Goal: Task Accomplishment & Management: Manage account settings

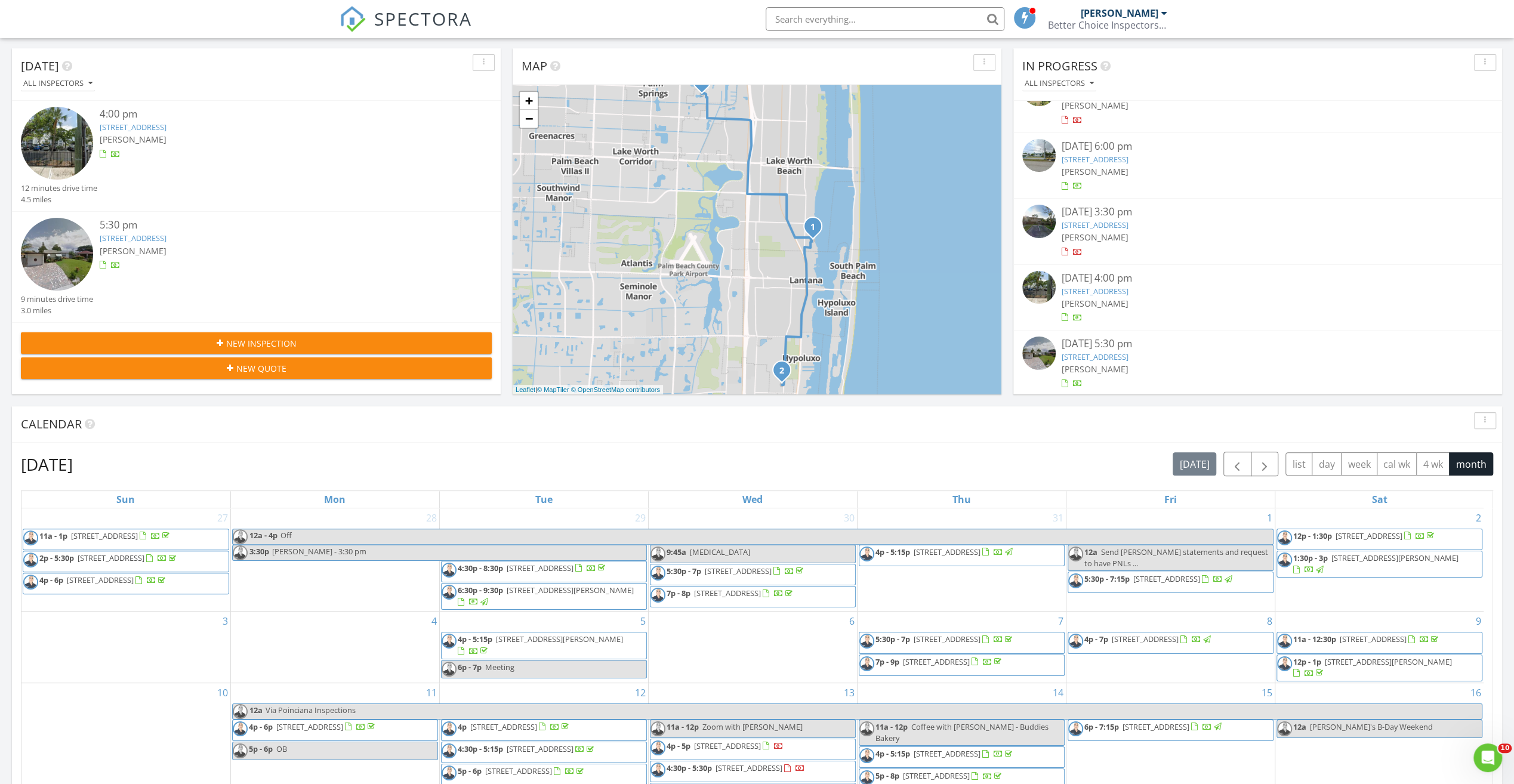
scroll to position [238, 0]
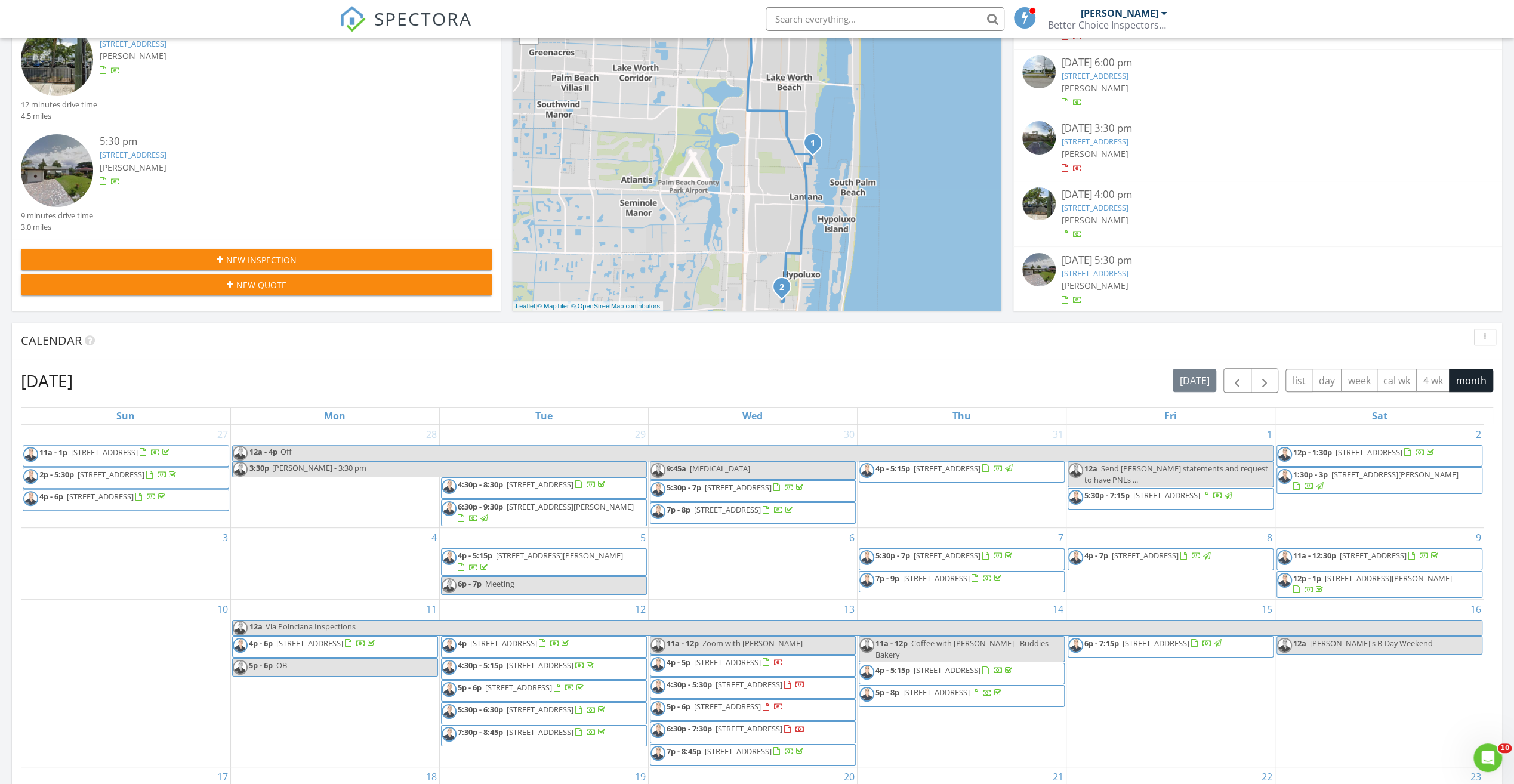
click at [1103, 131] on div "08/26/25 3:30 pm" at bounding box center [1258, 128] width 392 height 15
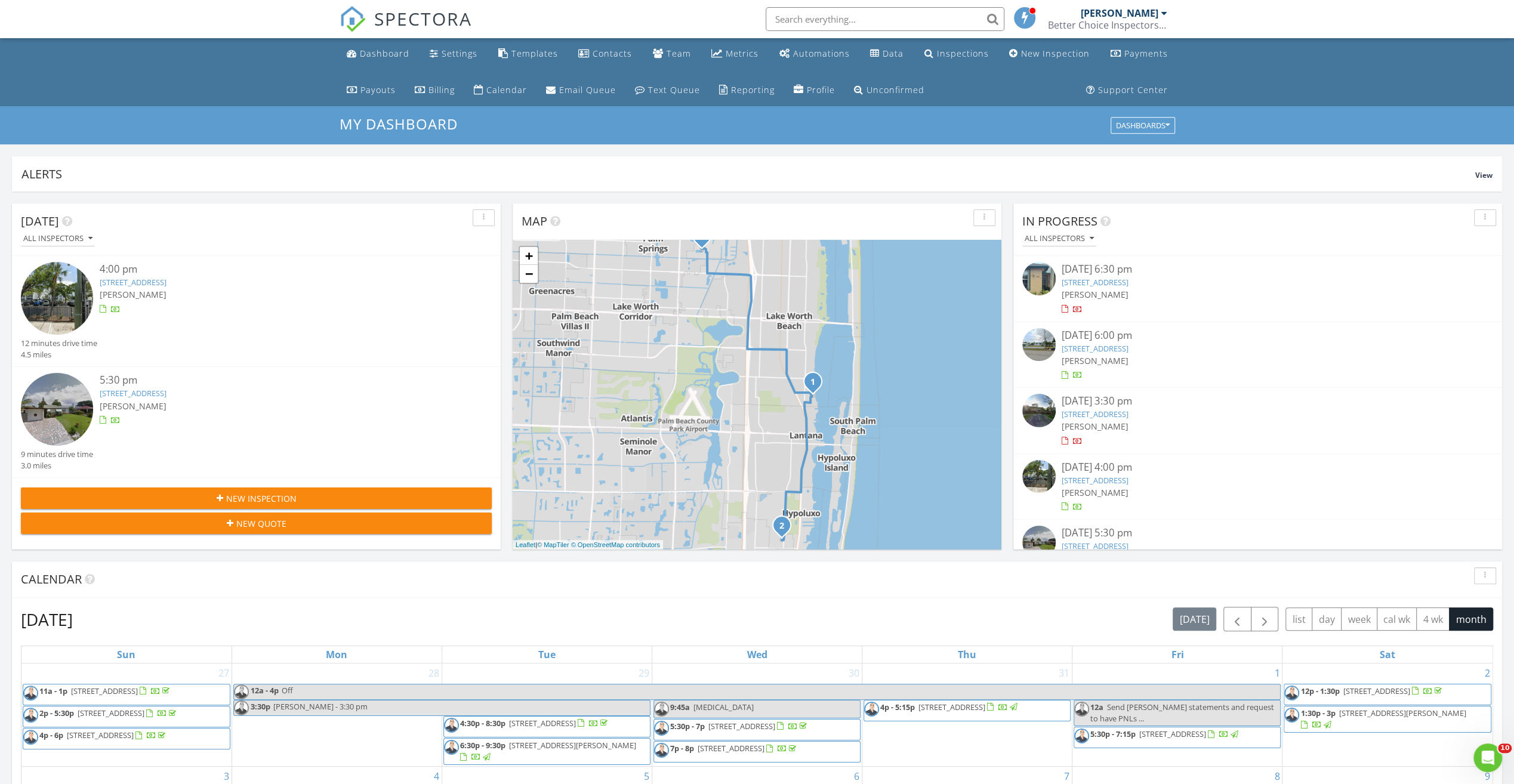
click at [1100, 270] on div "08/13/25 6:30 pm" at bounding box center [1258, 269] width 392 height 15
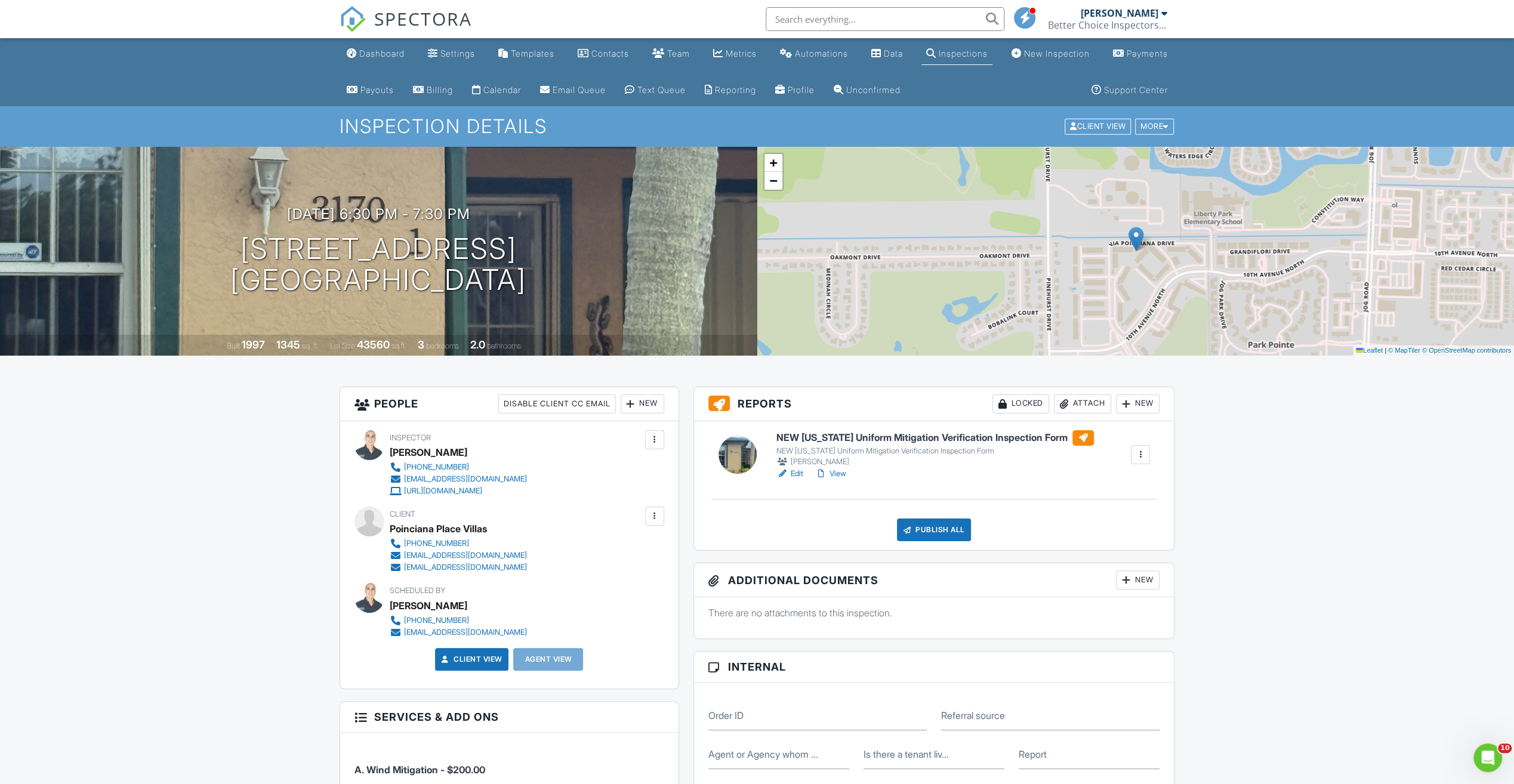
click at [911, 436] on h6 "NEW Florida Uniform Mitigation Verification Inspection Form" at bounding box center [935, 438] width 318 height 15
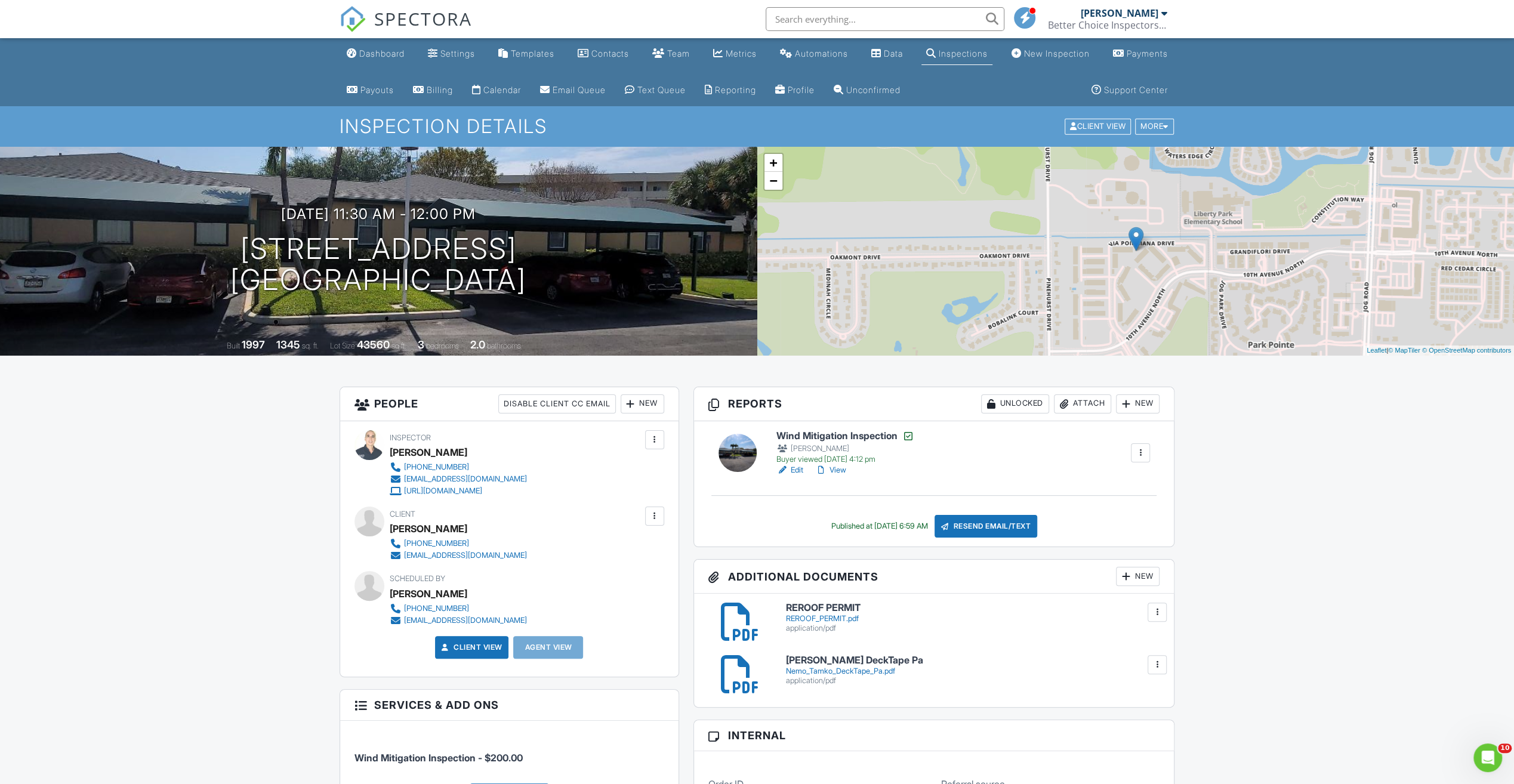
click at [840, 433] on h6 "Wind Mitigation Inspection" at bounding box center [845, 436] width 138 height 12
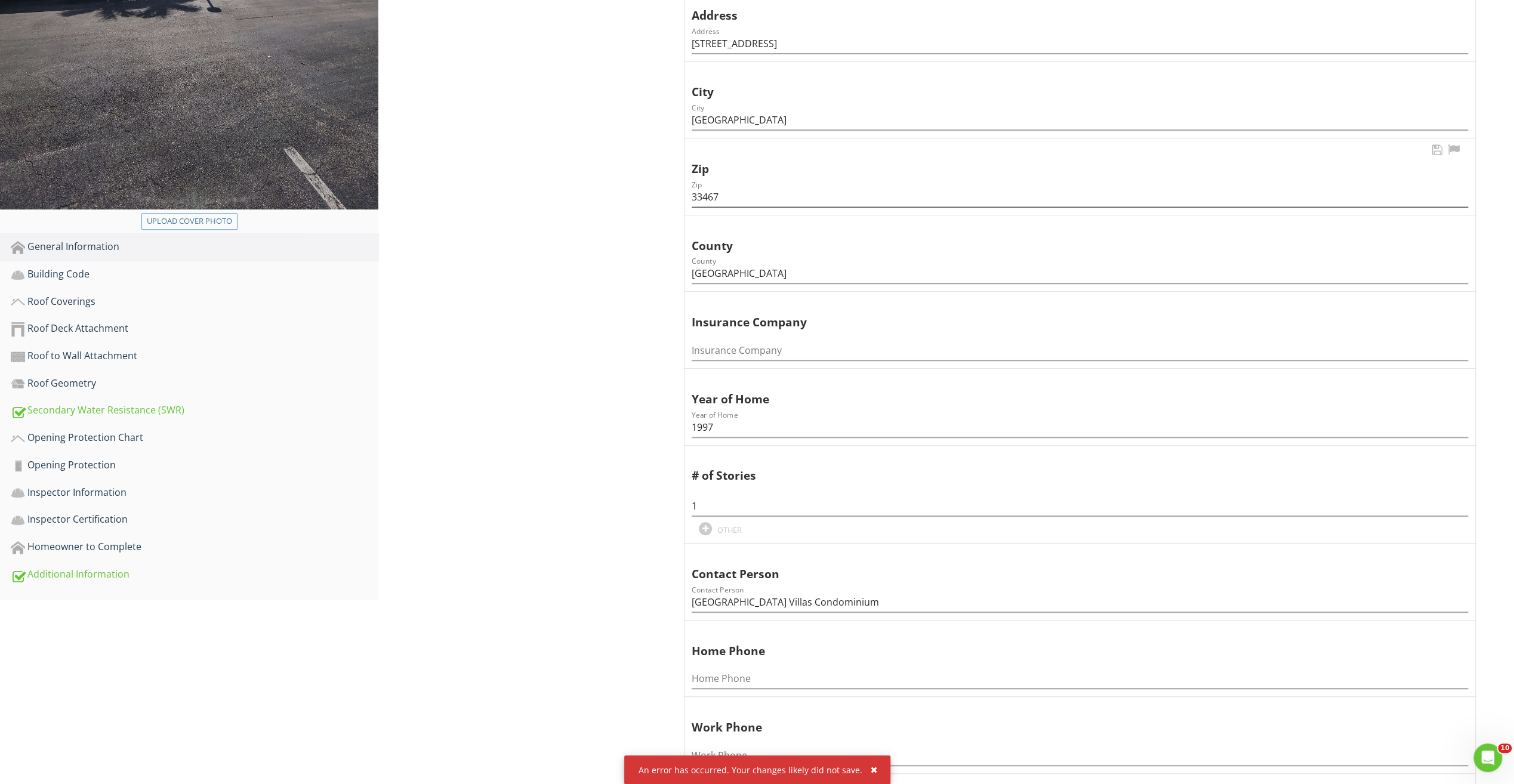
scroll to position [477, 0]
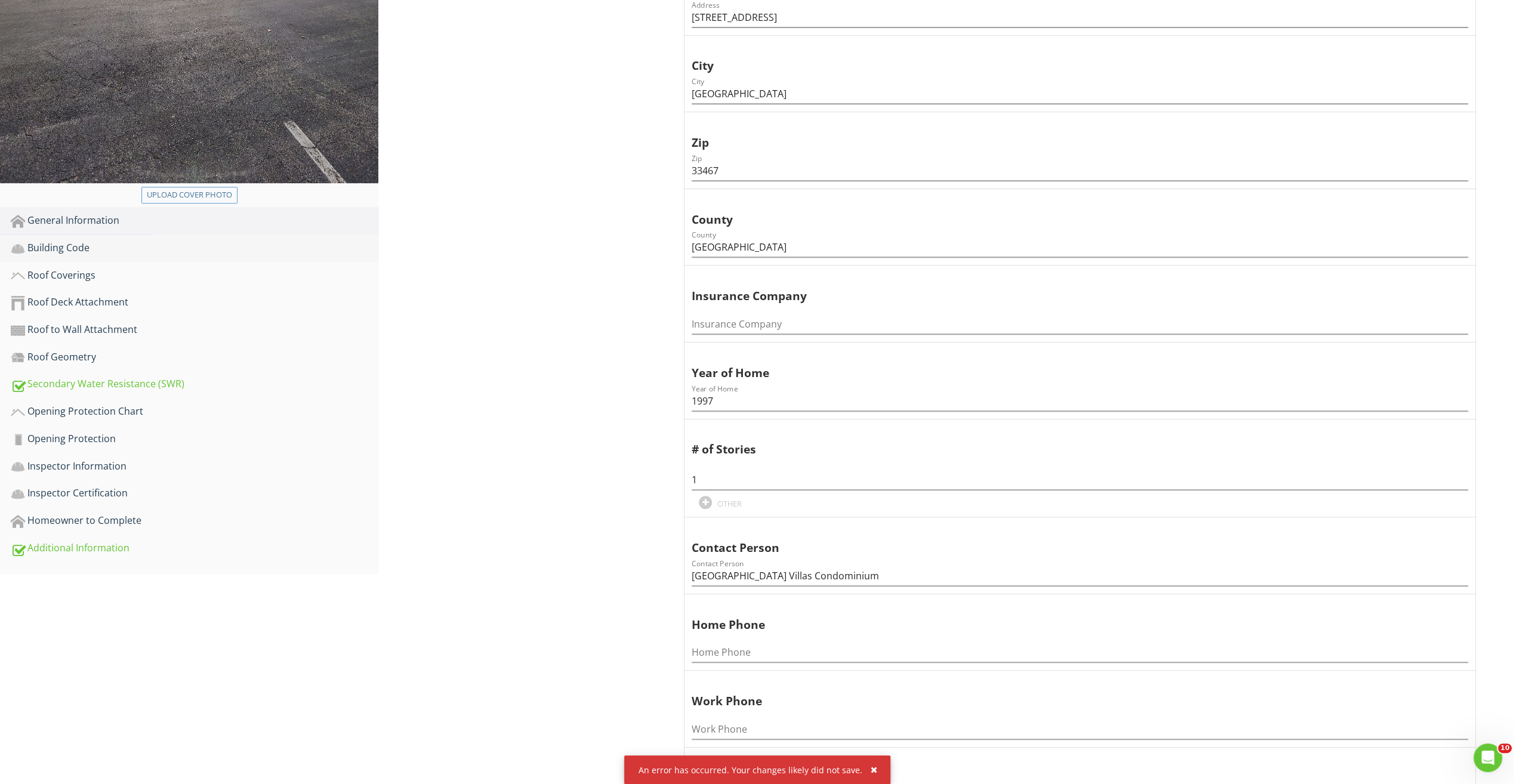
click at [99, 242] on div "Building Code" at bounding box center [194, 248] width 367 height 15
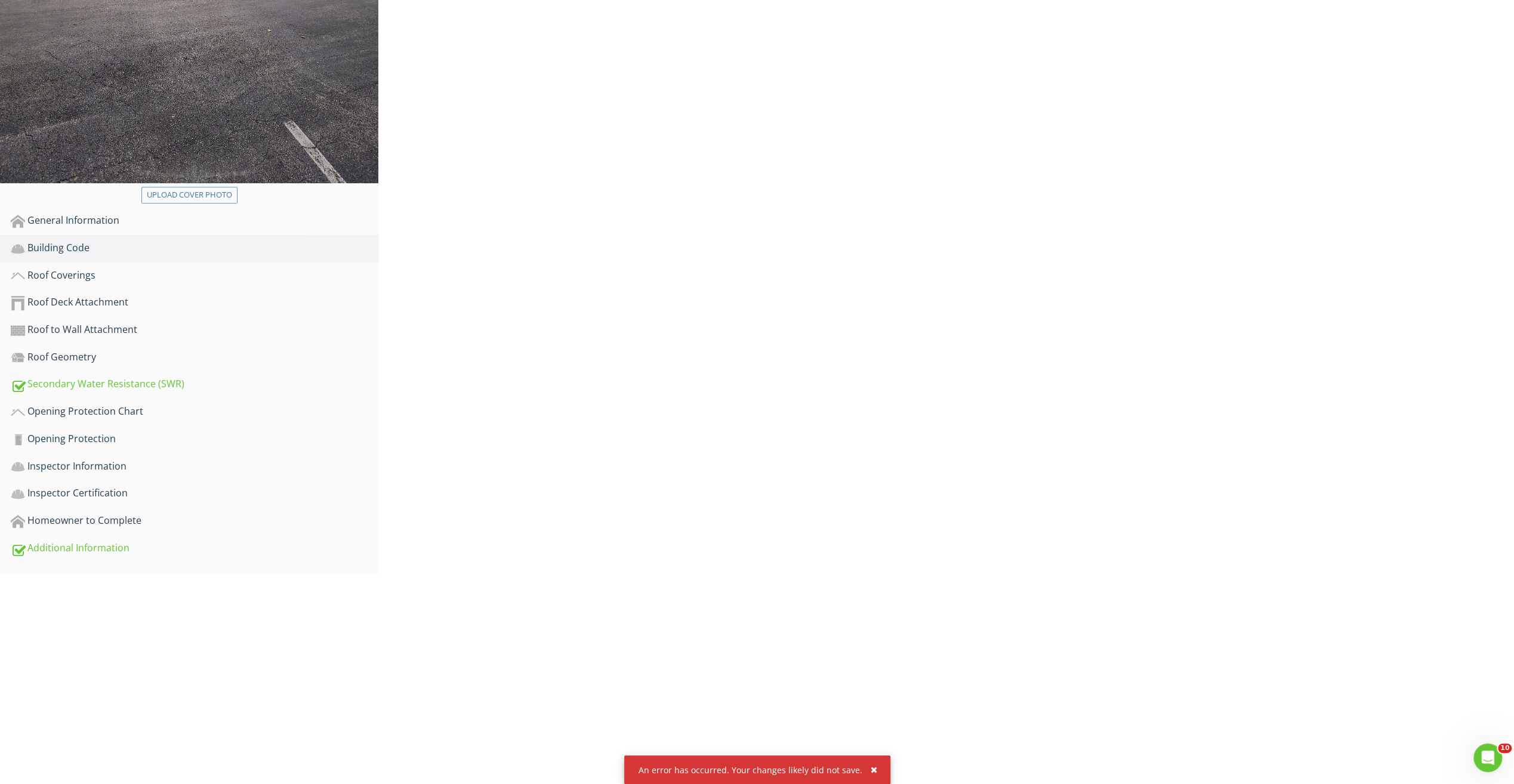
scroll to position [266, 0]
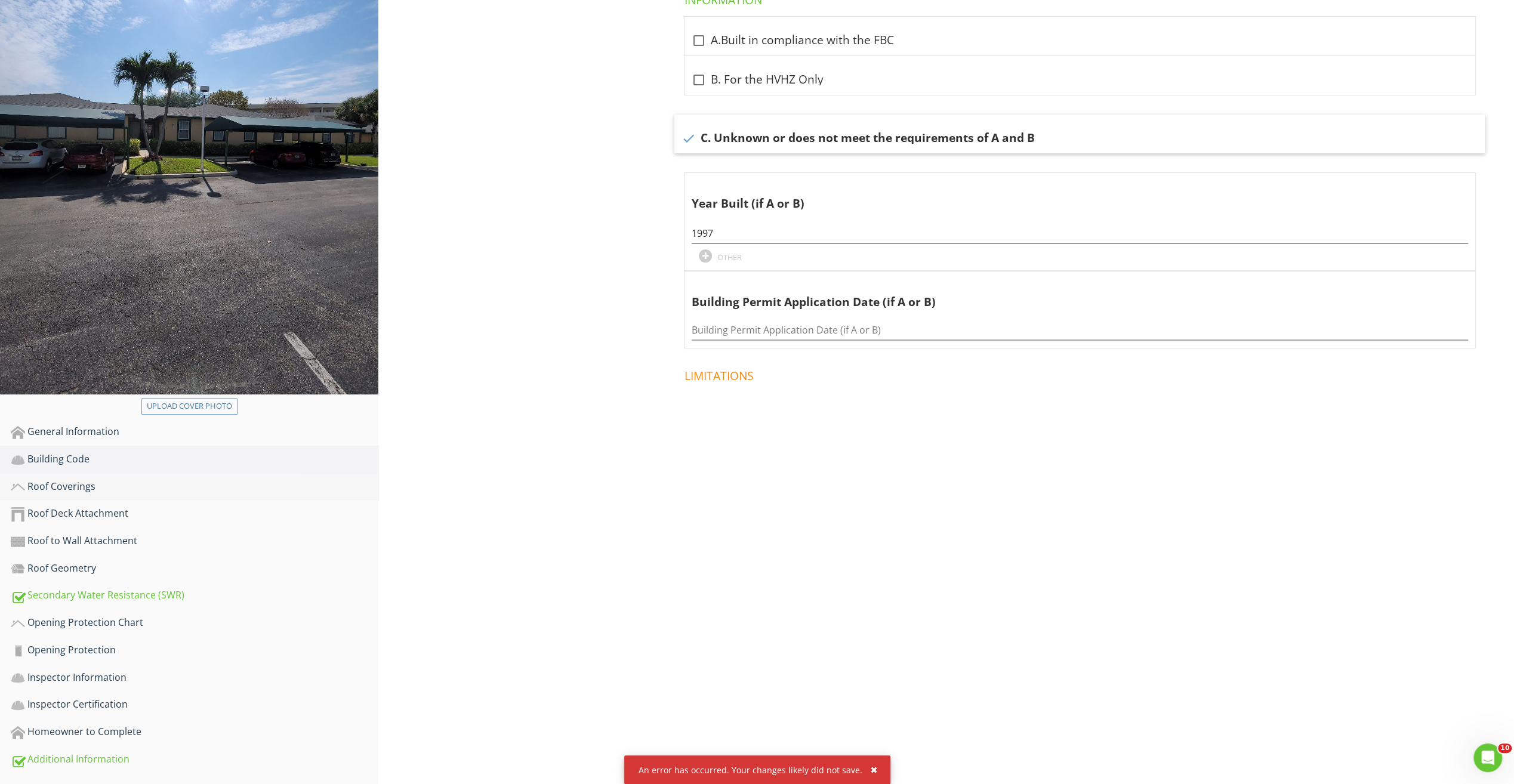
click at [87, 487] on div "Roof Coverings" at bounding box center [194, 487] width 367 height 15
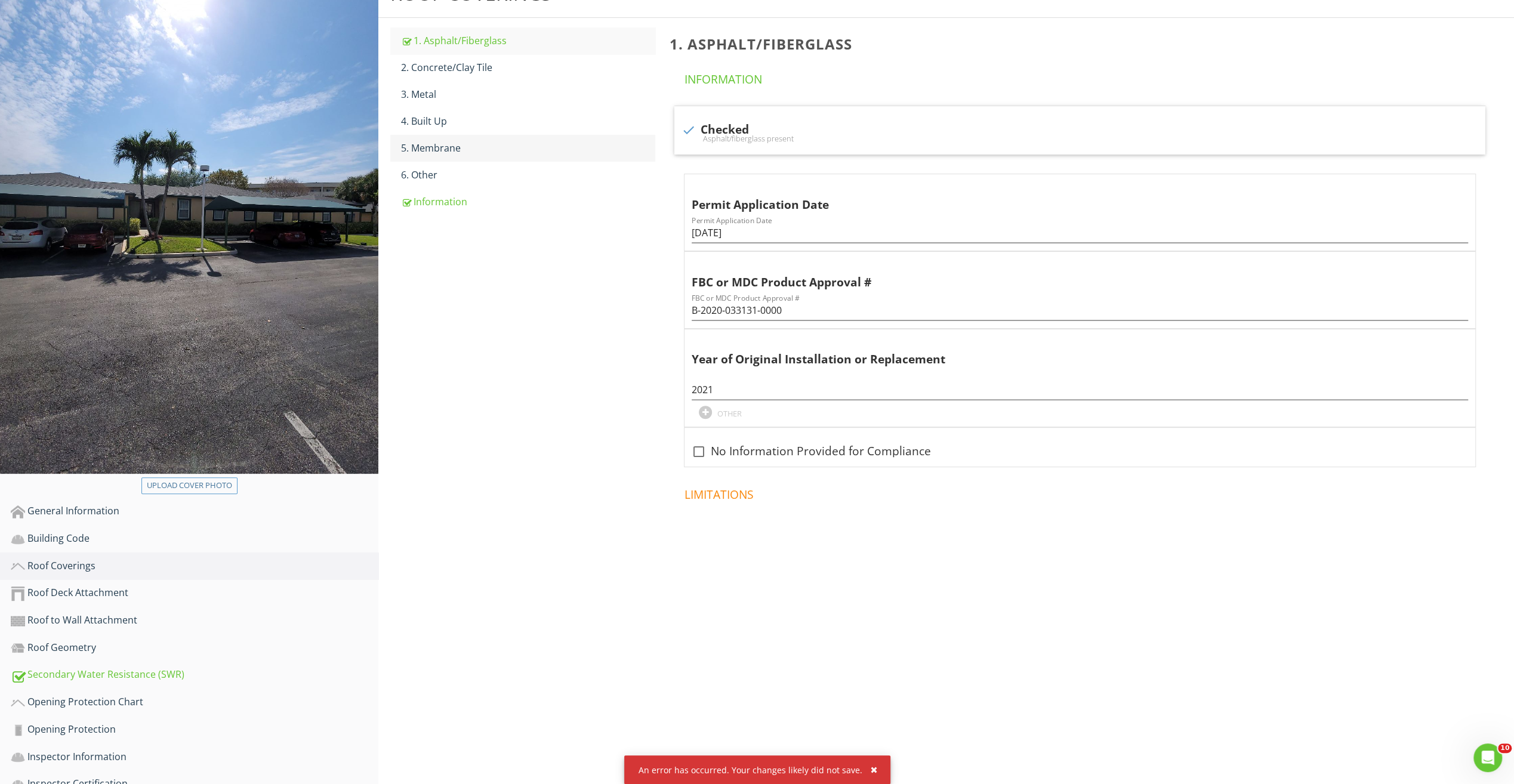
scroll to position [87, 0]
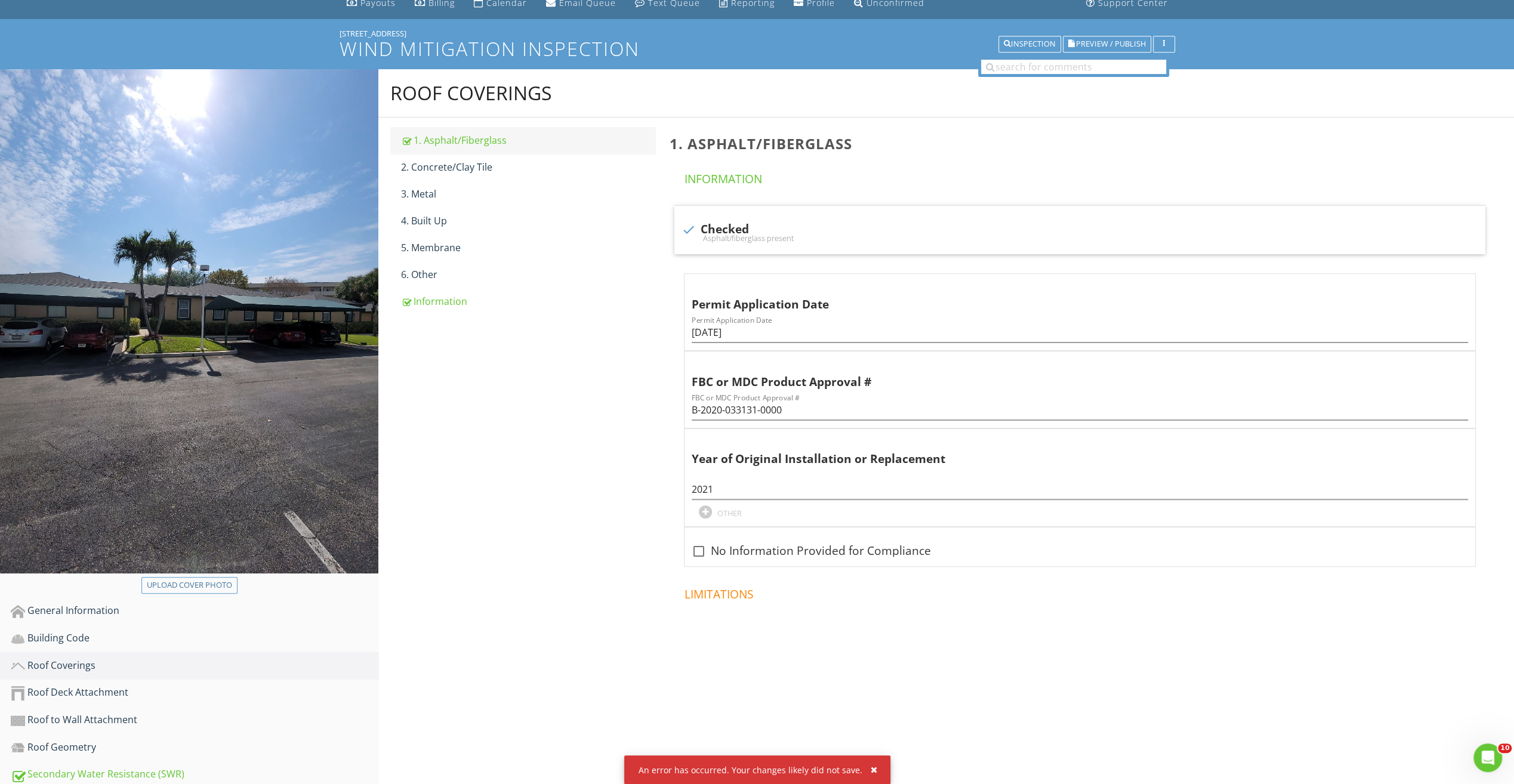
click at [439, 138] on div "1. Asphalt/Fiberglass" at bounding box center [528, 140] width 254 height 14
drag, startPoint x: 810, startPoint y: 406, endPoint x: 648, endPoint y: 394, distance: 162.4
click at [648, 394] on div "Roof Coverings 1. Asphalt/Fiberglass 2. Concrete/Clay Tile 3. Metal 4. Built Up…" at bounding box center [946, 385] width 1136 height 632
click at [93, 685] on div "Roof Deck Attachment" at bounding box center [194, 692] width 367 height 15
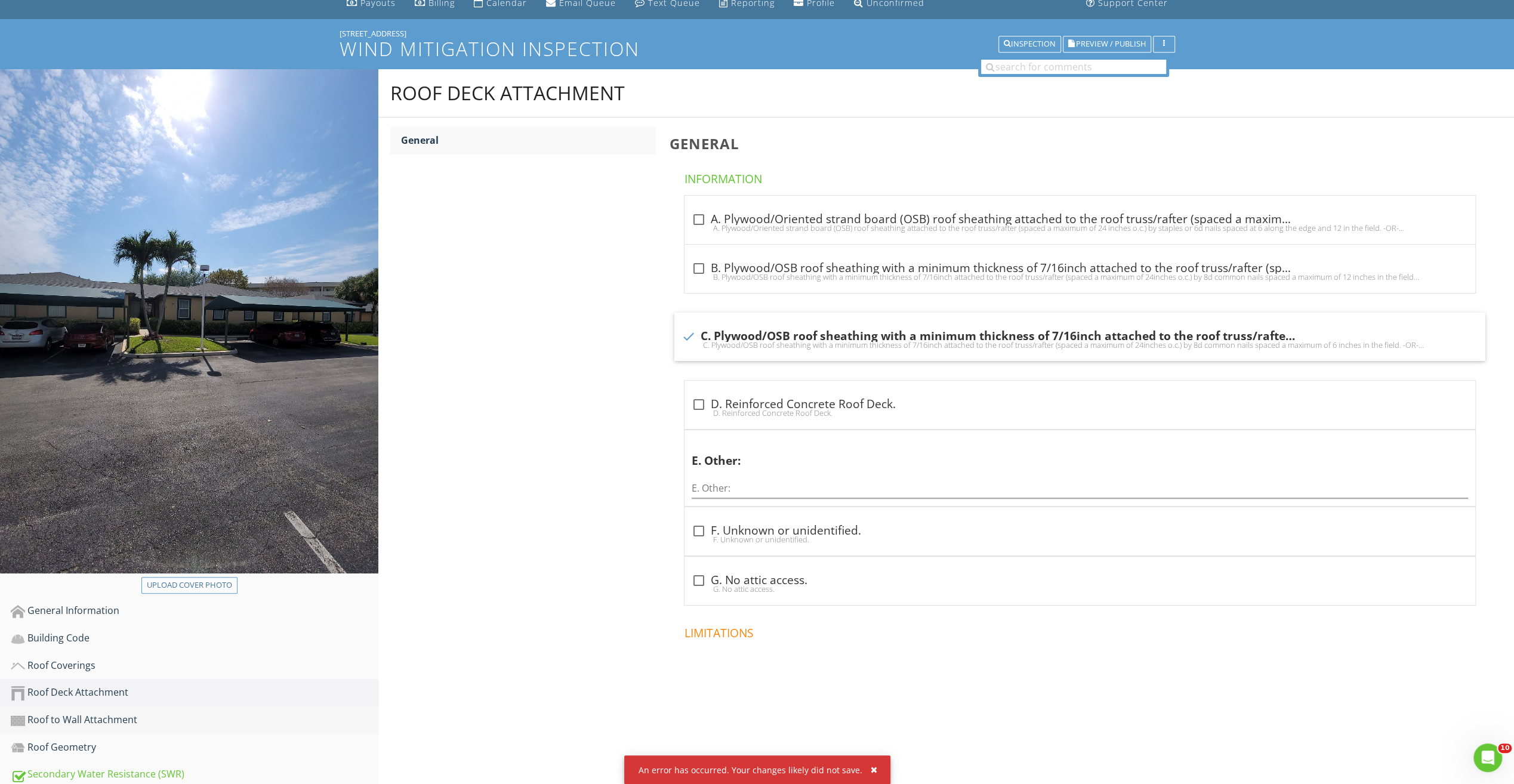
click at [78, 721] on div "Roof to Wall Attachment" at bounding box center [194, 720] width 367 height 15
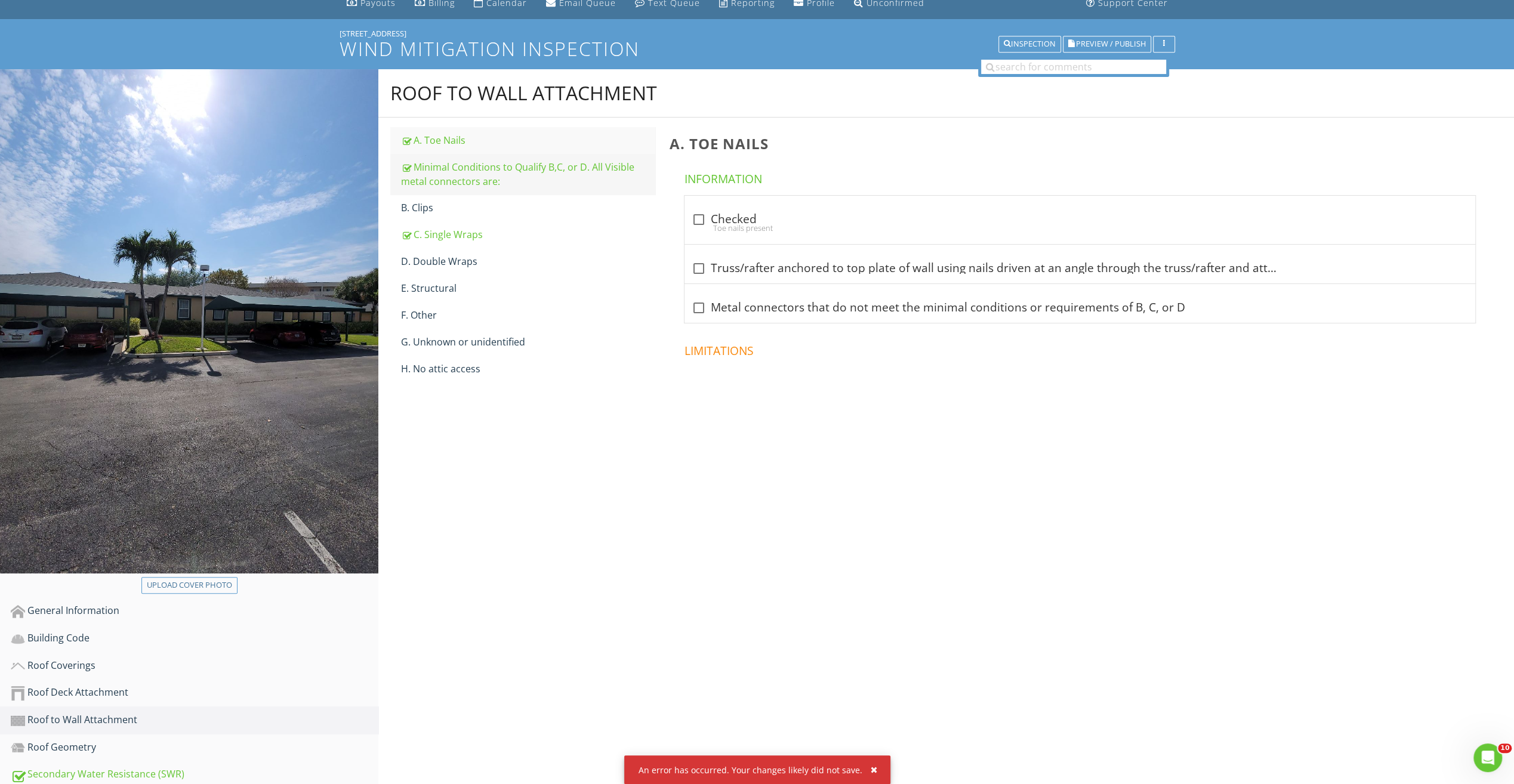
click at [438, 167] on div "Minimal Conditions to Qualify B,C, or D. All Visible metal connectors are:" at bounding box center [528, 174] width 254 height 29
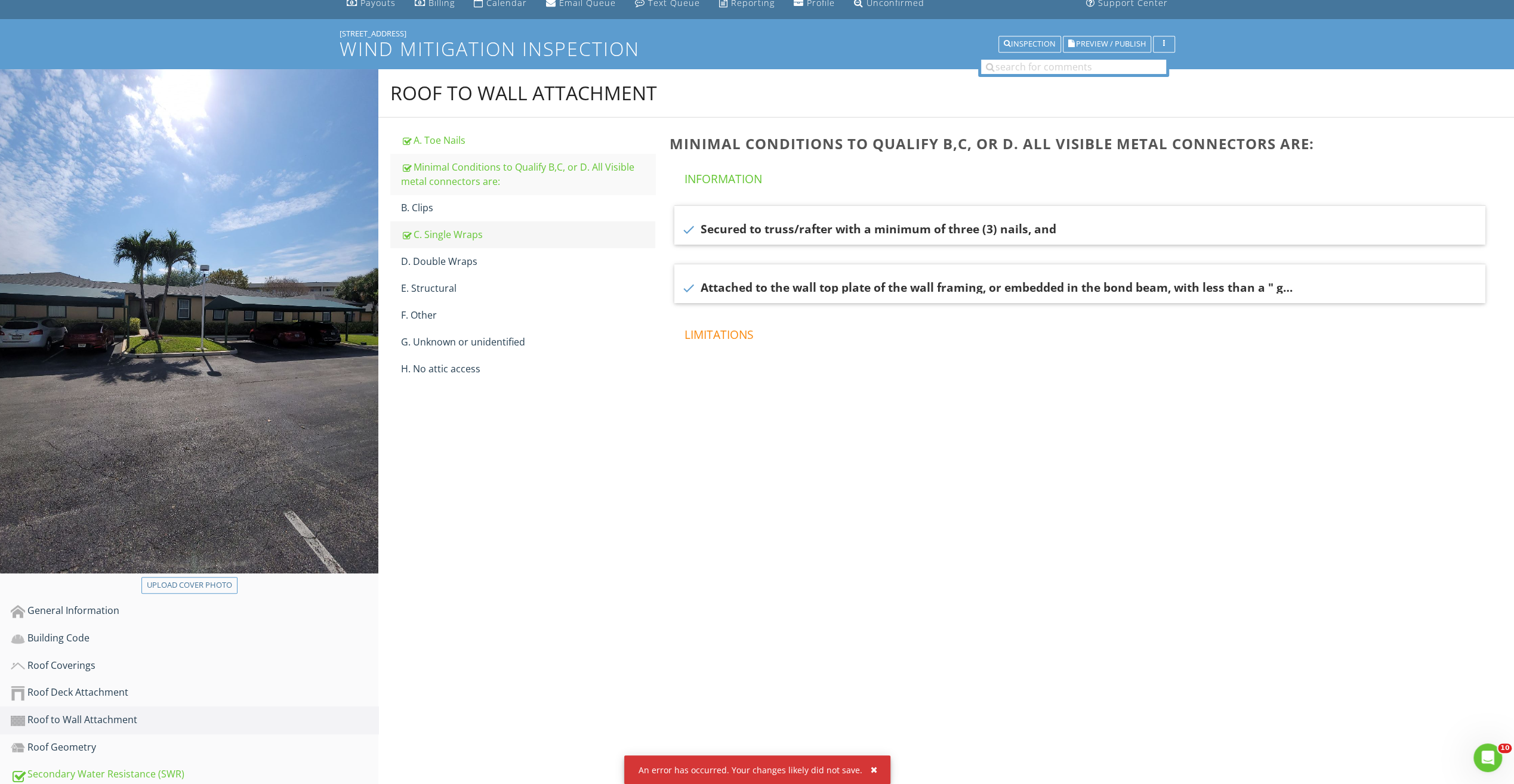
click at [433, 235] on div "C. Single Wraps" at bounding box center [528, 234] width 254 height 14
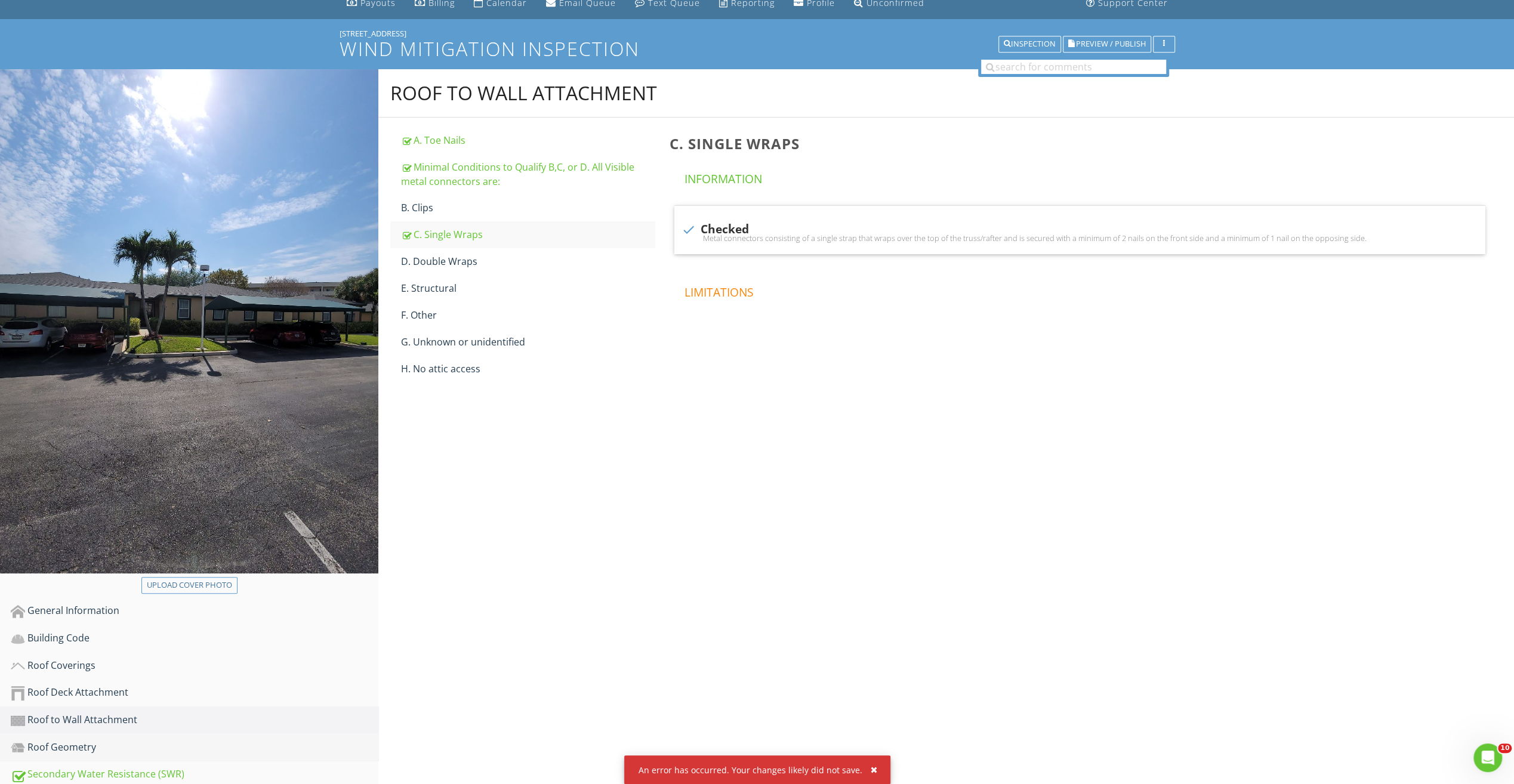
click at [101, 747] on div "Roof Geometry" at bounding box center [194, 748] width 367 height 15
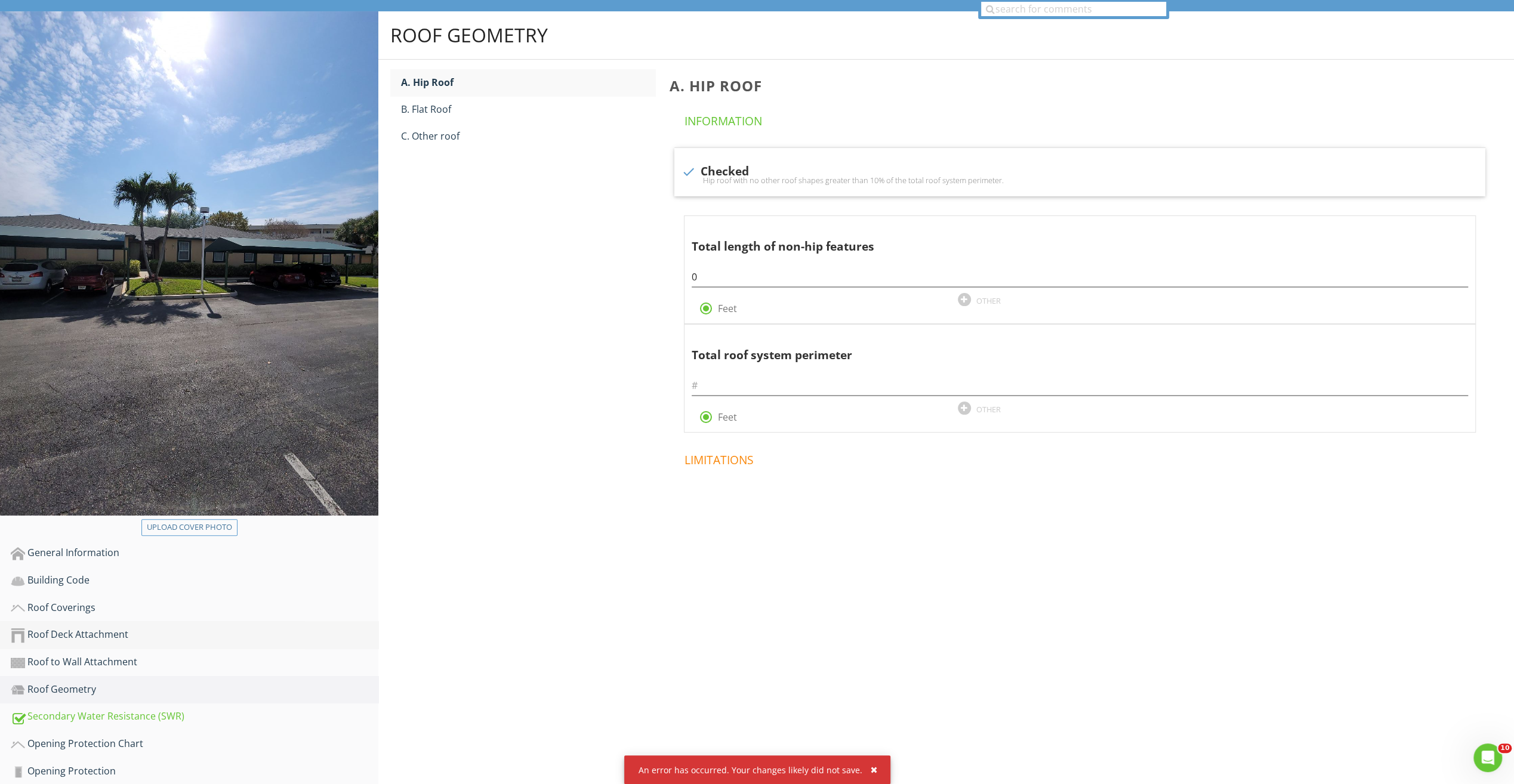
scroll to position [266, 0]
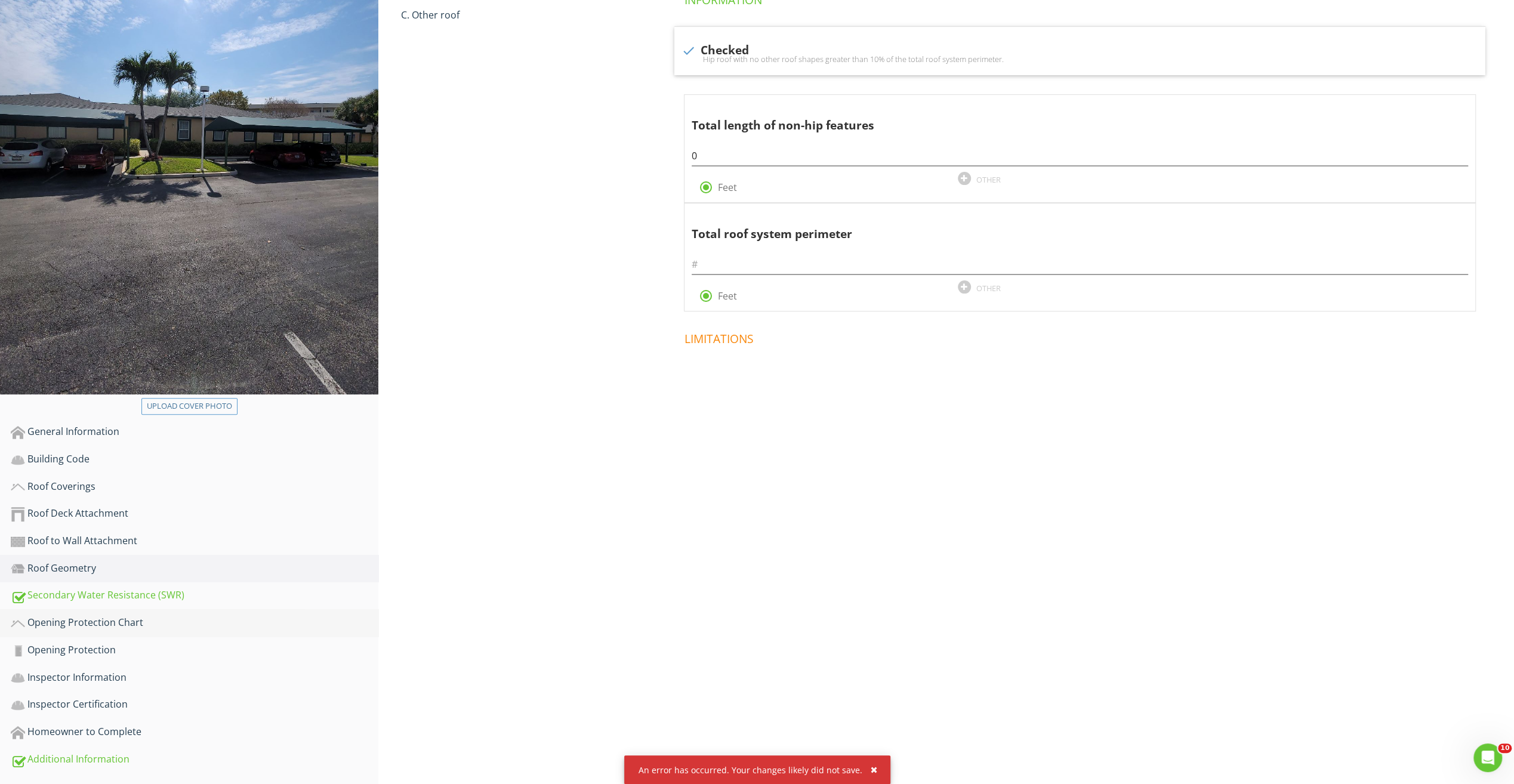
click at [86, 613] on link "Opening Protection Chart" at bounding box center [194, 622] width 367 height 27
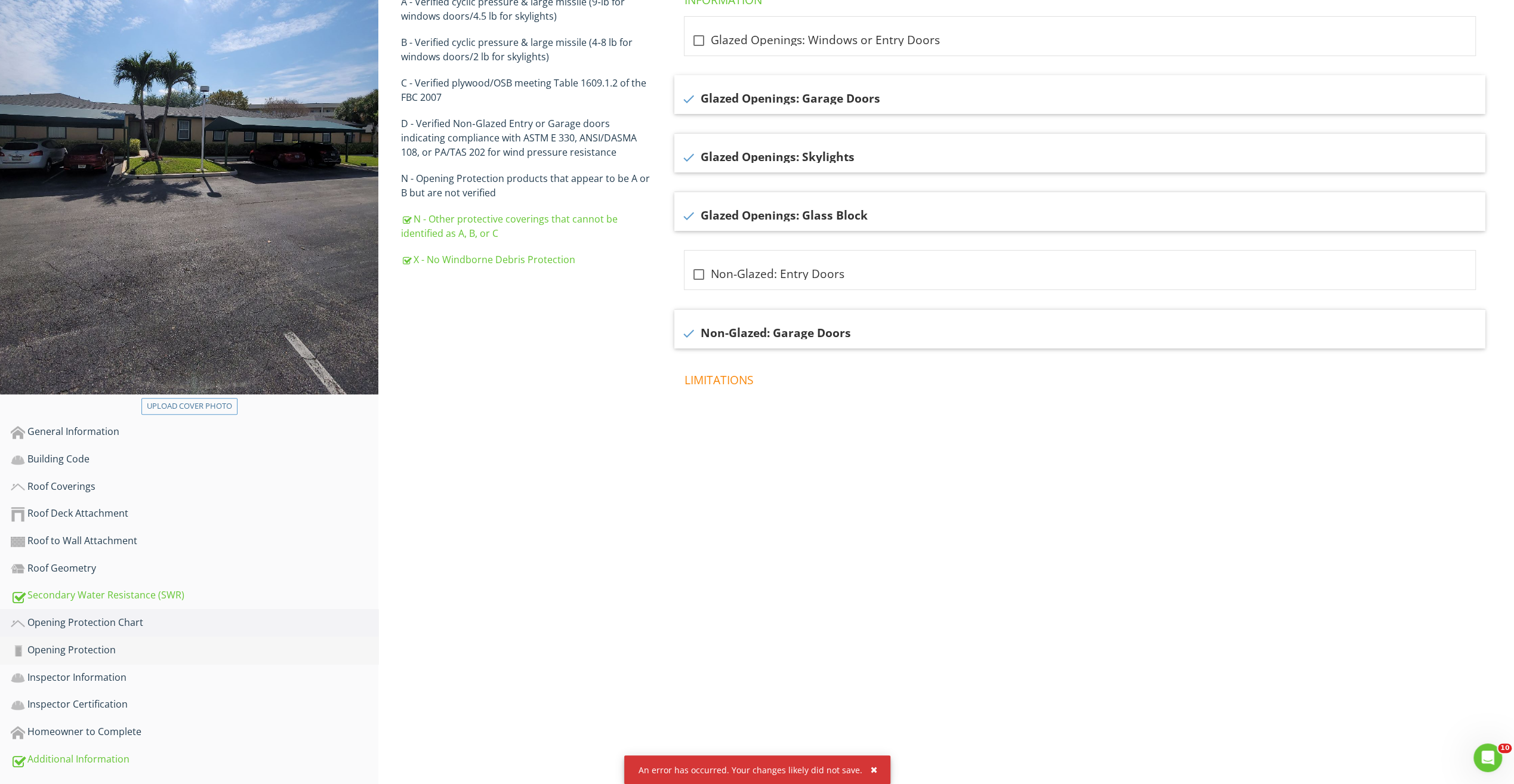
drag, startPoint x: 122, startPoint y: 652, endPoint x: 120, endPoint y: 646, distance: 6.3
click at [121, 648] on div "Opening Protection" at bounding box center [194, 650] width 367 height 15
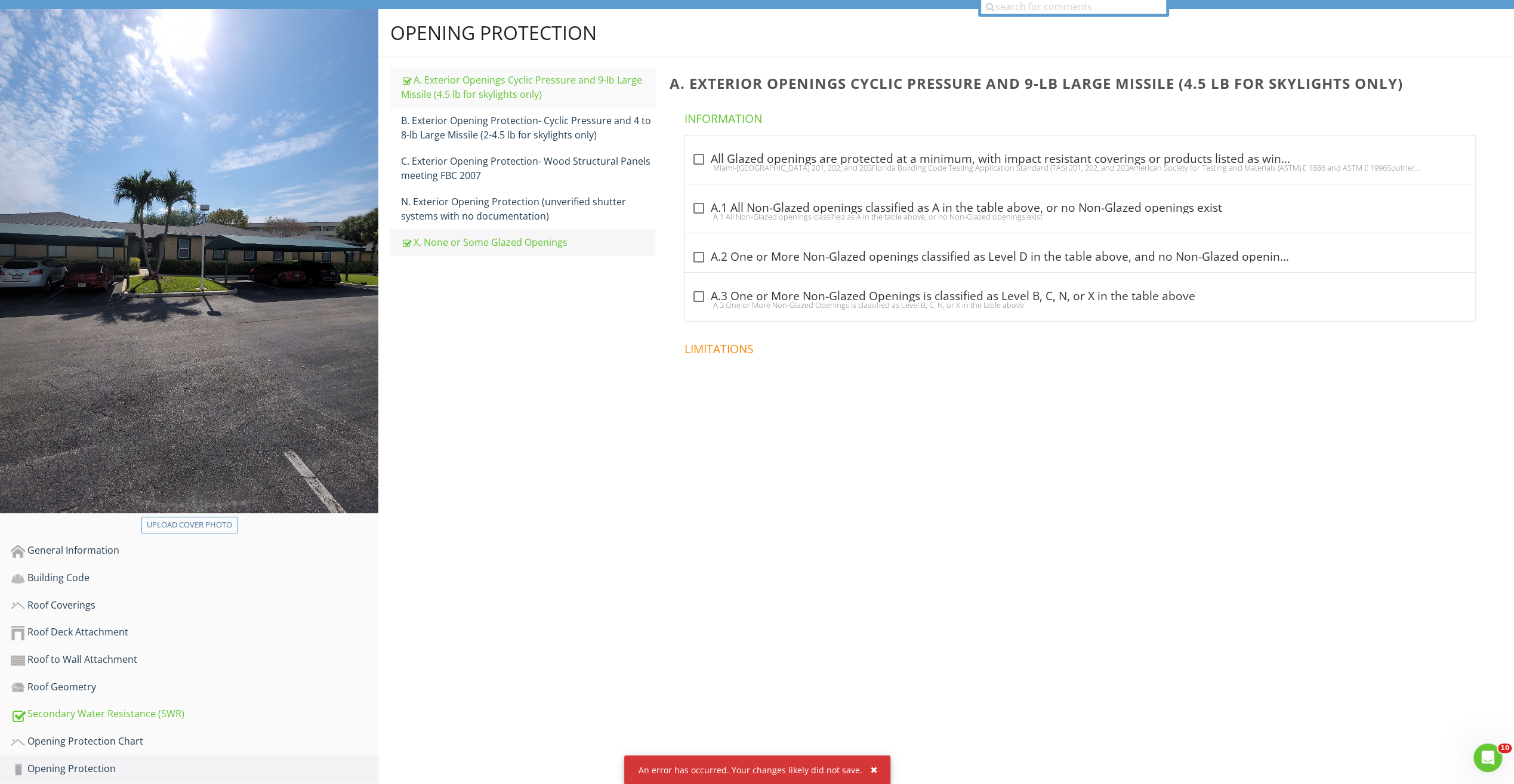
scroll to position [147, 0]
click at [1076, 3] on input "text" at bounding box center [1073, 7] width 185 height 15
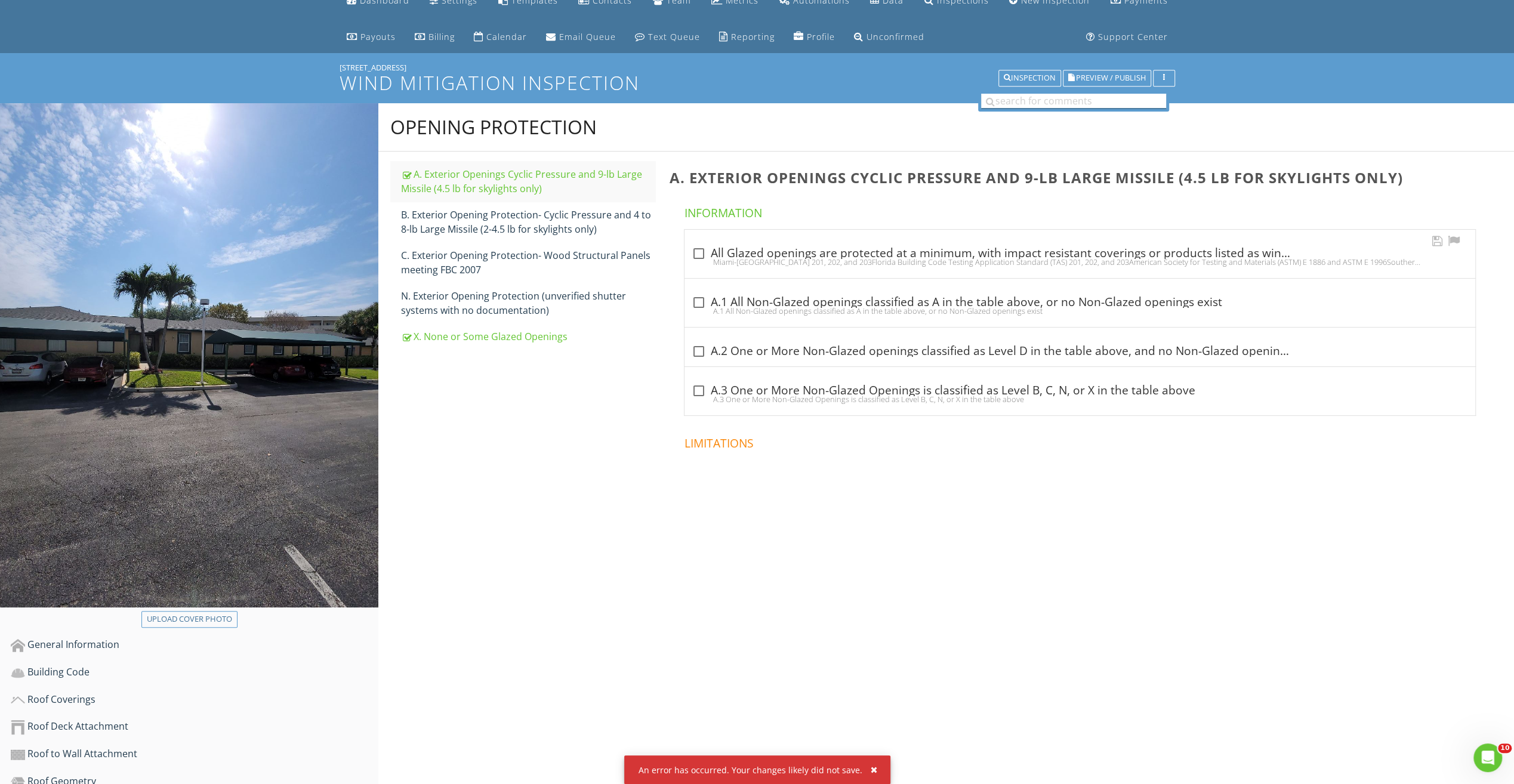
scroll to position [0, 0]
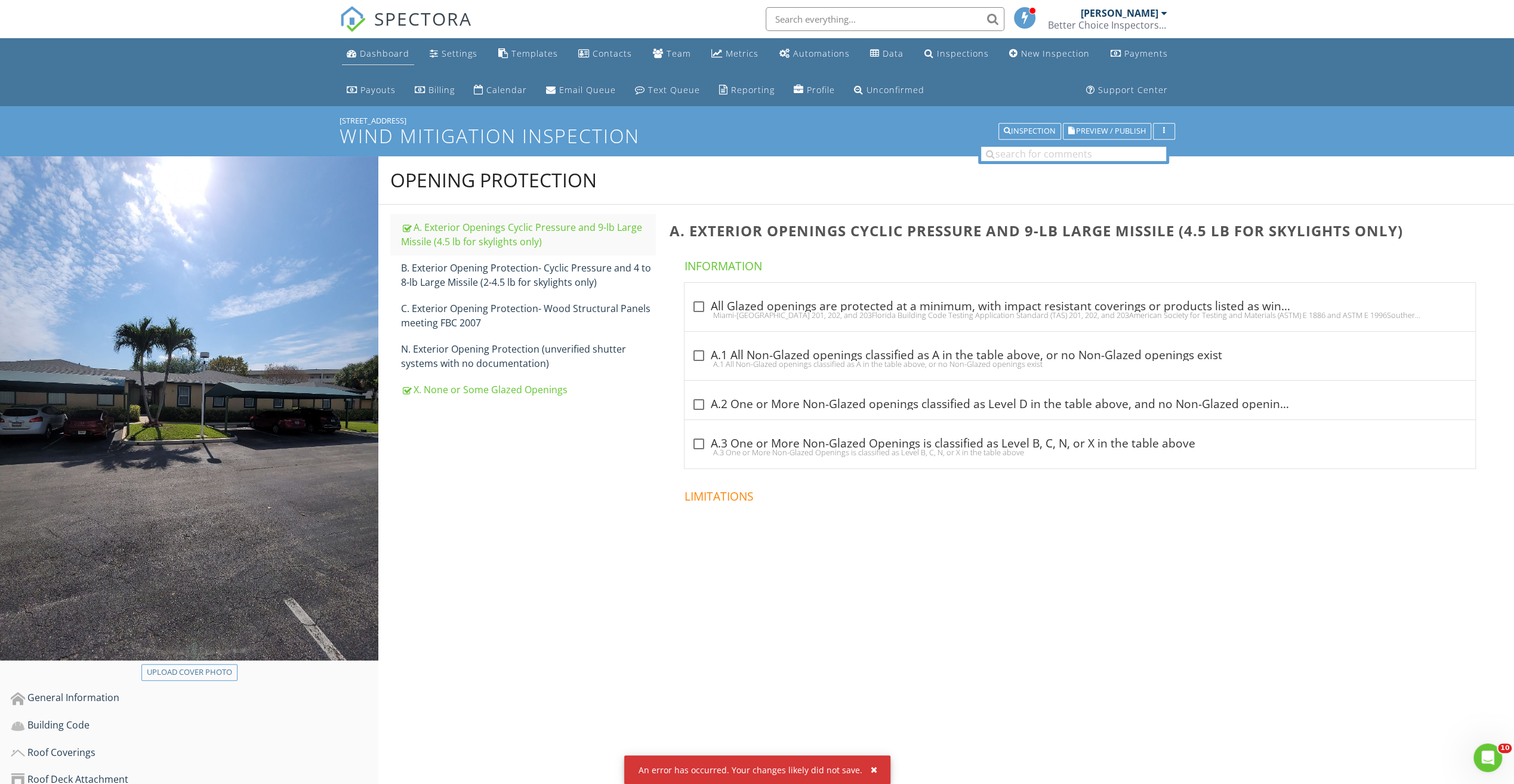
click at [377, 50] on div "Dashboard" at bounding box center [384, 53] width 50 height 11
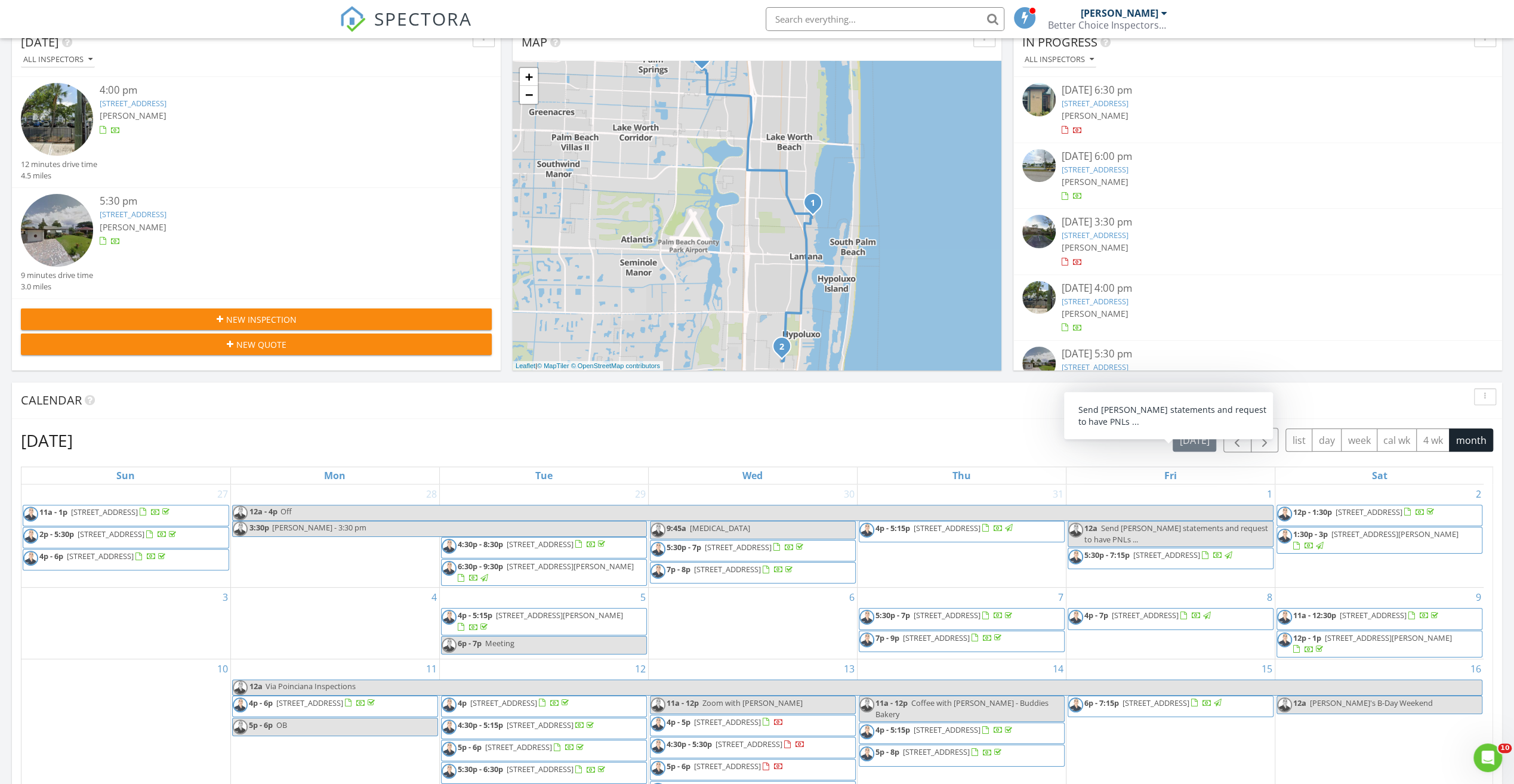
scroll to position [160, 0]
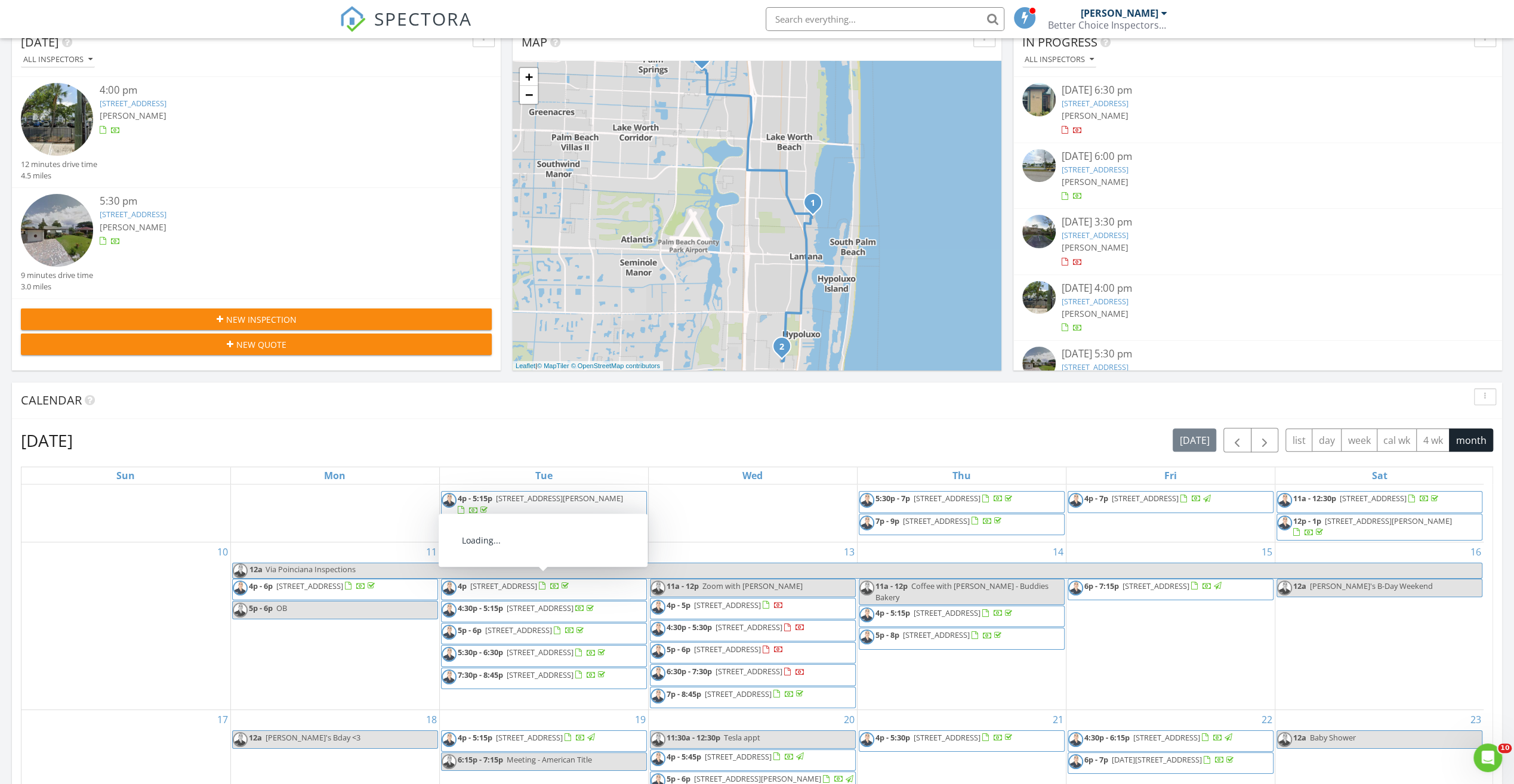
click at [540, 603] on span "3158 Via Poinciana 4, Lake Worth 33467" at bounding box center [540, 608] width 67 height 10
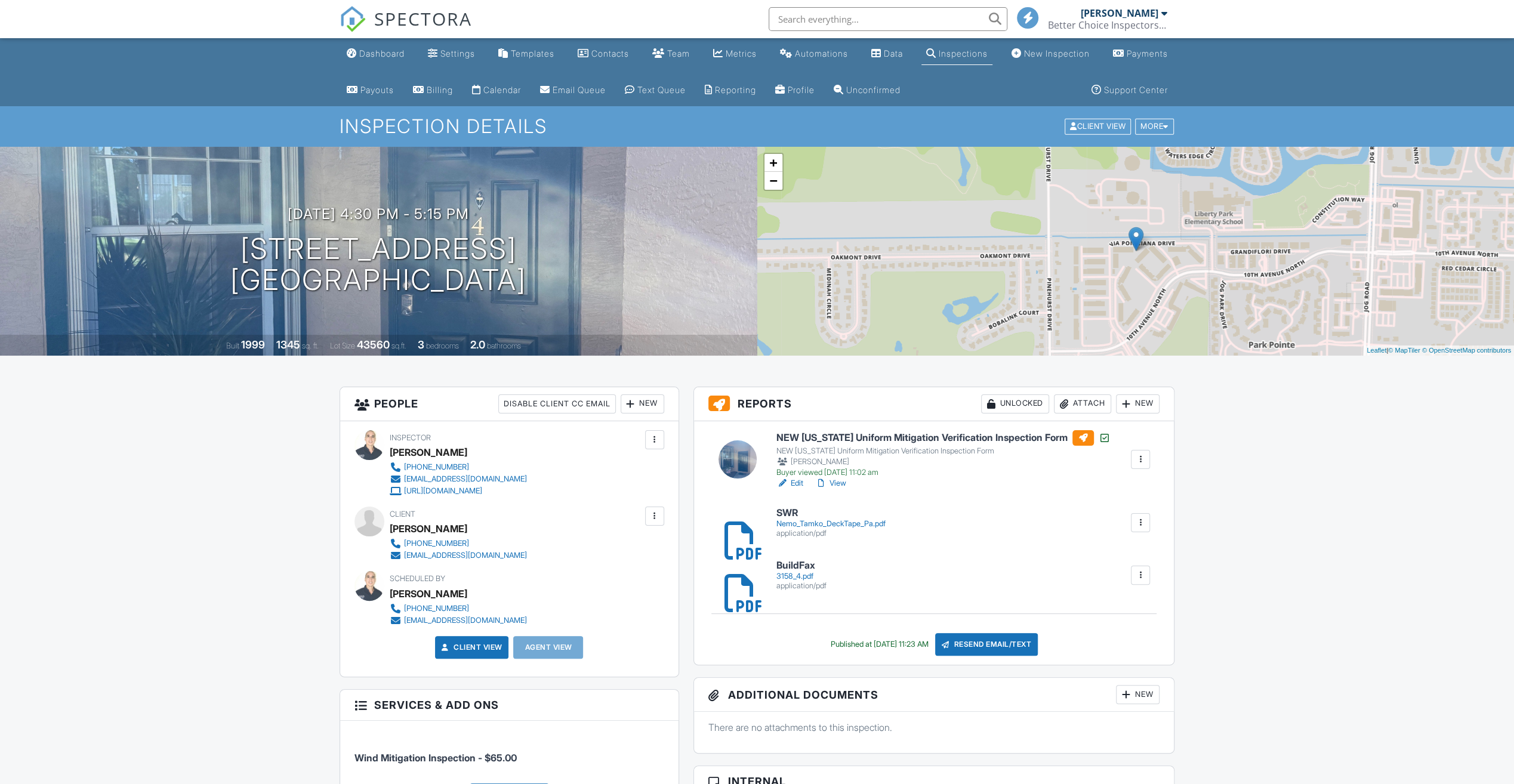
click at [845, 435] on h6 "NEW [US_STATE] Uniform Mitigation Verification Inspection Form" at bounding box center [944, 438] width 334 height 15
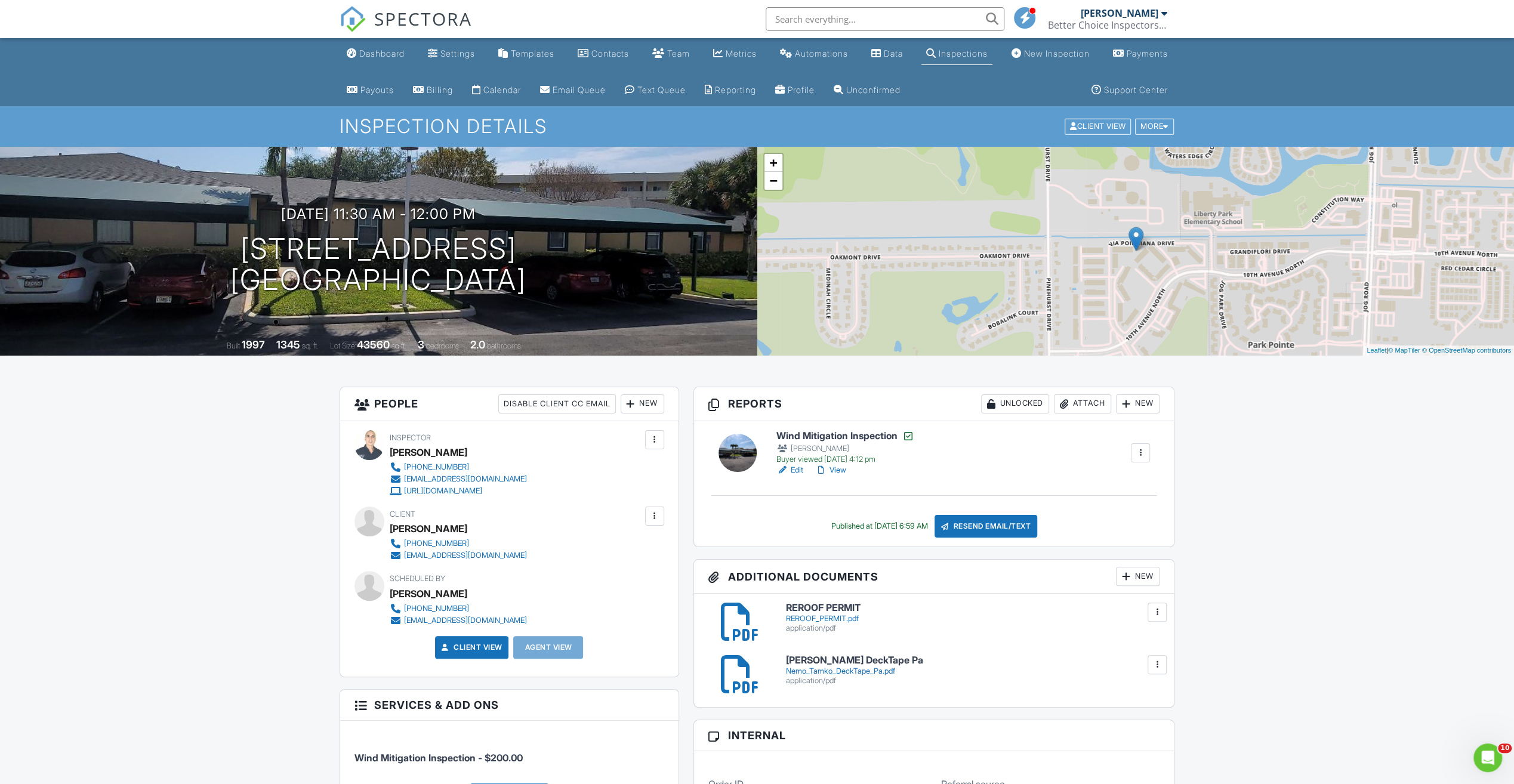
click at [837, 607] on h6 "REROOF PERMIT" at bounding box center [972, 608] width 374 height 10
click at [832, 660] on h6 "Nemo Tamko DeckTape Pa" at bounding box center [972, 660] width 374 height 10
drag, startPoint x: 813, startPoint y: 432, endPoint x: 817, endPoint y: 436, distance: 5.7
click at [813, 431] on h6 "Wind Mitigation Inspection" at bounding box center [845, 436] width 138 height 12
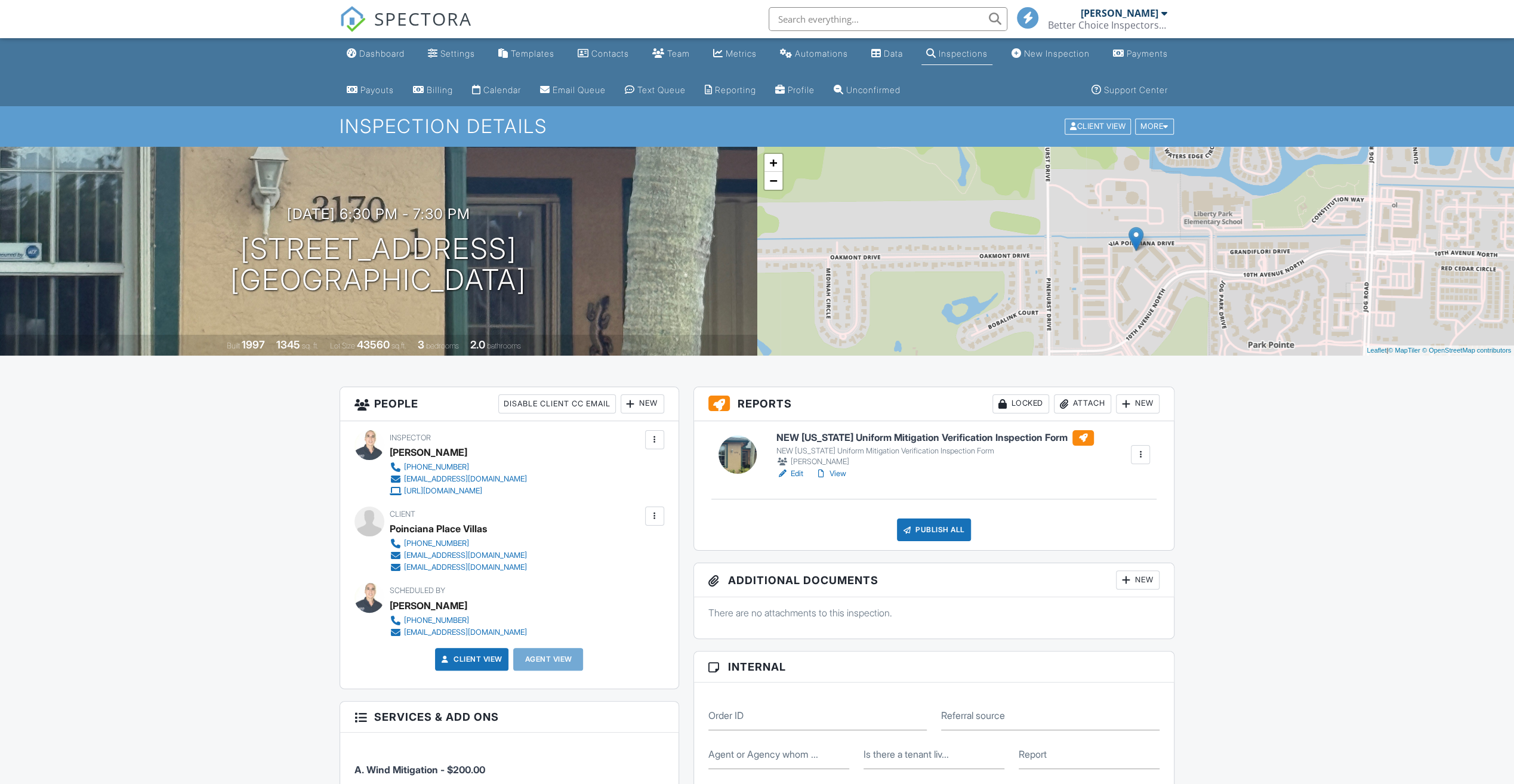
drag, startPoint x: 0, startPoint y: 0, endPoint x: 1087, endPoint y: 404, distance: 1159.6
click at [1087, 404] on div "Attach" at bounding box center [1083, 404] width 57 height 19
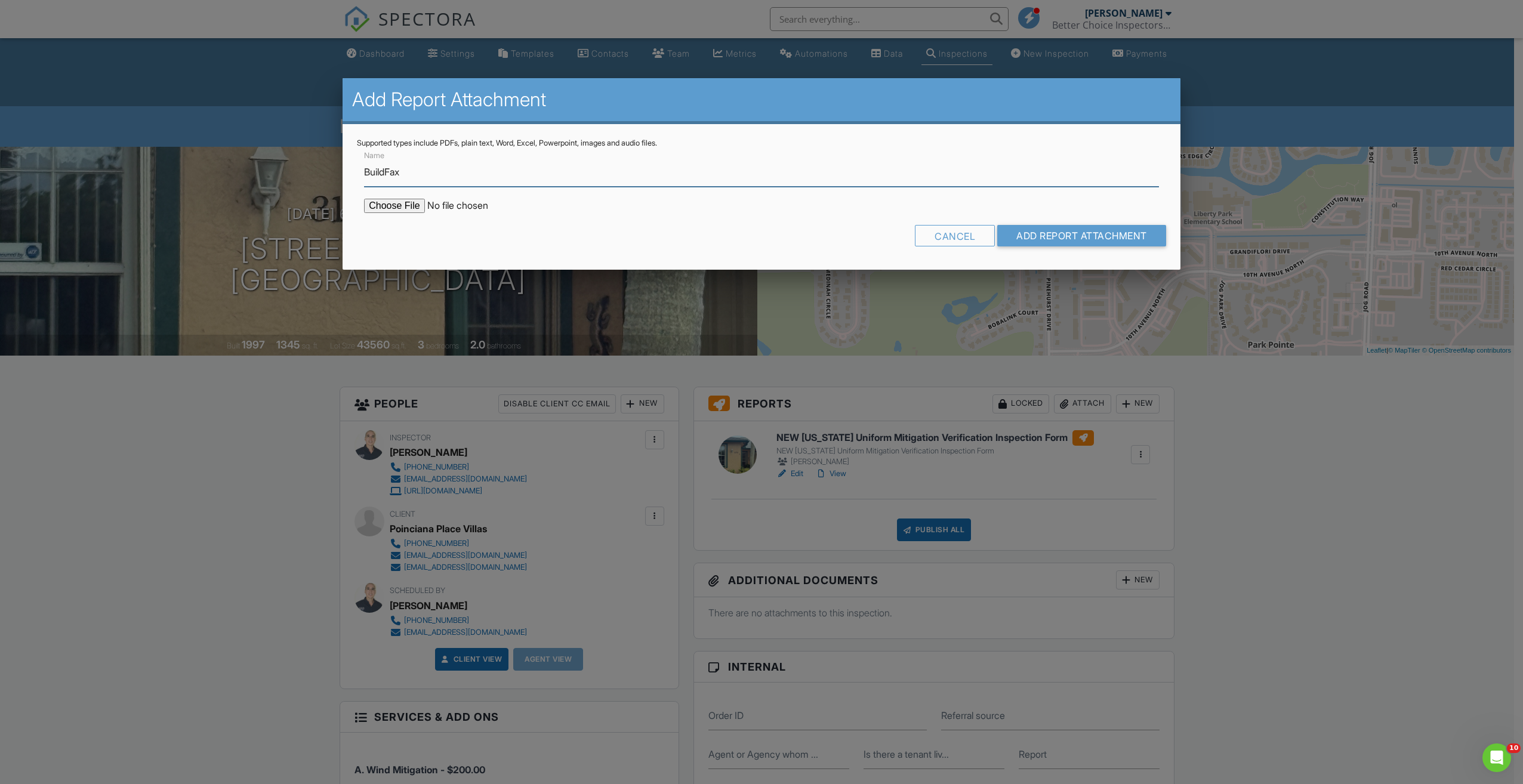
type input "BuildFax"
click at [384, 206] on input "file" at bounding box center [465, 206] width 203 height 14
type input "C:\fakepath\REROOF_PERMIT.pdf"
click at [1029, 234] on input "Add Report Attachment" at bounding box center [1081, 236] width 169 height 22
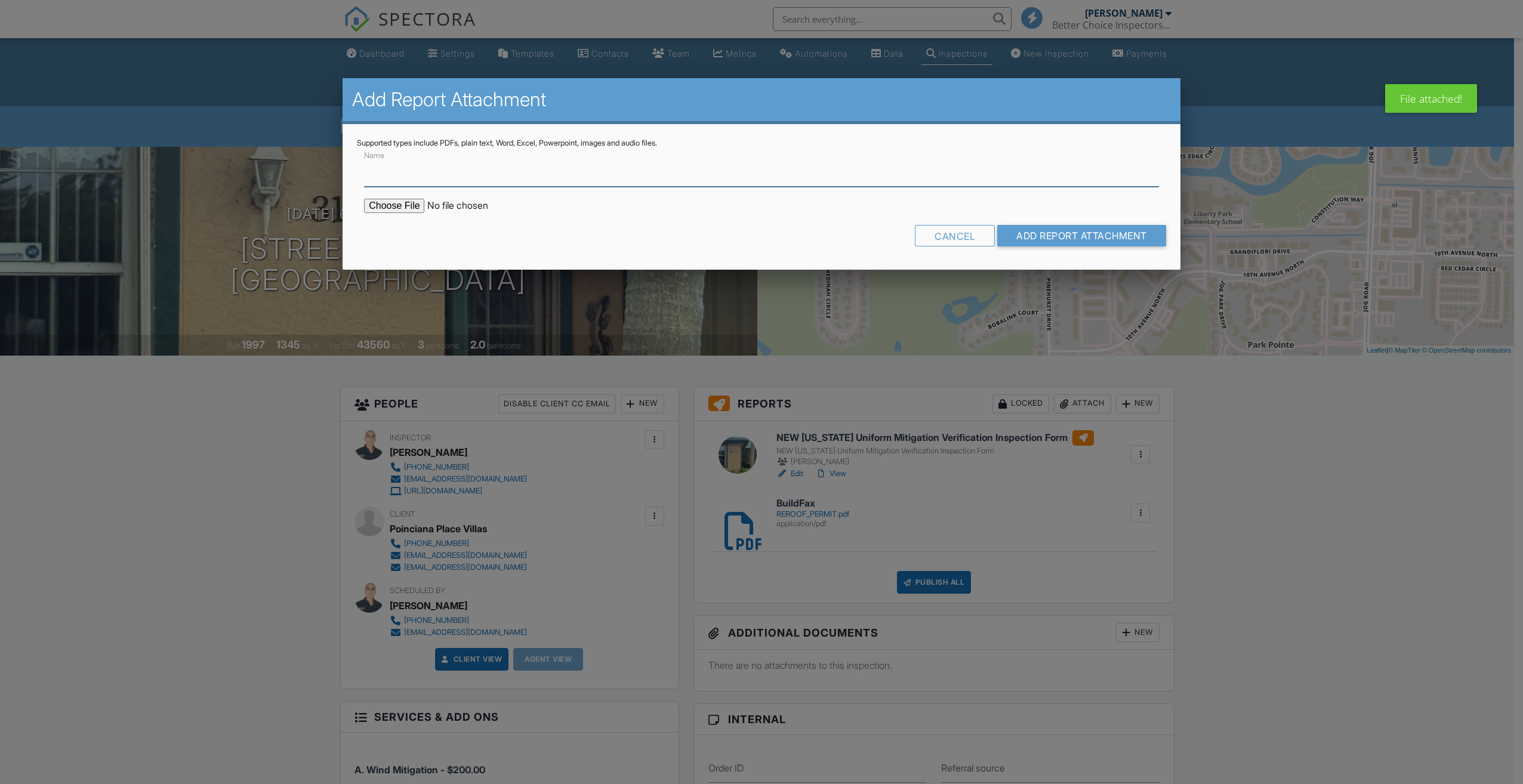
click at [441, 167] on input "Name" at bounding box center [761, 172] width 795 height 29
type input "SWR"
click at [385, 213] on input "file" at bounding box center [465, 206] width 203 height 14
type input "C:\fakepath\SWR.pdf"
click at [1063, 236] on input "Add Report Attachment" at bounding box center [1081, 236] width 169 height 22
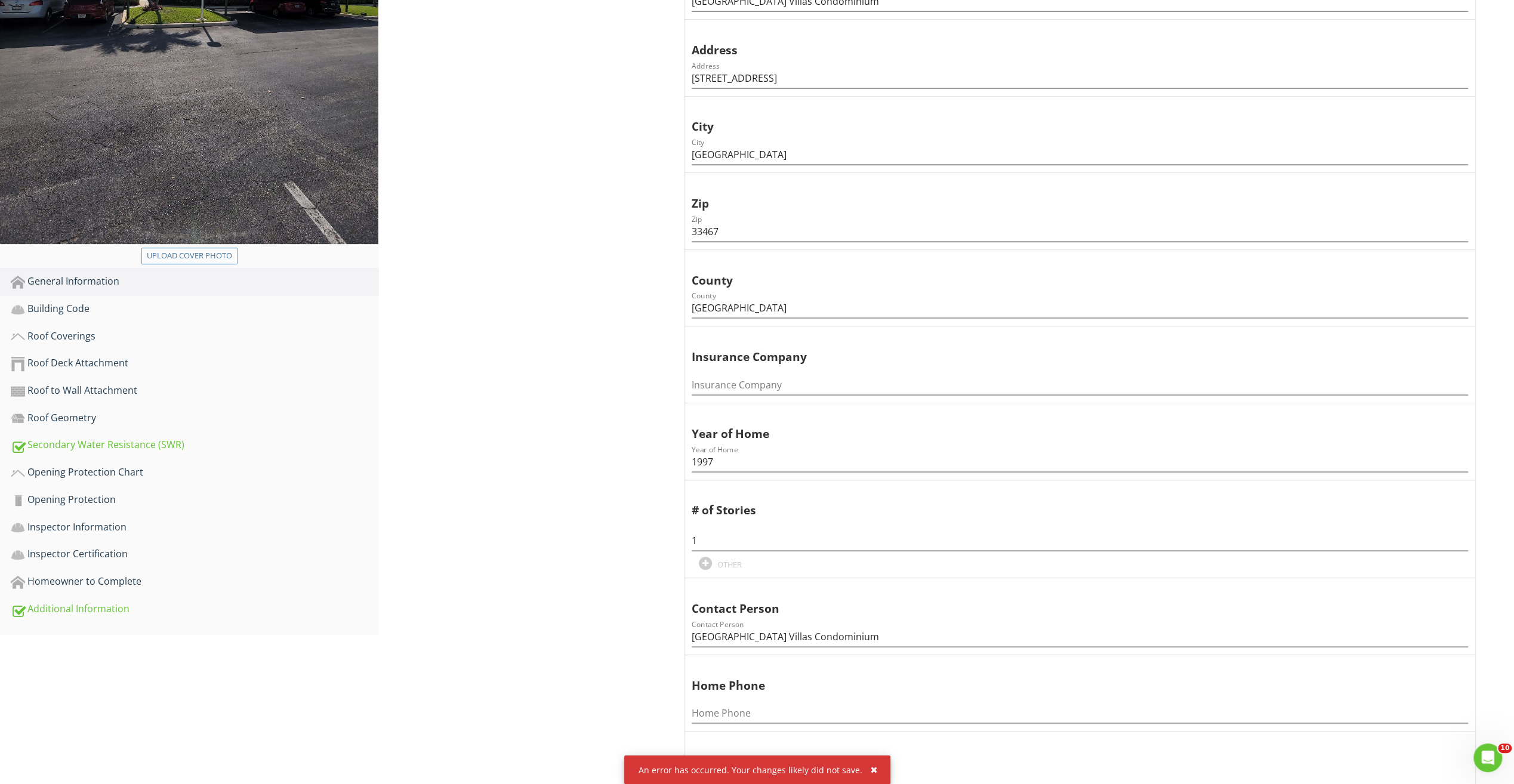
scroll to position [537, 0]
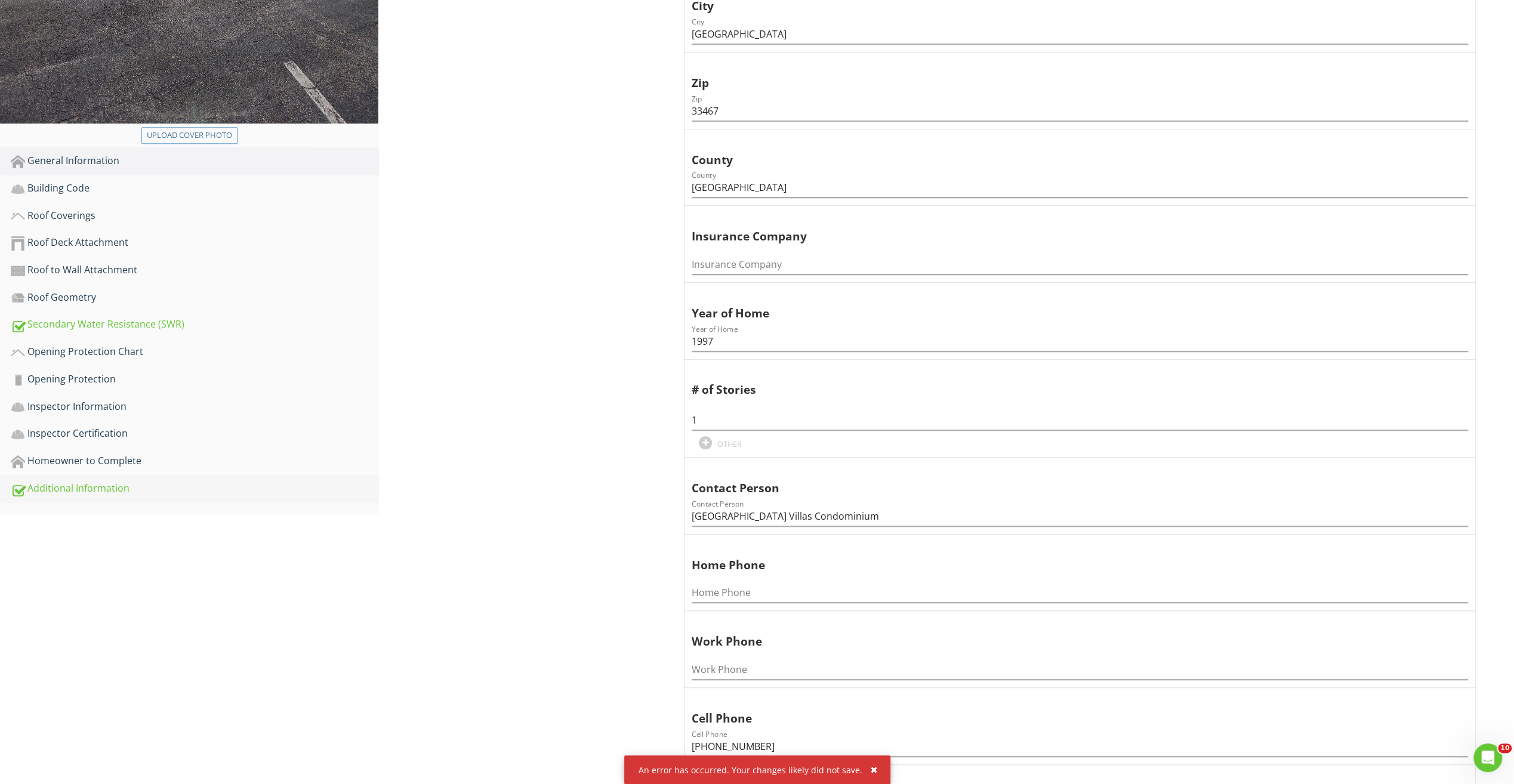
click at [140, 489] on div "Additional Information" at bounding box center [194, 489] width 367 height 15
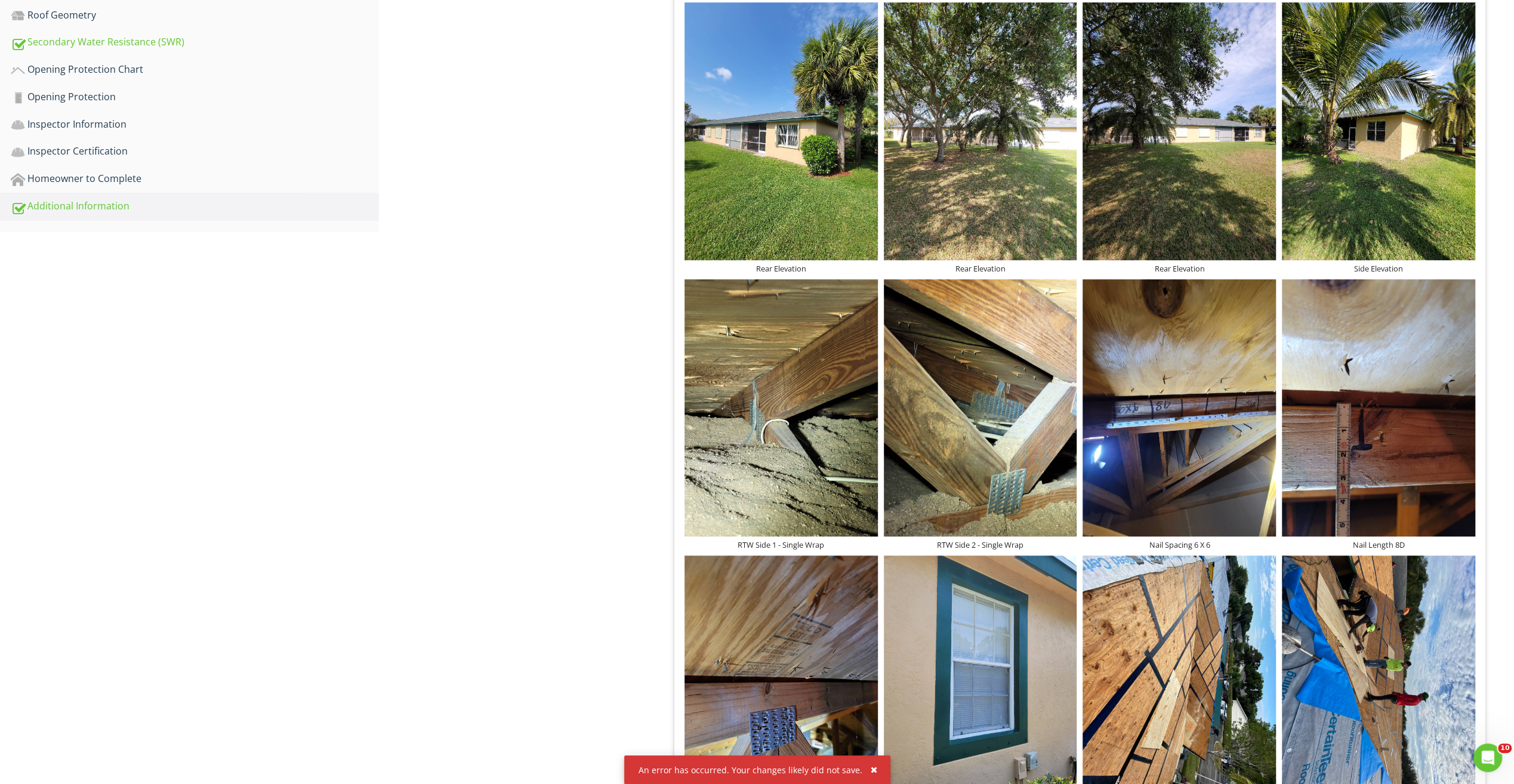
scroll to position [776, 0]
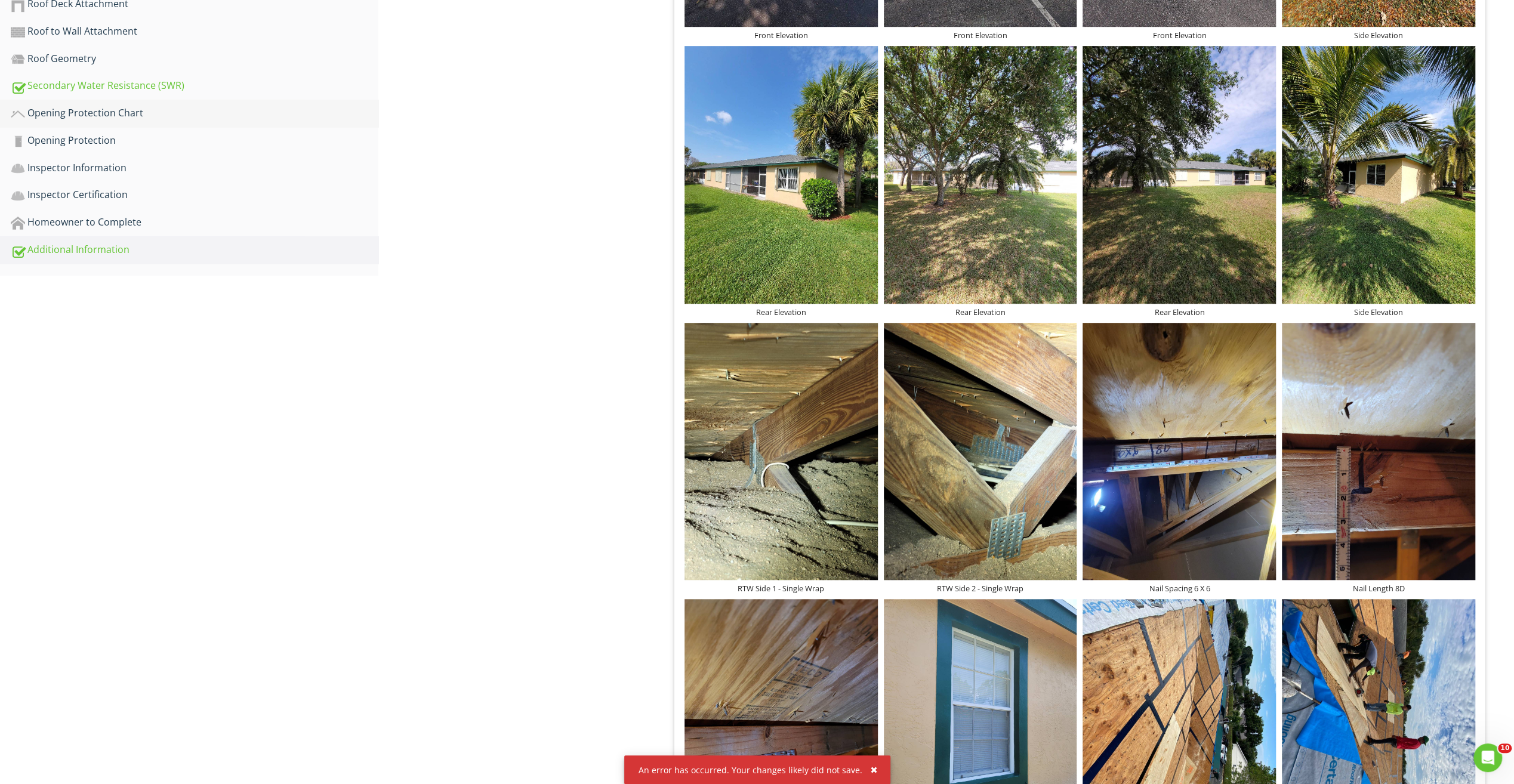
click at [104, 121] on link "Opening Protection Chart" at bounding box center [194, 113] width 367 height 27
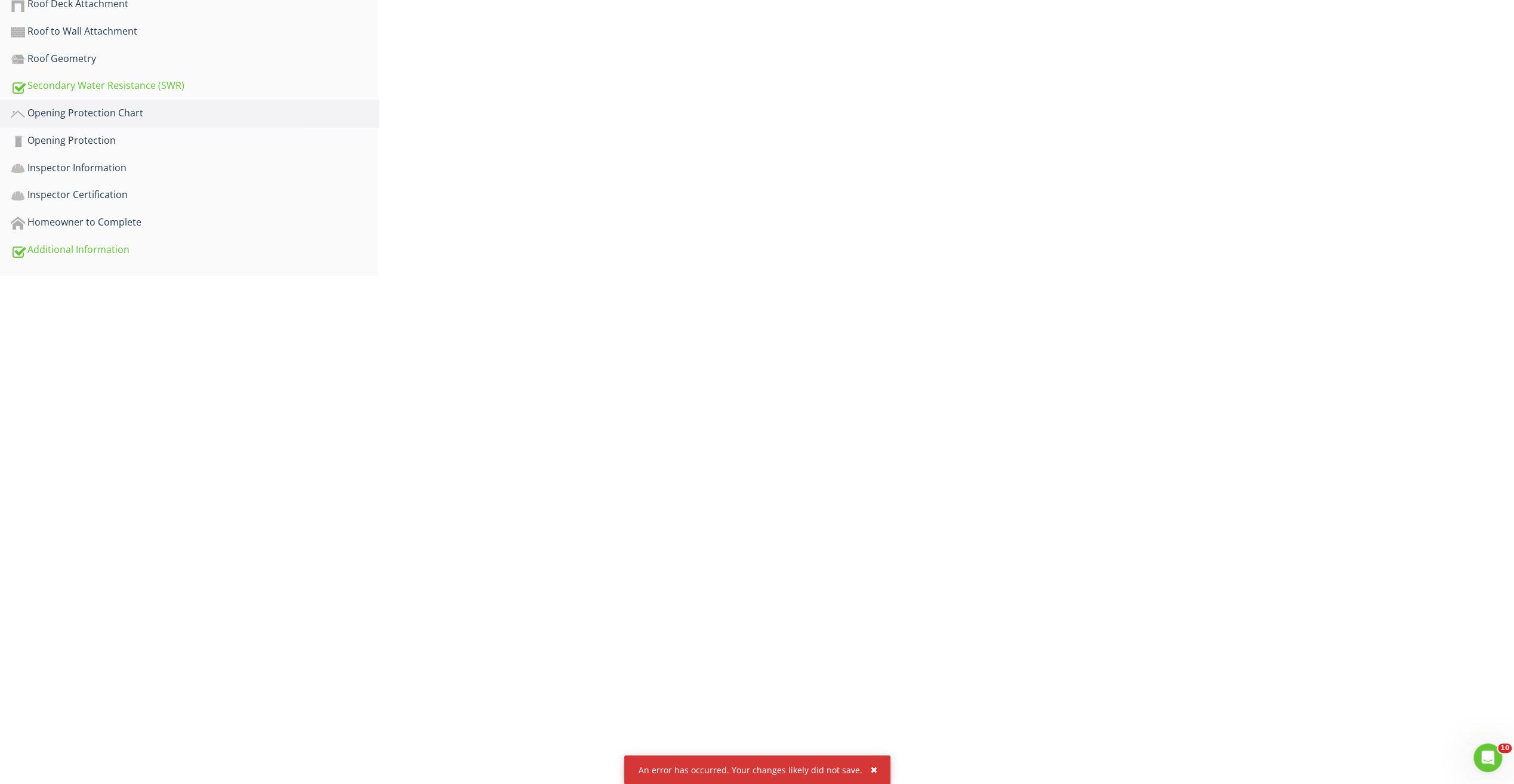
scroll to position [266, 0]
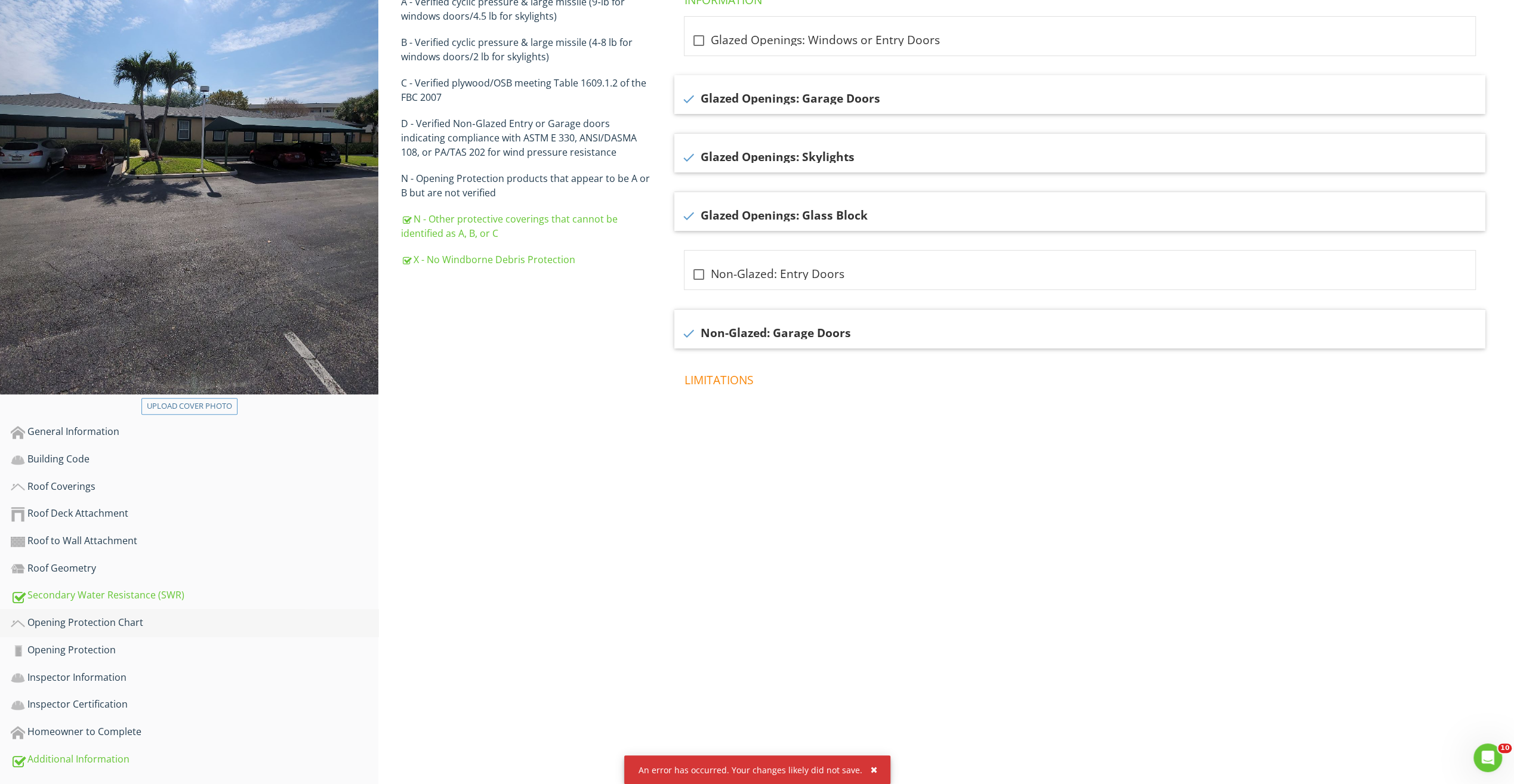
click at [117, 620] on div "Opening Protection Chart" at bounding box center [194, 623] width 367 height 15
click at [465, 209] on link "N - Other protective coverings that cannot be identified as A, B, or C" at bounding box center [528, 226] width 254 height 41
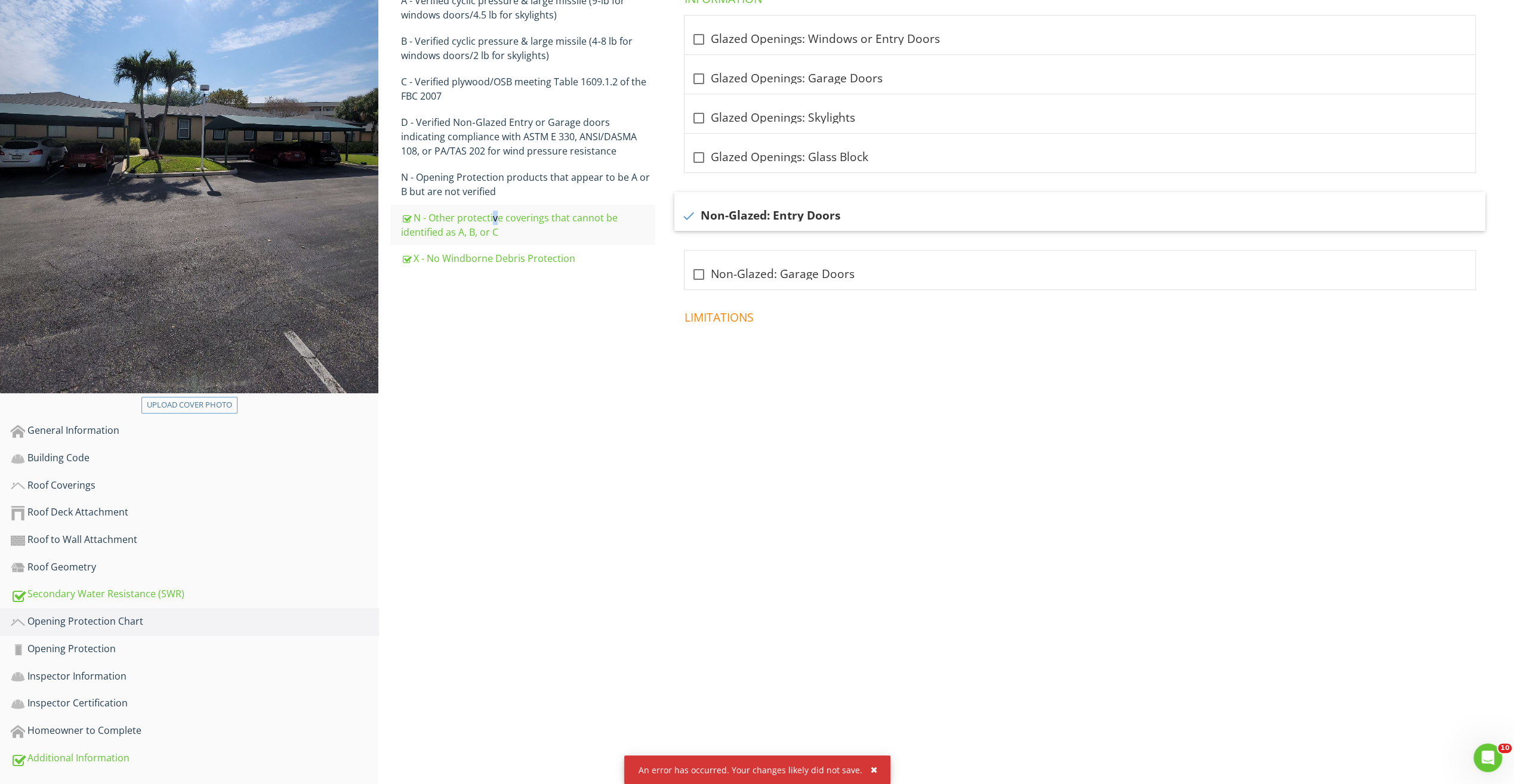
scroll to position [266, 0]
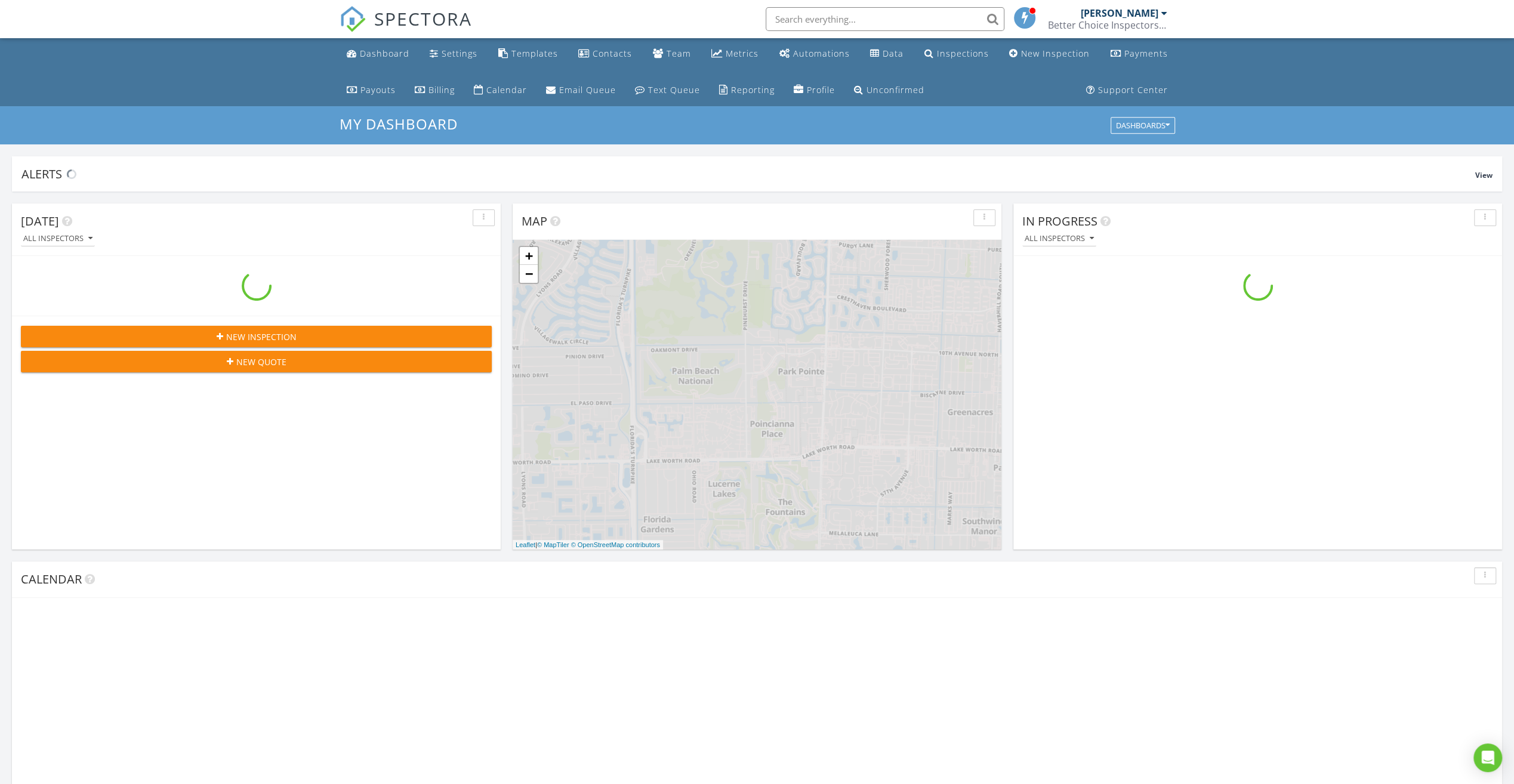
scroll to position [1104, 1532]
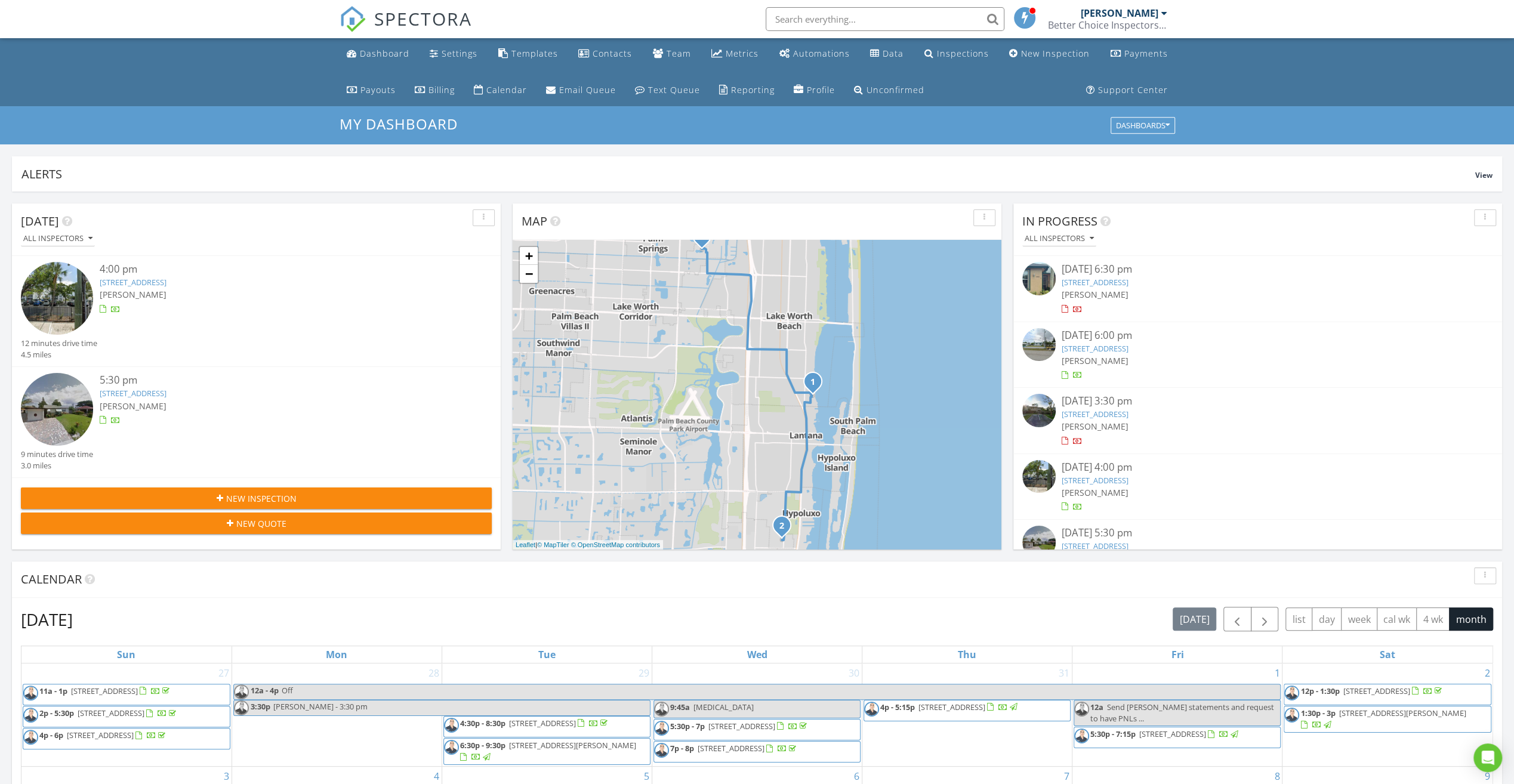
click at [1104, 270] on div "08/13/25 6:30 pm" at bounding box center [1258, 269] width 392 height 15
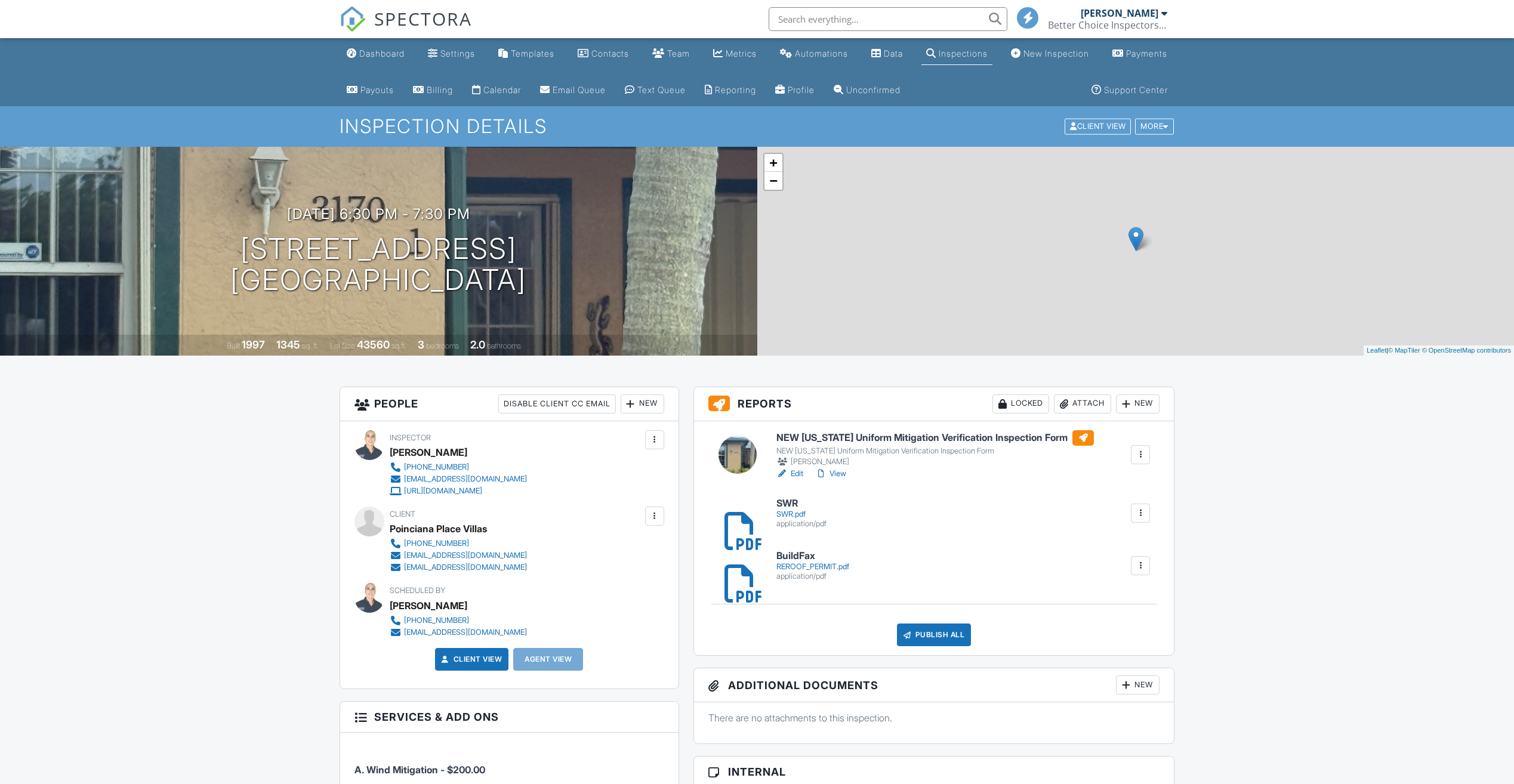
scroll to position [329, 0]
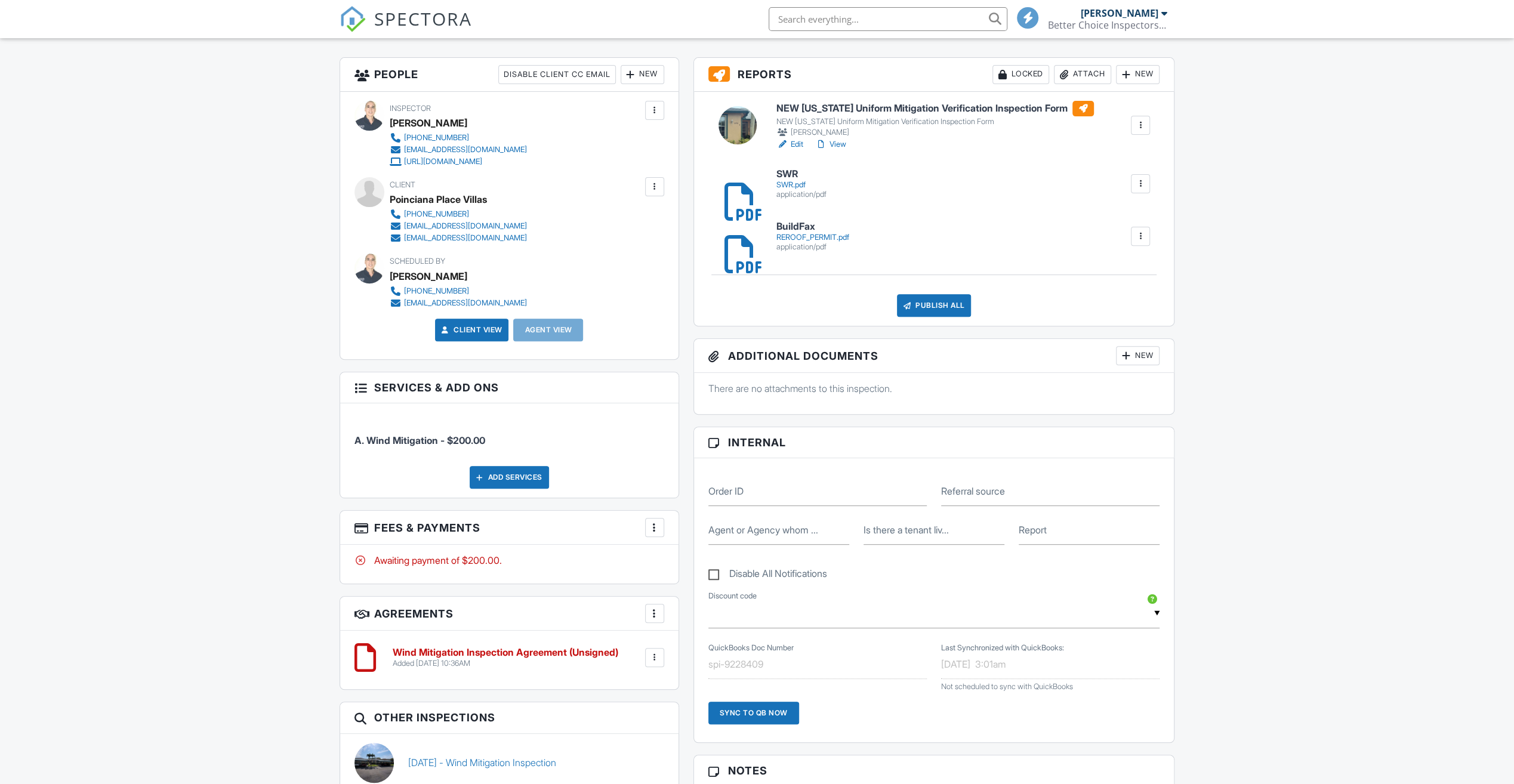
click at [650, 522] on div at bounding box center [654, 527] width 12 height 12
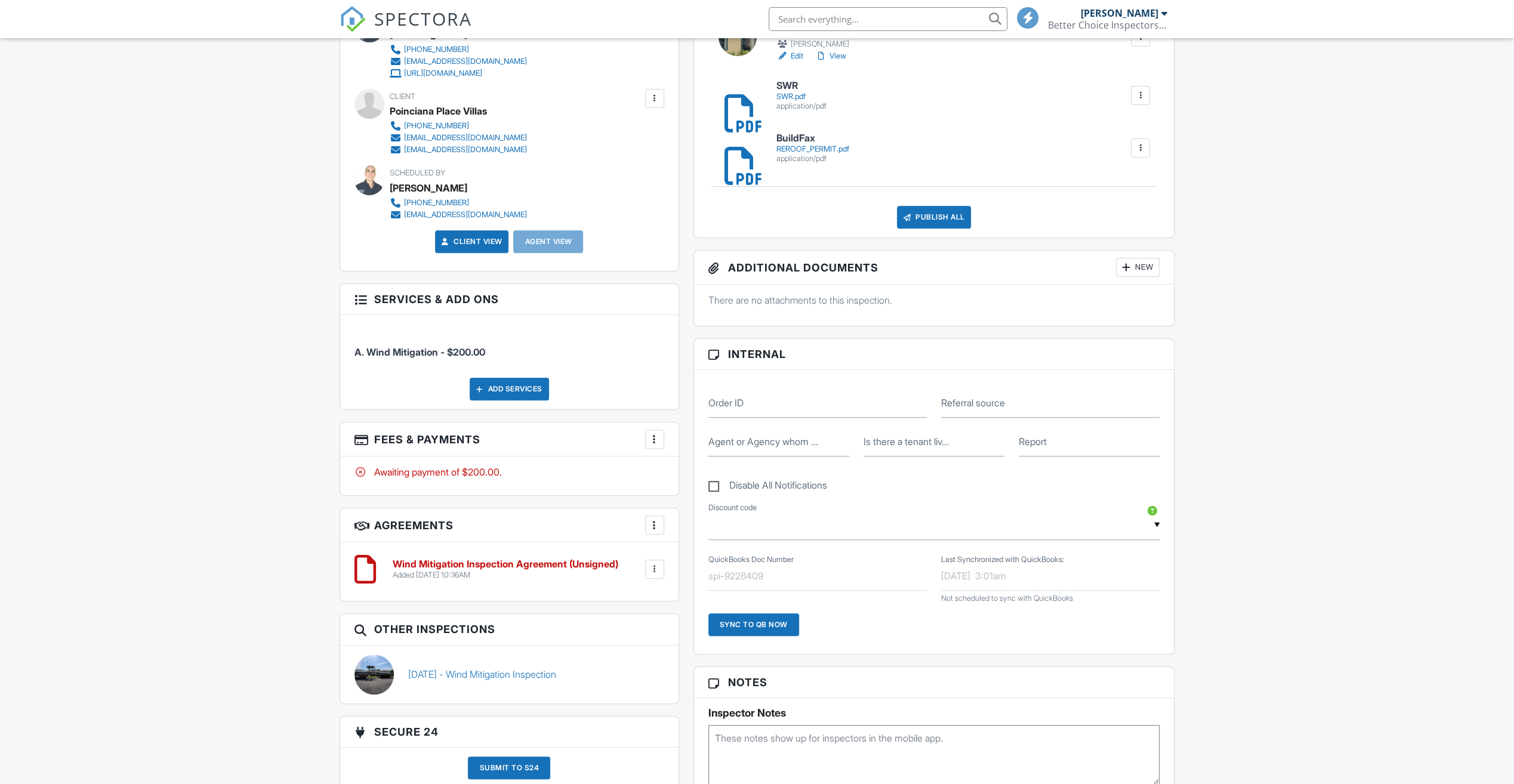
scroll to position [0, 0]
click at [713, 564] on div "Paid In Full" at bounding box center [715, 565] width 115 height 14
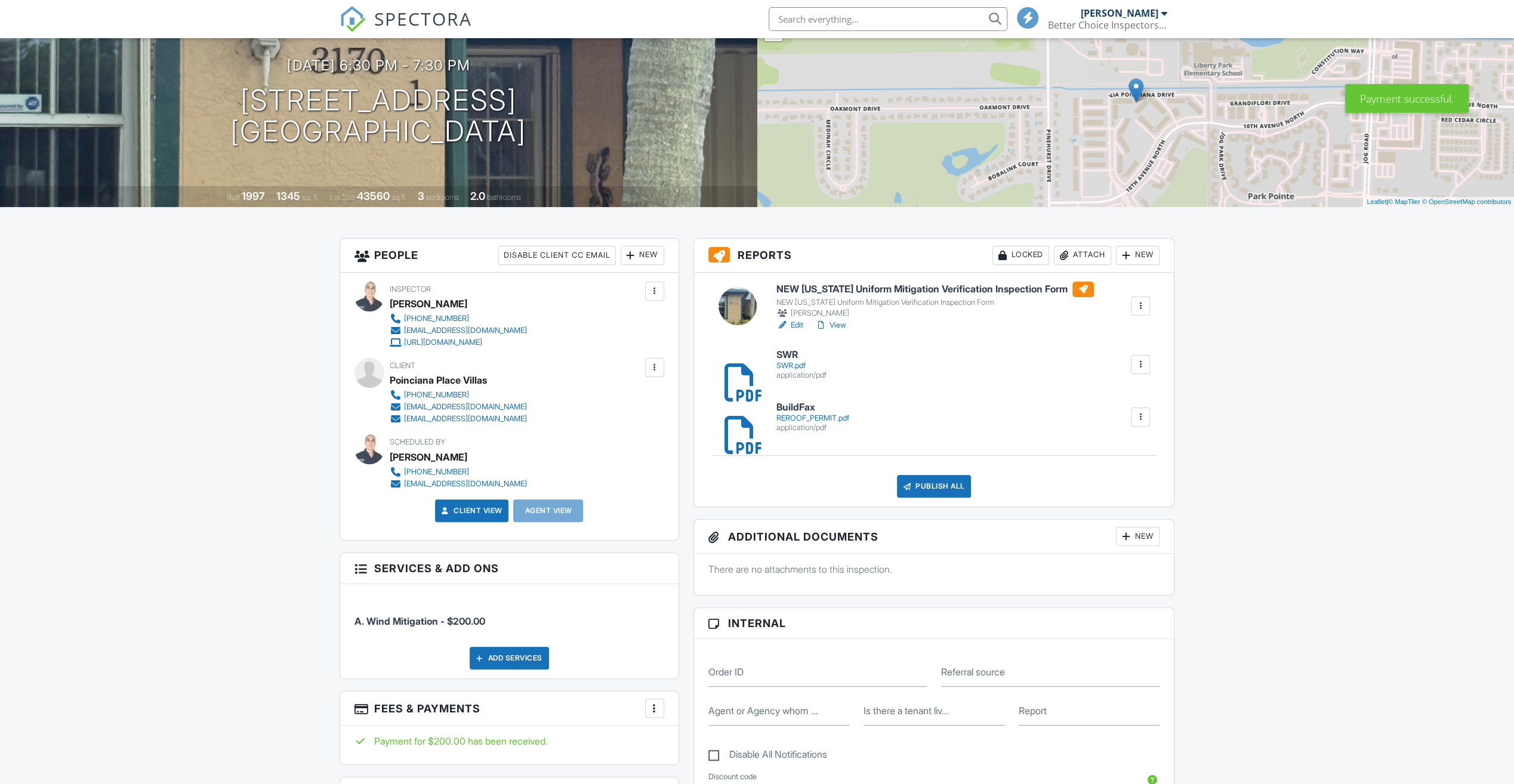
scroll to position [418, 0]
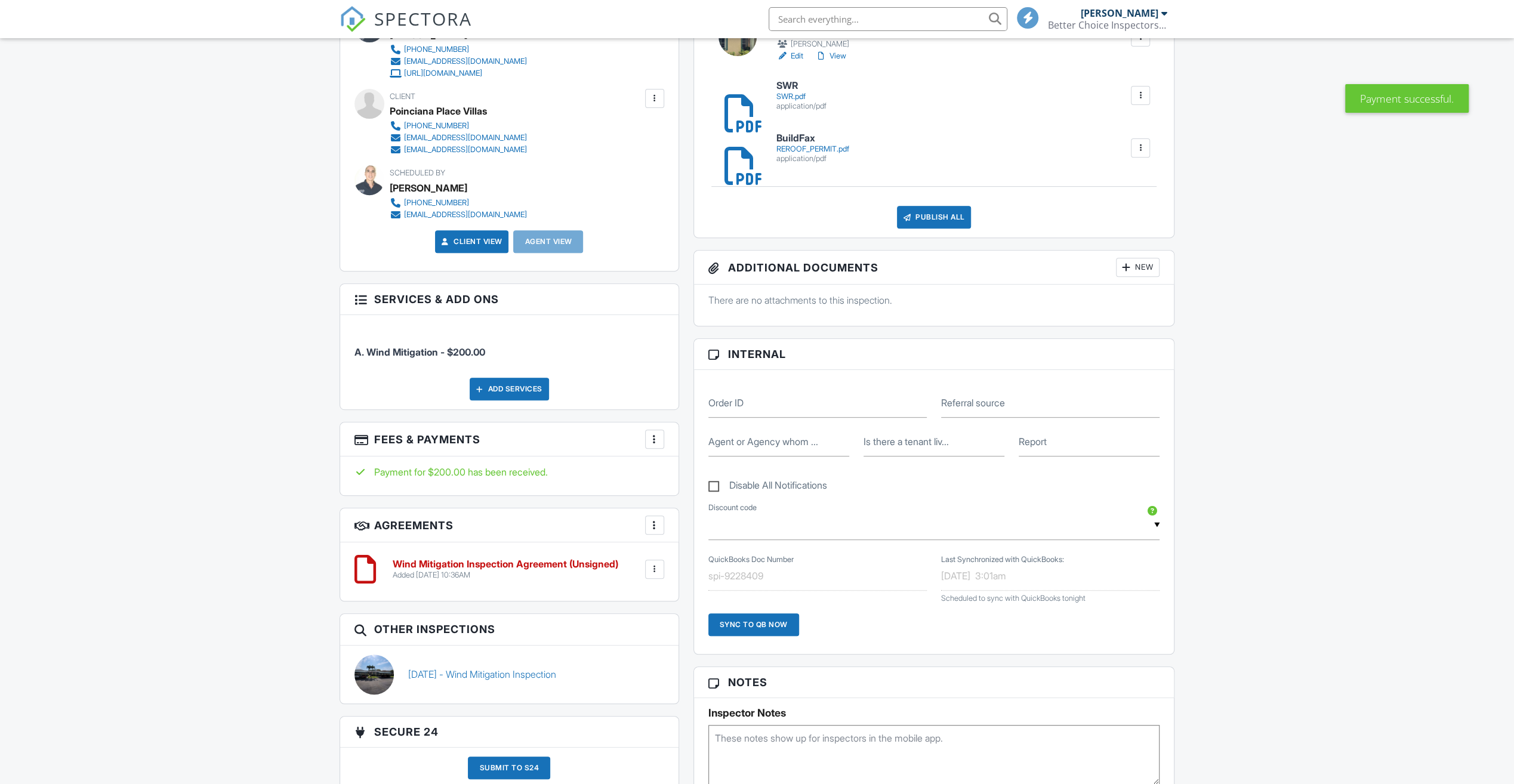
click at [654, 565] on div at bounding box center [654, 569] width 12 height 12
click at [1116, 557] on div "QuickBooks Doc Number spi-9228409 Last Synchronized with QuickBooks: 08/07/25 3…" at bounding box center [934, 598] width 466 height 93
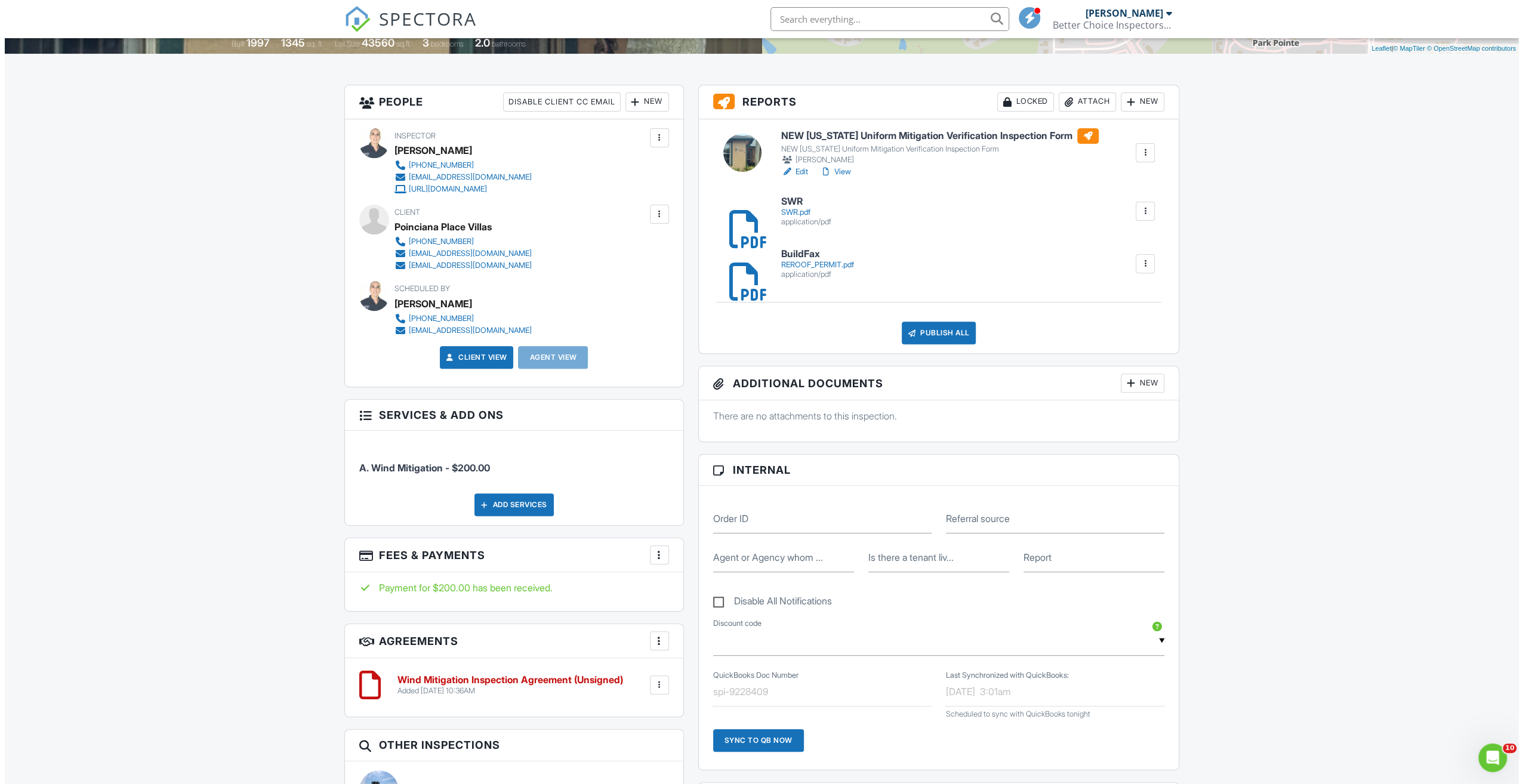
scroll to position [238, 0]
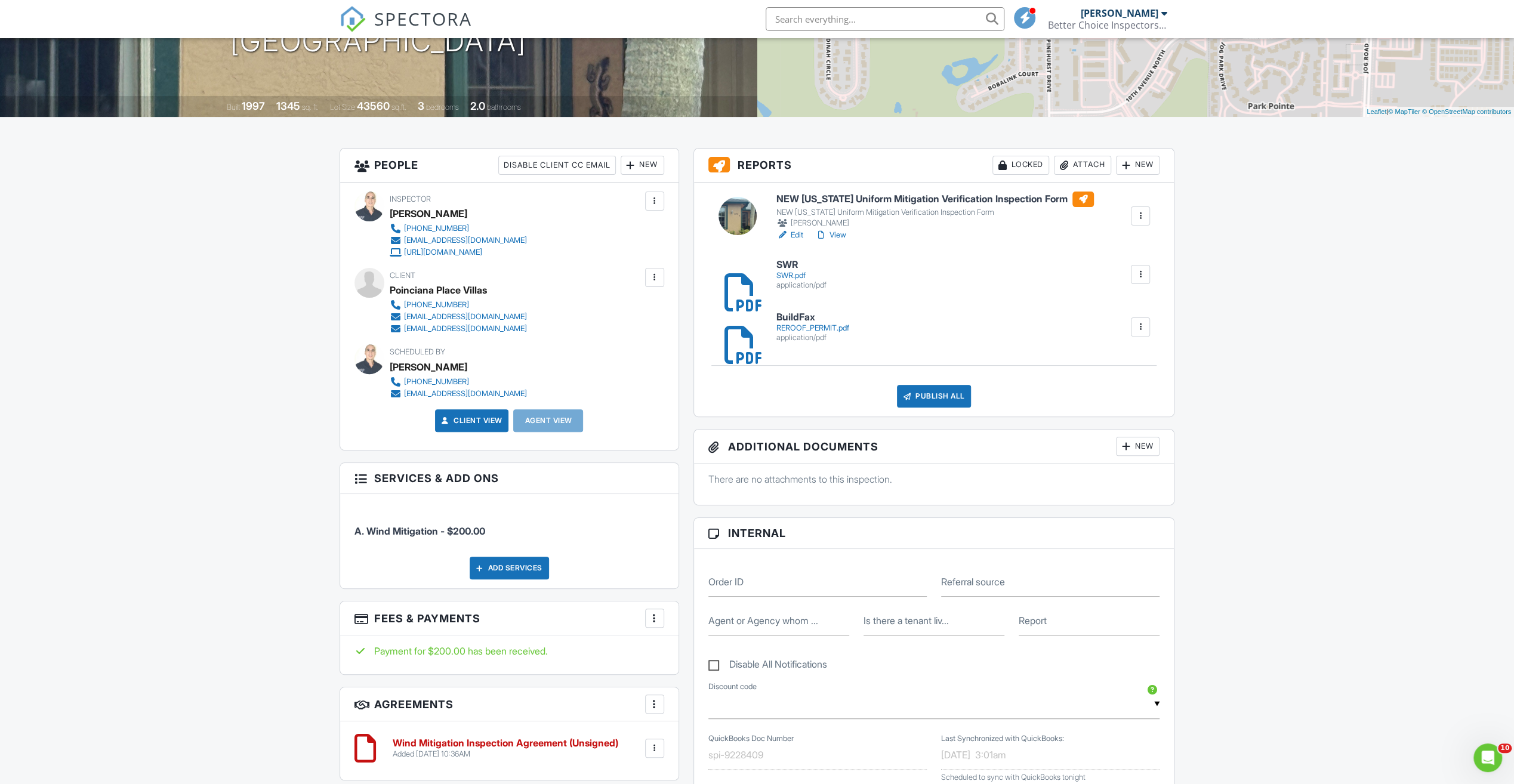
click at [936, 385] on div "Publish All" at bounding box center [934, 396] width 75 height 22
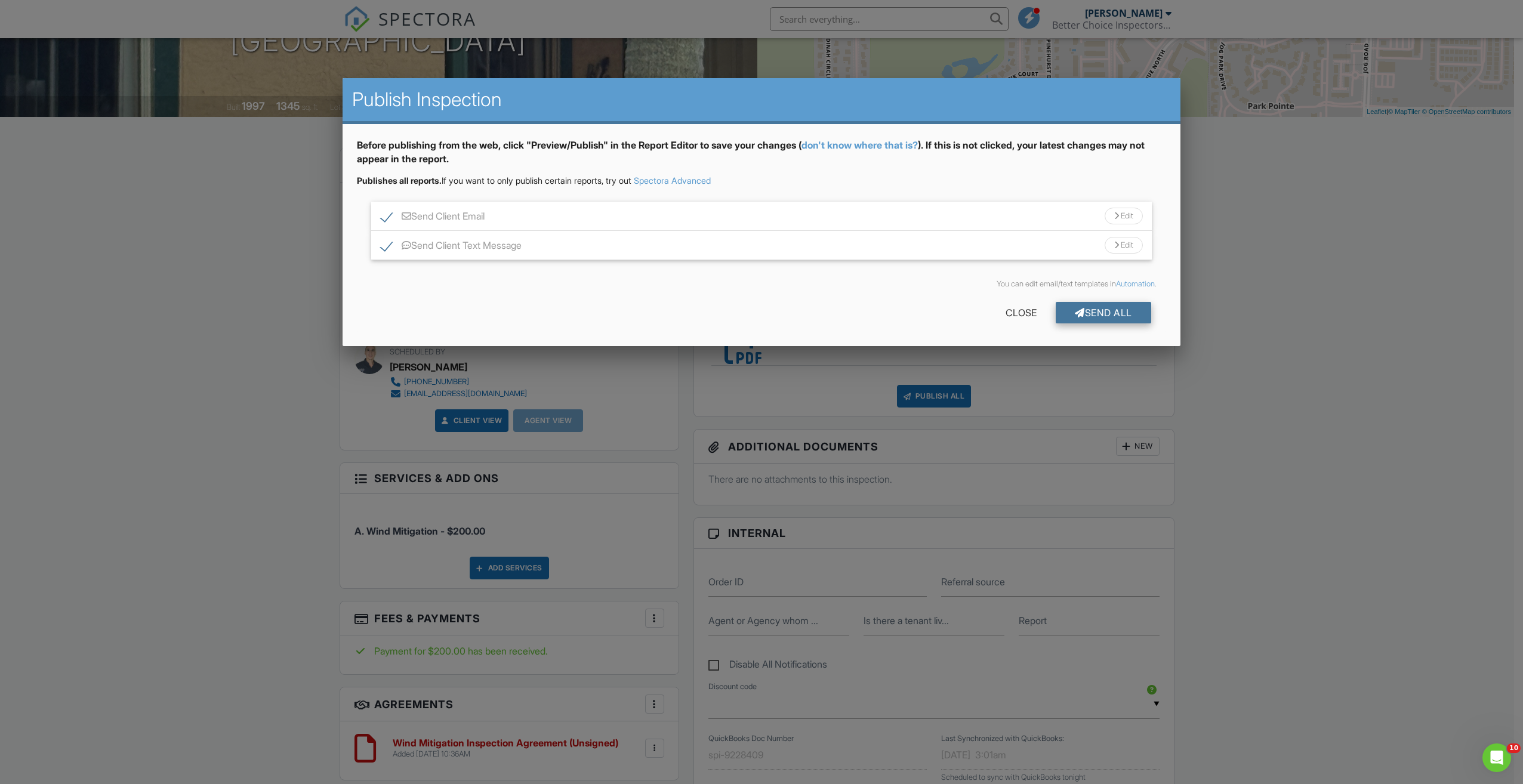
click at [1086, 308] on div "Send All" at bounding box center [1103, 313] width 95 height 22
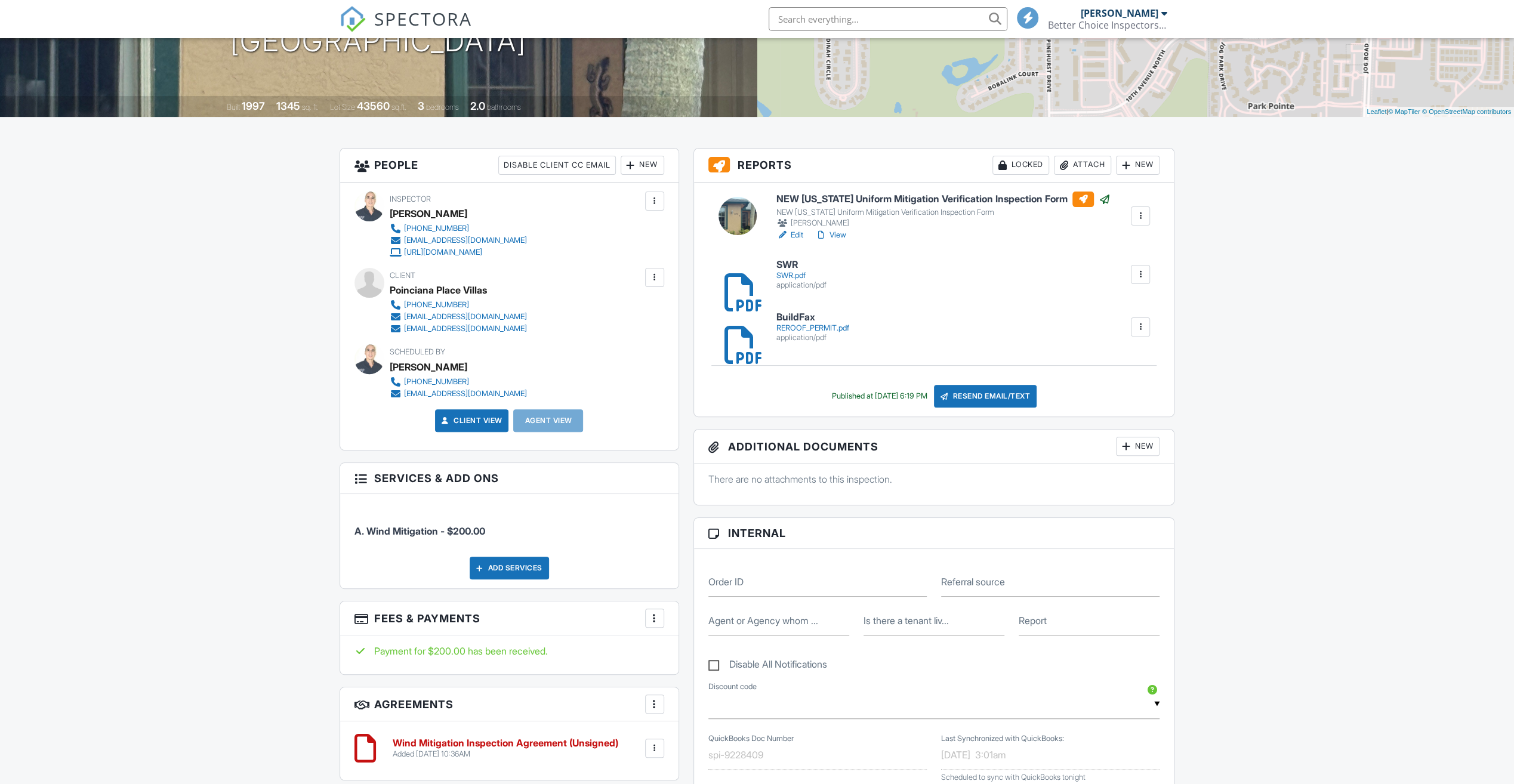
scroll to position [238, 0]
click at [1019, 164] on div "Locked" at bounding box center [1021, 165] width 57 height 19
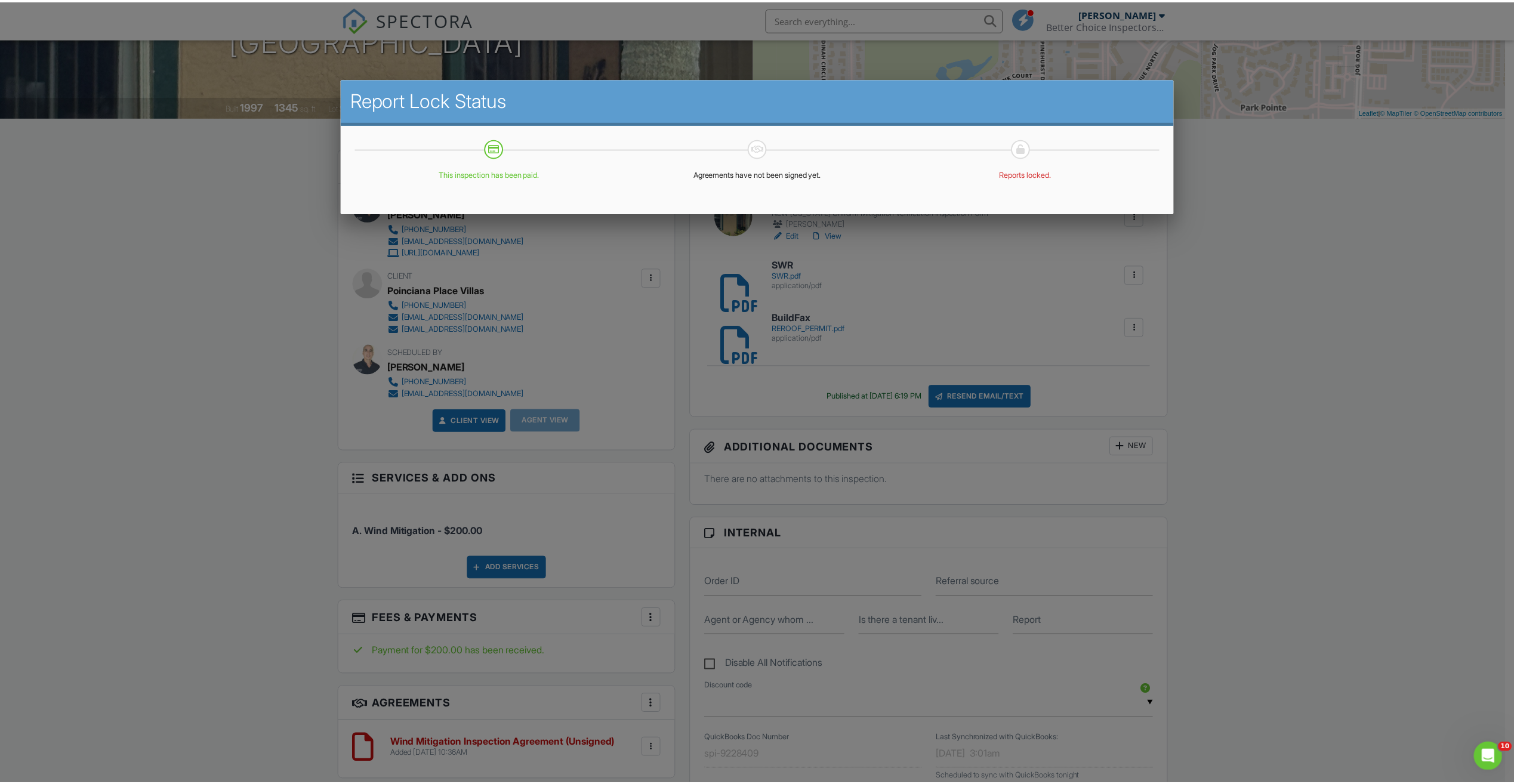
scroll to position [0, 0]
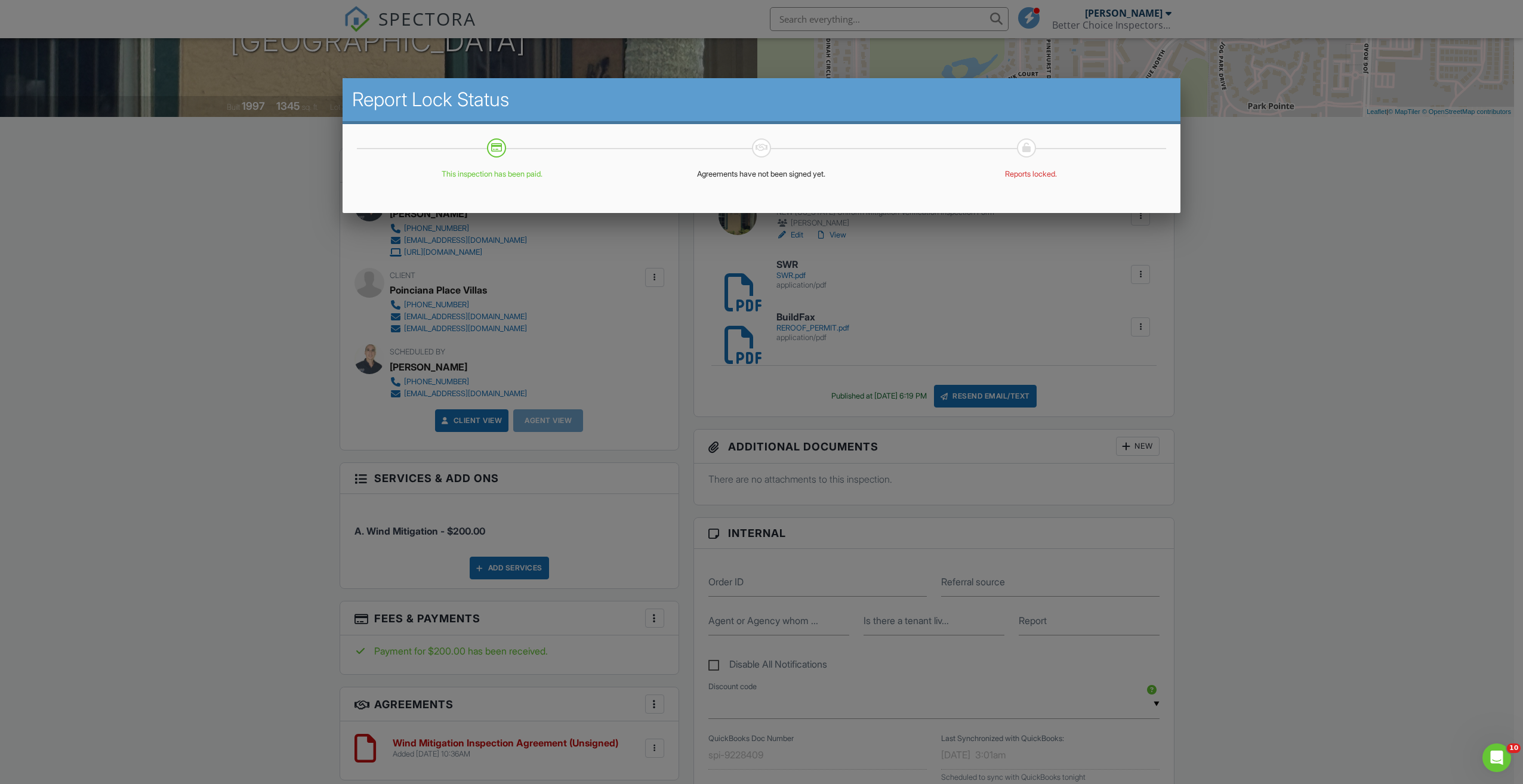
click at [1268, 326] on div at bounding box center [761, 431] width 1523 height 981
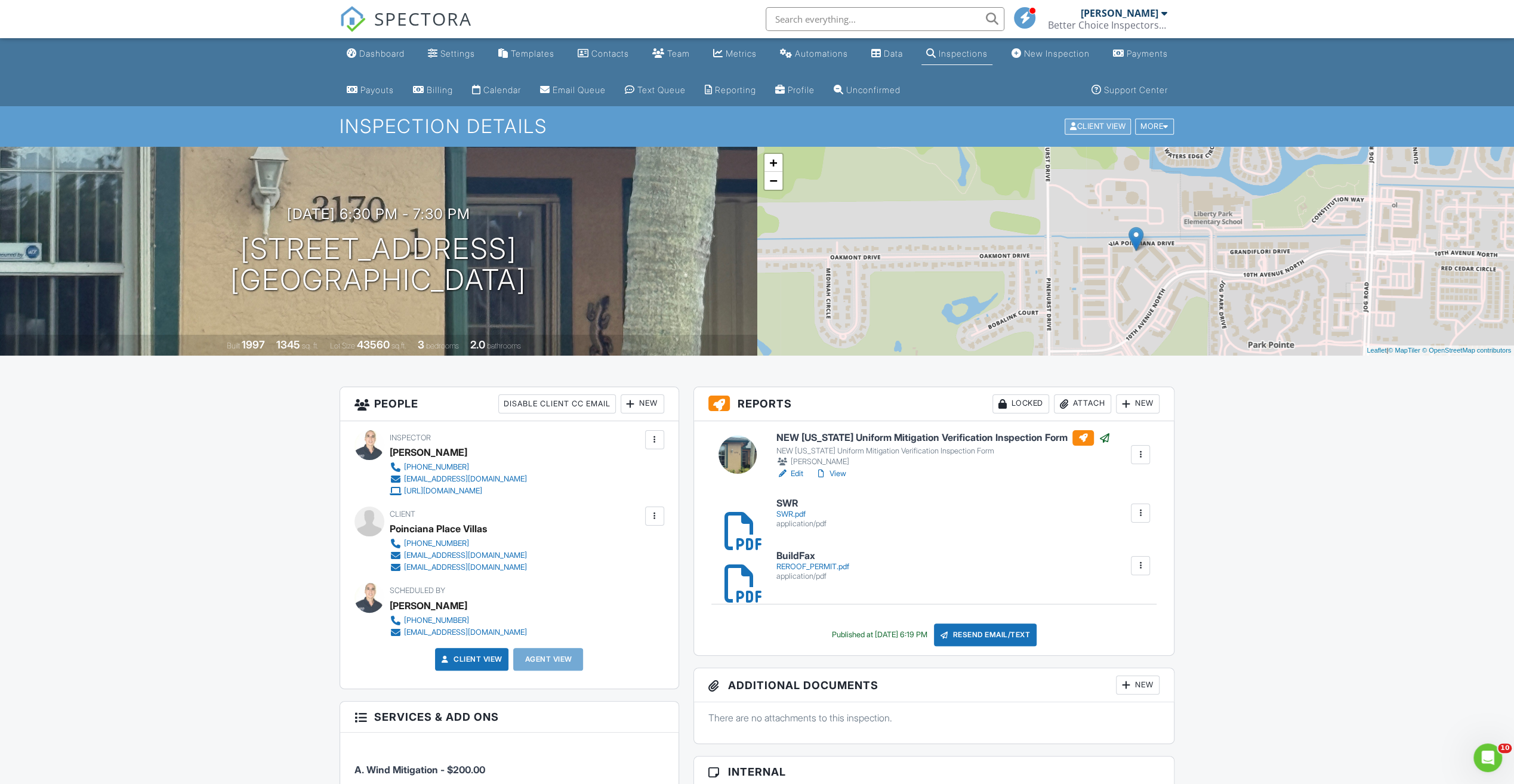
click at [1085, 129] on div "Client View" at bounding box center [1098, 127] width 66 height 16
click at [388, 62] on link "Dashboard" at bounding box center [376, 54] width 67 height 22
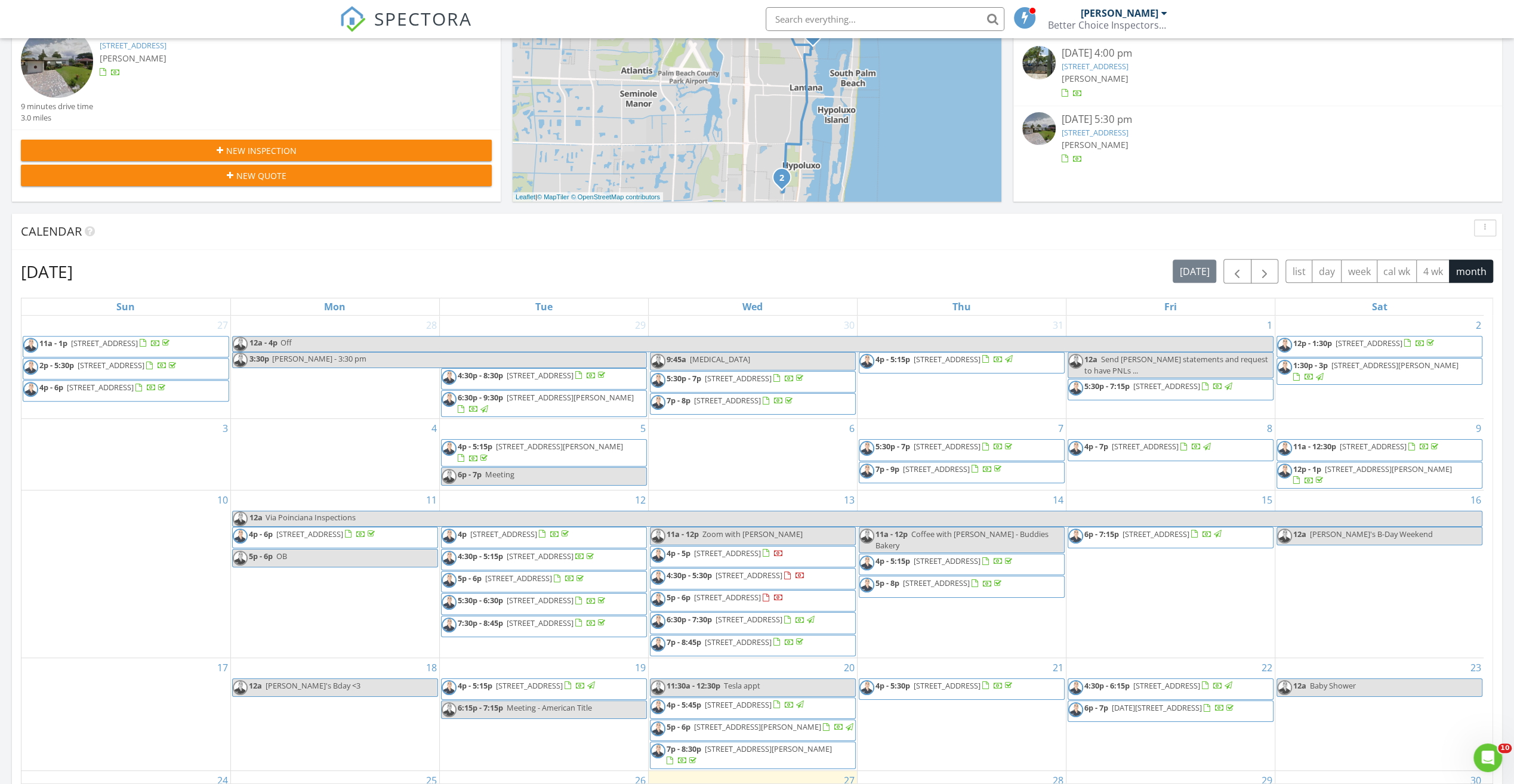
scroll to position [418, 0]
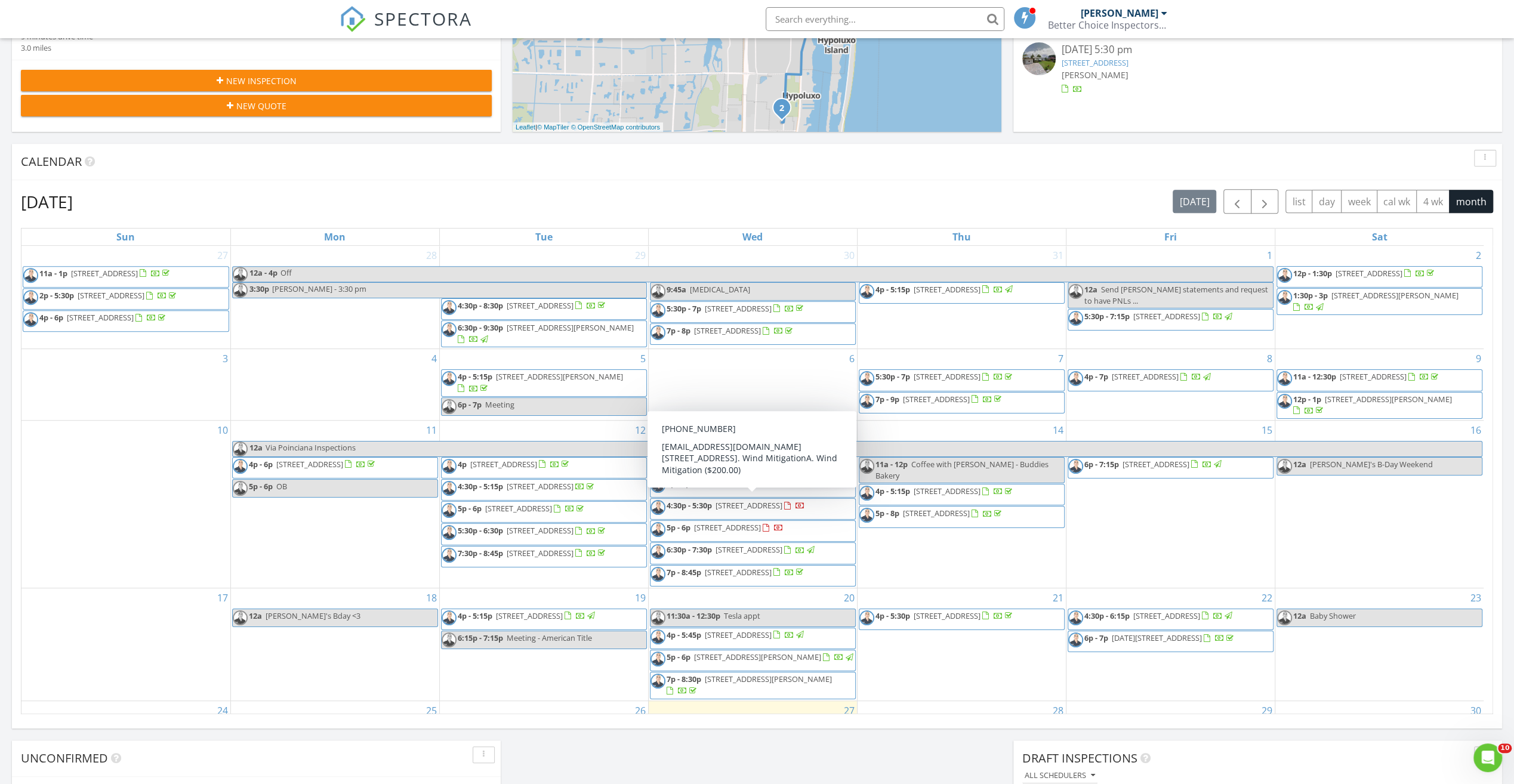
click at [761, 489] on span "[STREET_ADDRESS]" at bounding box center [728, 483] width 67 height 10
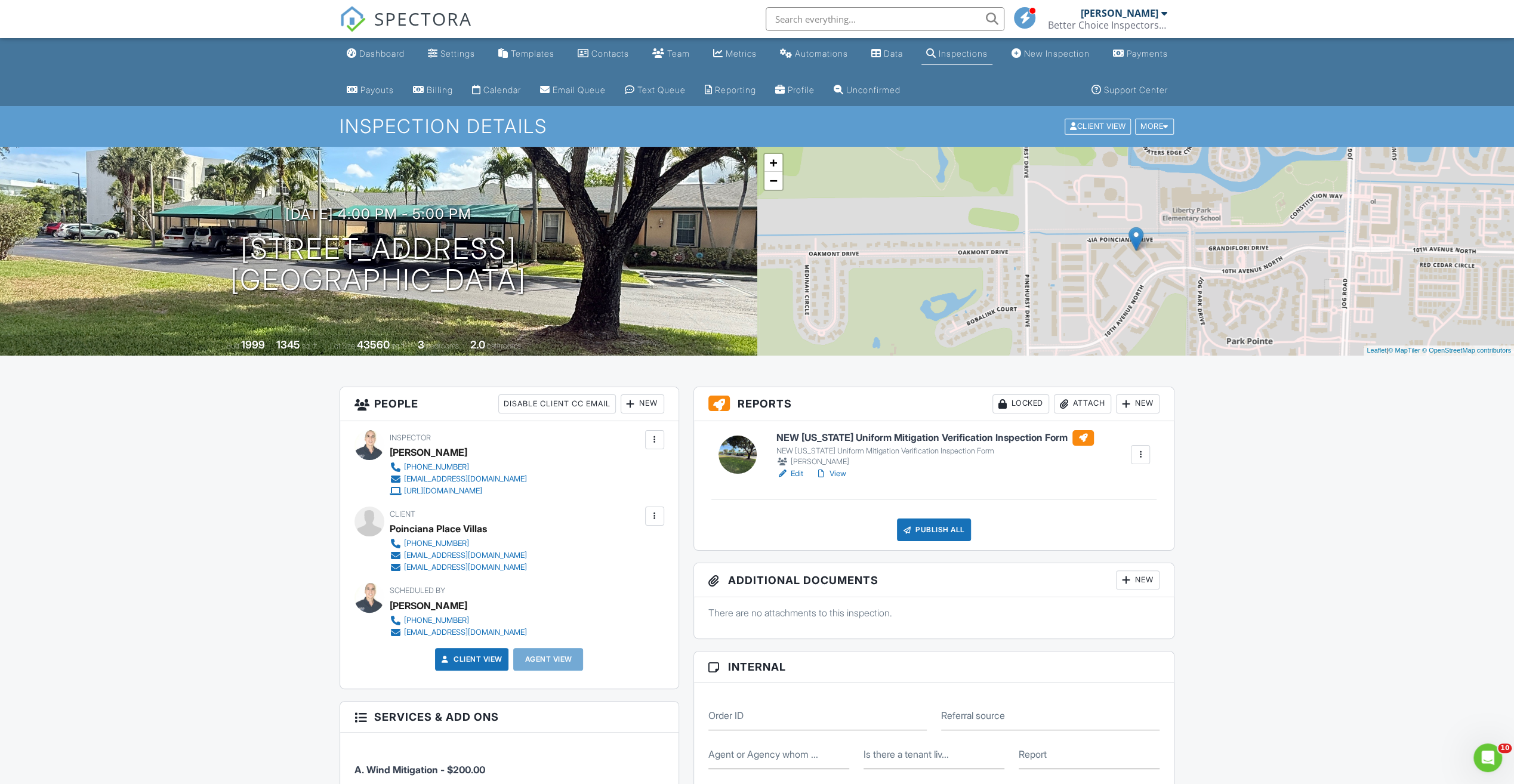
click at [1085, 406] on div "Attach" at bounding box center [1083, 404] width 57 height 19
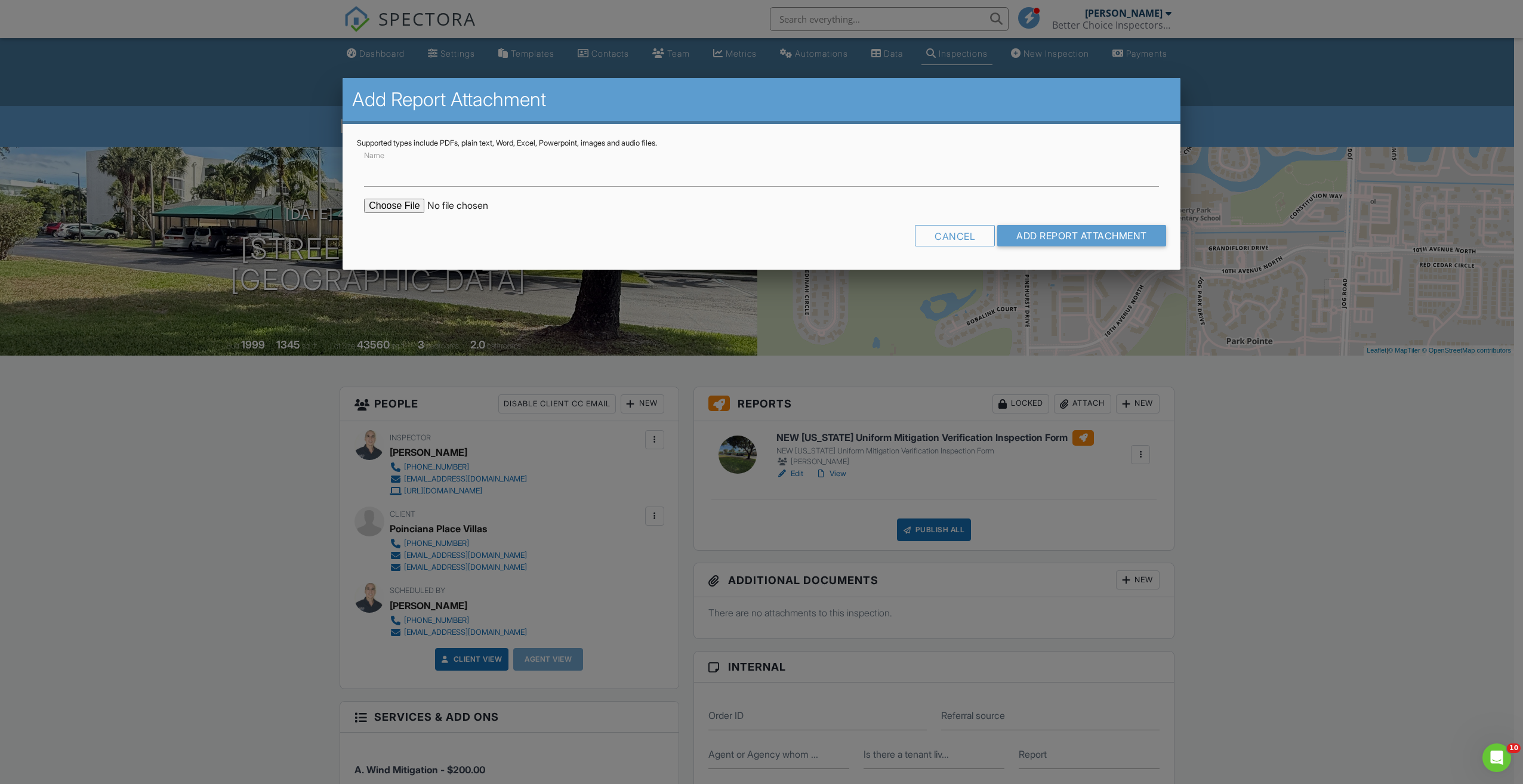
click at [367, 204] on input "file" at bounding box center [465, 206] width 203 height 14
type input "C:\fakepath\REROOF_PERMIT.pdf"
click at [537, 173] on input "Name" at bounding box center [761, 172] width 795 height 29
type input "BuildFax"
click at [1078, 234] on input "Add Report Attachment" at bounding box center [1081, 236] width 169 height 22
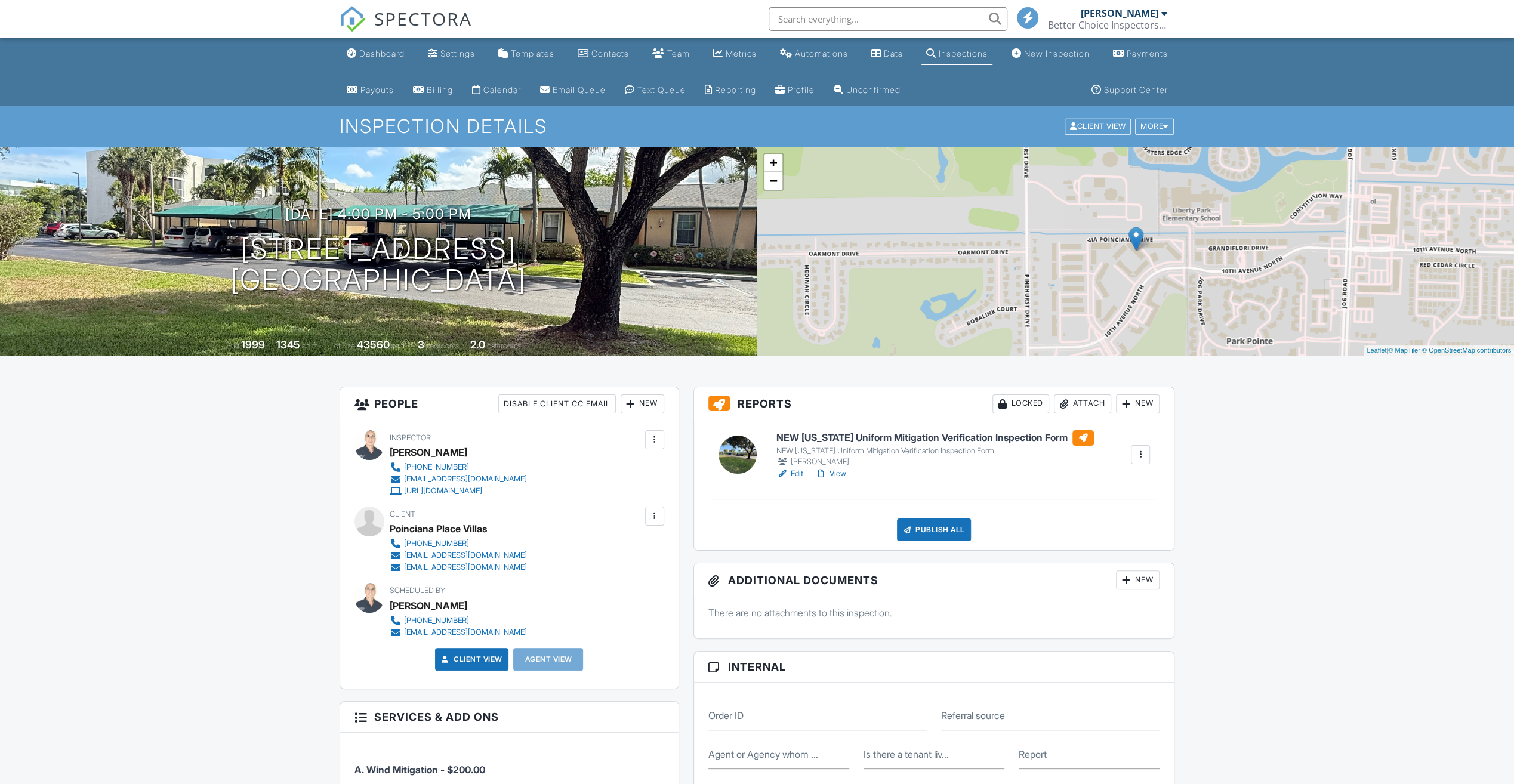
click at [837, 22] on input "text" at bounding box center [888, 19] width 239 height 24
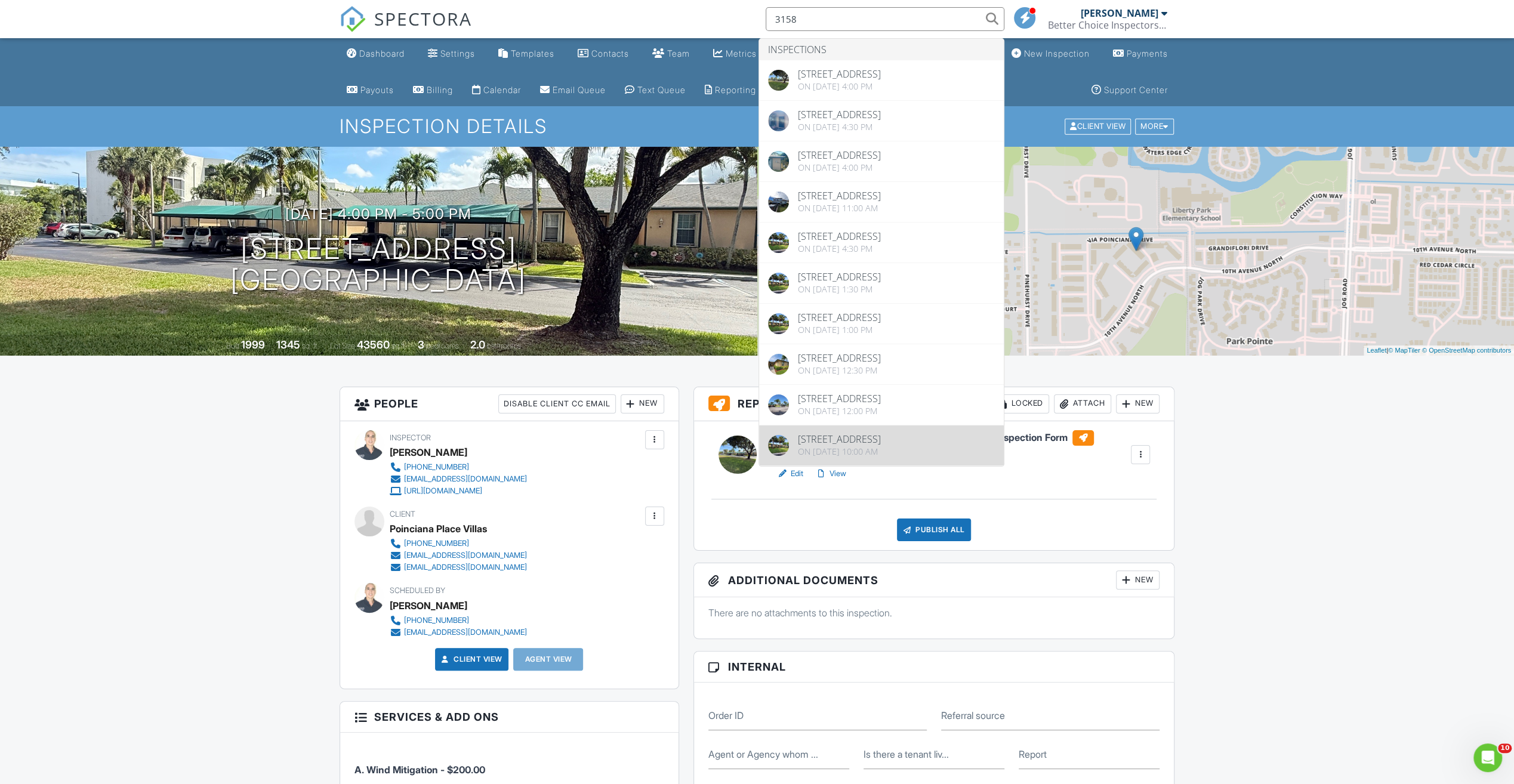
type input "3158"
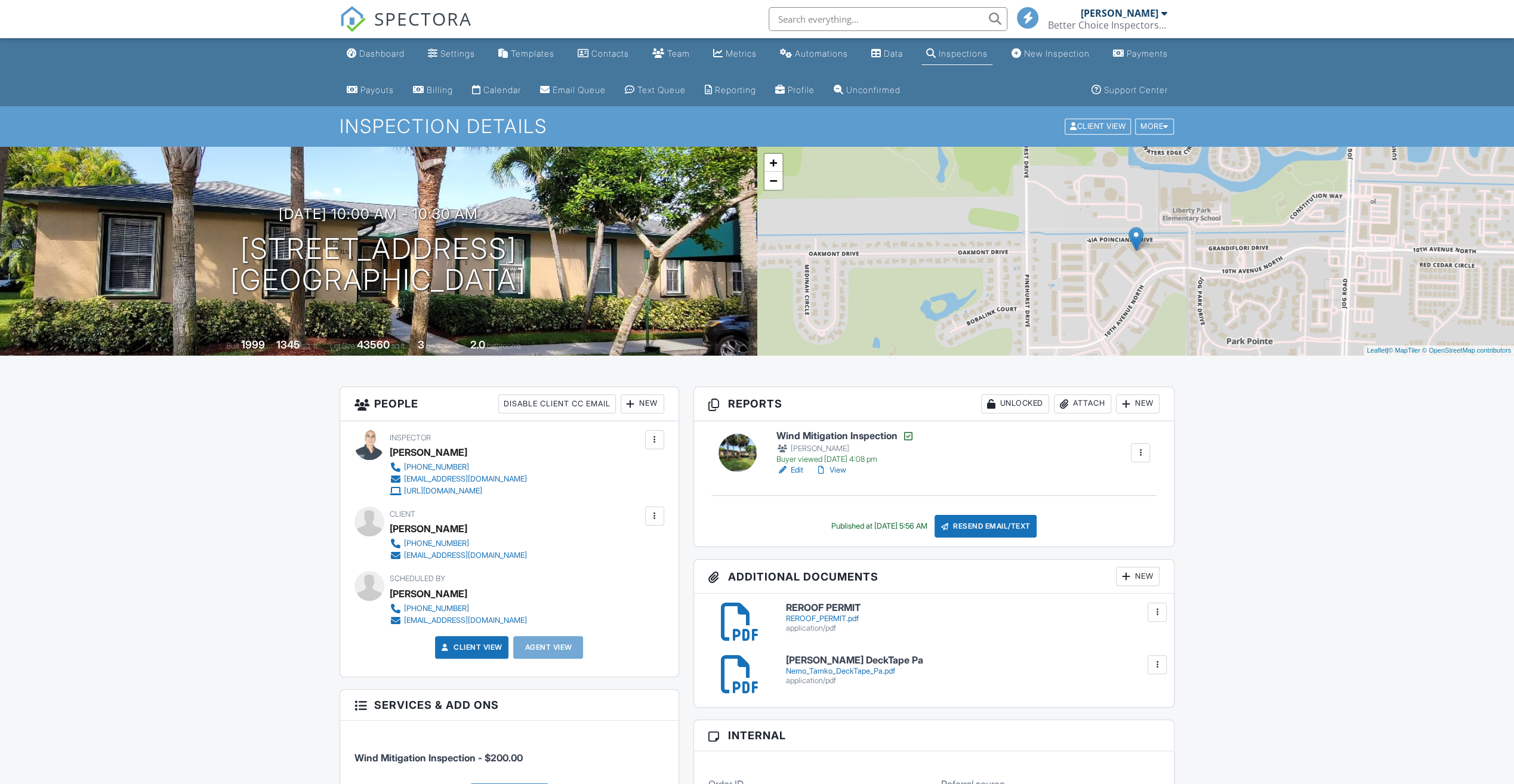
click at [857, 436] on h6 "Wind Mitigation Inspection" at bounding box center [845, 436] width 138 height 12
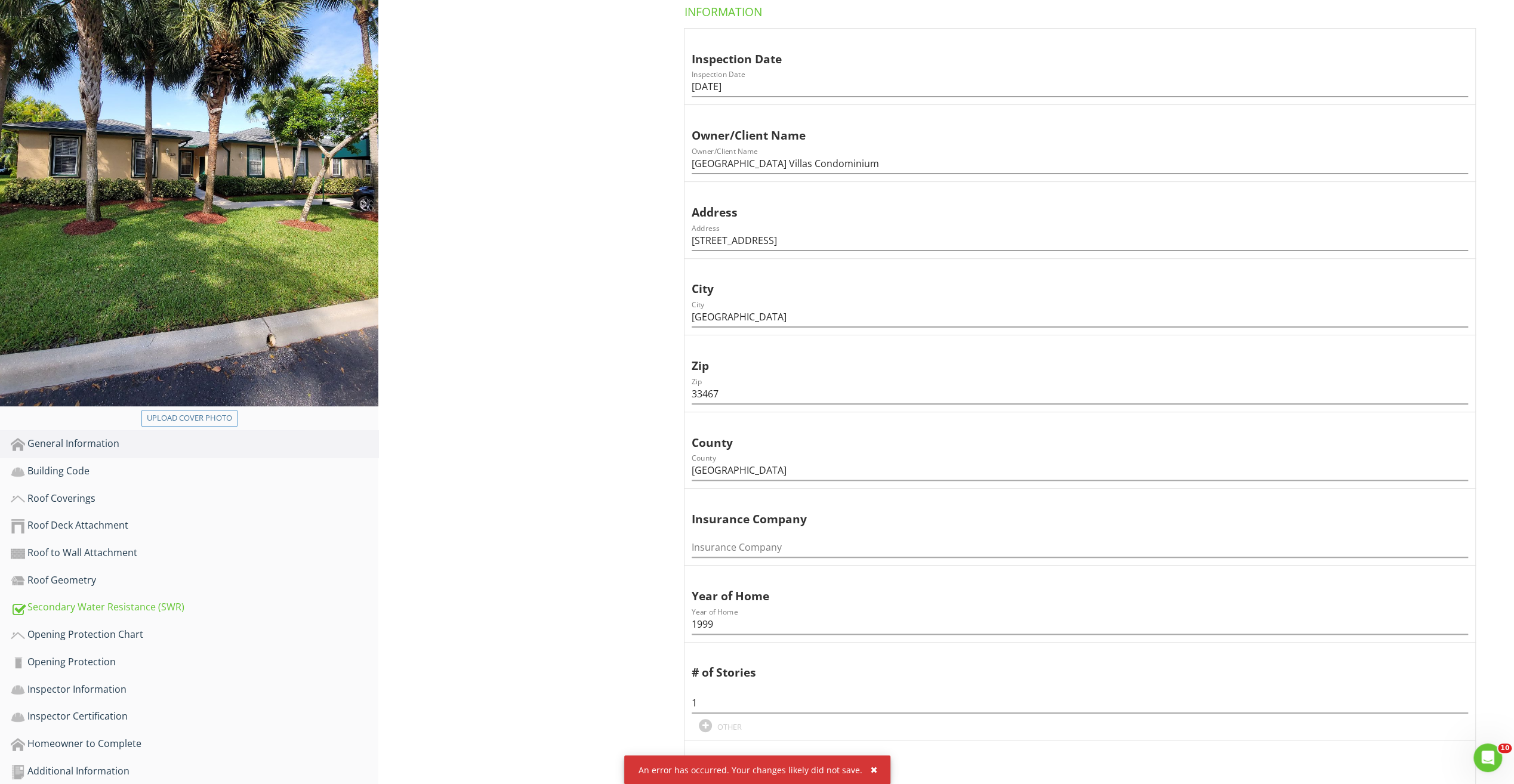
scroll to position [358, 0]
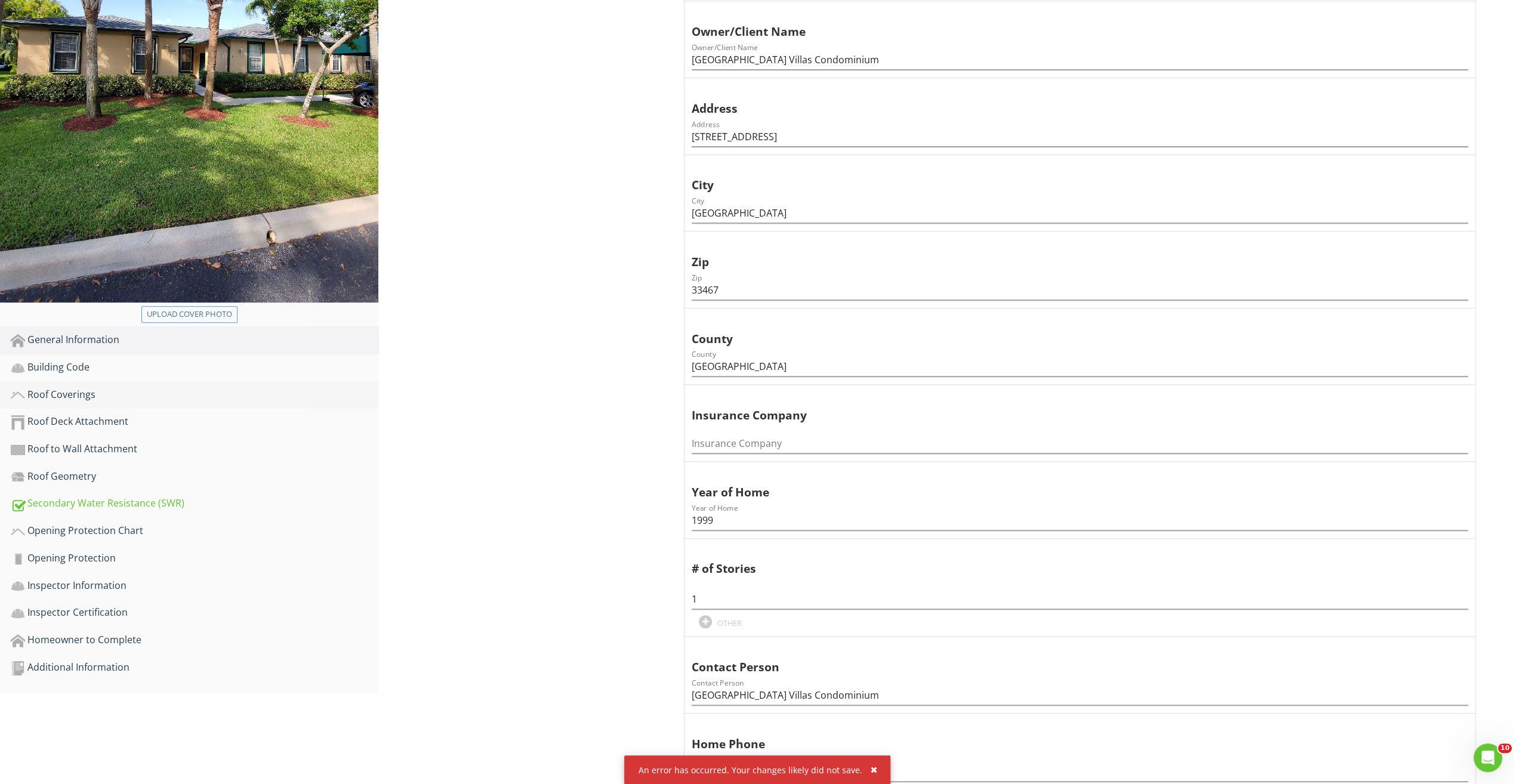
click at [54, 397] on div "Roof Coverings" at bounding box center [194, 395] width 367 height 15
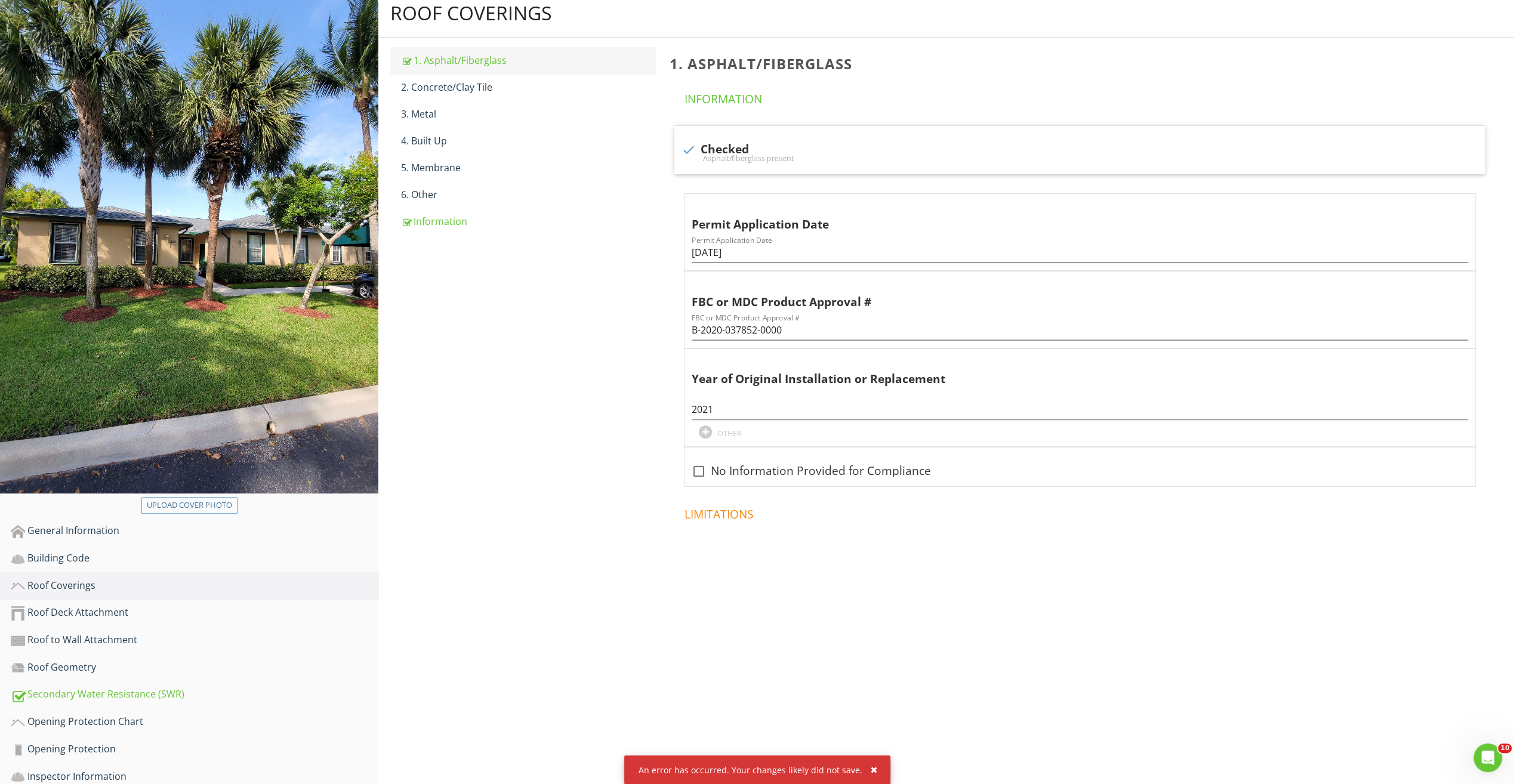
scroll to position [87, 0]
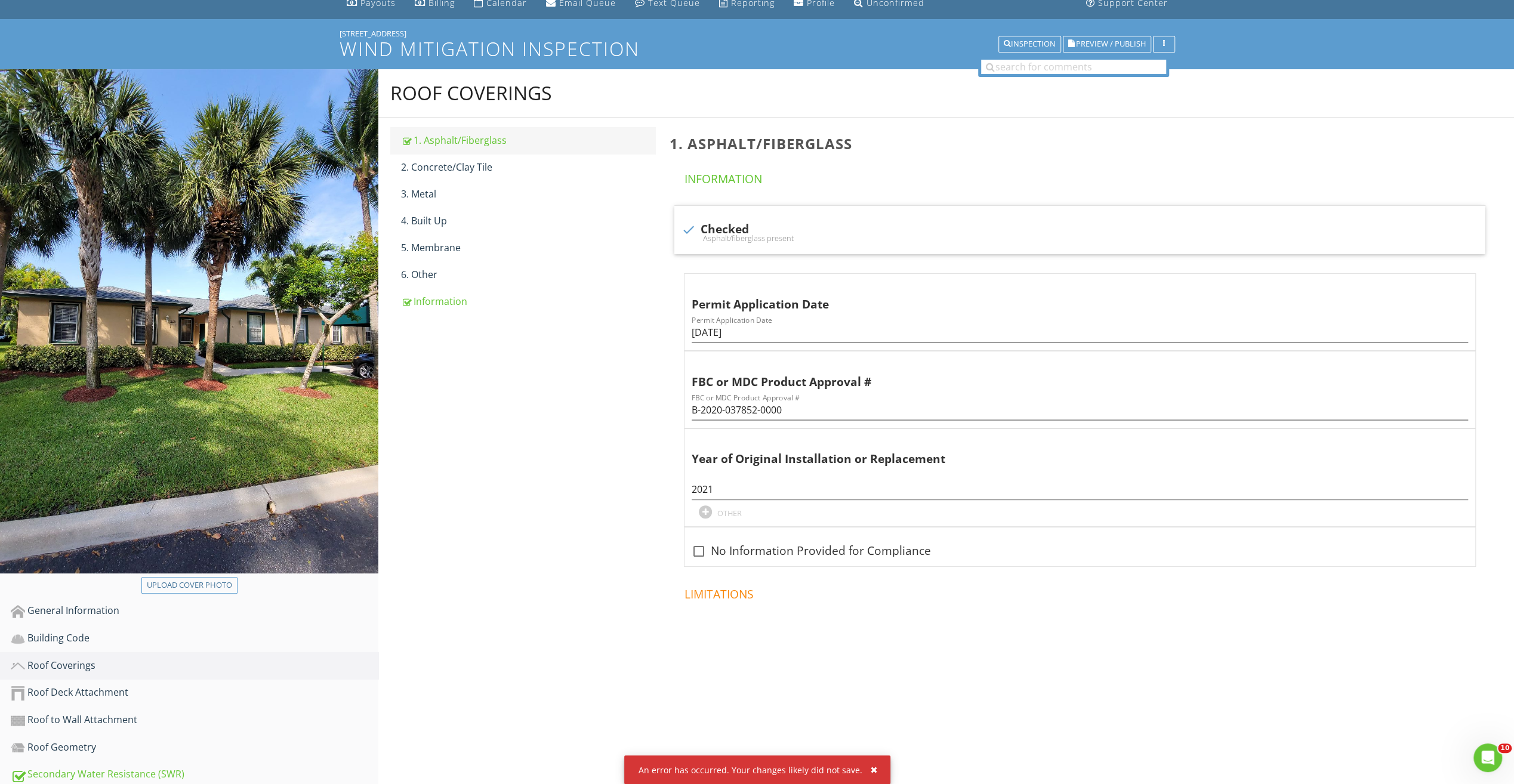
click at [473, 145] on div "1. Asphalt/Fiberglass" at bounding box center [528, 140] width 254 height 14
drag, startPoint x: 802, startPoint y: 414, endPoint x: 664, endPoint y: 407, distance: 138.2
click at [664, 407] on div "1. Asphalt/Fiberglass Information check Checked Asphalt/fiberglass present Perm…" at bounding box center [1088, 394] width 851 height 553
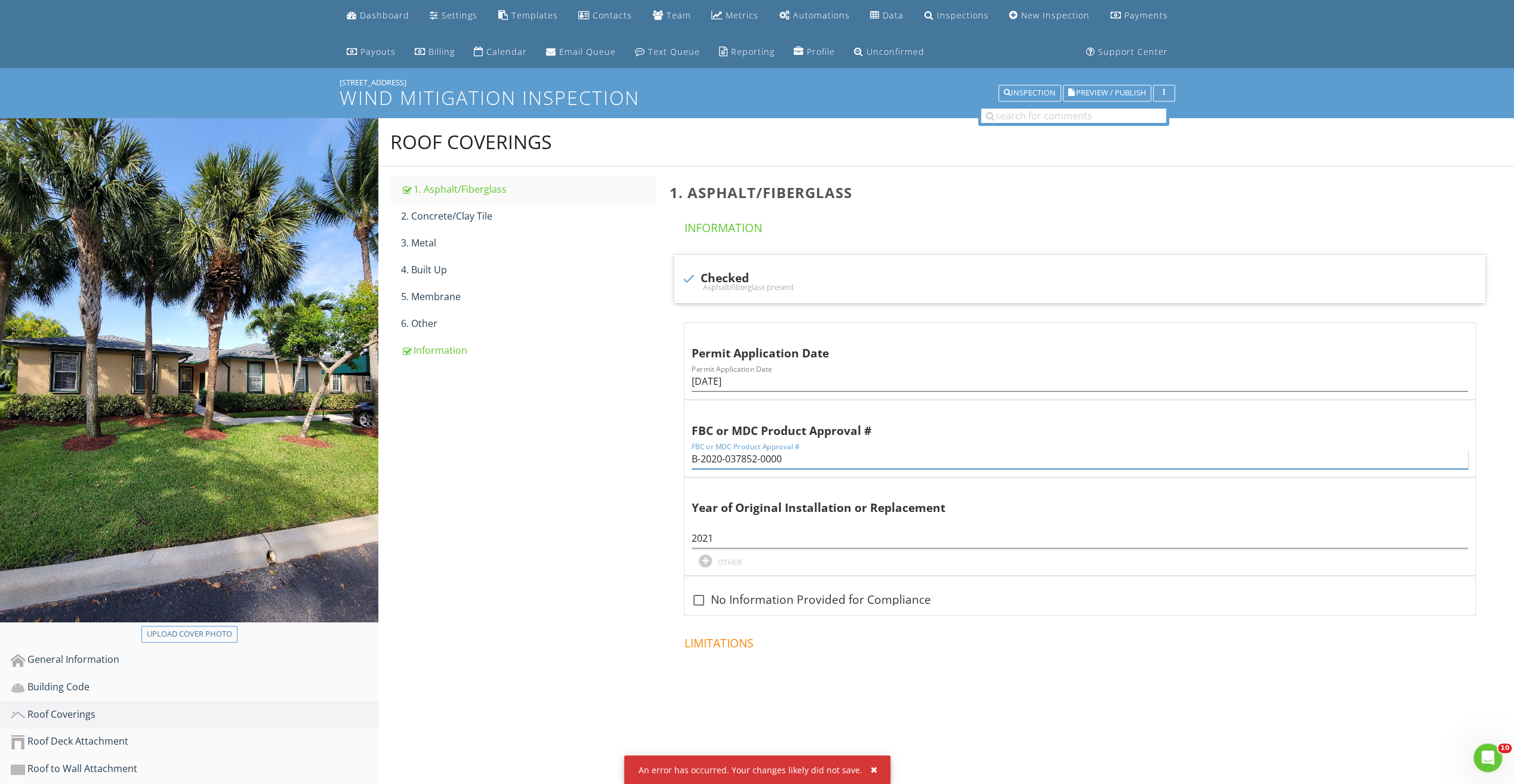
scroll to position [0, 0]
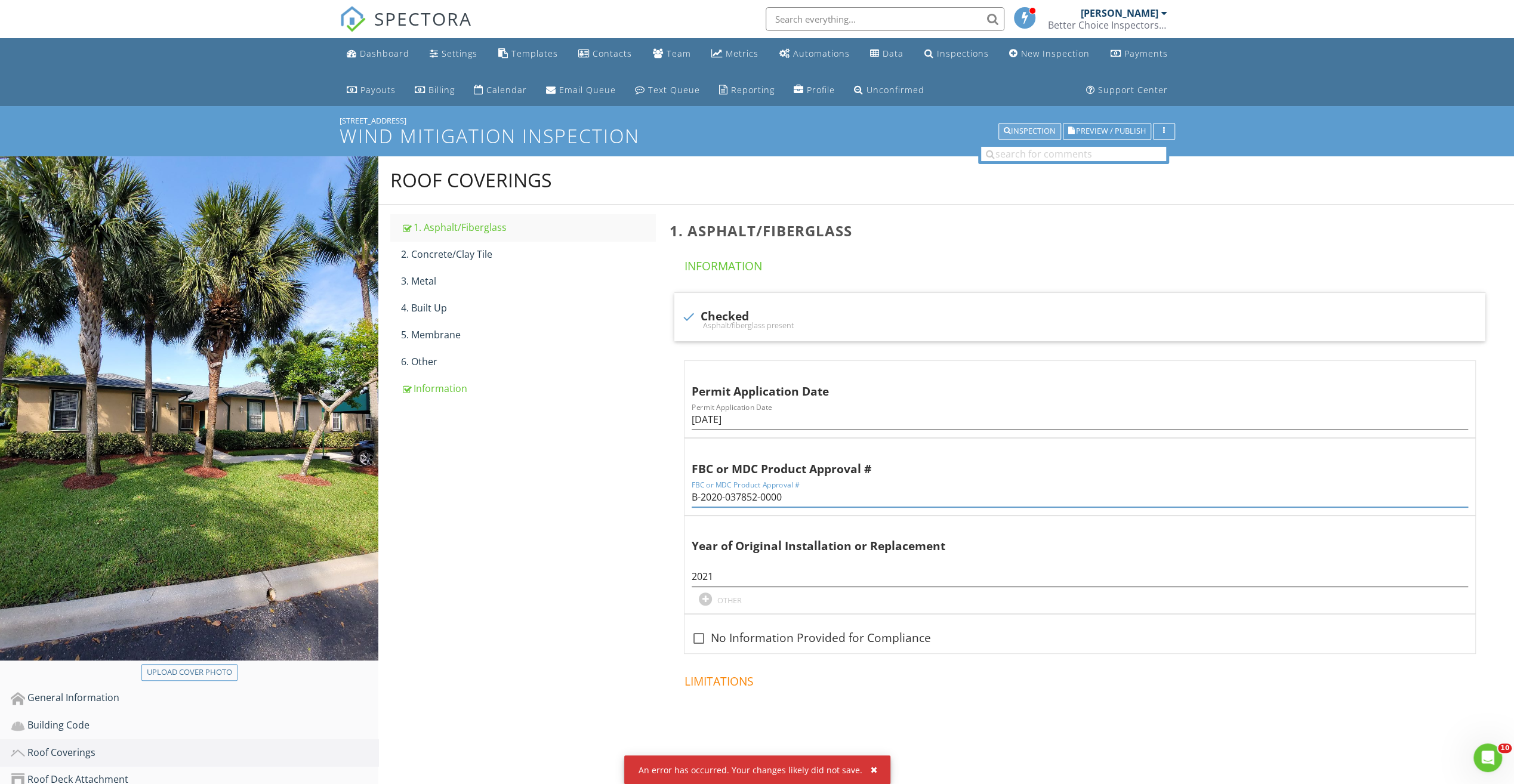
click at [1016, 130] on div "Inspection" at bounding box center [1030, 131] width 52 height 8
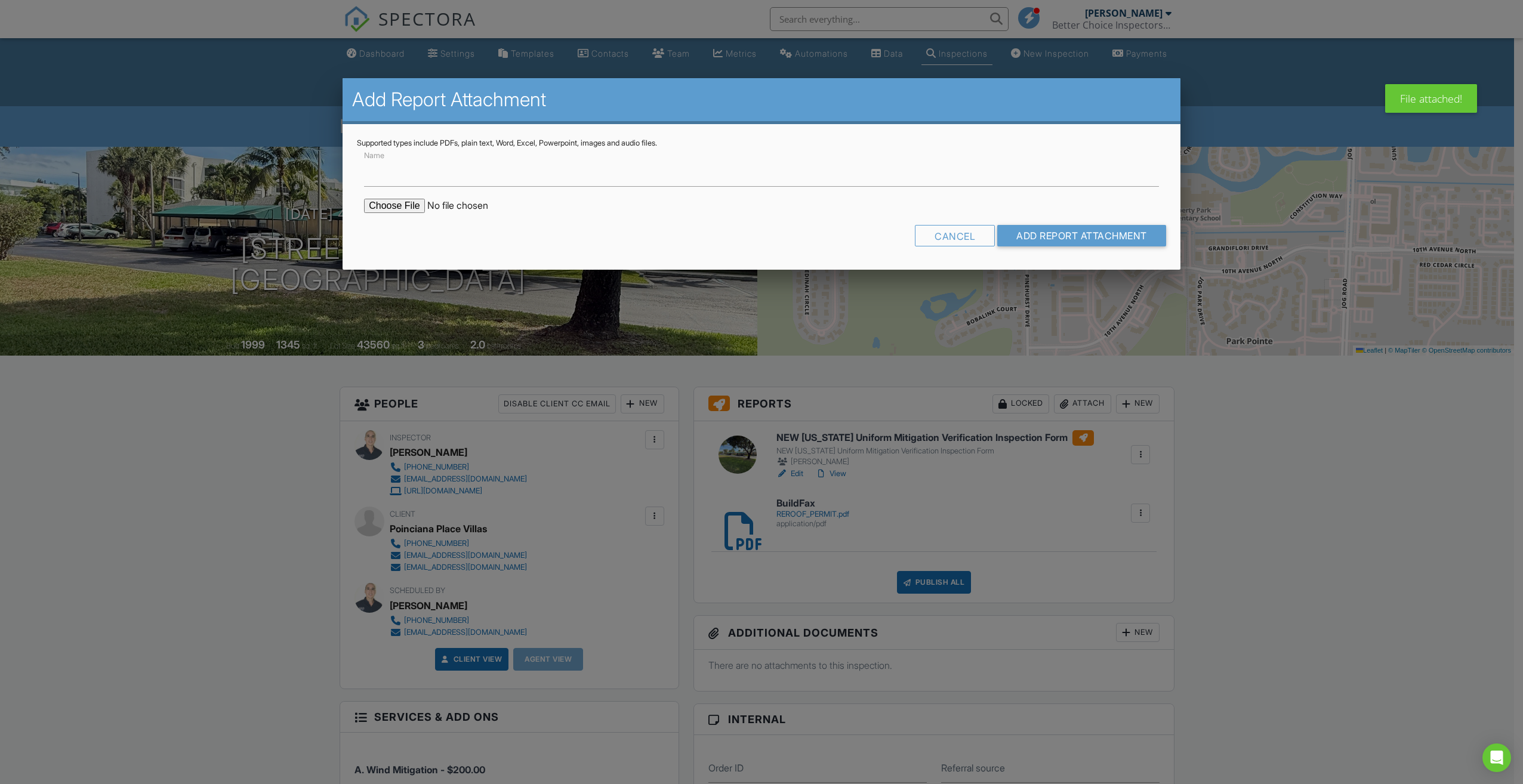
click at [416, 206] on input "file" at bounding box center [465, 206] width 203 height 14
type input "C:\fakepath\SWR.pdf"
click at [1067, 229] on input "Add Report Attachment" at bounding box center [1081, 236] width 169 height 22
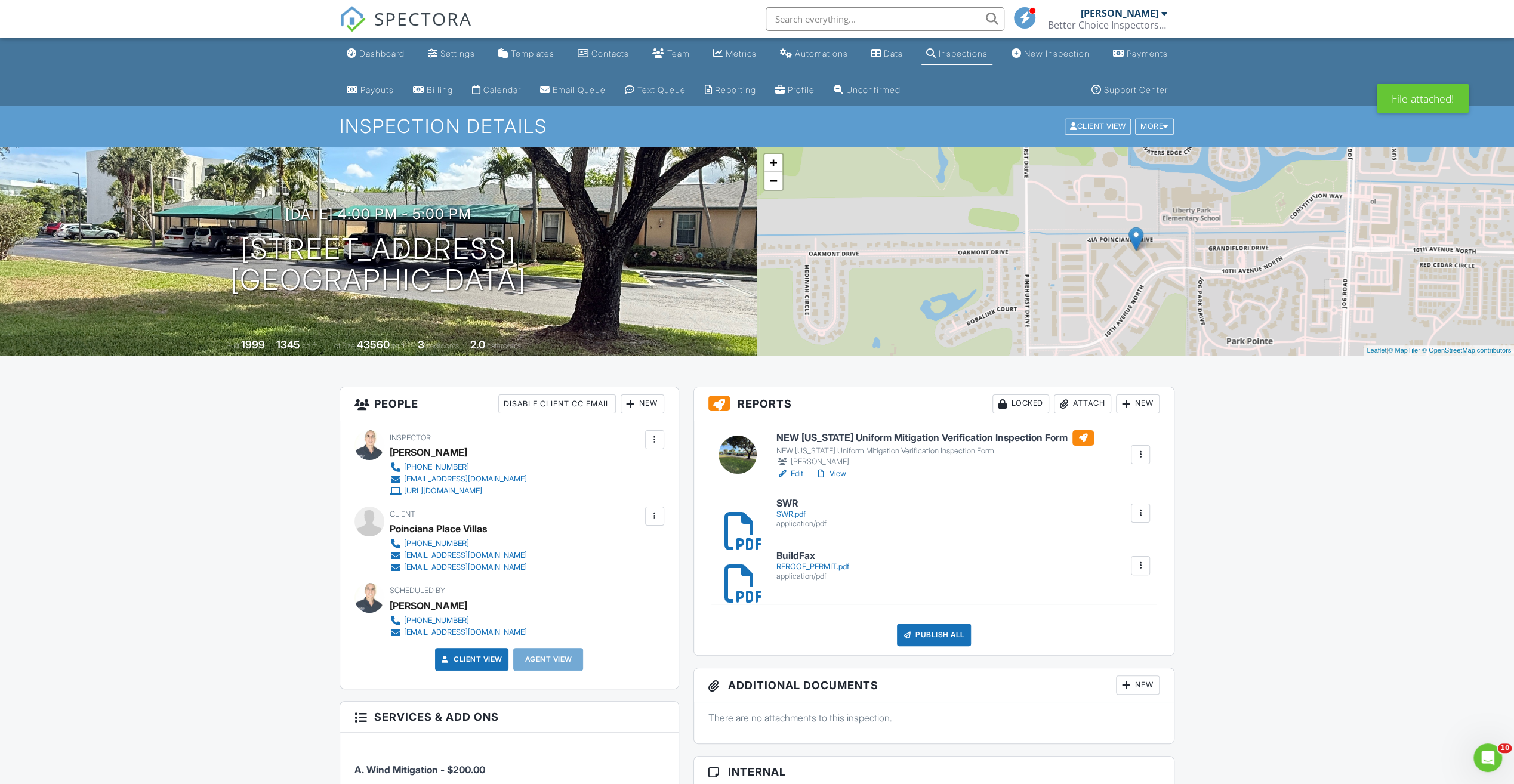
click at [879, 432] on h6 "NEW Florida Uniform Mitigation Verification Inspection Form" at bounding box center [935, 438] width 318 height 15
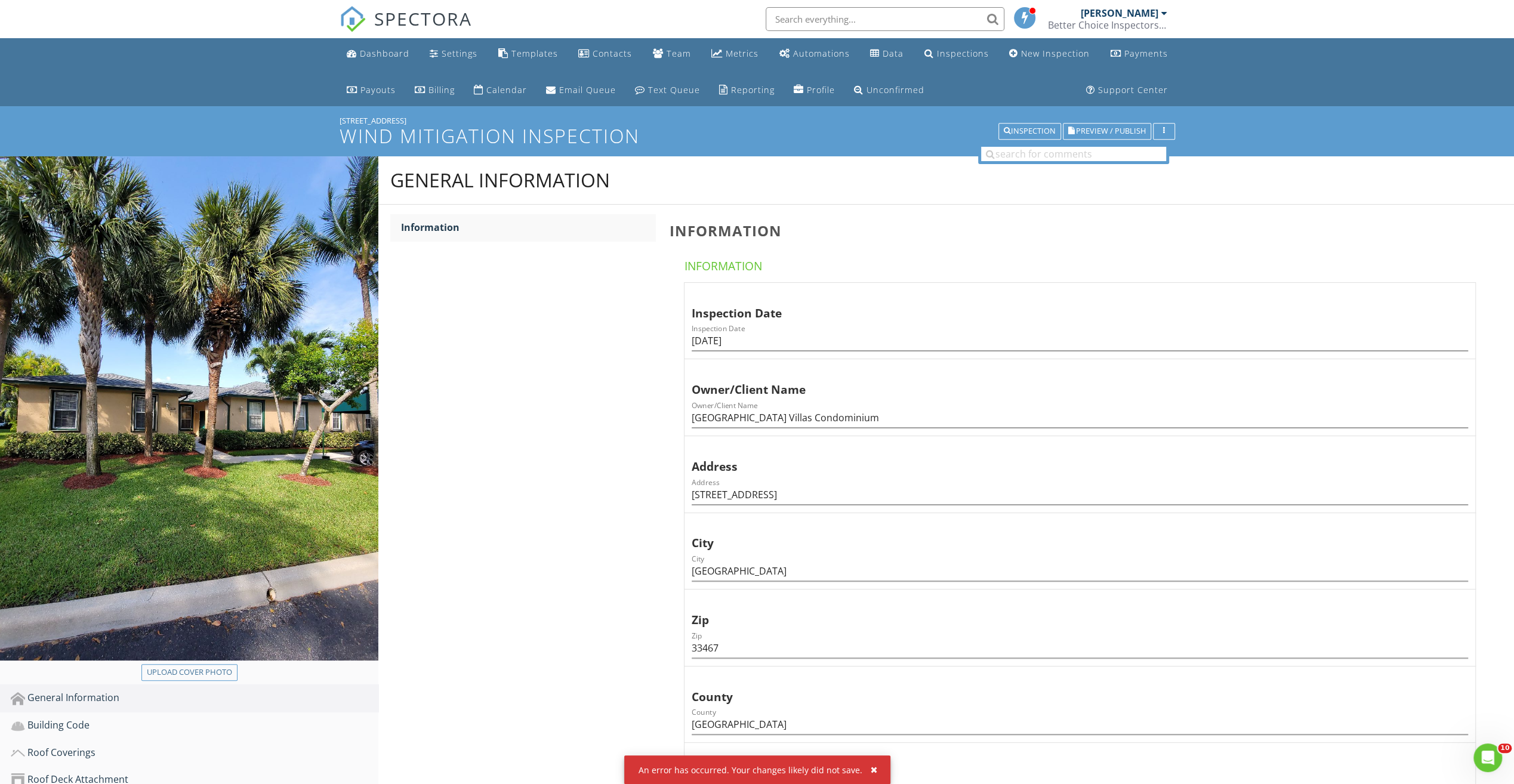
click at [813, 26] on input "text" at bounding box center [884, 19] width 239 height 24
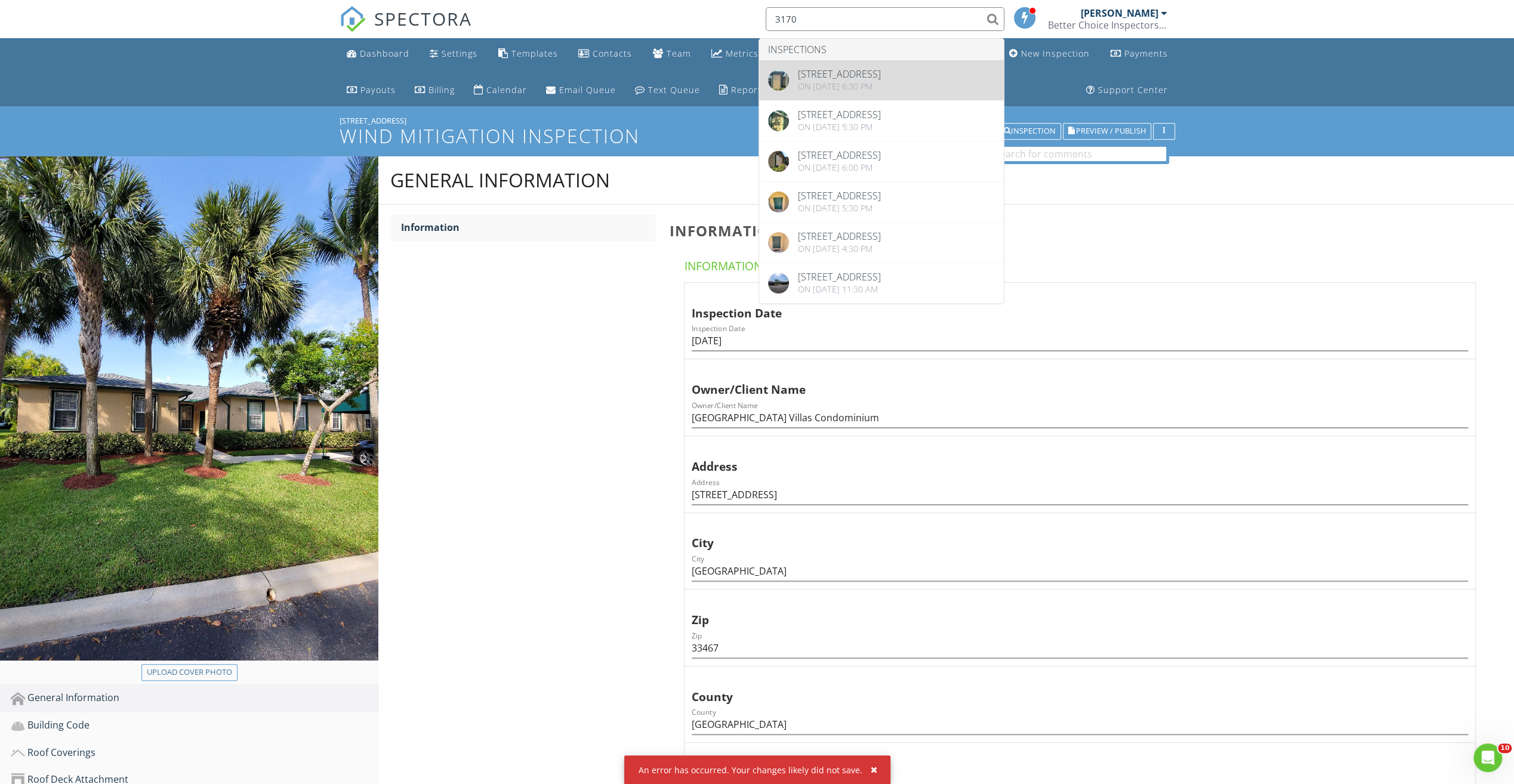
type input "3170"
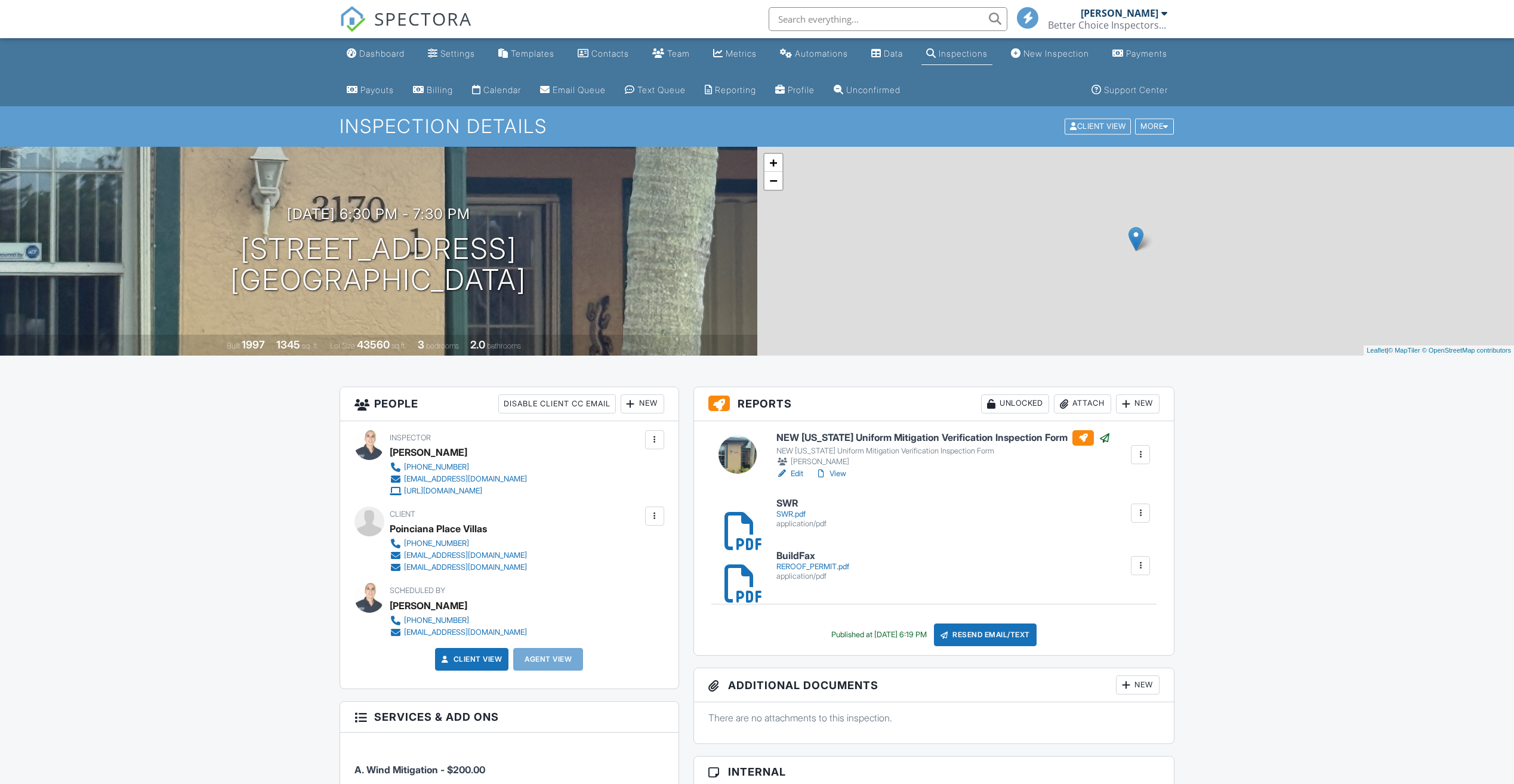
click at [894, 435] on h6 "NEW [US_STATE] Uniform Mitigation Verification Inspection Form" at bounding box center [944, 438] width 334 height 15
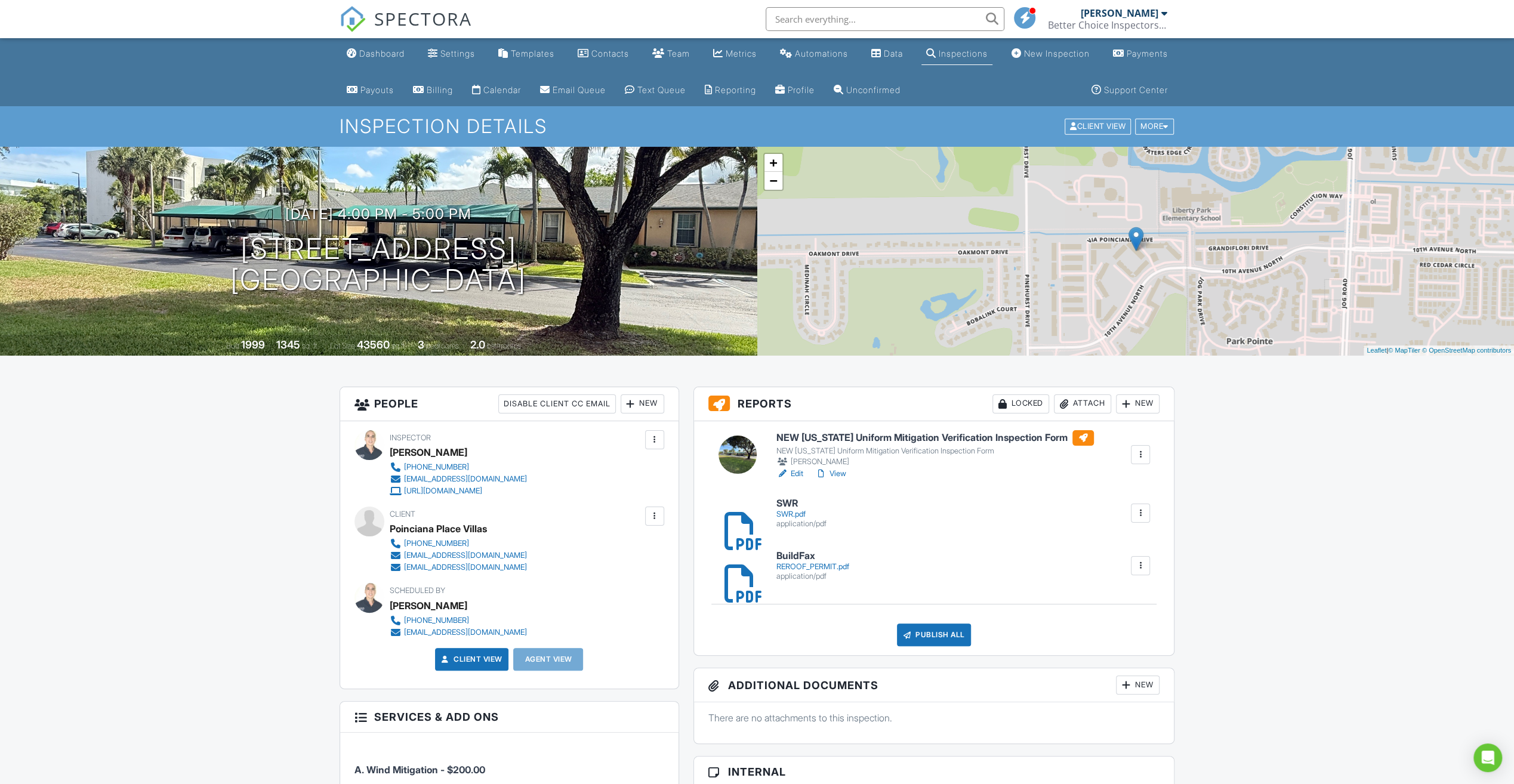
click at [1147, 518] on div at bounding box center [1140, 513] width 19 height 19
click at [1129, 551] on link "Delete" at bounding box center [1133, 546] width 44 height 13
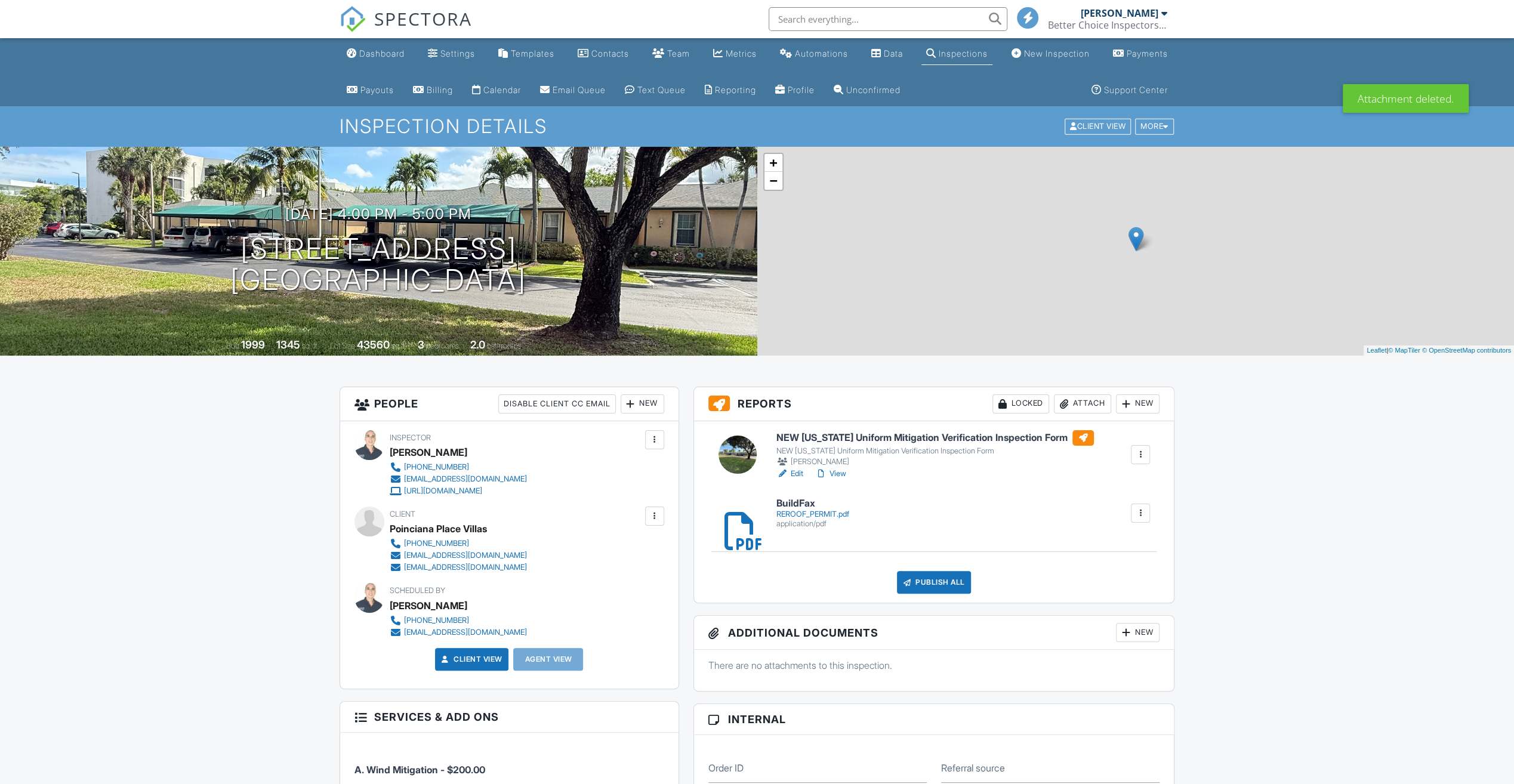
click at [1131, 513] on div at bounding box center [1140, 513] width 19 height 19
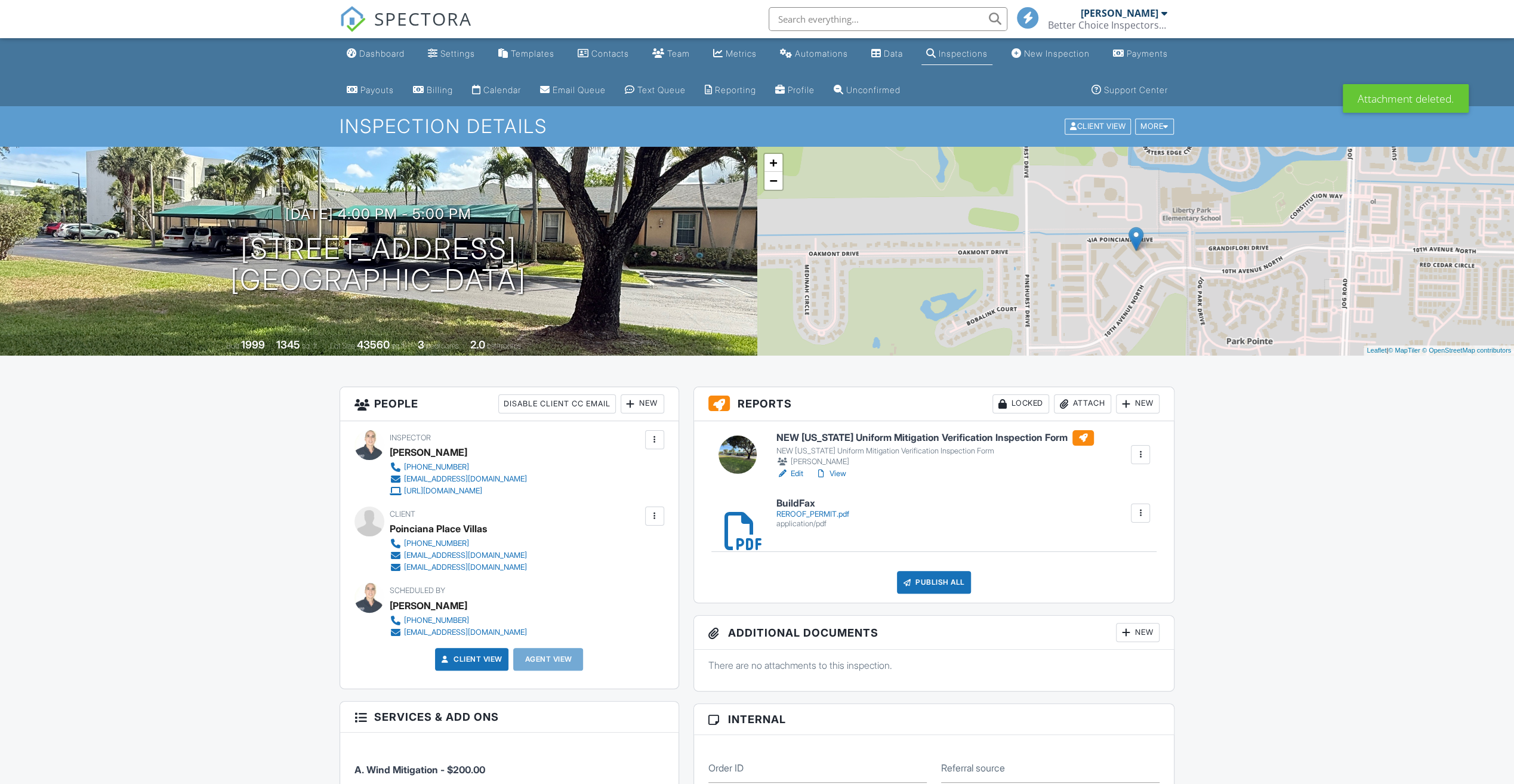
click at [1138, 518] on div at bounding box center [1140, 513] width 12 height 12
click at [1133, 515] on div at bounding box center [1140, 513] width 19 height 19
click at [1136, 539] on link "Delete" at bounding box center [1133, 546] width 44 height 13
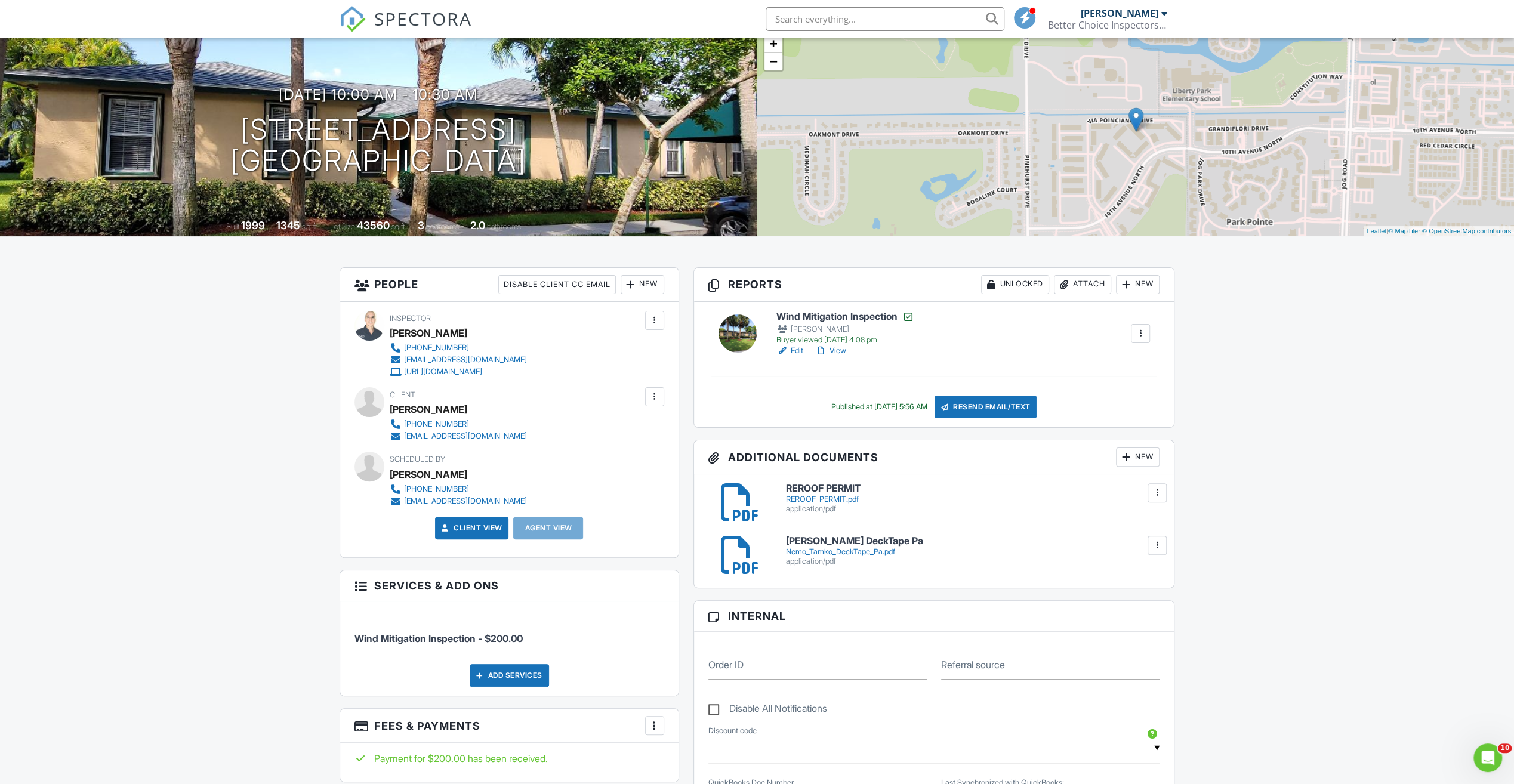
click at [887, 541] on h6 "Nemo Tamko DeckTape Pa" at bounding box center [972, 541] width 374 height 10
click at [820, 311] on h6 "Wind Mitigation Inspection" at bounding box center [845, 316] width 138 height 12
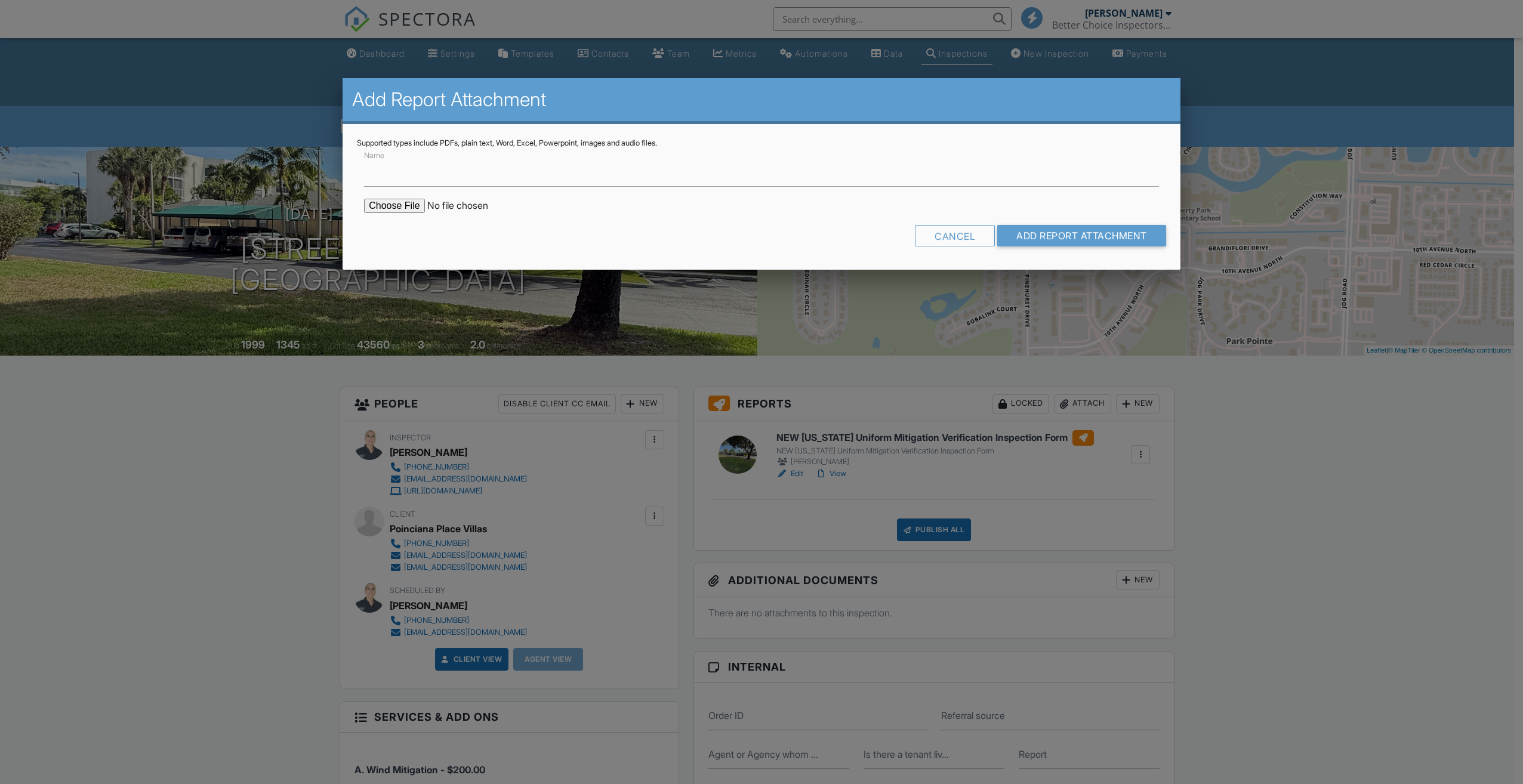
click at [465, 177] on input "Name" at bounding box center [761, 172] width 795 height 29
type input "SWR"
click at [391, 208] on input "file" at bounding box center [465, 206] width 203 height 14
type input "C:\fakepath\3158 SWR.pdf"
click at [1078, 233] on input "Add Report Attachment" at bounding box center [1081, 236] width 169 height 22
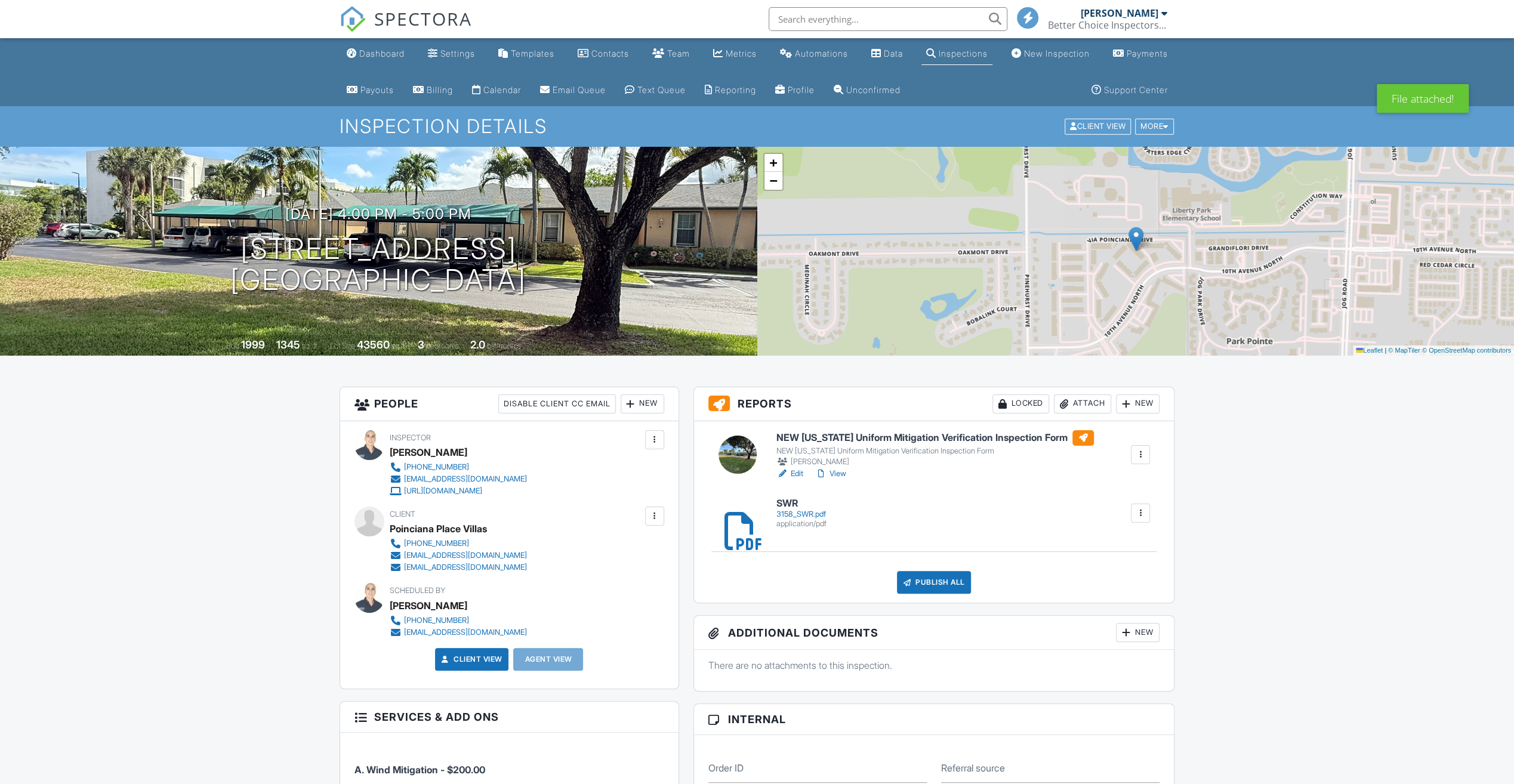
click at [1079, 402] on div "Attach" at bounding box center [1083, 404] width 57 height 19
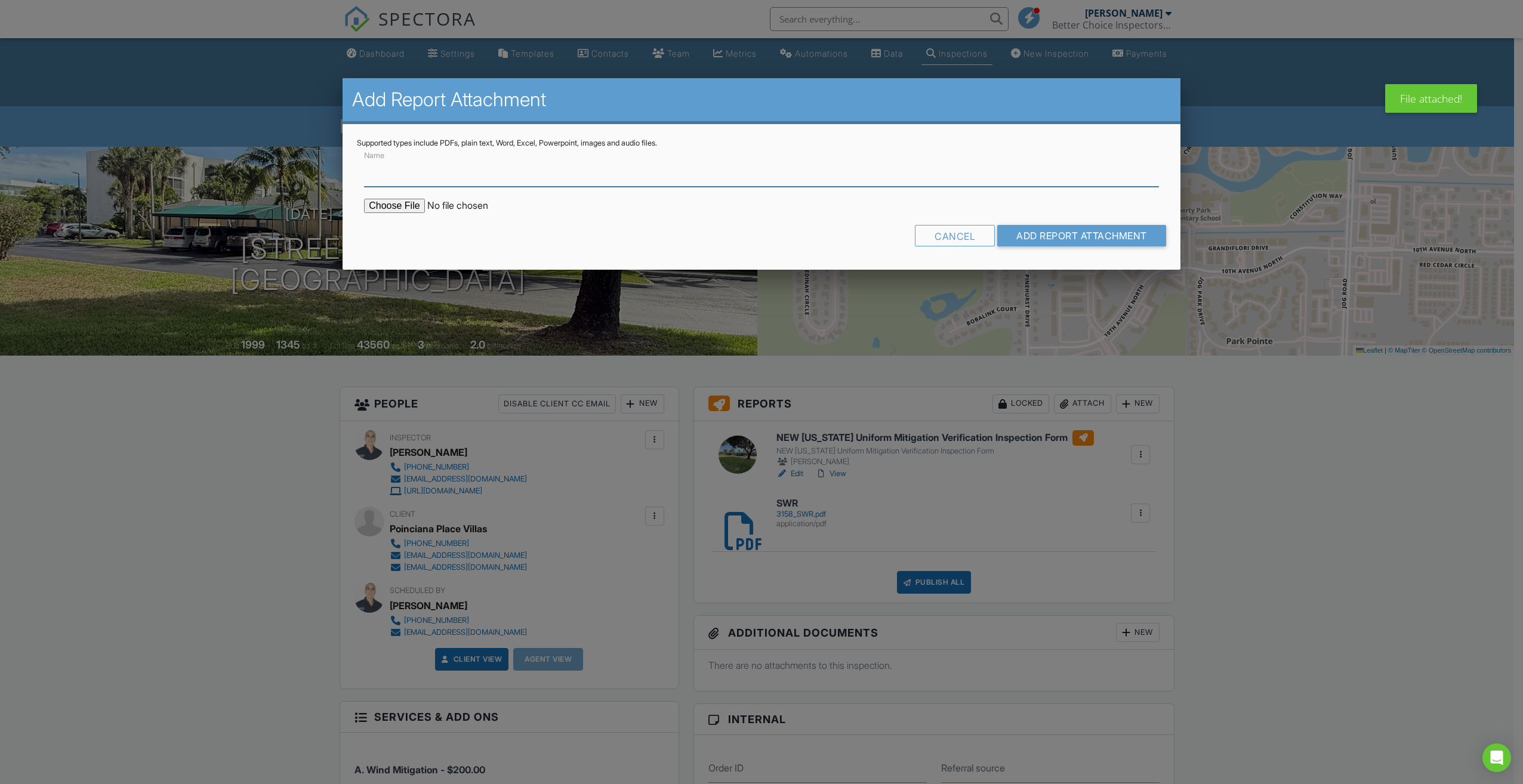
click at [436, 169] on input "Name" at bounding box center [761, 172] width 795 height 29
type input "BuildFax"
click at [394, 211] on input "file" at bounding box center [465, 206] width 203 height 14
type input "C:\fakepath\3158 rr.pdf"
click at [1043, 234] on input "Add Report Attachment" at bounding box center [1081, 236] width 169 height 22
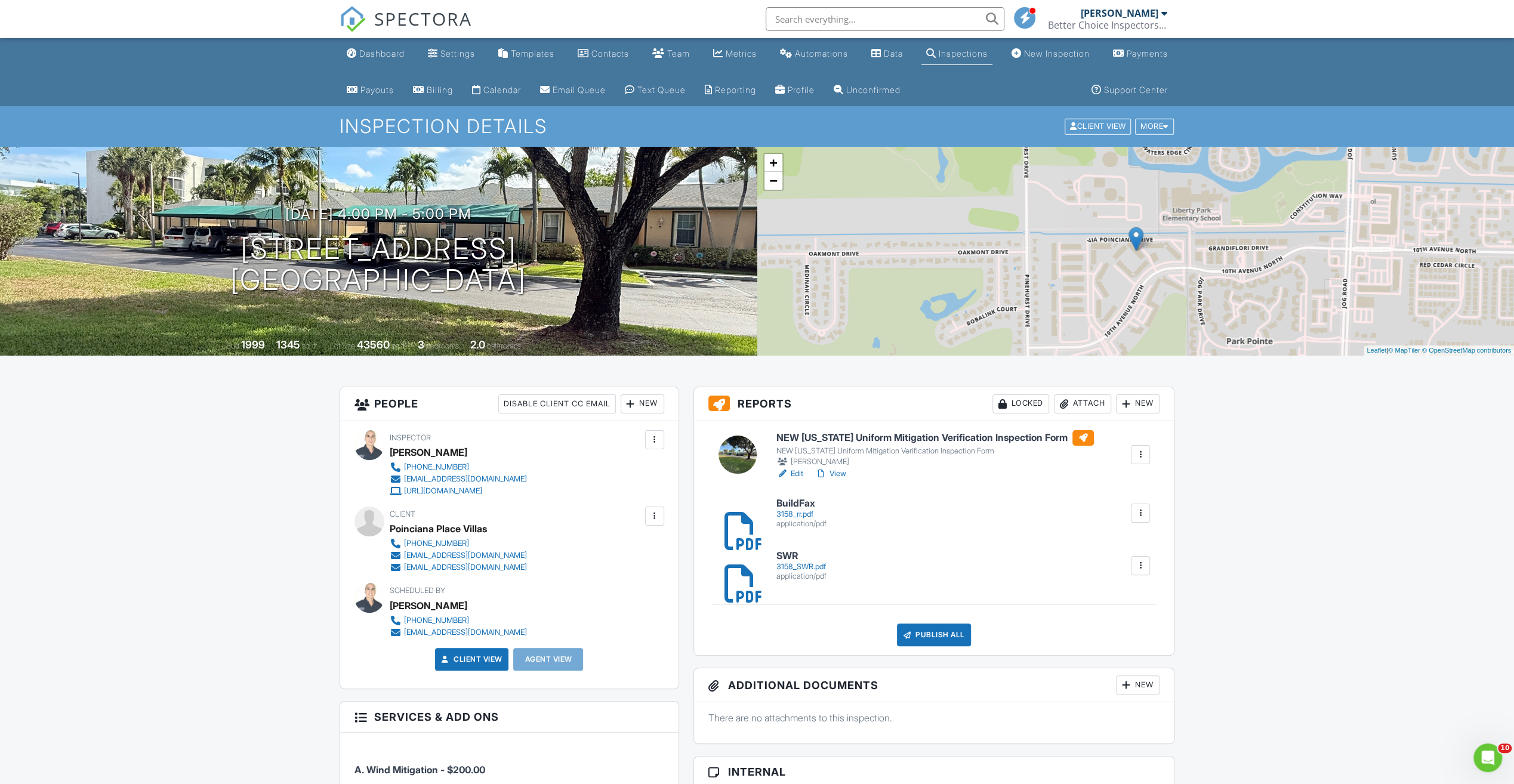
click at [861, 434] on h6 "NEW Florida Uniform Mitigation Verification Inspection Form" at bounding box center [935, 438] width 318 height 15
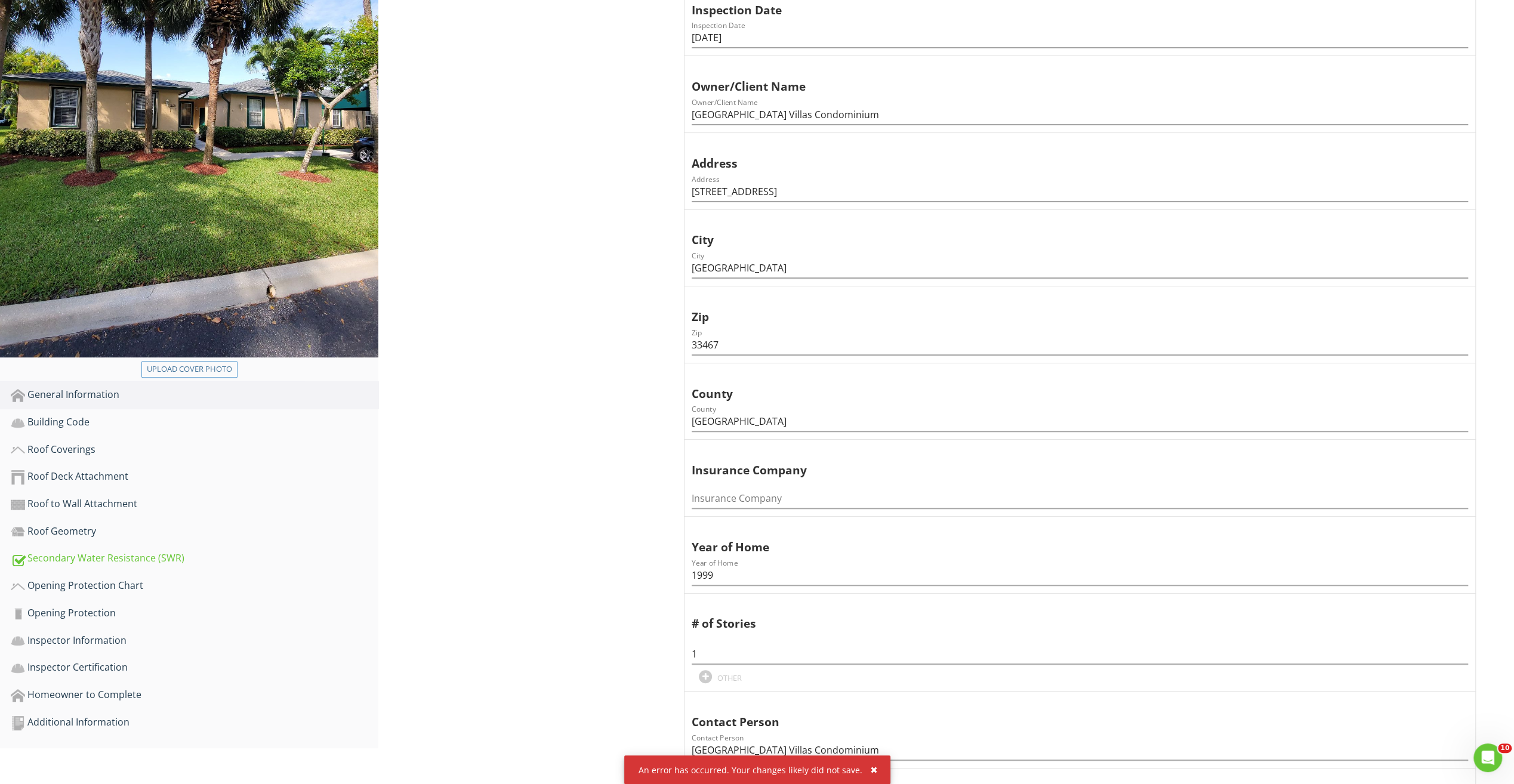
scroll to position [477, 0]
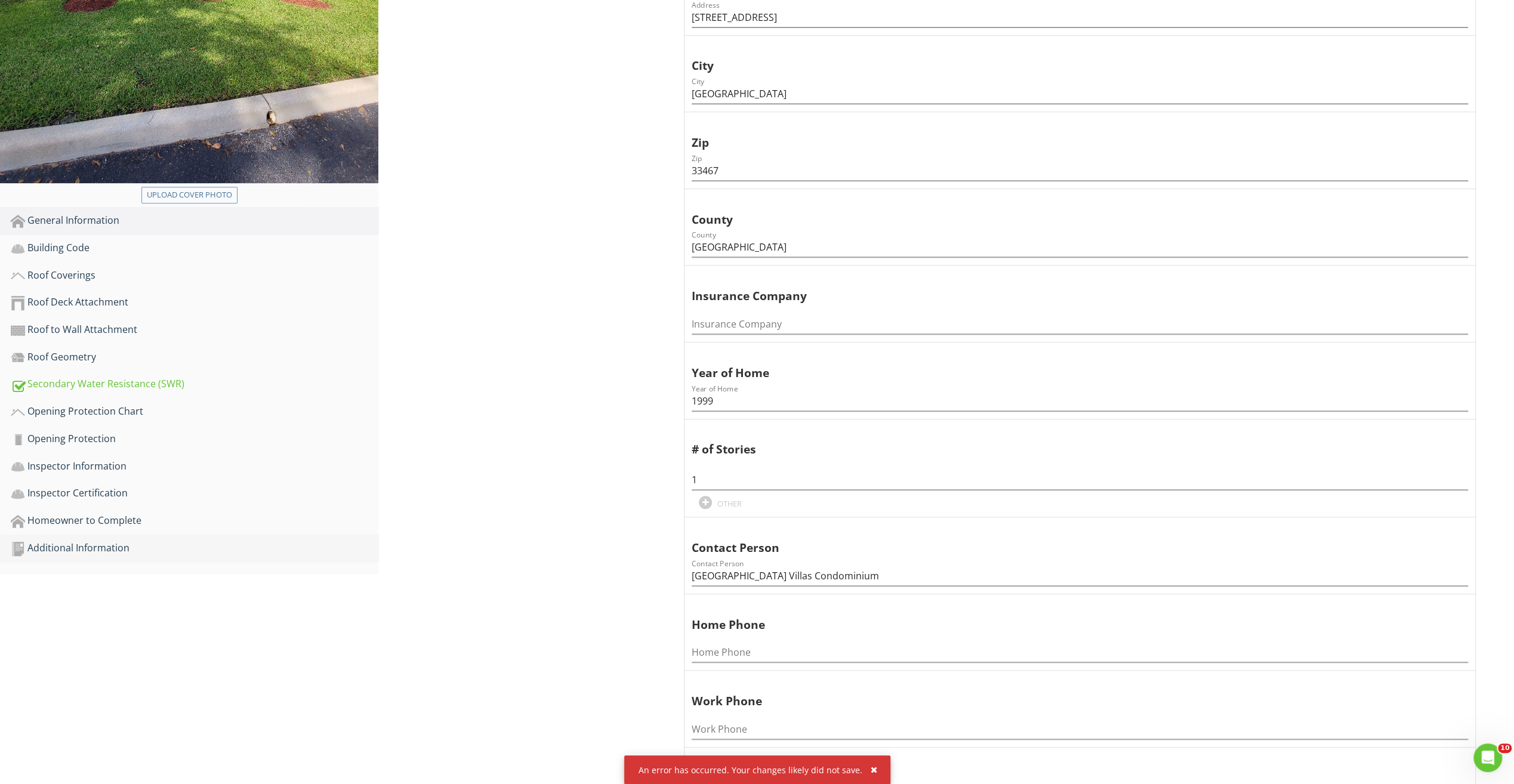
click at [122, 557] on link "Additional Information" at bounding box center [194, 548] width 367 height 27
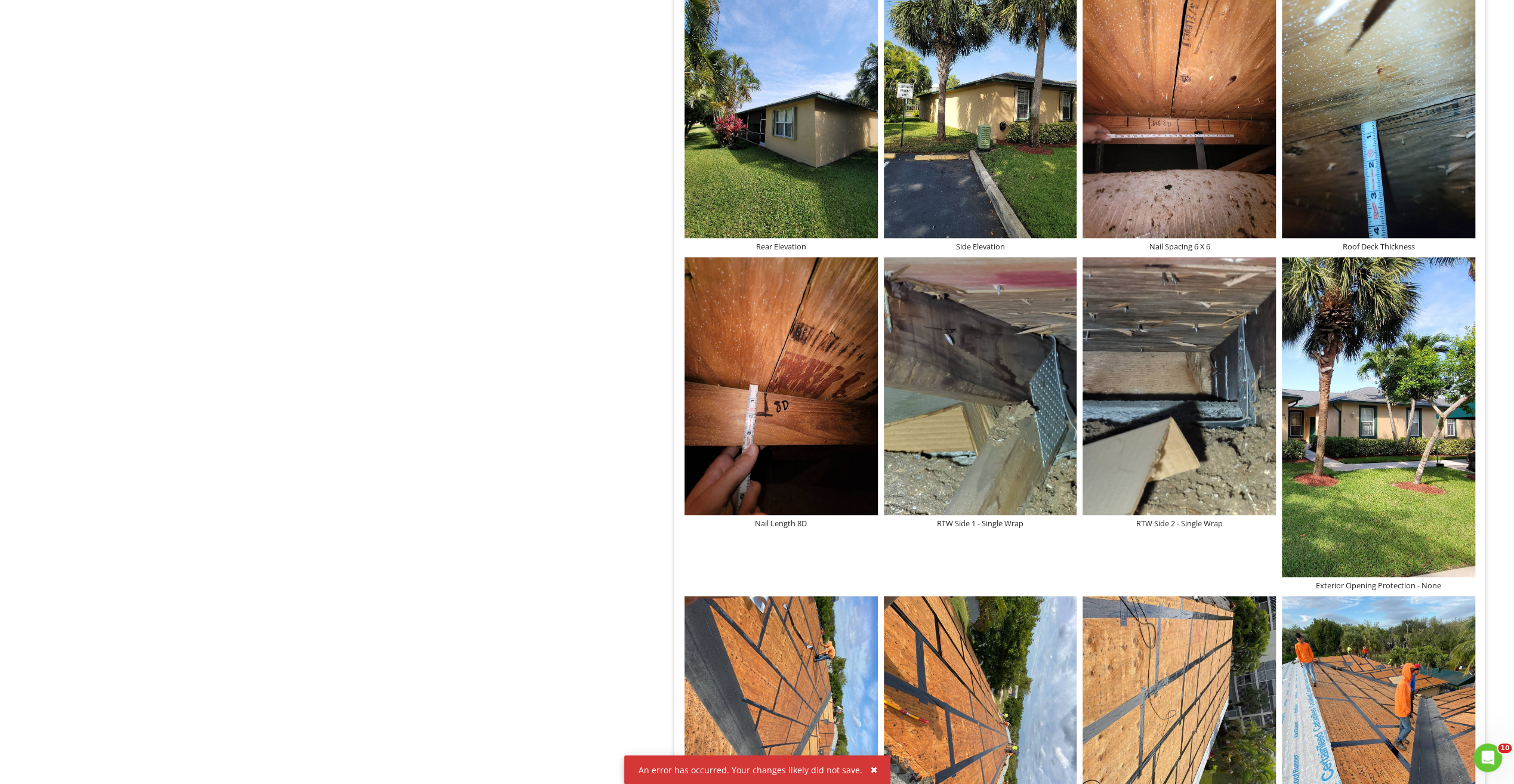
scroll to position [925, 0]
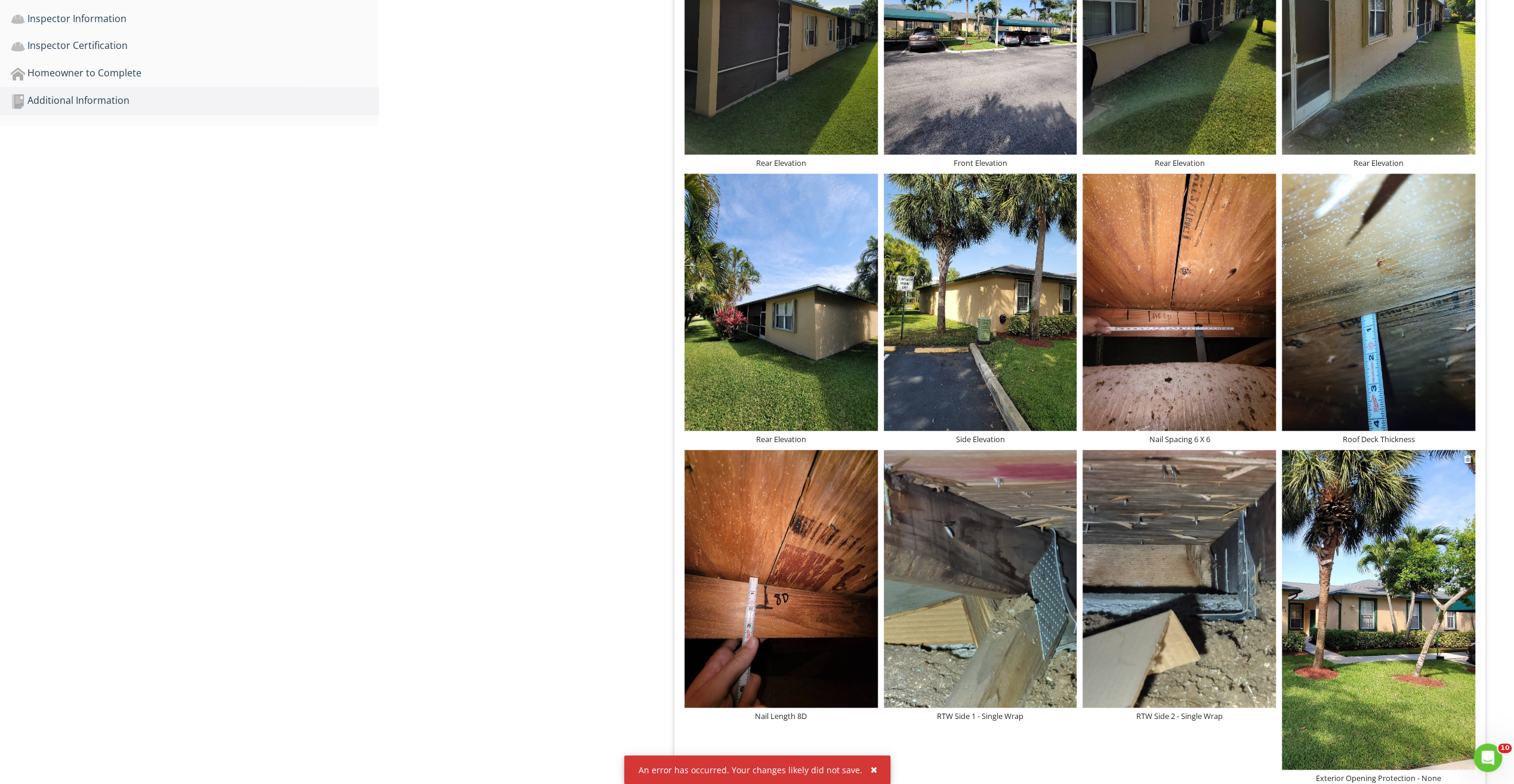
click at [1372, 598] on img at bounding box center [1378, 609] width 193 height 319
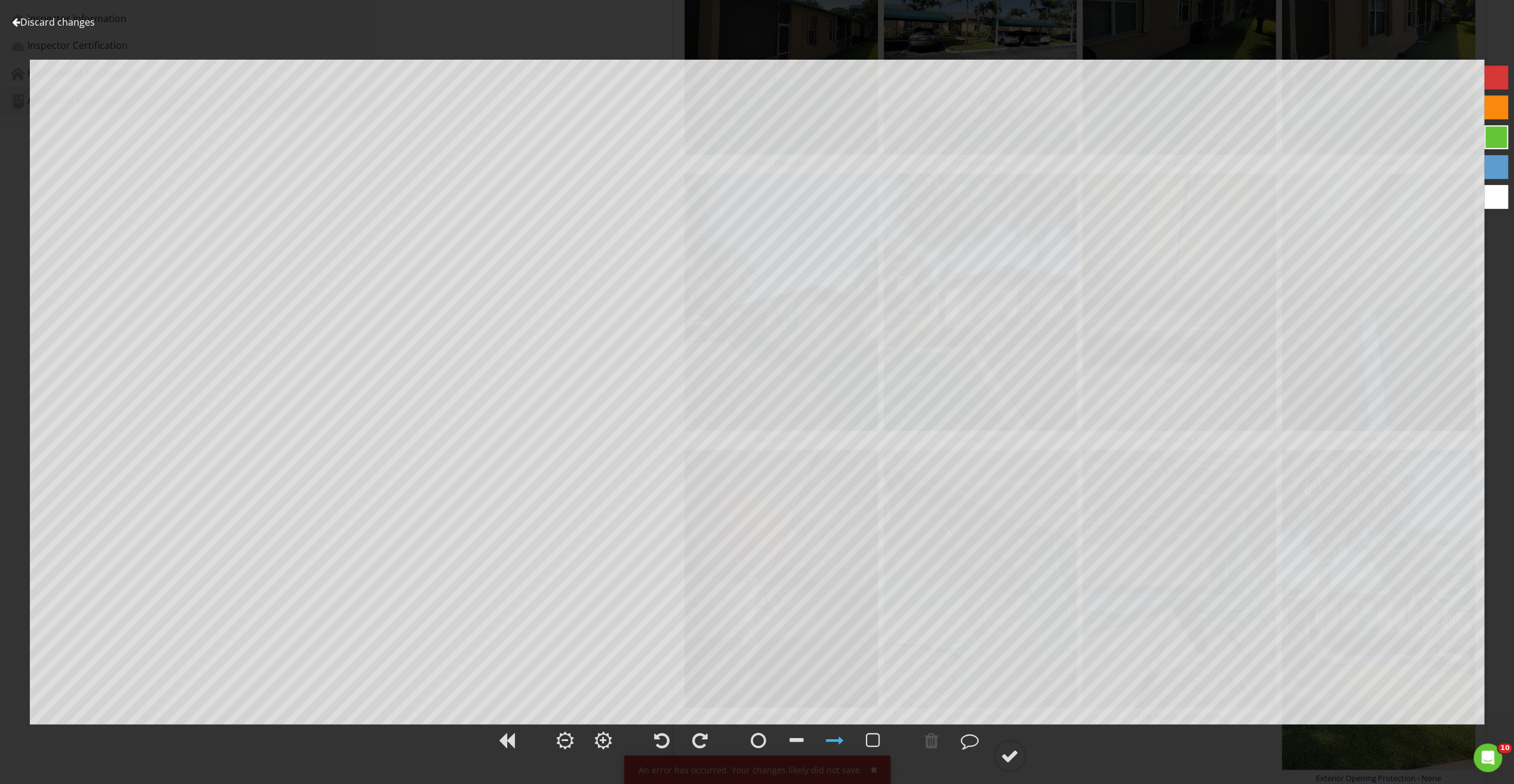
type textarea "Exterior Opening Protection - None"
click at [77, 27] on link "Discard changes" at bounding box center [53, 22] width 83 height 13
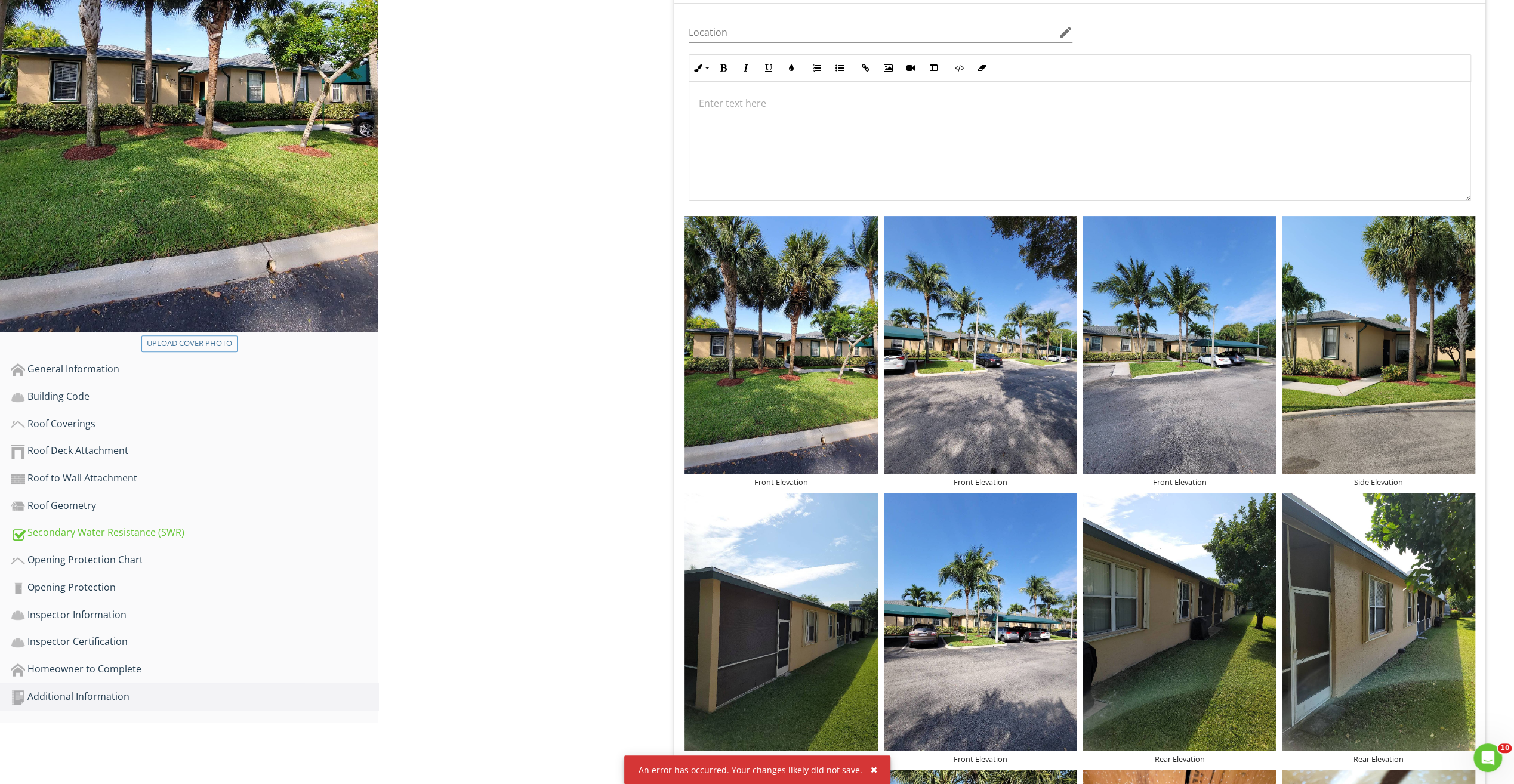
scroll to position [328, 0]
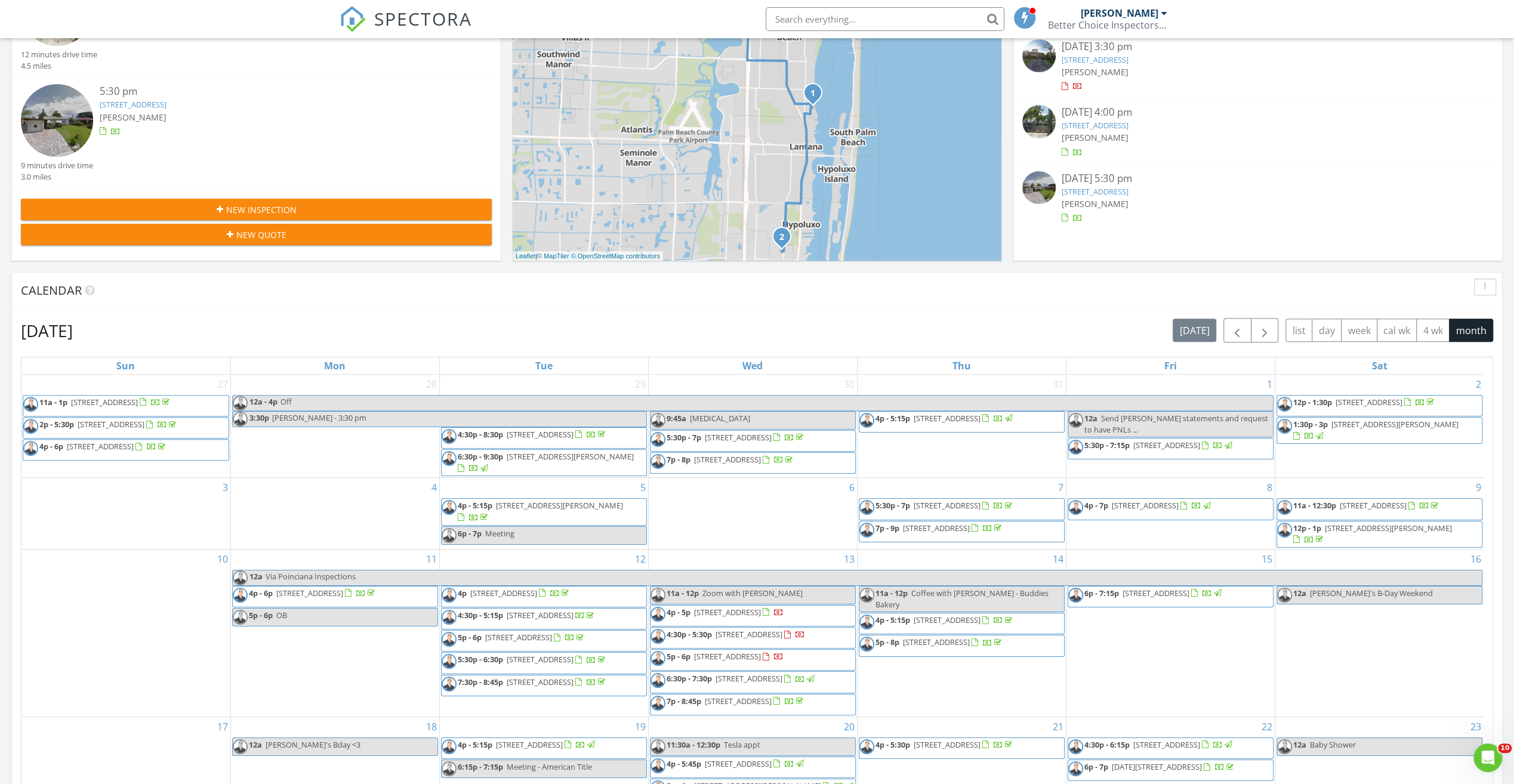
scroll to position [418, 0]
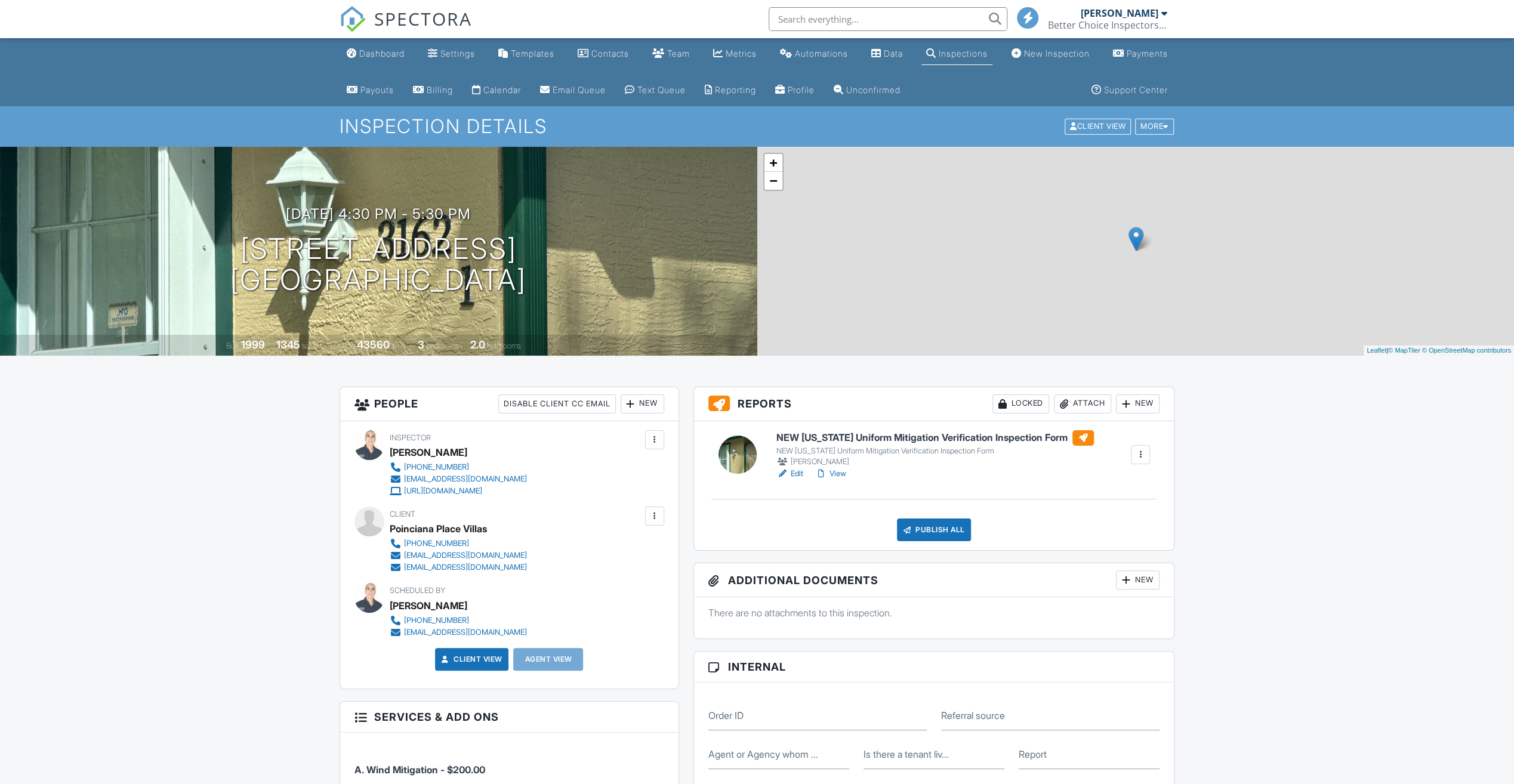
drag, startPoint x: 0, startPoint y: 0, endPoint x: 835, endPoint y: 436, distance: 942.0
click at [835, 436] on h6 "NEW [US_STATE] Uniform Mitigation Verification Inspection Form" at bounding box center [935, 438] width 318 height 15
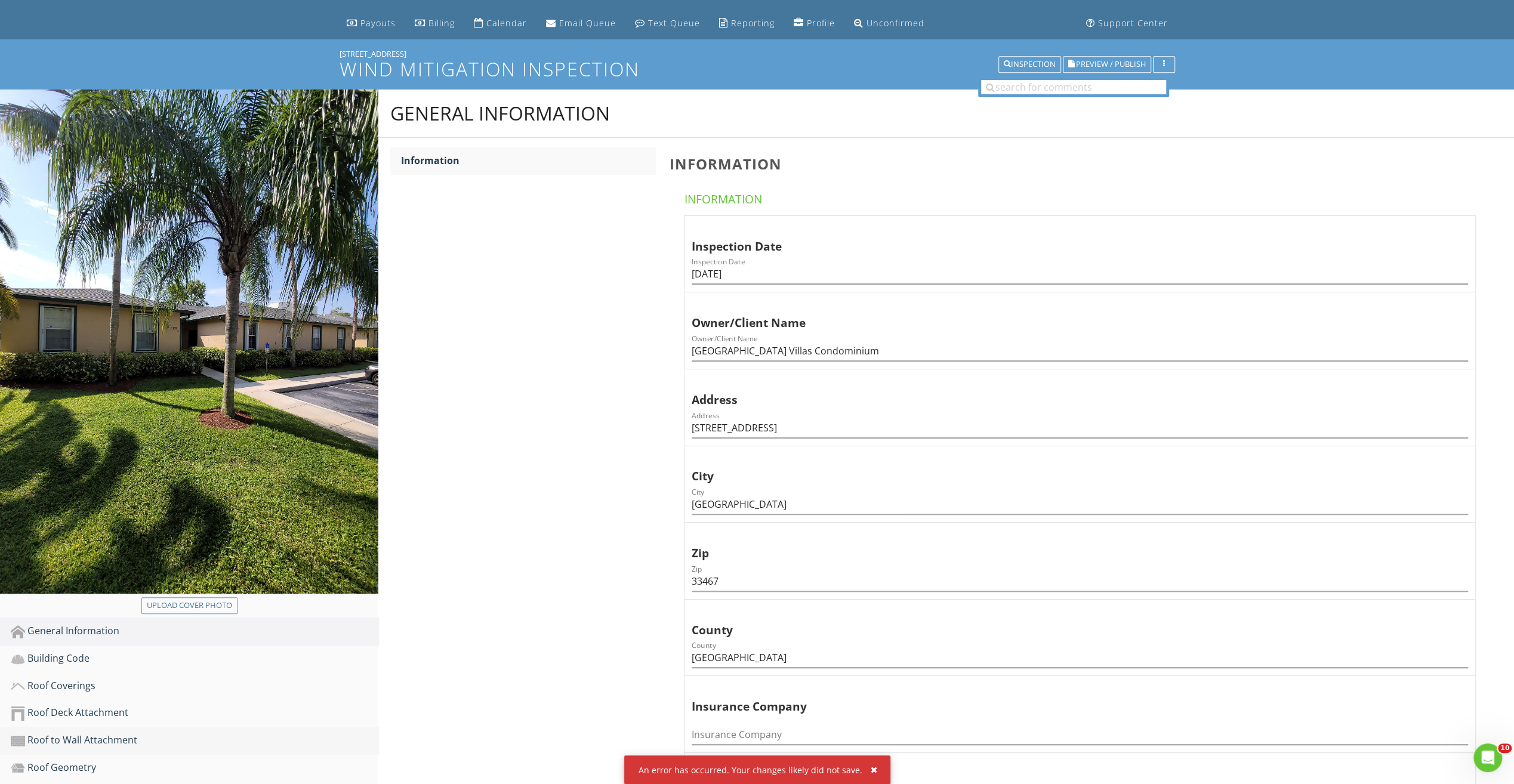
scroll to position [179, 0]
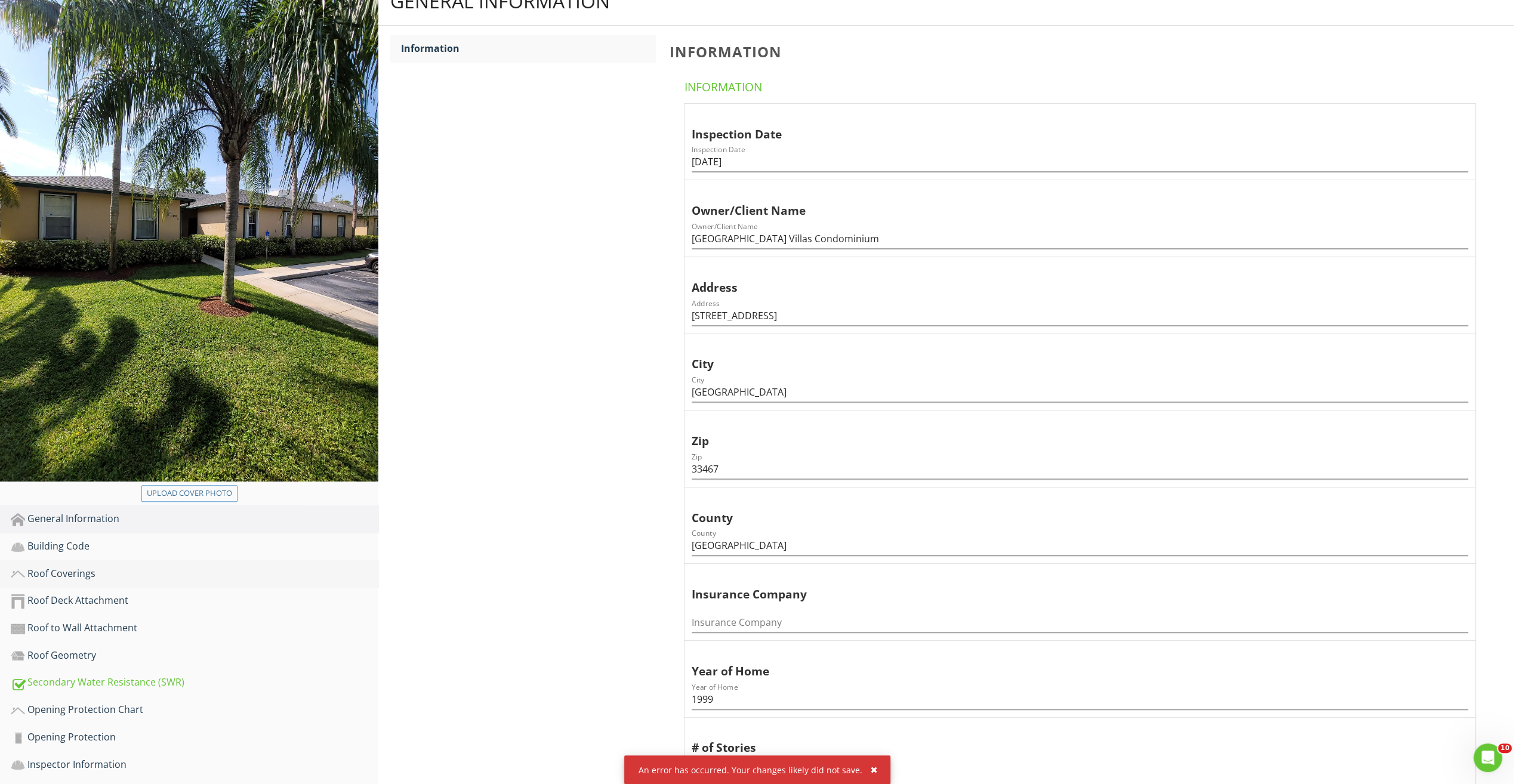
click at [83, 578] on div "Roof Coverings" at bounding box center [194, 574] width 367 height 15
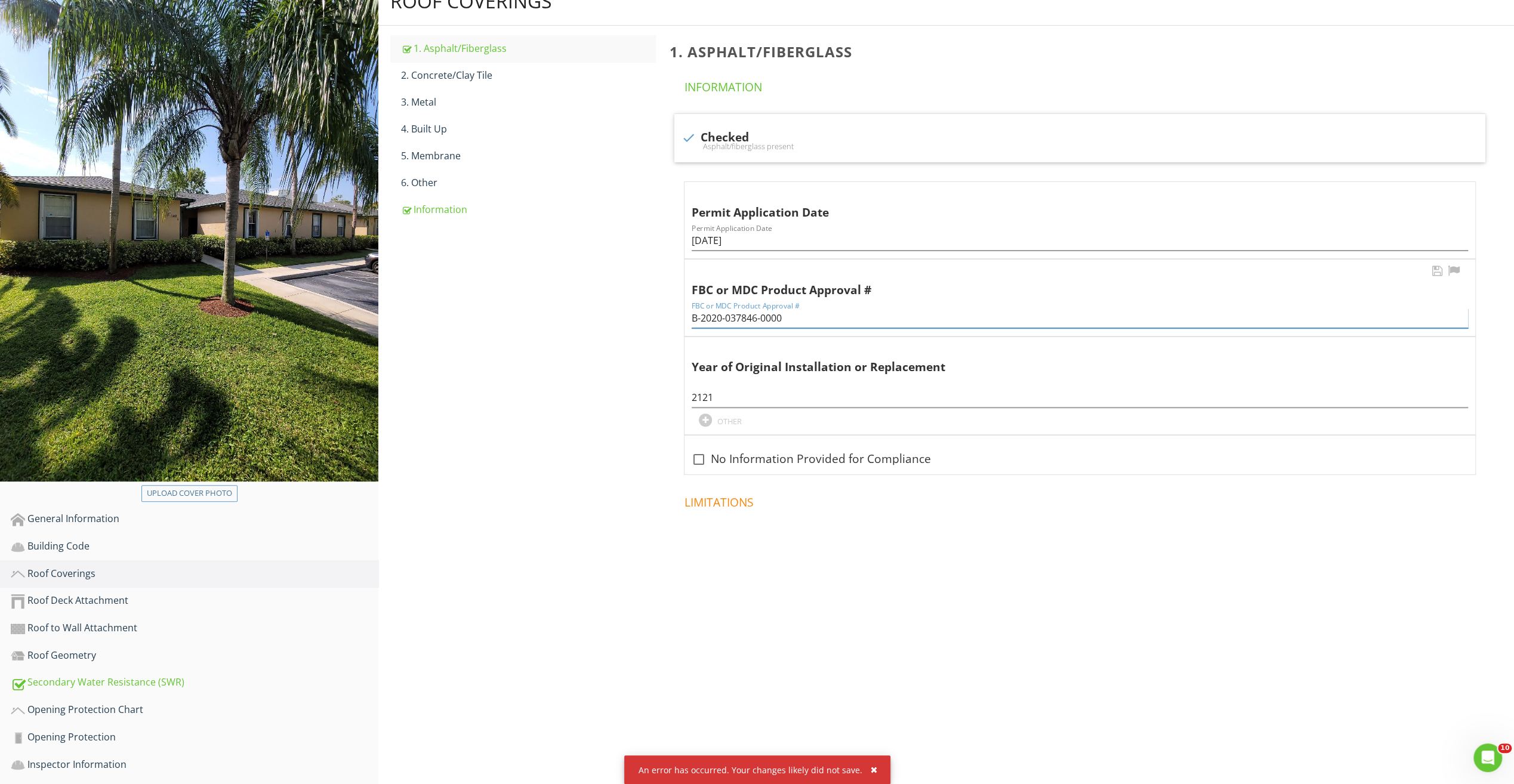
drag, startPoint x: 816, startPoint y: 318, endPoint x: 717, endPoint y: 318, distance: 99.0
click at [621, 321] on div "Roof Coverings 1. Asphalt/Fiberglass 2. Concrete/Clay Tile 3. Metal 4. Built Up…" at bounding box center [946, 293] width 1136 height 632
drag, startPoint x: 705, startPoint y: 397, endPoint x: 710, endPoint y: 360, distance: 37.3
click at [705, 397] on input "2121" at bounding box center [1080, 397] width 777 height 20
type input "2021"
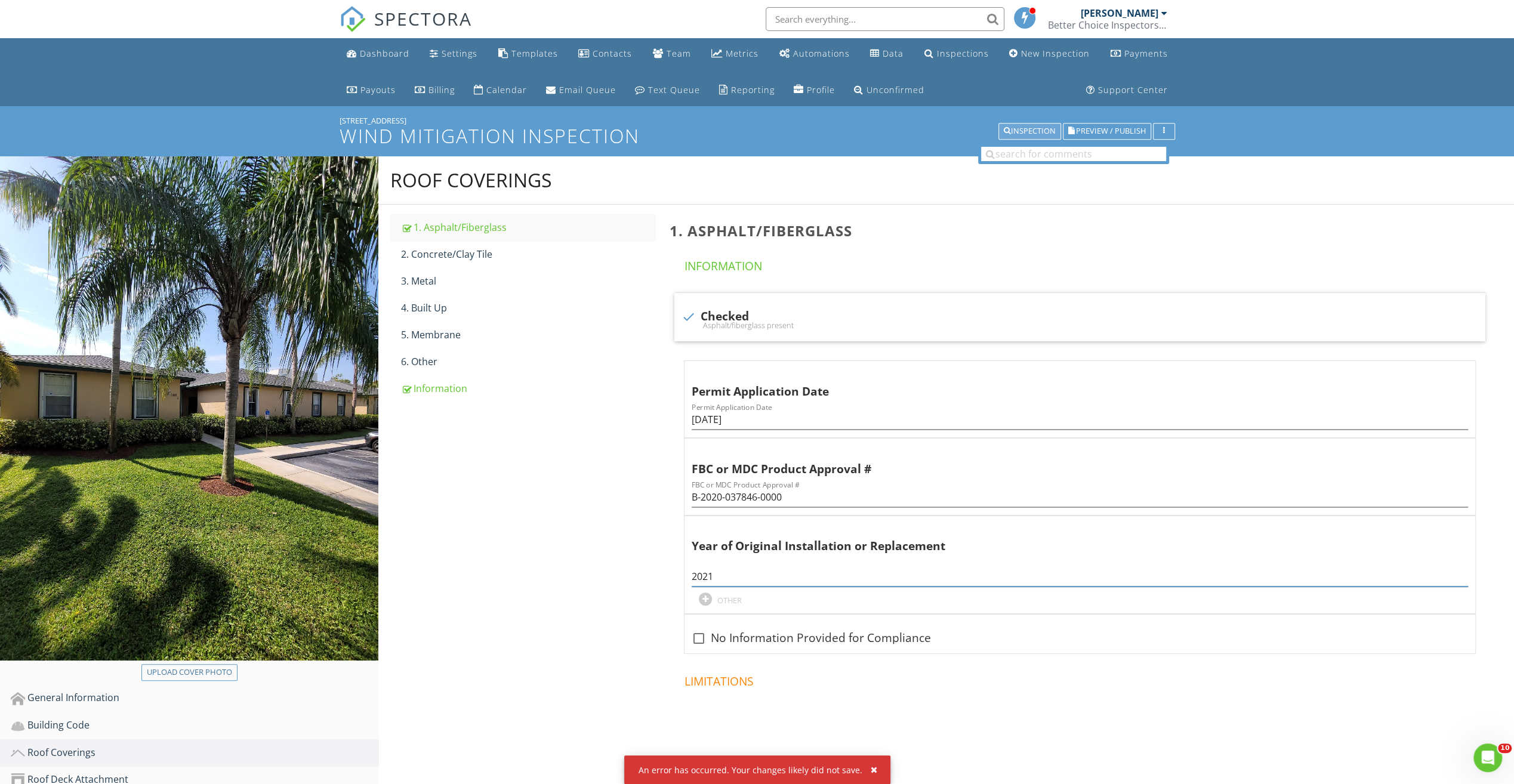
click at [1026, 132] on div "Inspection" at bounding box center [1030, 131] width 52 height 8
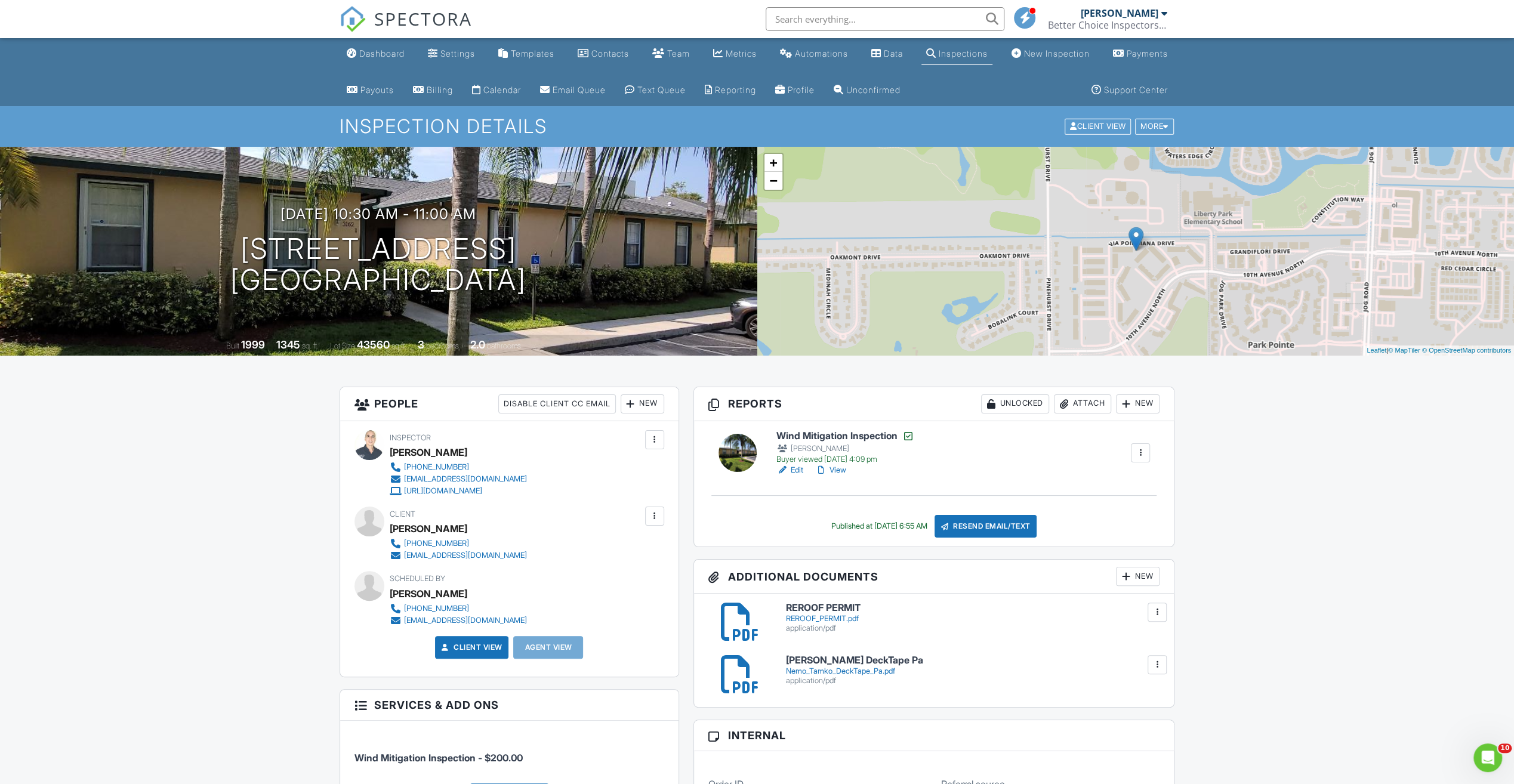
click at [803, 607] on h6 "REROOF PERMIT" at bounding box center [972, 608] width 374 height 10
click at [845, 660] on h6 "Nemo Tamko DeckTape Pa" at bounding box center [972, 660] width 374 height 10
click at [922, 22] on input "text" at bounding box center [884, 19] width 239 height 24
drag, startPoint x: 388, startPoint y: 56, endPoint x: 382, endPoint y: 59, distance: 6.7
click at [388, 56] on div "Dashboard" at bounding box center [382, 53] width 45 height 10
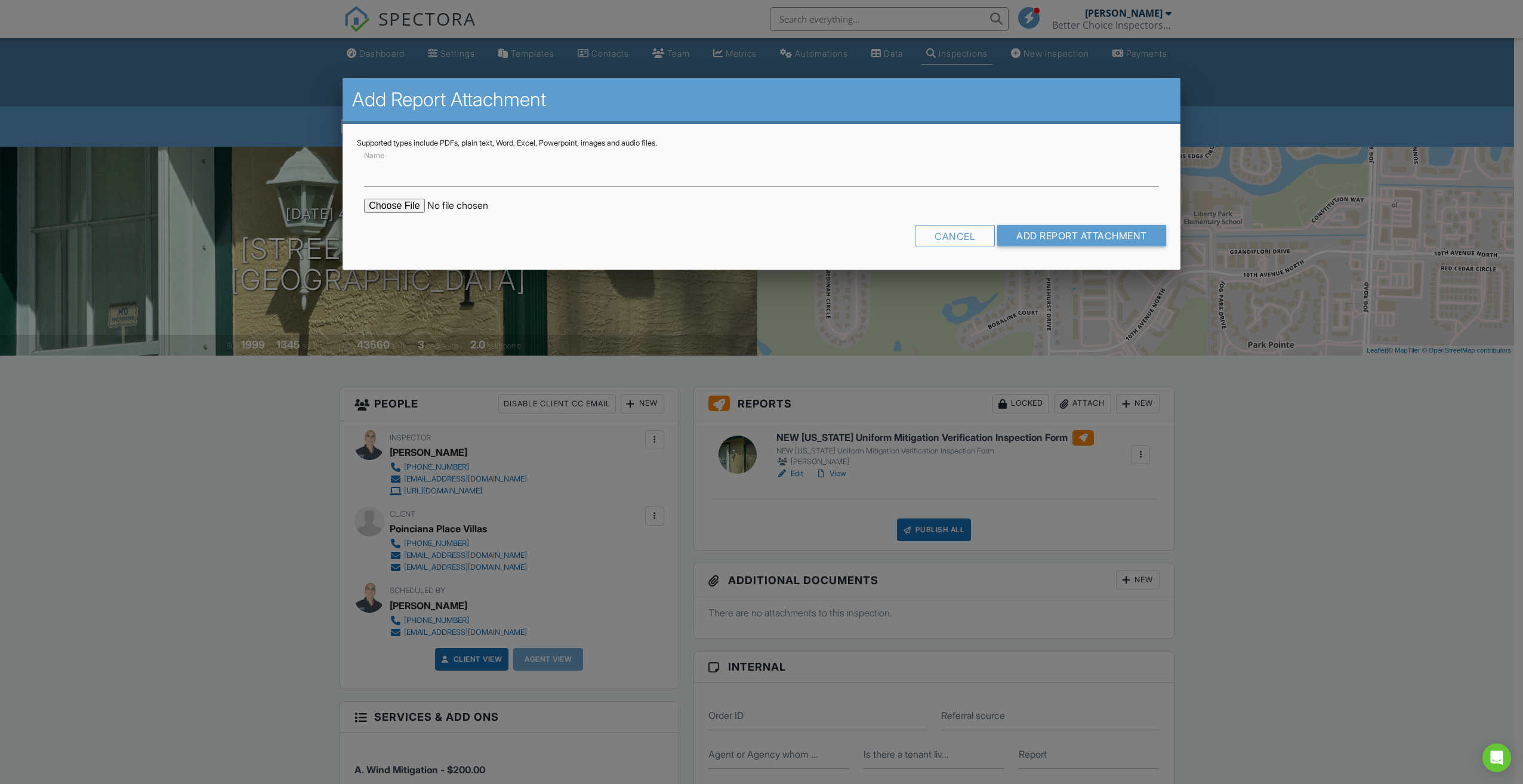
click at [421, 173] on input "Name" at bounding box center [761, 172] width 795 height 29
type input "SWR"
click at [401, 203] on input "file" at bounding box center [465, 206] width 203 height 14
type input "C:\fakepath\3162 SWR.pdf"
click at [1058, 238] on input "Add Report Attachment" at bounding box center [1081, 236] width 169 height 22
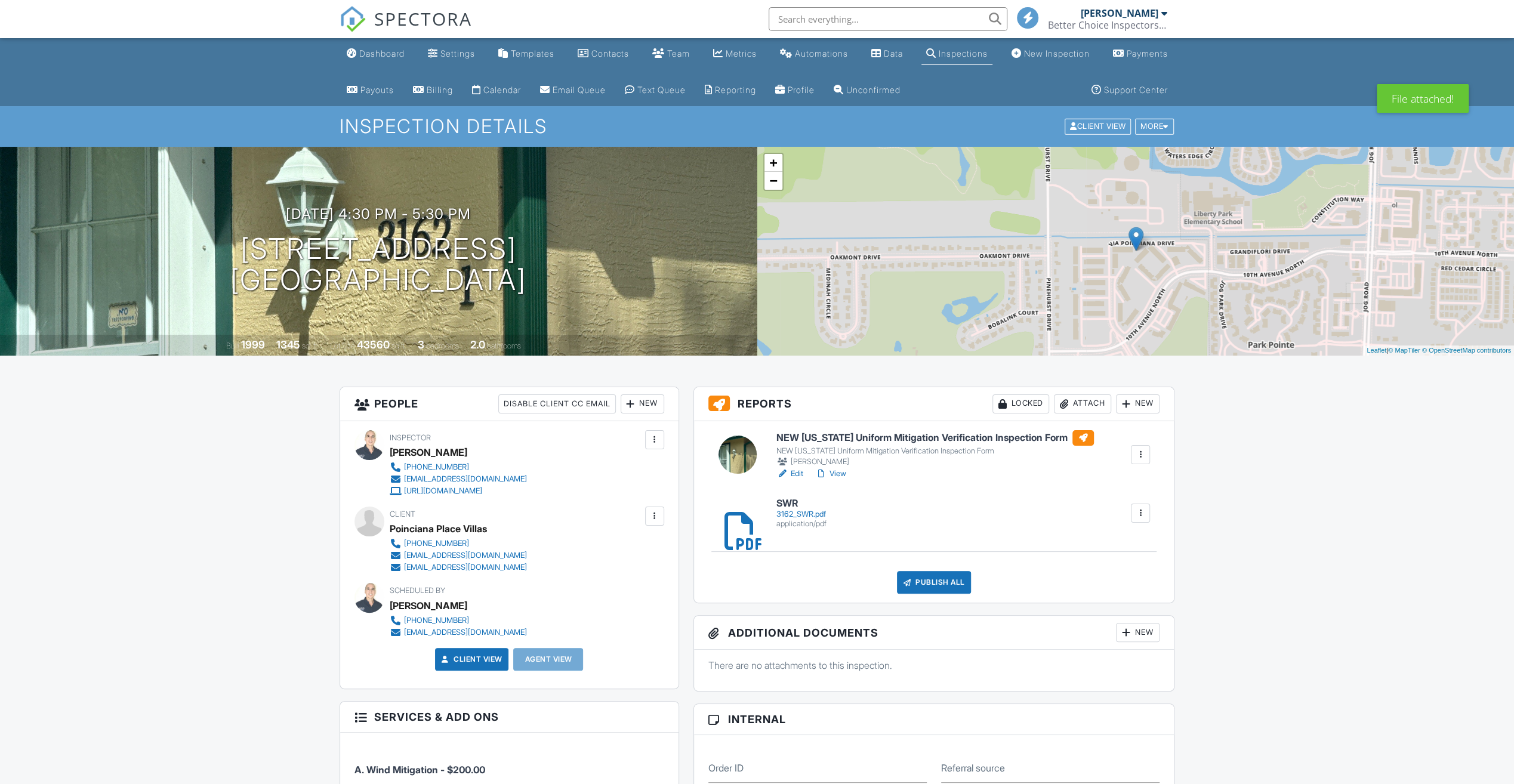
click at [1087, 406] on div "Attach" at bounding box center [1083, 404] width 57 height 19
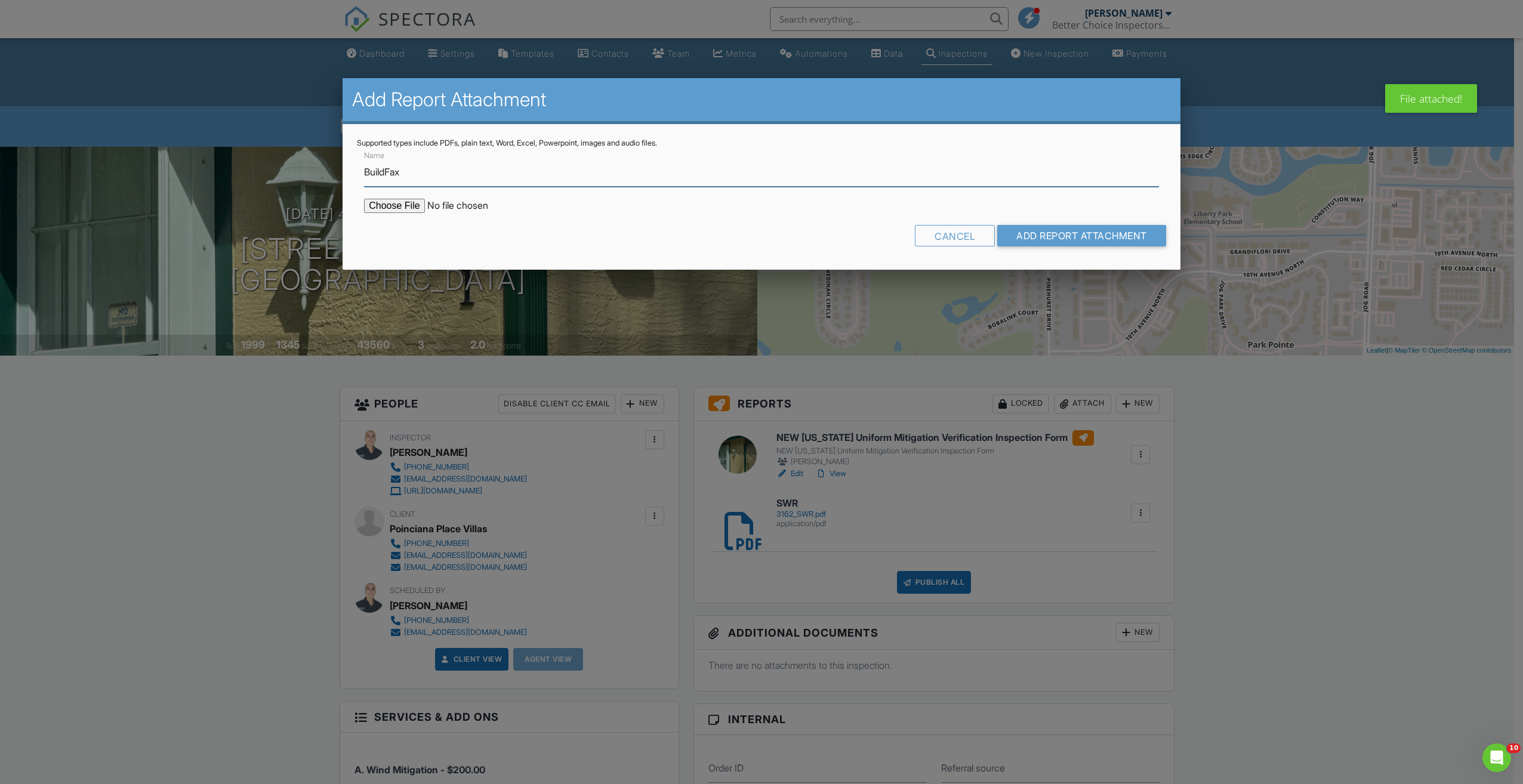
type input "BuildFax"
click at [418, 213] on input "file" at bounding box center [465, 206] width 203 height 14
type input "C:\fakepath\3162 RR.pdf"
click at [1035, 234] on input "Add Report Attachment" at bounding box center [1081, 236] width 169 height 22
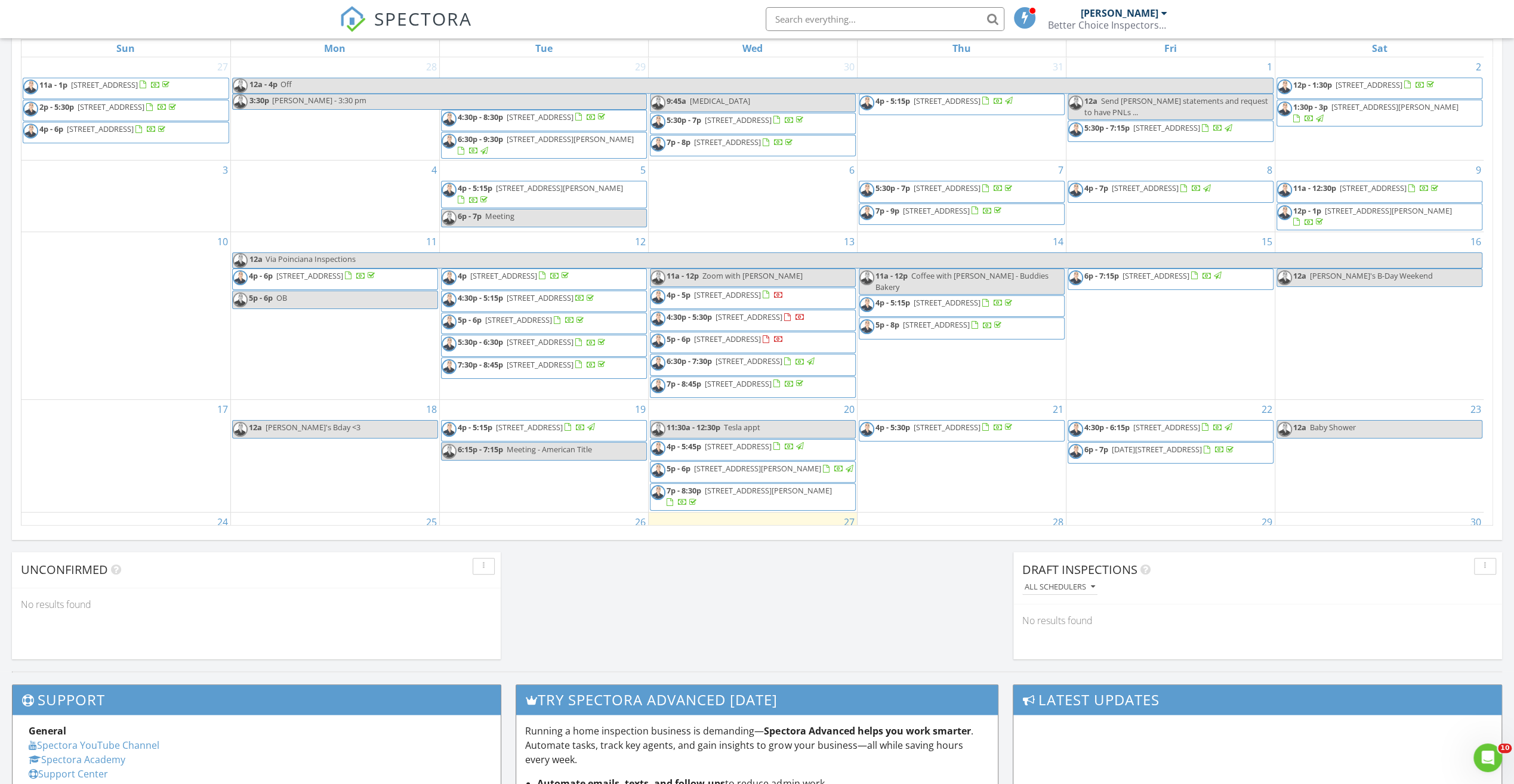
scroll to position [160, 0]
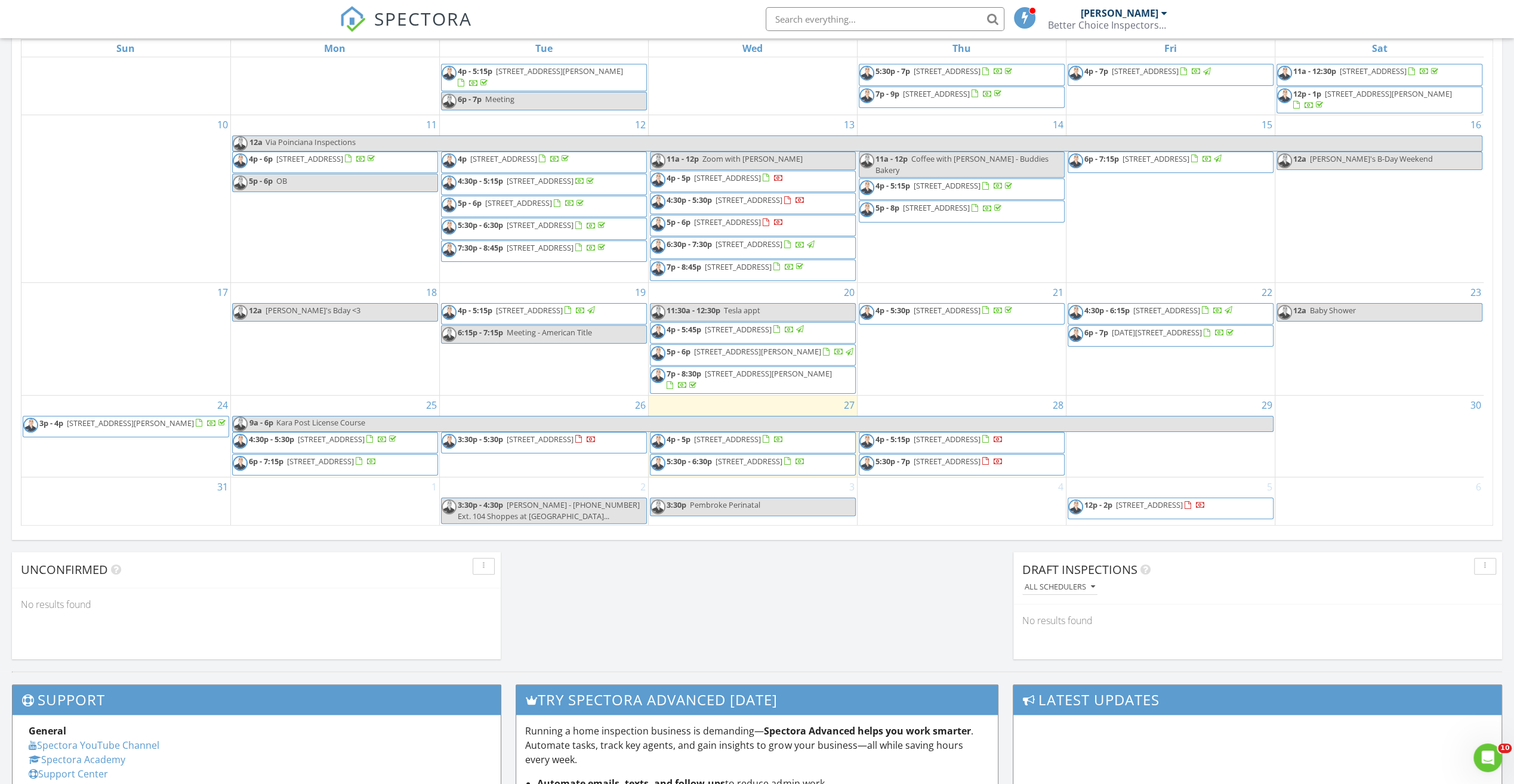
click at [747, 238] on span "[STREET_ADDRESS]" at bounding box center [749, 243] width 67 height 10
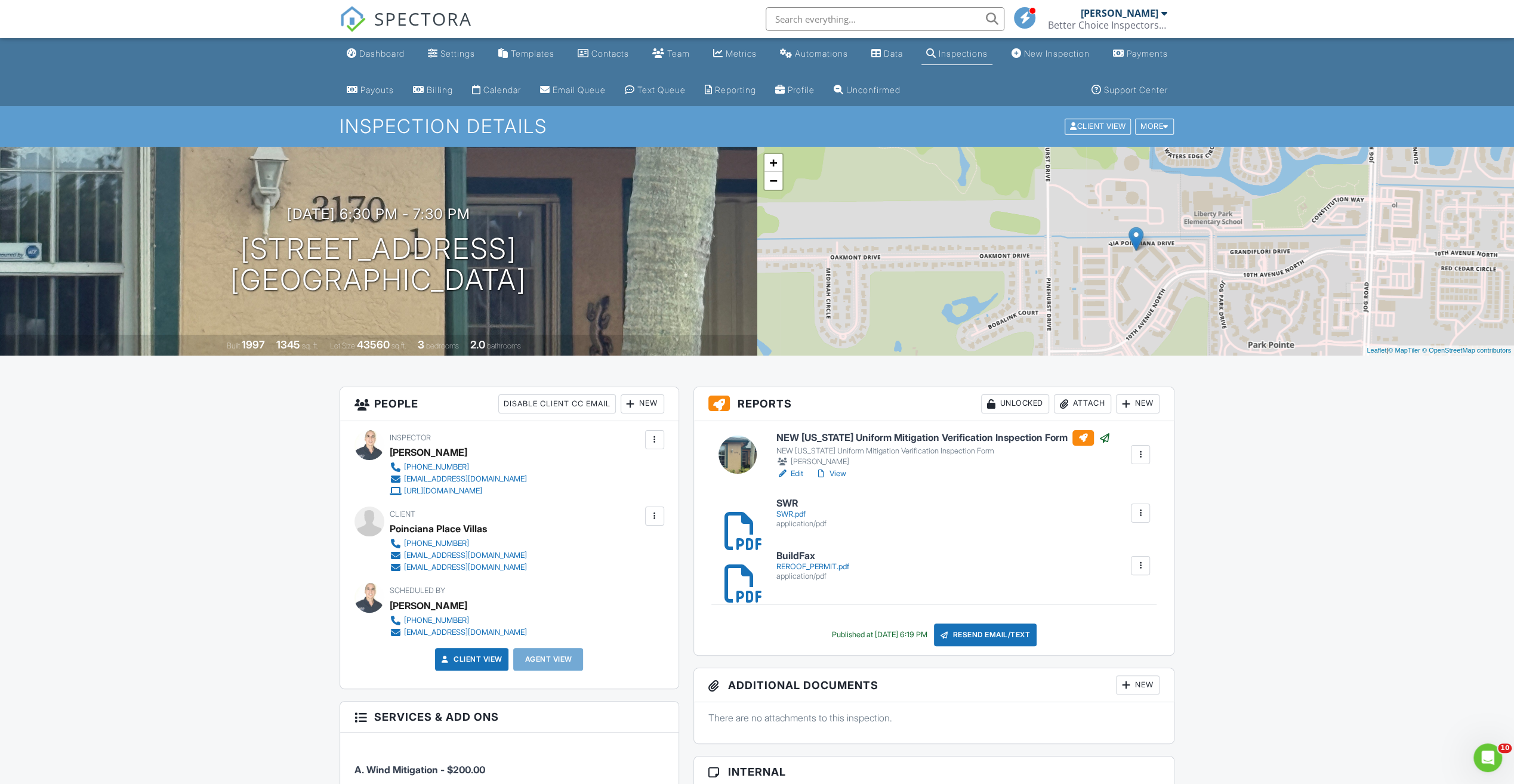
click at [894, 434] on h6 "NEW [US_STATE] Uniform Mitigation Verification Inspection Form" at bounding box center [944, 438] width 334 height 15
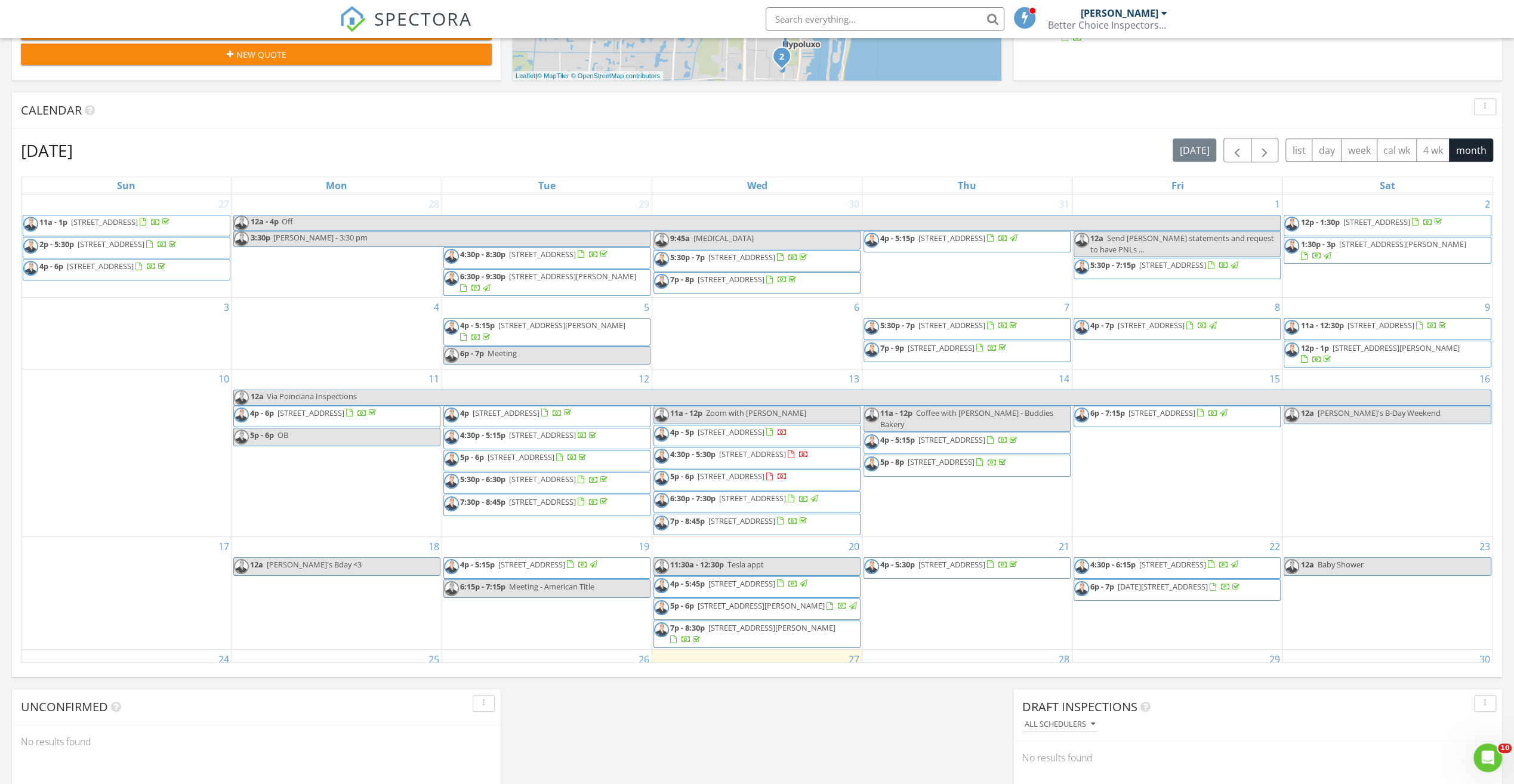
scroll to position [477, 0]
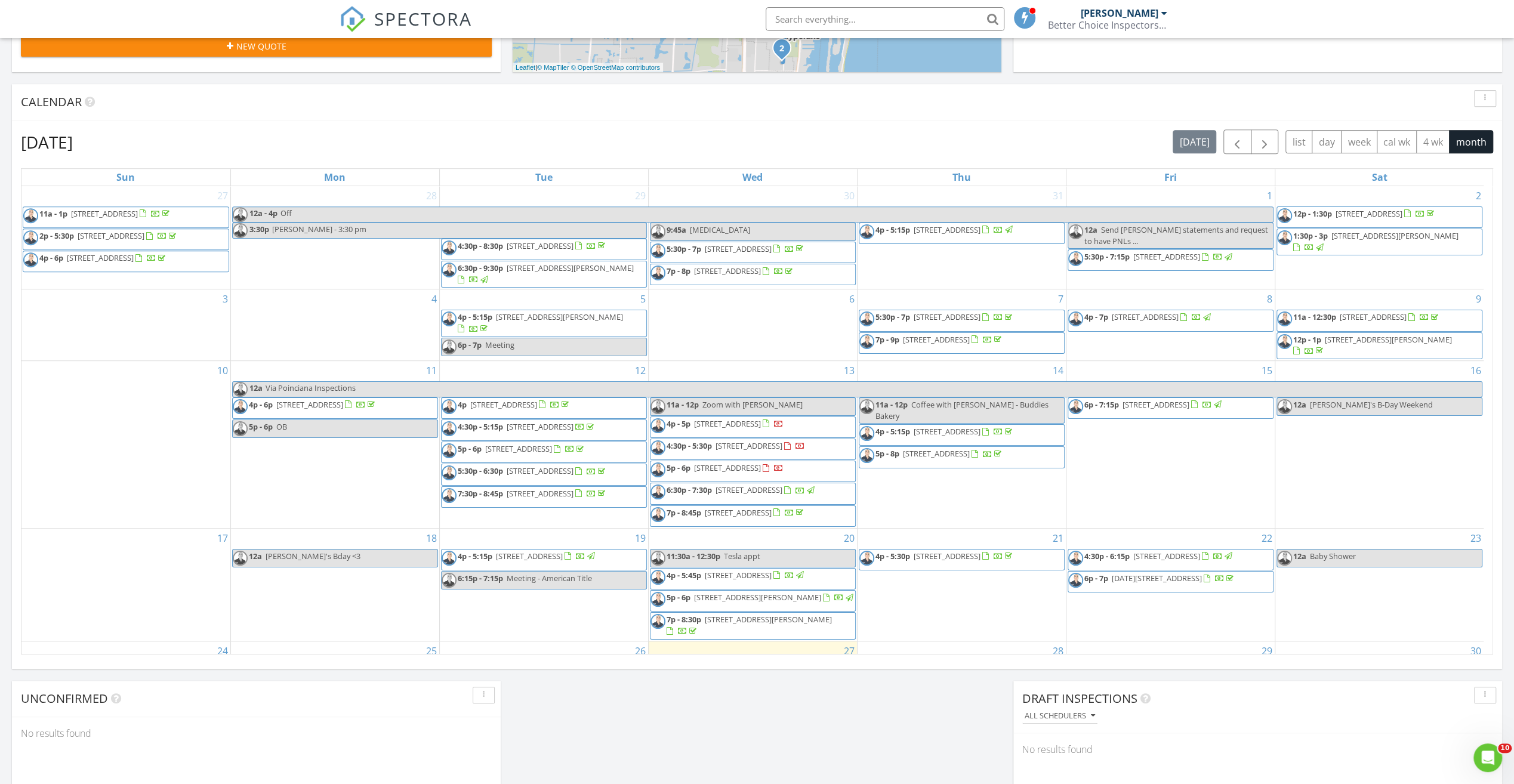
click at [705, 473] on span "[STREET_ADDRESS]" at bounding box center [728, 467] width 67 height 10
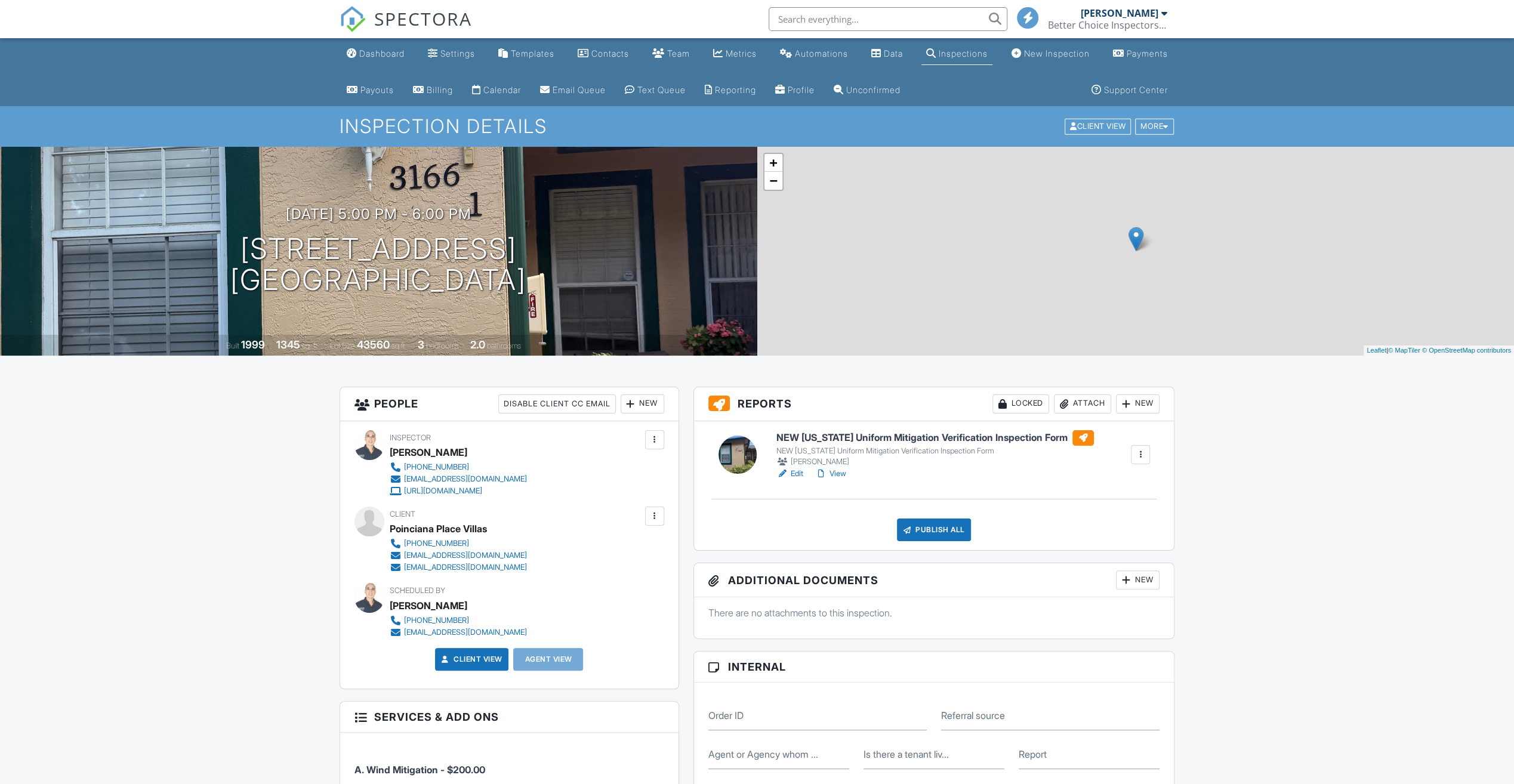
click at [826, 436] on h6 "NEW [US_STATE] Uniform Mitigation Verification Inspection Form" at bounding box center [935, 438] width 318 height 15
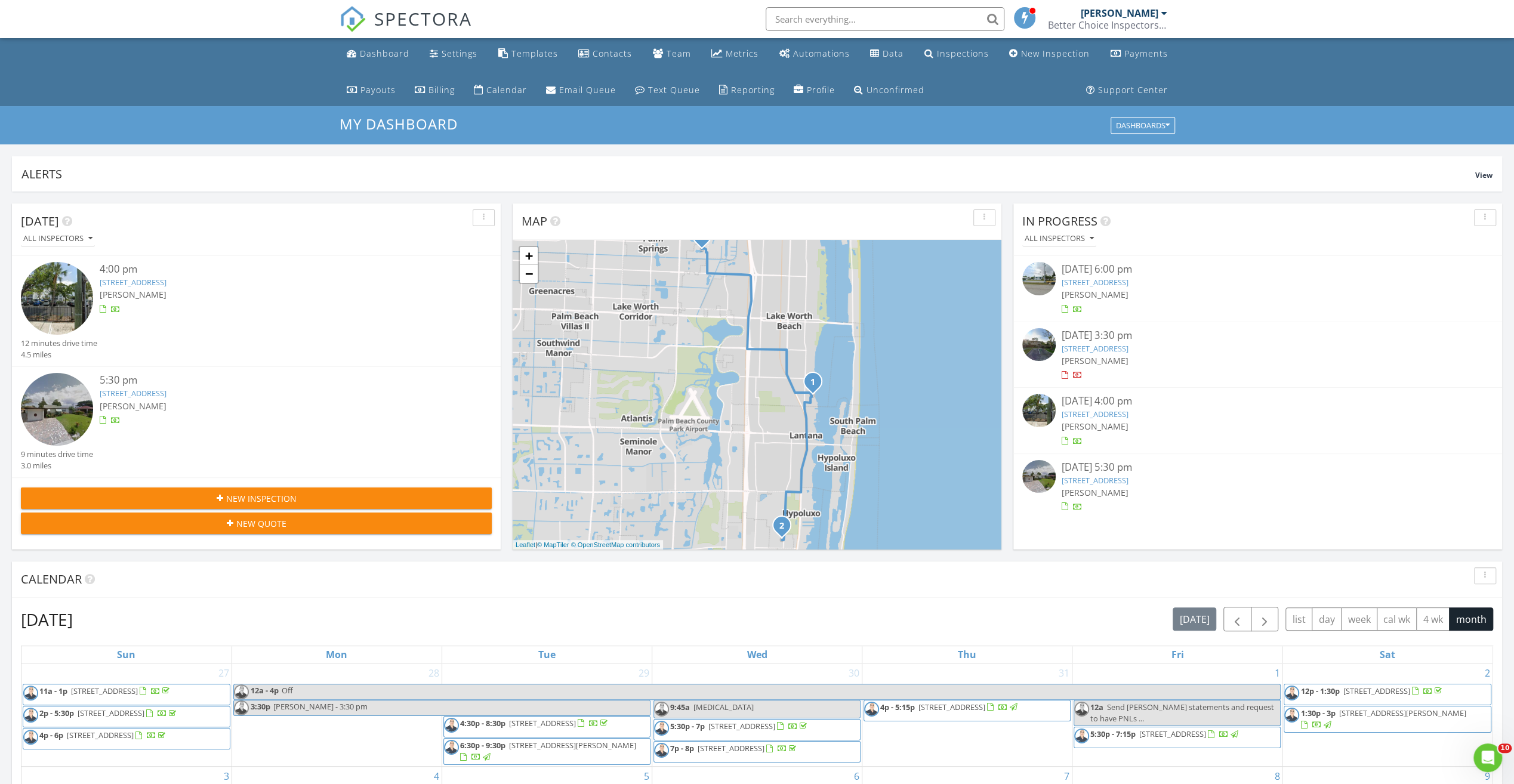
click at [1087, 397] on div "08/27/25 4:00 pm" at bounding box center [1258, 401] width 392 height 15
click at [1087, 399] on div "08/27/25 4:00 pm" at bounding box center [1258, 401] width 392 height 15
click at [1098, 464] on div "08/27/25 5:30 pm" at bounding box center [1258, 467] width 392 height 15
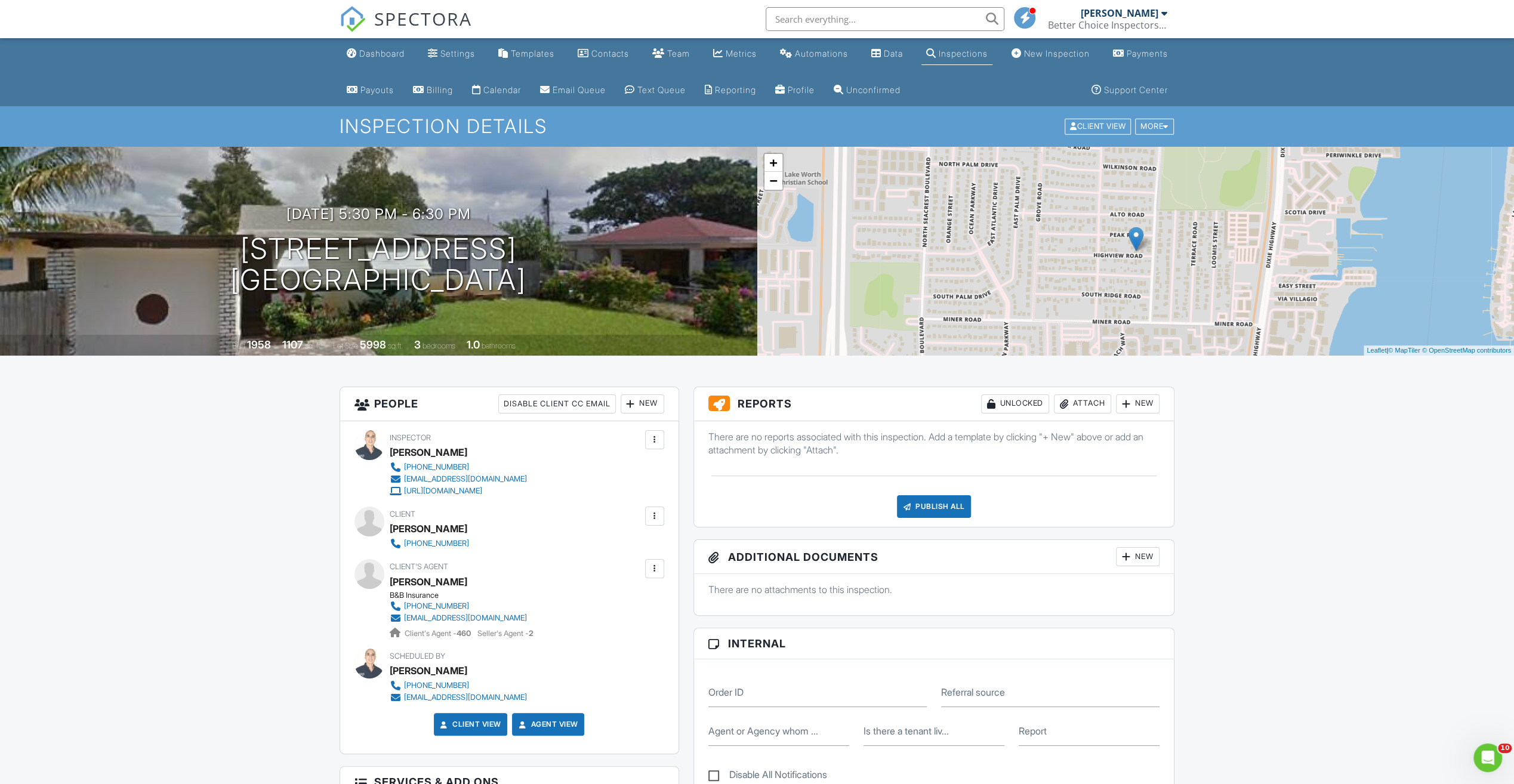
click at [1141, 400] on div "New" at bounding box center [1138, 404] width 43 height 19
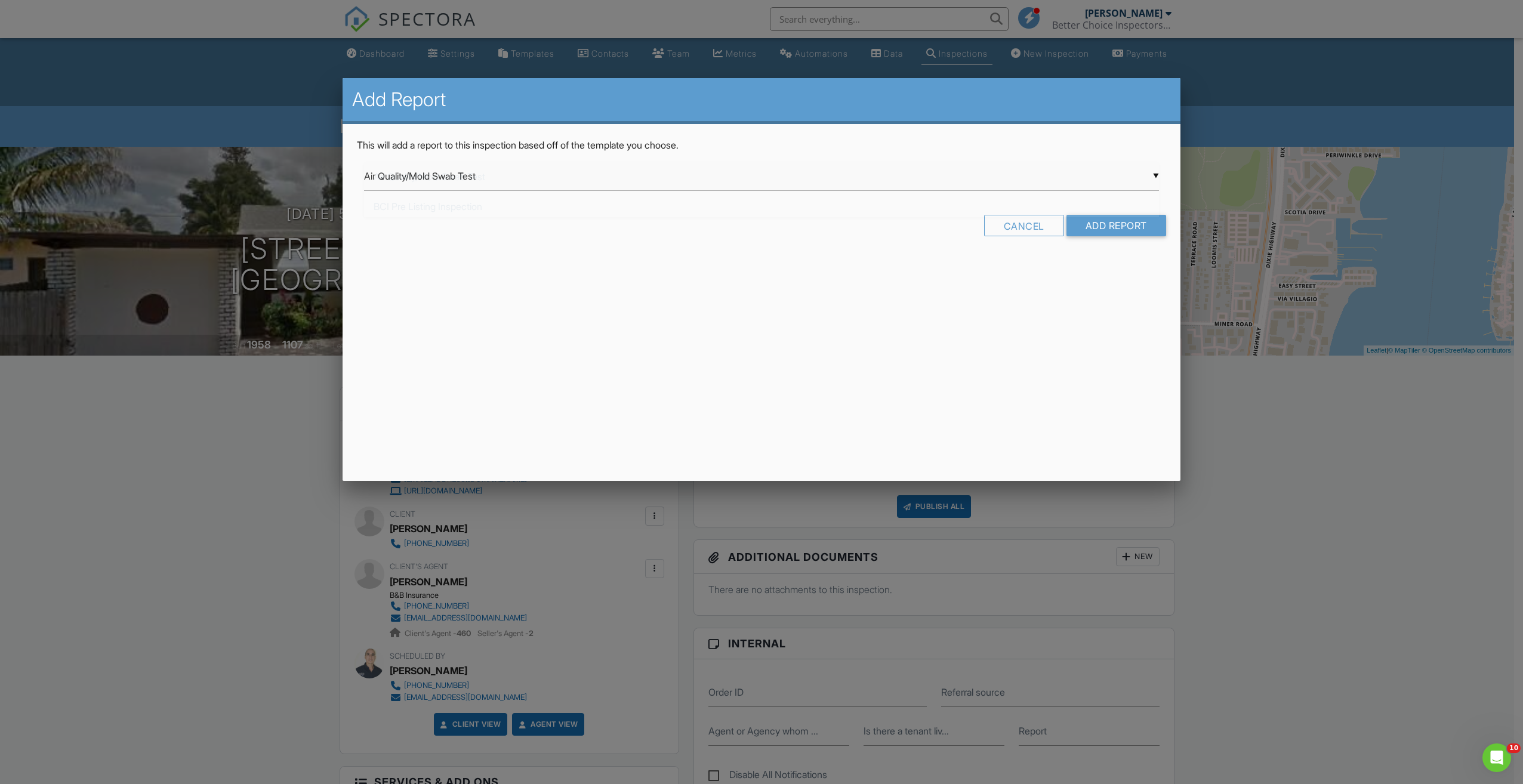
click at [735, 183] on div "▼ Air Quality/Mold Swab Test Air Quality/Mold Swab Test BCI Pre Listing Inspect…" at bounding box center [761, 176] width 795 height 29
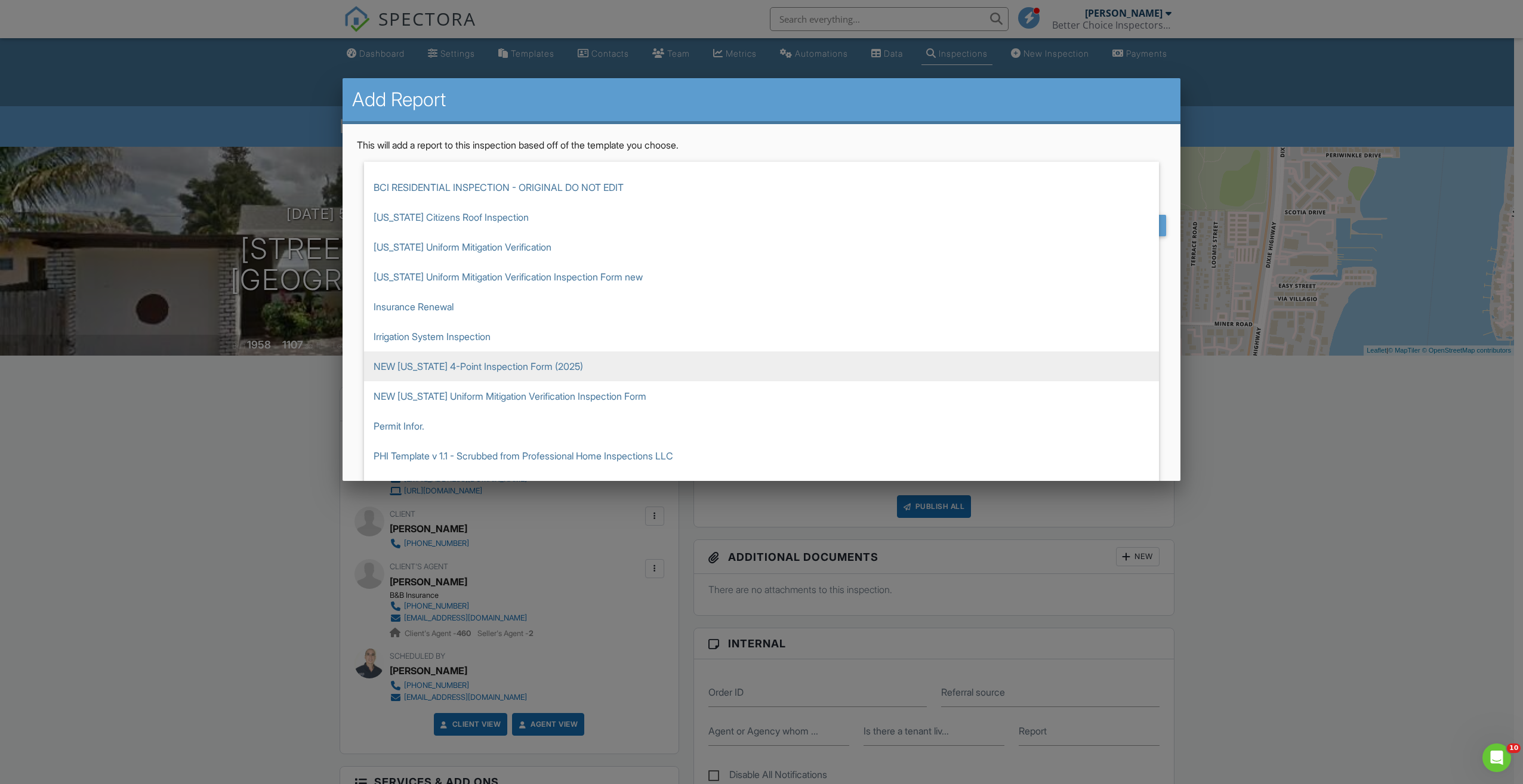
scroll to position [387, 0]
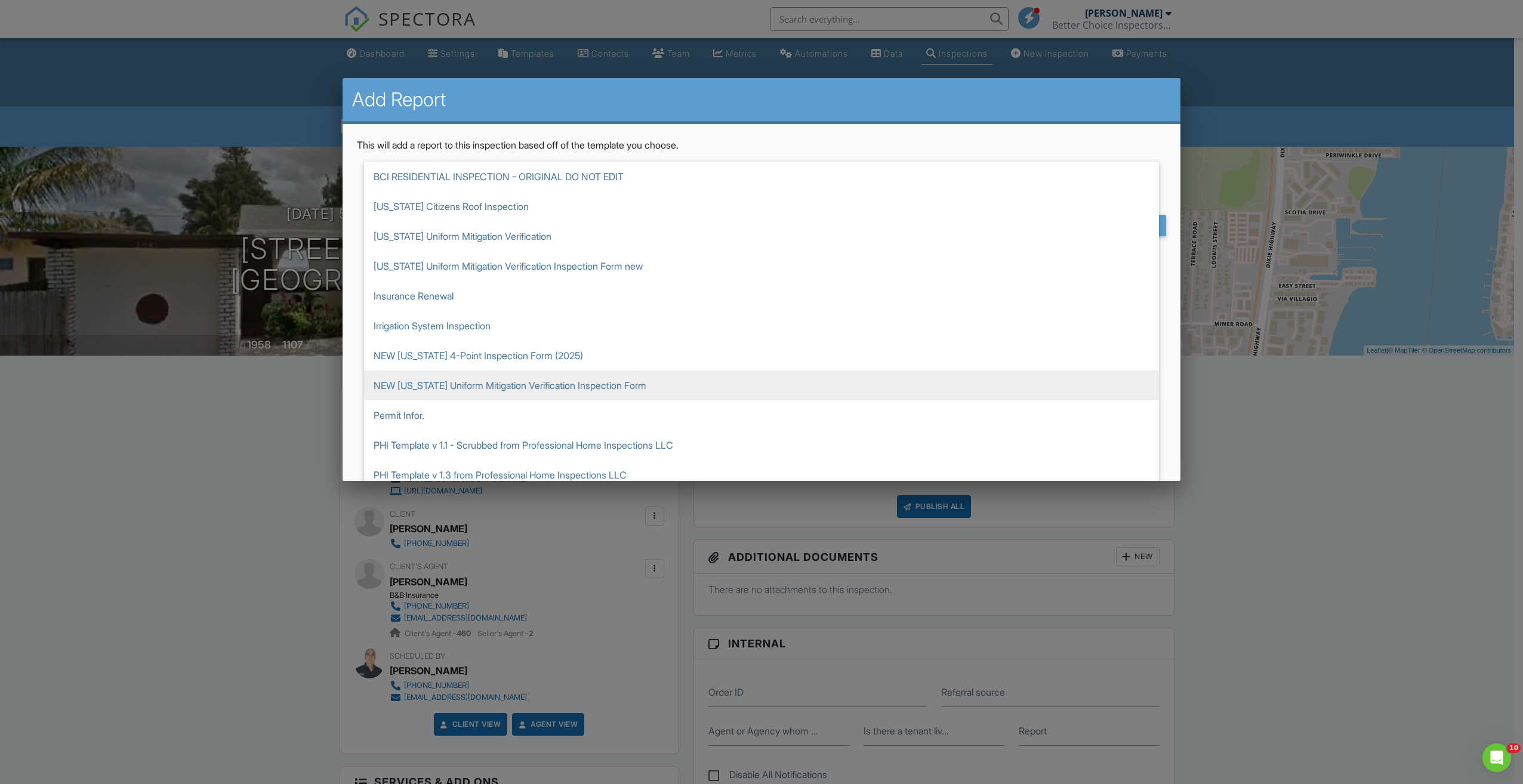
click at [558, 386] on span "NEW [US_STATE] Uniform Mitigation Verification Inspection Form" at bounding box center [761, 385] width 795 height 30
type input "NEW [US_STATE] Uniform Mitigation Verification Inspection Form"
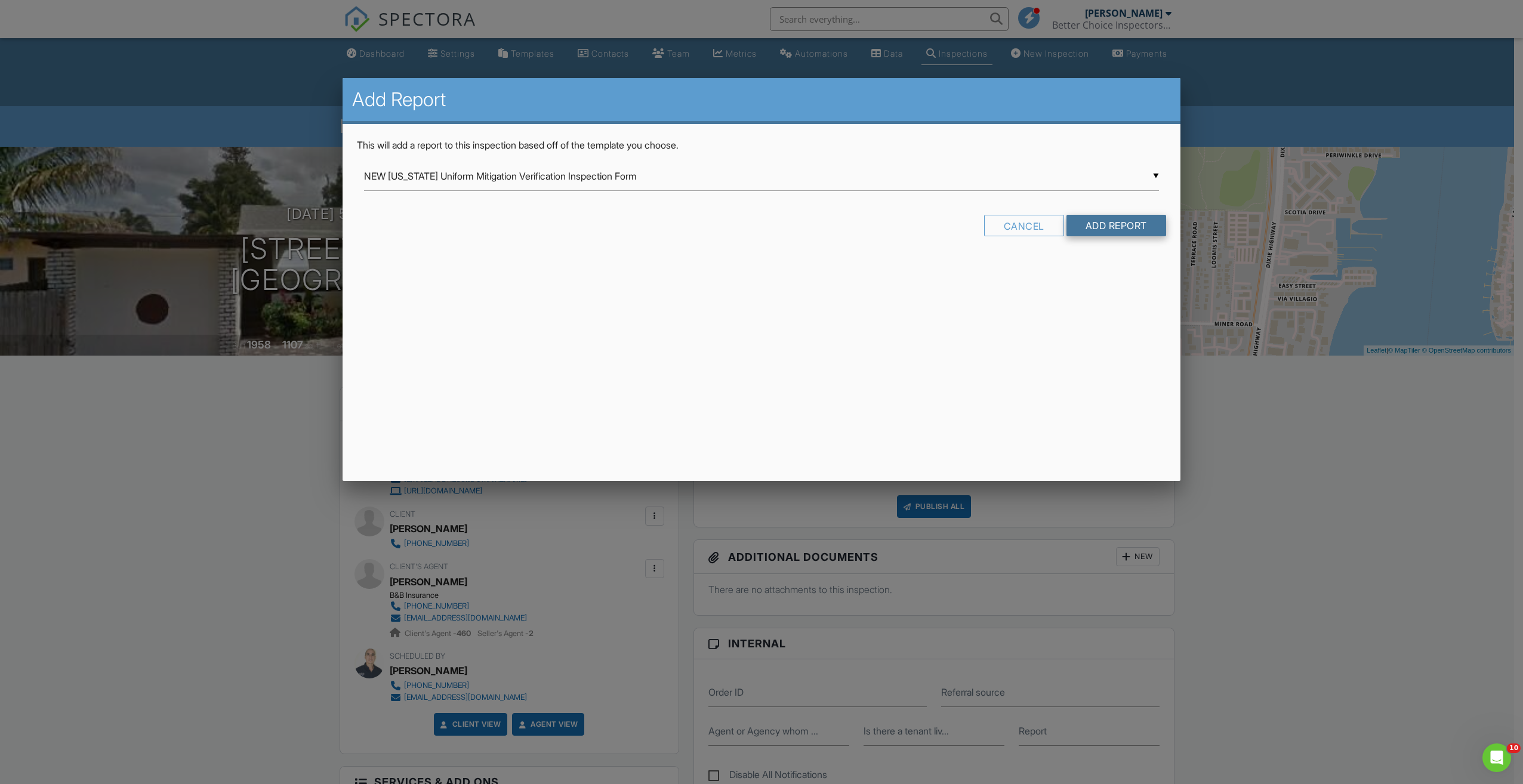
click at [1129, 218] on input "Add Report" at bounding box center [1116, 225] width 99 height 22
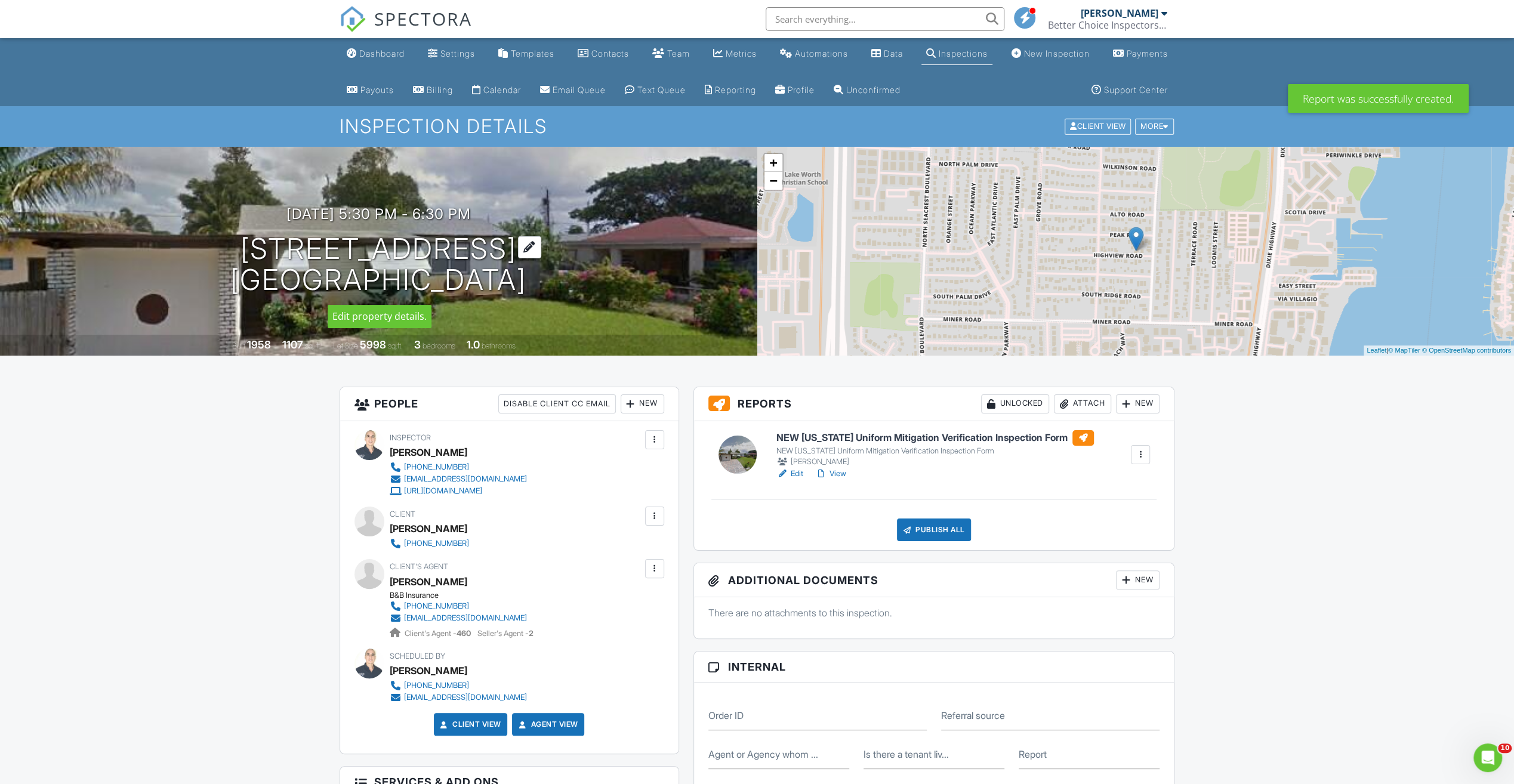
drag, startPoint x: 553, startPoint y: 291, endPoint x: 238, endPoint y: 245, distance: 318.3
click at [238, 245] on div "08/27/2025 5:30 pm - 6:30 pm 1043 Highview Rd Lantana, FL 33462" at bounding box center [378, 250] width 758 height 90
copy h1 "1043 Highview Rd Lantana, FL 33462"
click at [1084, 404] on div "Attach" at bounding box center [1083, 404] width 57 height 19
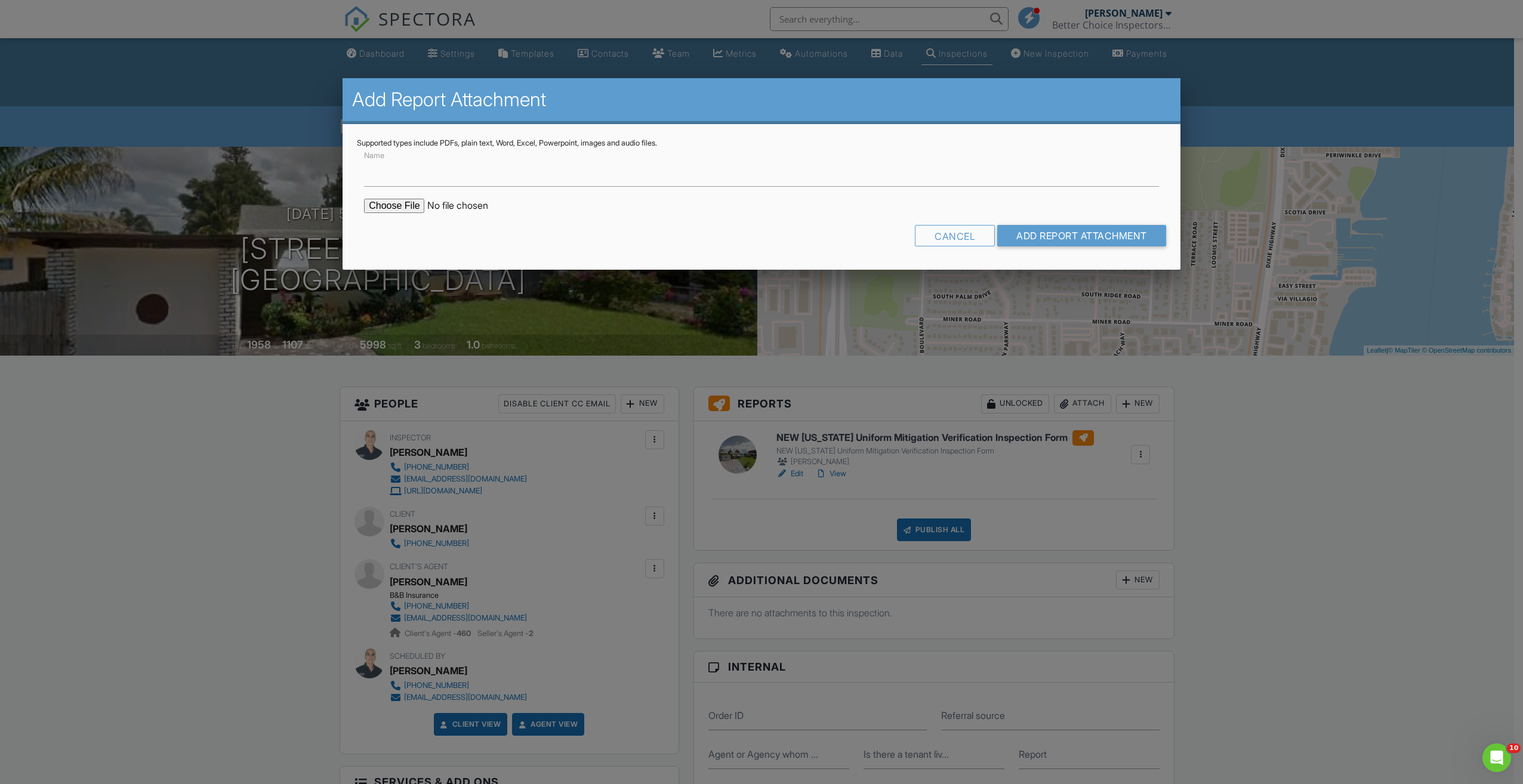
click at [395, 203] on input "file" at bounding box center [465, 206] width 203 height 14
type input "C:\fakepath\1043.pdf"
click at [474, 174] on input "Name" at bounding box center [761, 172] width 795 height 29
type input "BuildFax"
click at [1114, 243] on input "Add Report Attachment" at bounding box center [1081, 236] width 169 height 22
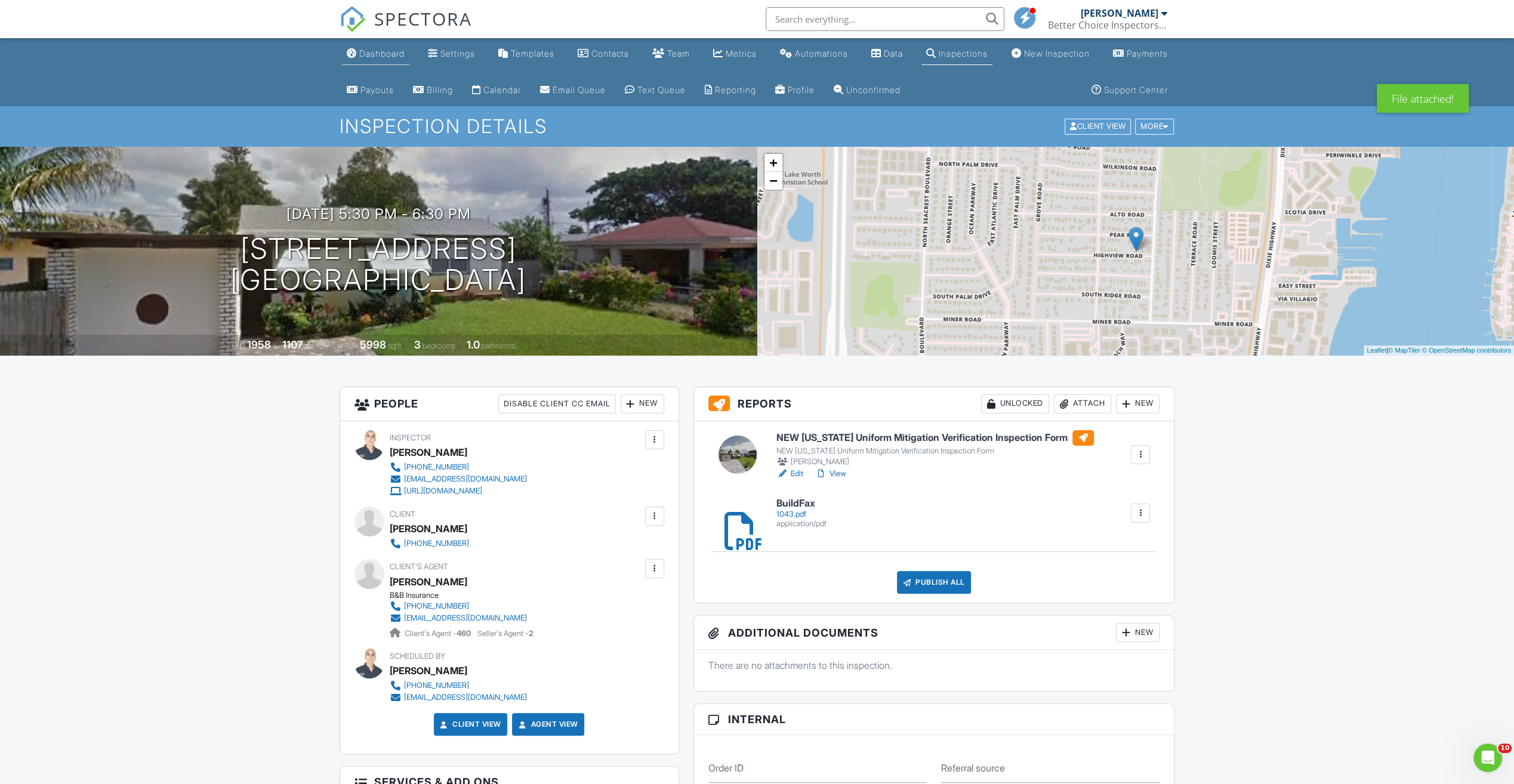
click at [374, 59] on link "Dashboard" at bounding box center [376, 54] width 67 height 22
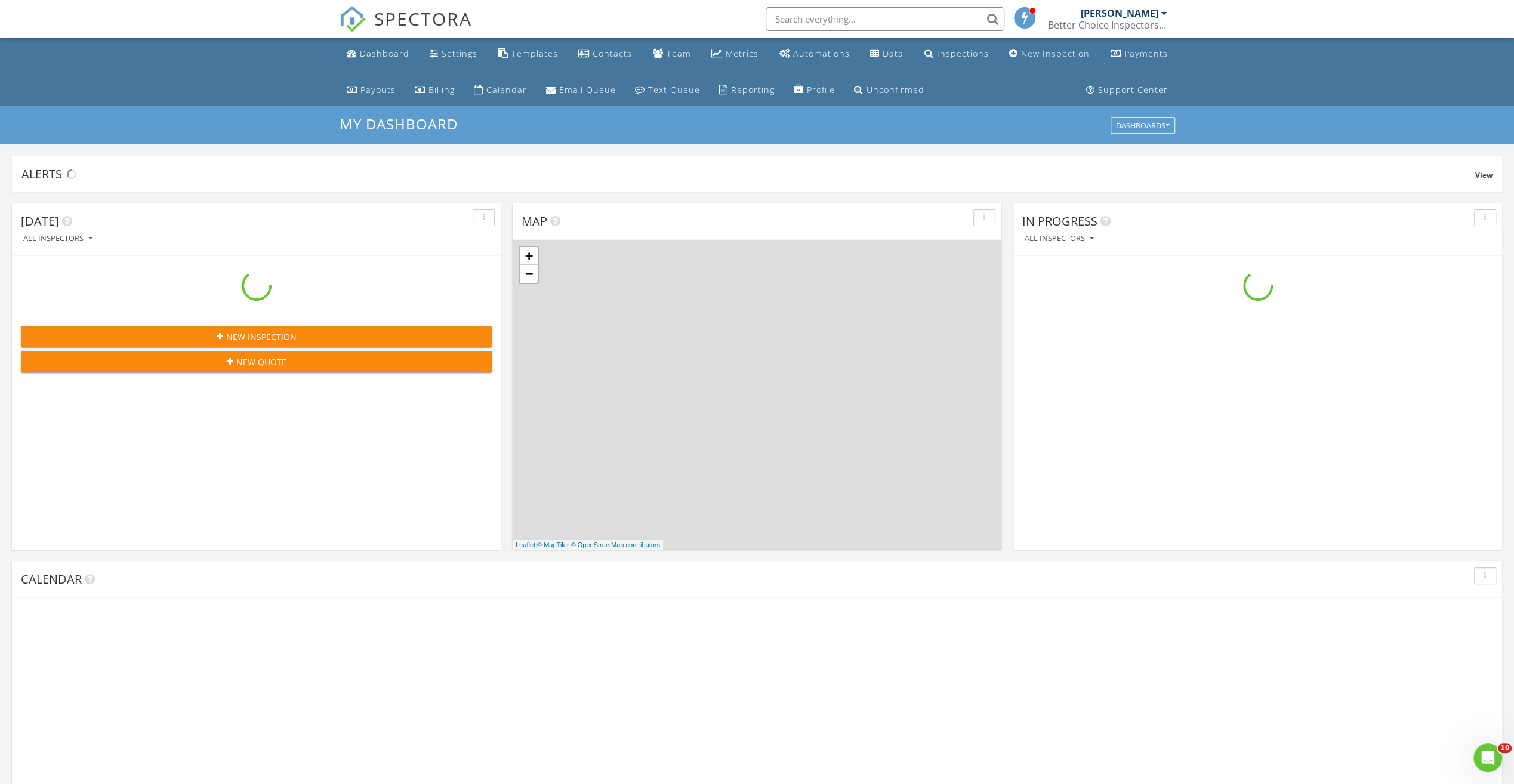
scroll to position [1104, 1532]
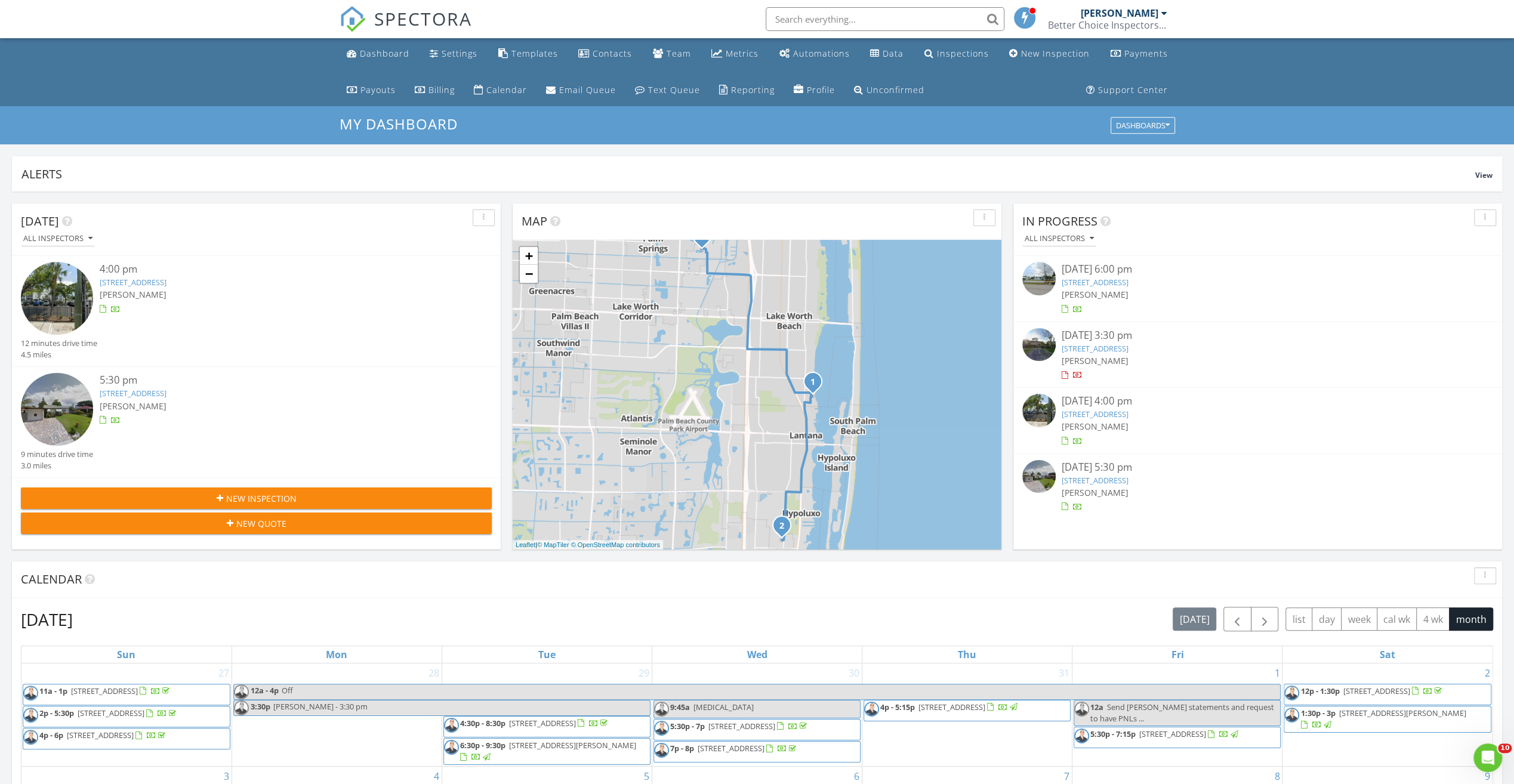
click at [1089, 401] on div "08/27/25 4:00 pm" at bounding box center [1258, 401] width 392 height 15
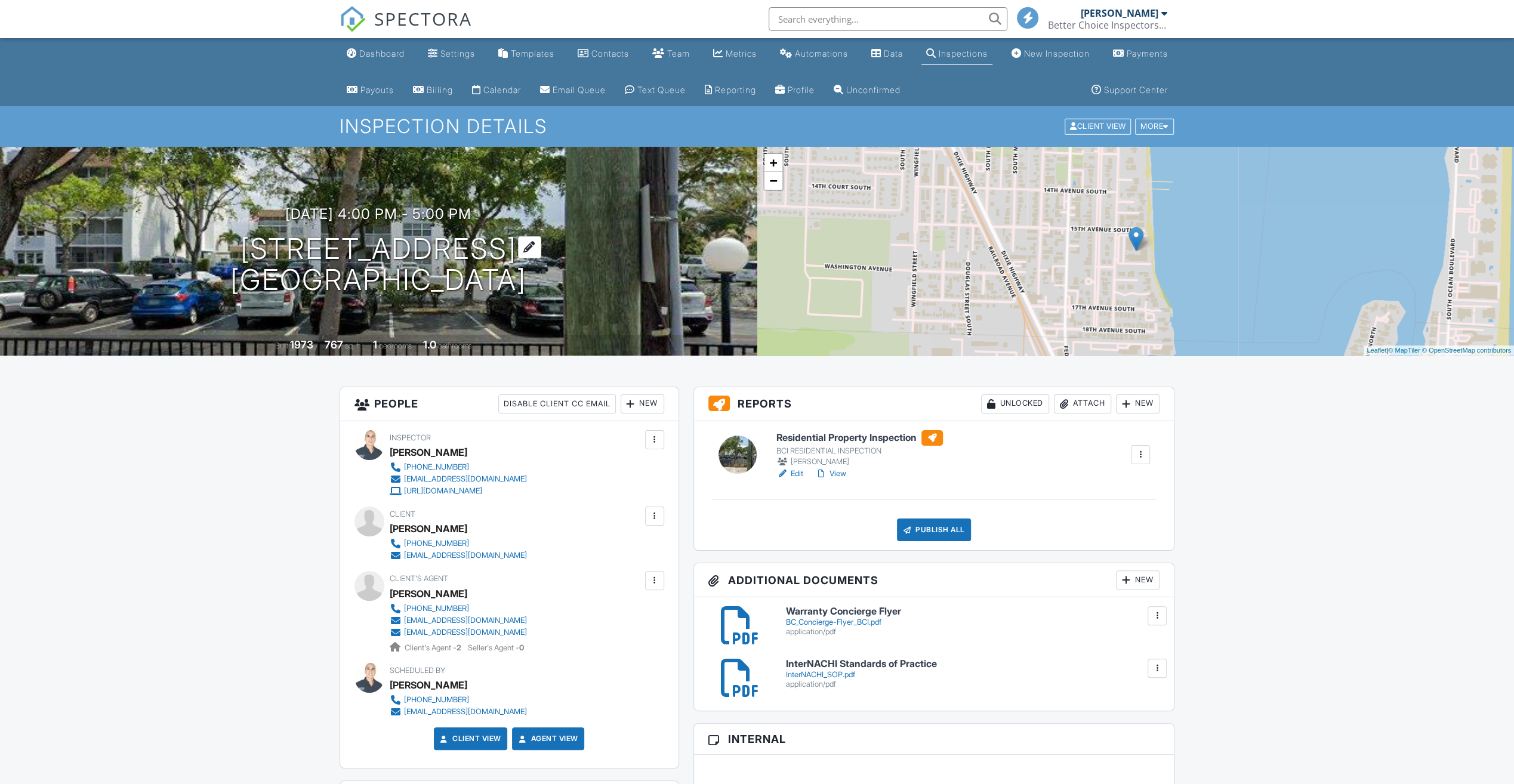
drag, startPoint x: 631, startPoint y: 287, endPoint x: 238, endPoint y: 245, distance: 395.2
click at [181, 243] on div "[DATE] 4:00 pm - 5:00 pm [STREET_ADDRESS] [GEOGRAPHIC_DATA]" at bounding box center [378, 250] width 758 height 90
drag, startPoint x: 191, startPoint y: 250, endPoint x: 556, endPoint y: 278, distance: 366.1
click at [620, 284] on div "08/27/2025 4:00 pm - 5:00 pm 1516 S Lakeside Dr 117 Lake Worth Beach, FL 33460" at bounding box center [378, 250] width 758 height 90
copy h1 "1516 S Lakeside Dr 117 Lake Worth Beach, FL 33460"
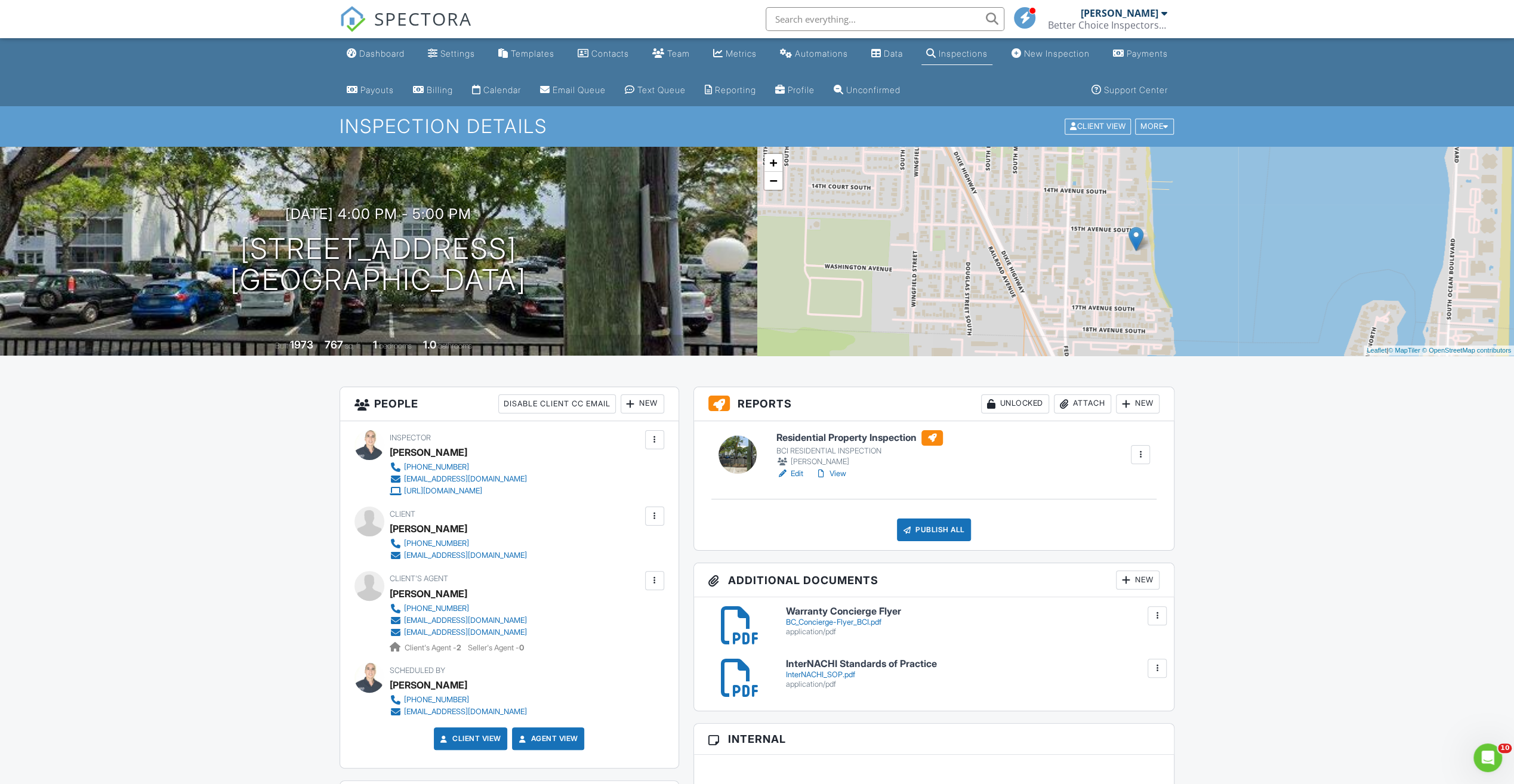
click at [1082, 406] on div "Attach" at bounding box center [1083, 404] width 57 height 19
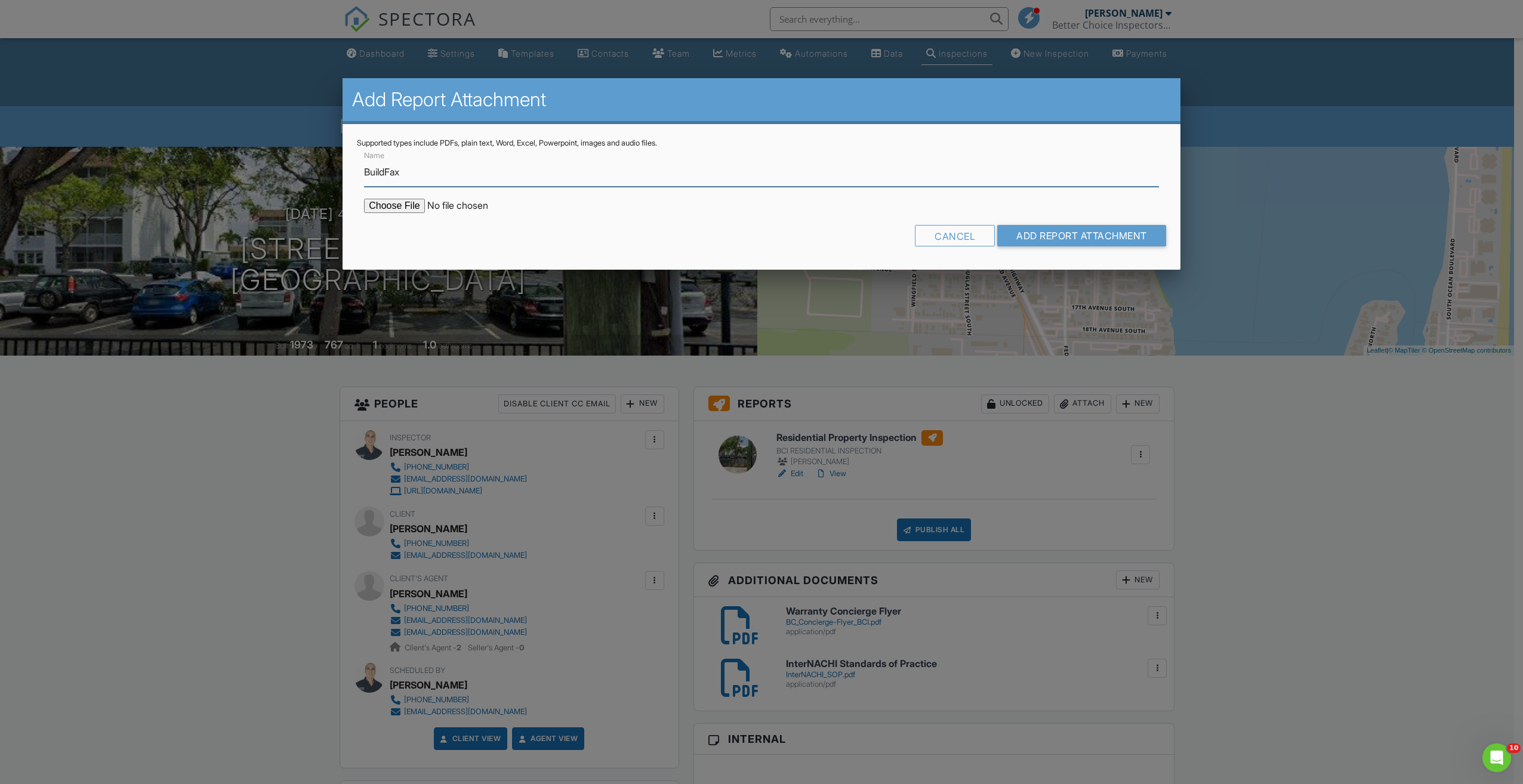
type input "BuildFax"
click at [399, 208] on input "file" at bounding box center [465, 206] width 203 height 14
type input "C:\fakepath\1516.pdf"
click at [1058, 238] on input "Add Report Attachment" at bounding box center [1081, 236] width 169 height 22
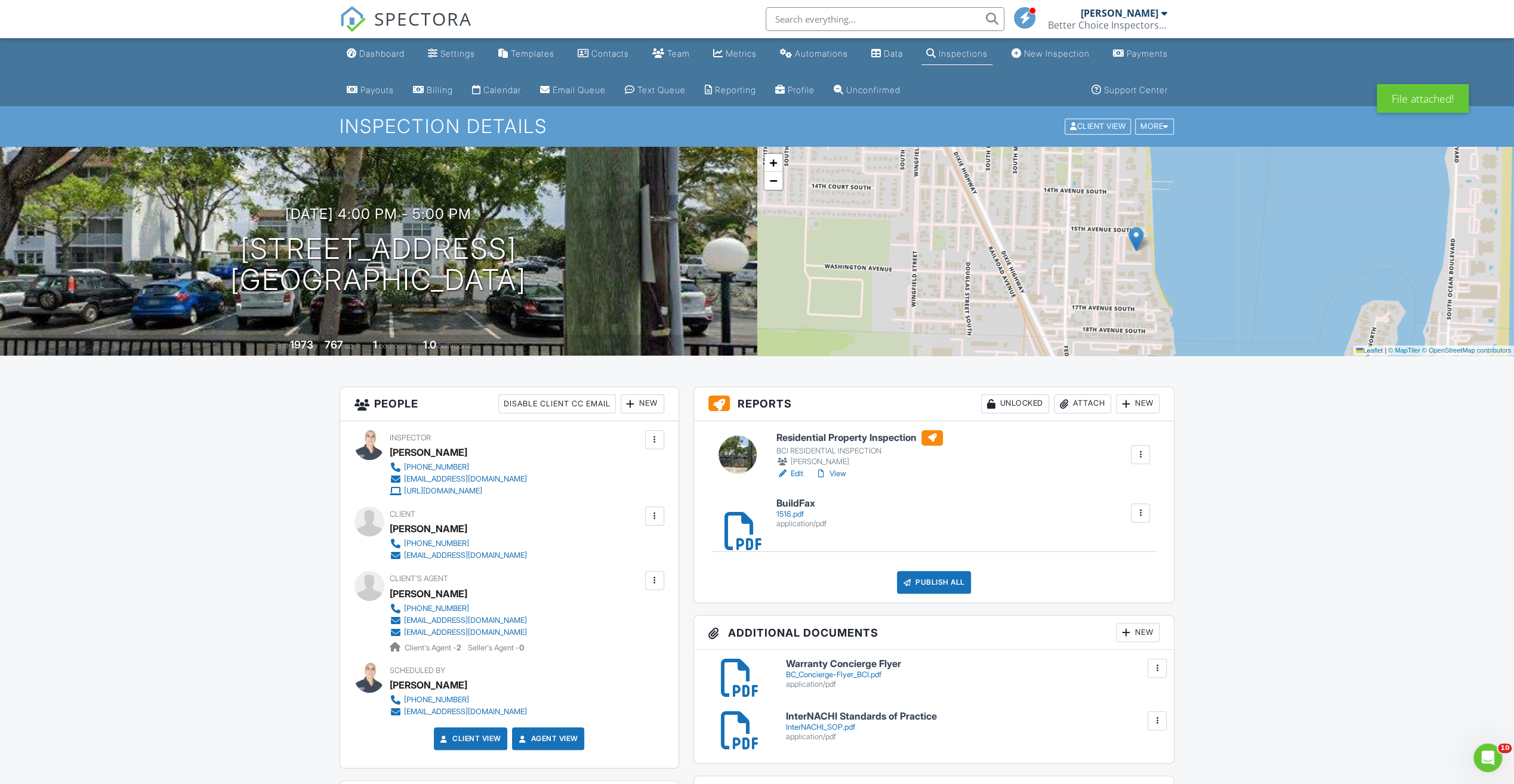
click at [377, 57] on div "Dashboard" at bounding box center [382, 53] width 45 height 10
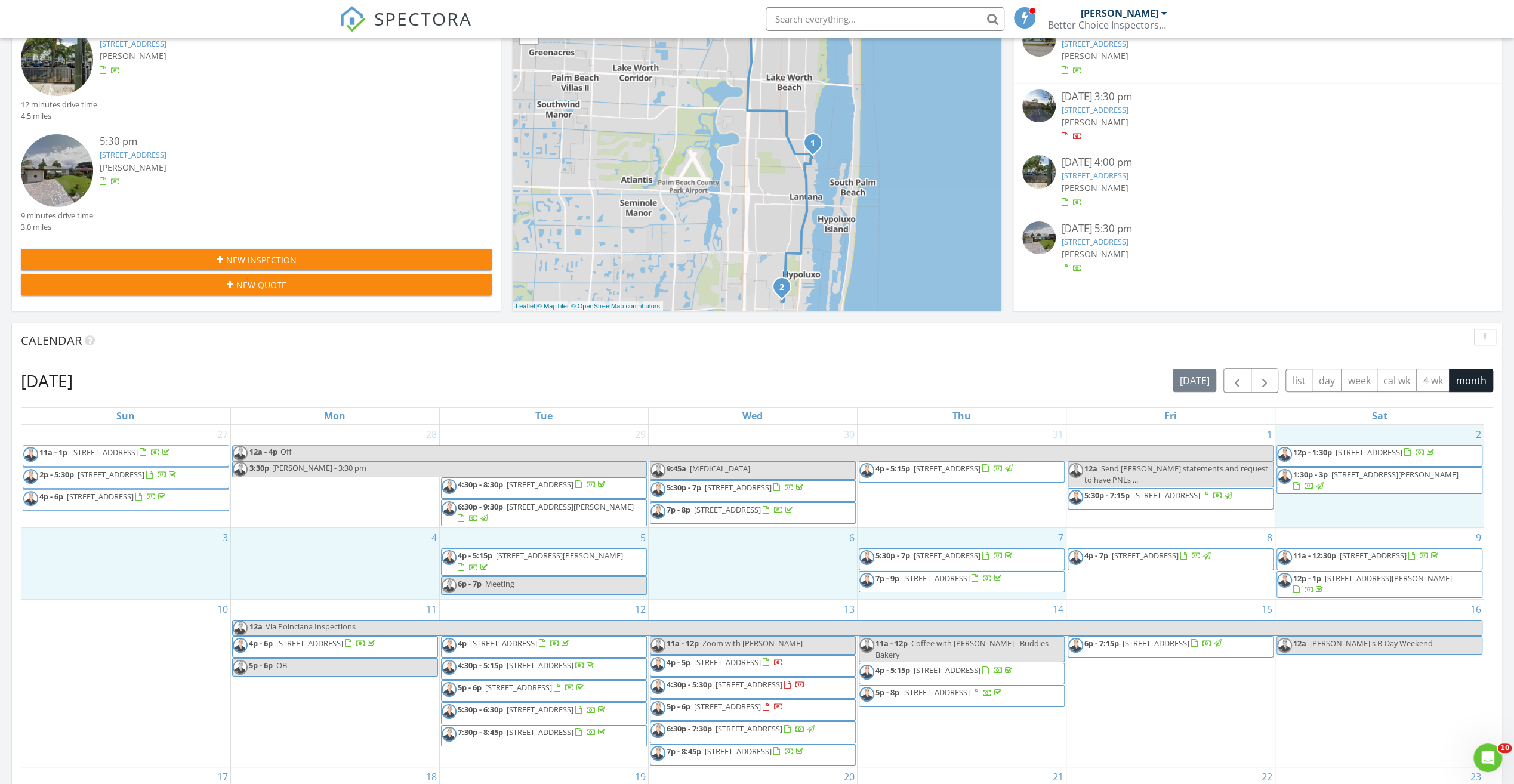
scroll to position [477, 0]
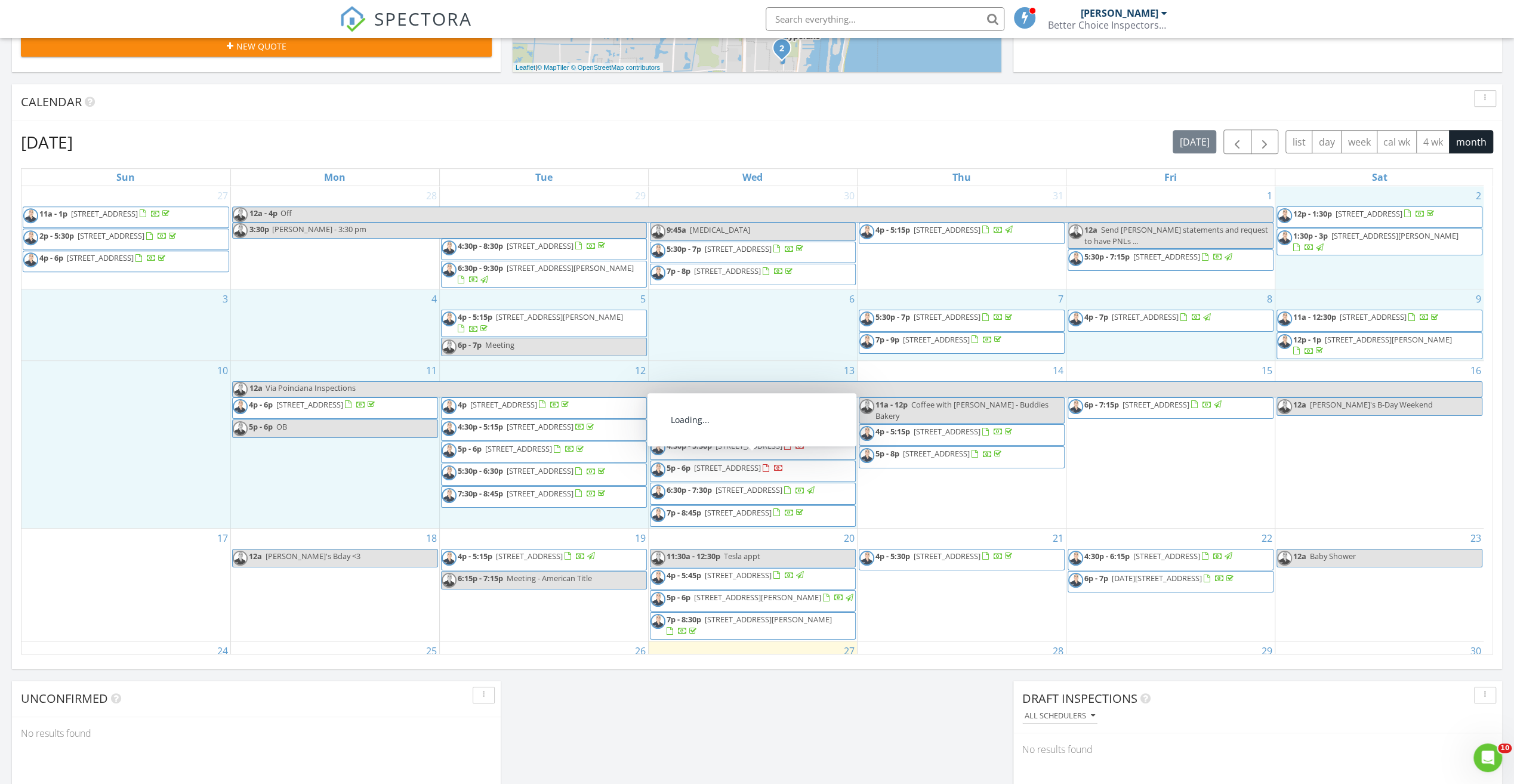
click at [761, 429] on span "[STREET_ADDRESS]" at bounding box center [728, 423] width 67 height 10
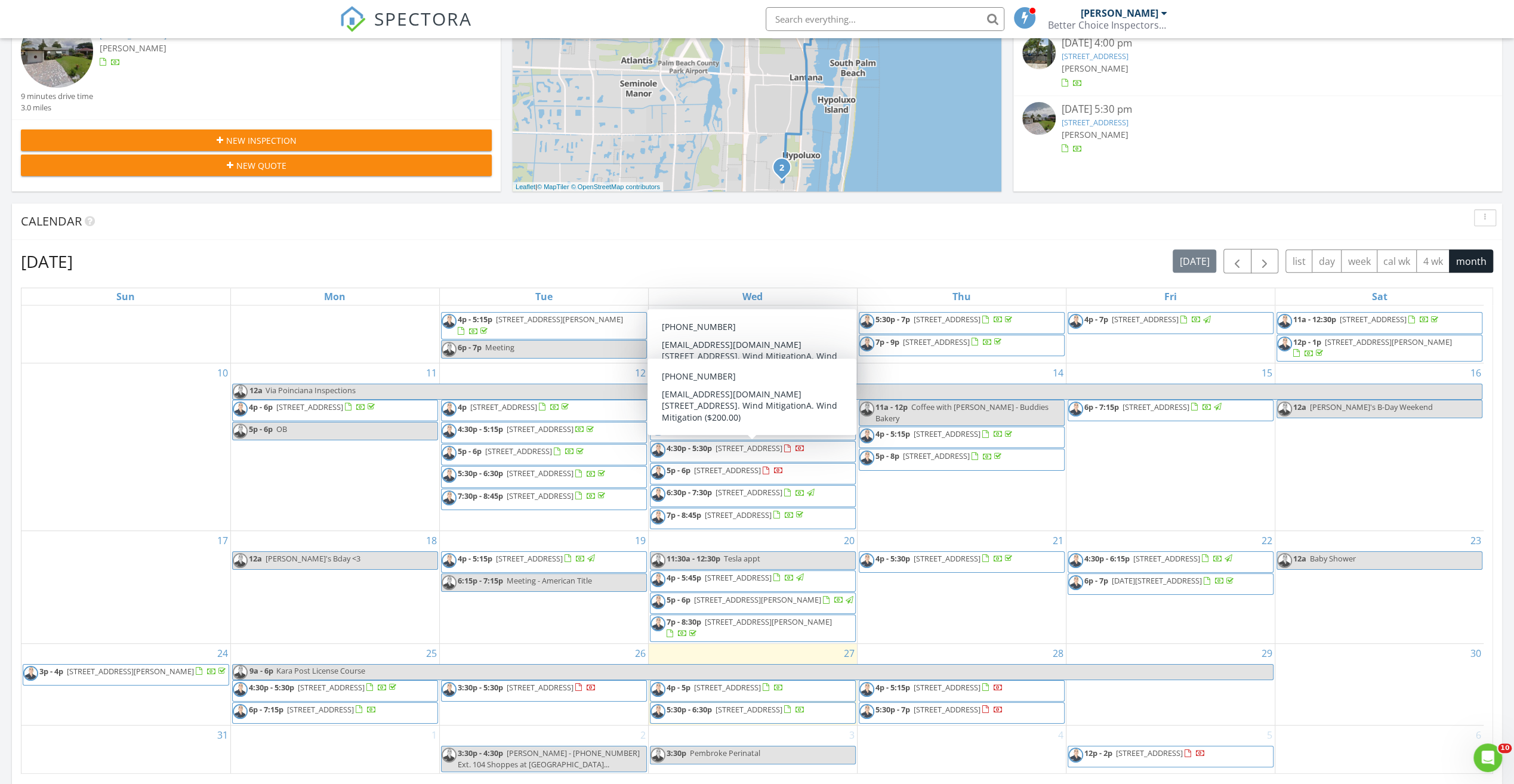
scroll to position [477, 0]
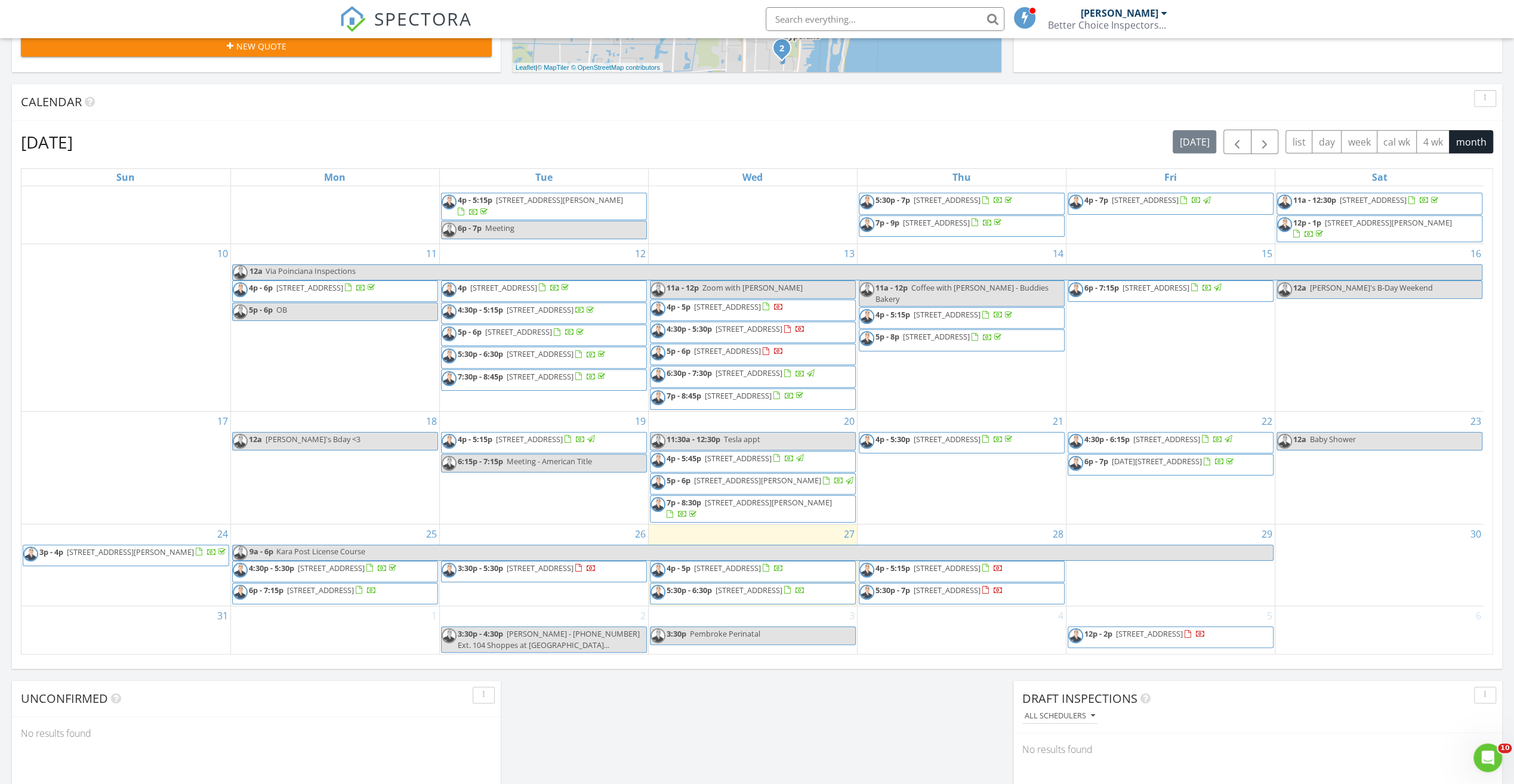
click at [735, 367] on span "[STREET_ADDRESS]" at bounding box center [749, 372] width 67 height 10
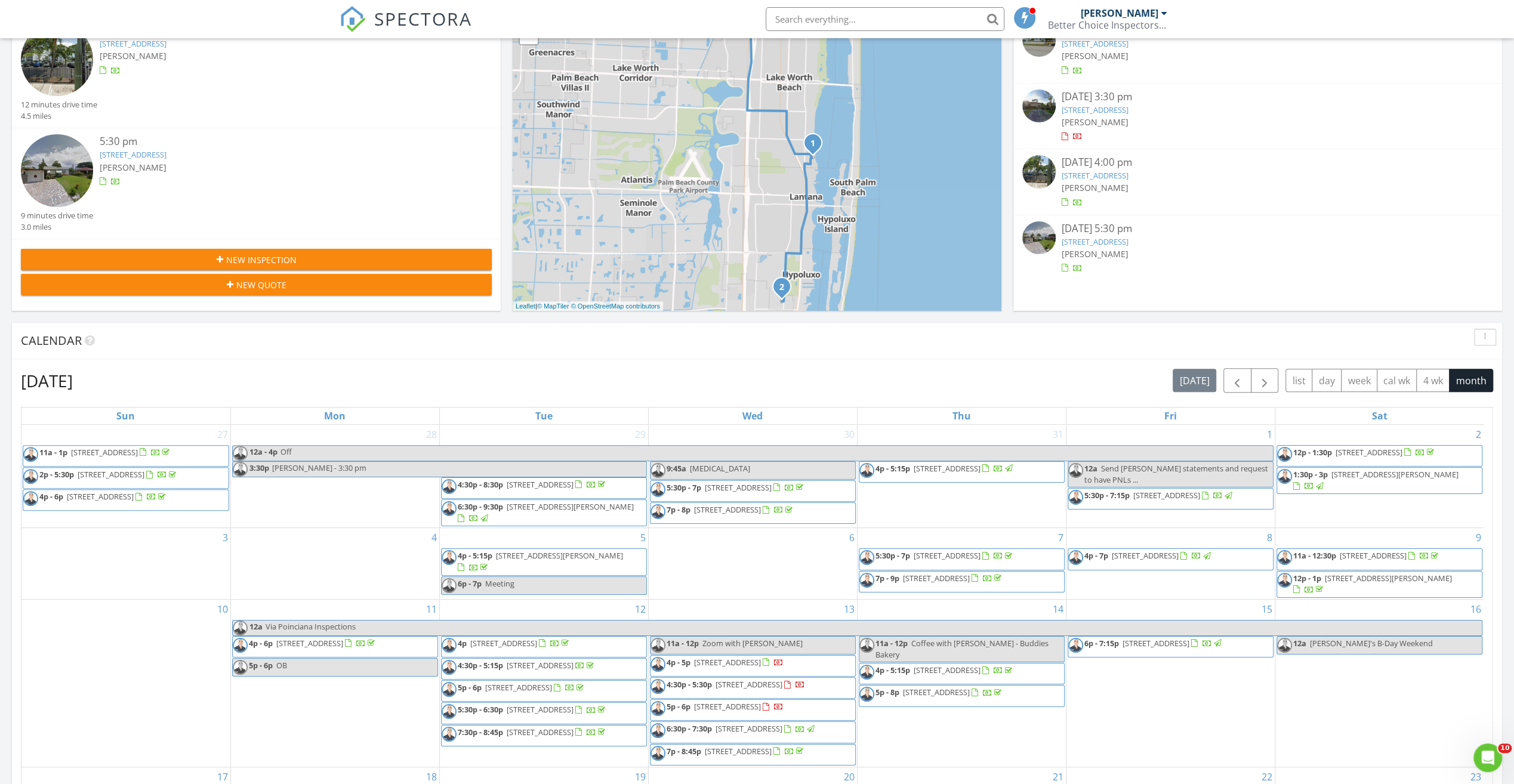
scroll to position [120, 0]
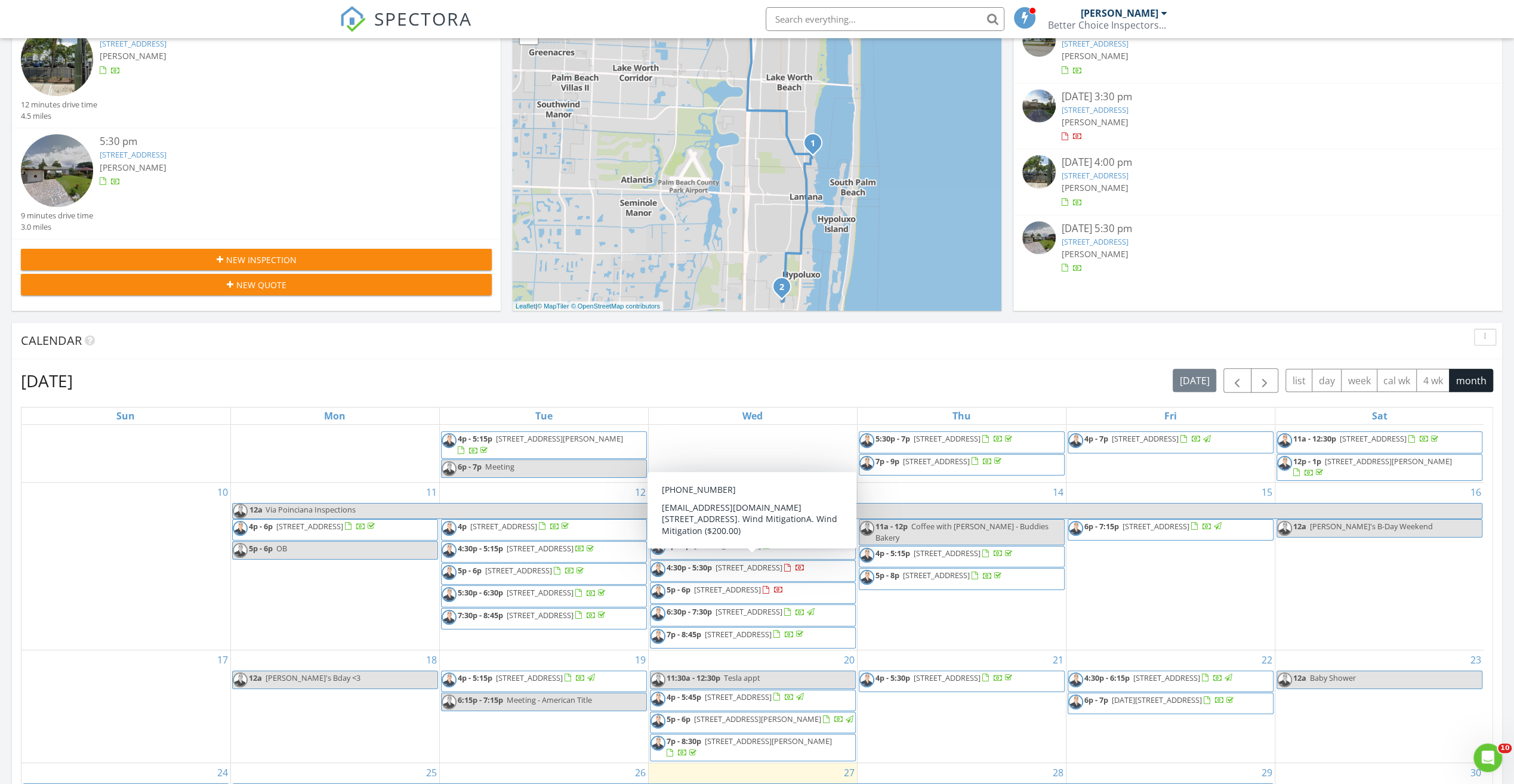
click at [761, 549] on span "[STREET_ADDRESS]" at bounding box center [728, 545] width 67 height 10
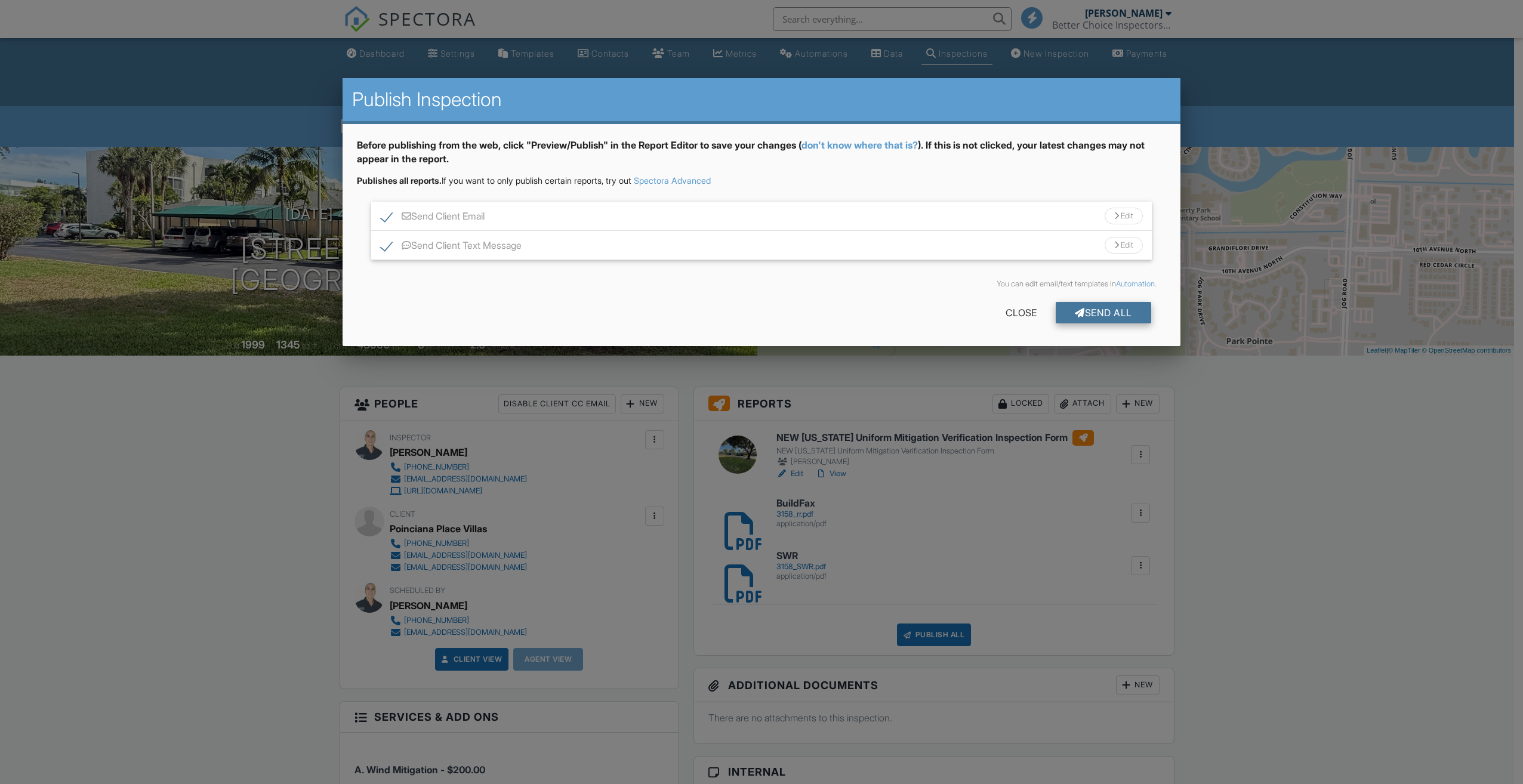
click at [1105, 313] on div "Send All" at bounding box center [1103, 313] width 95 height 22
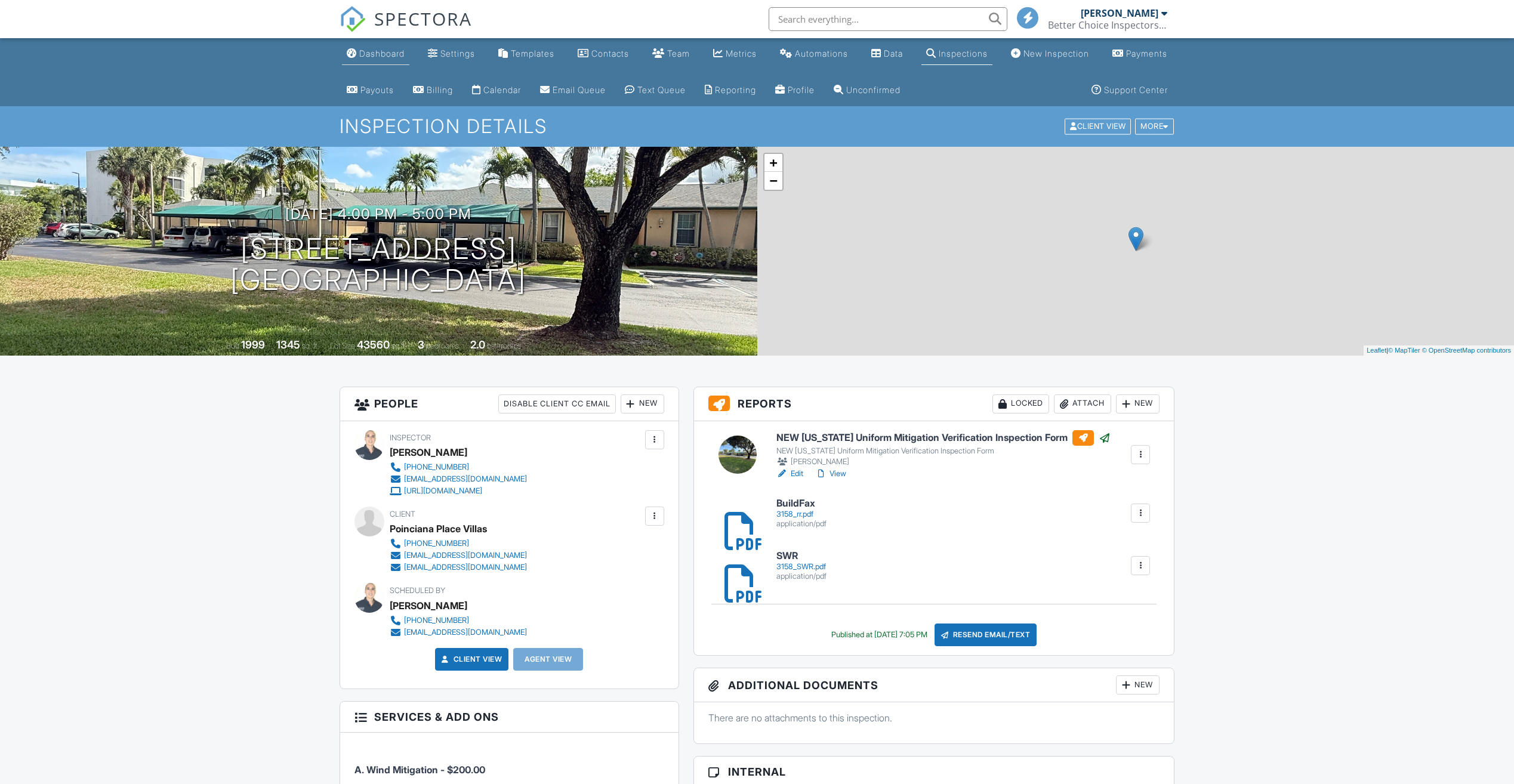
click at [372, 53] on div "Dashboard" at bounding box center [382, 53] width 45 height 10
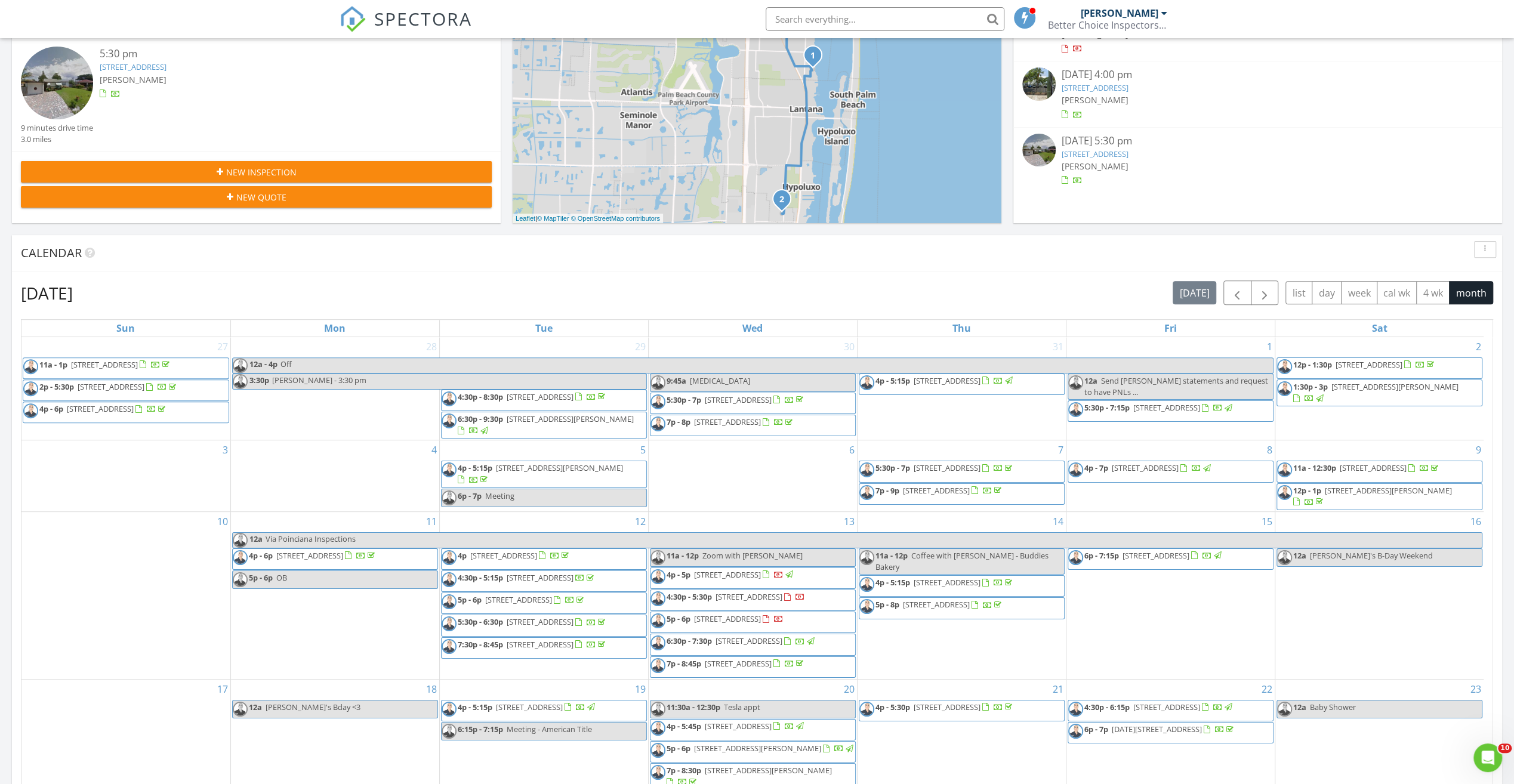
scroll to position [418, 0]
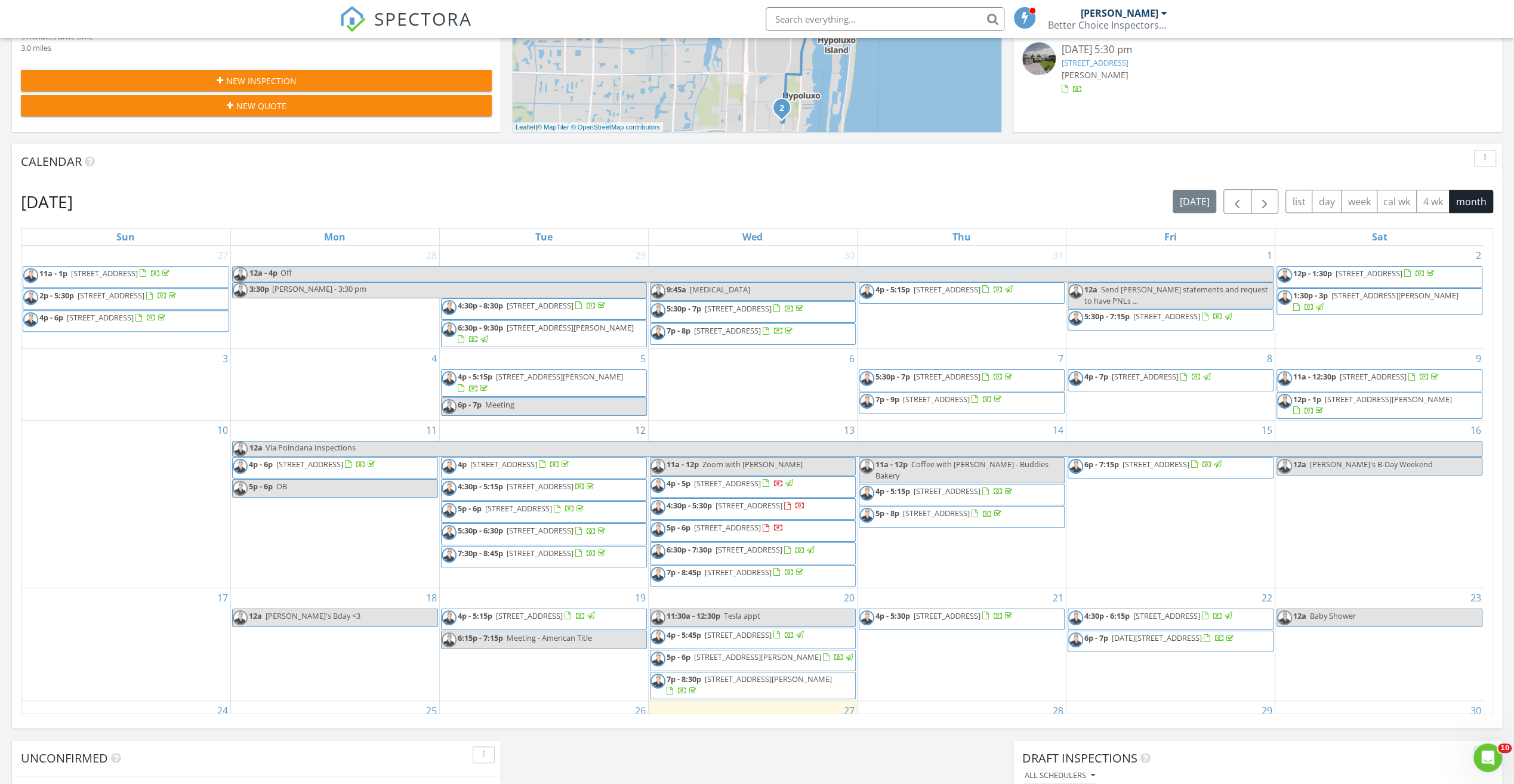
click at [761, 489] on span "[STREET_ADDRESS]" at bounding box center [728, 483] width 67 height 10
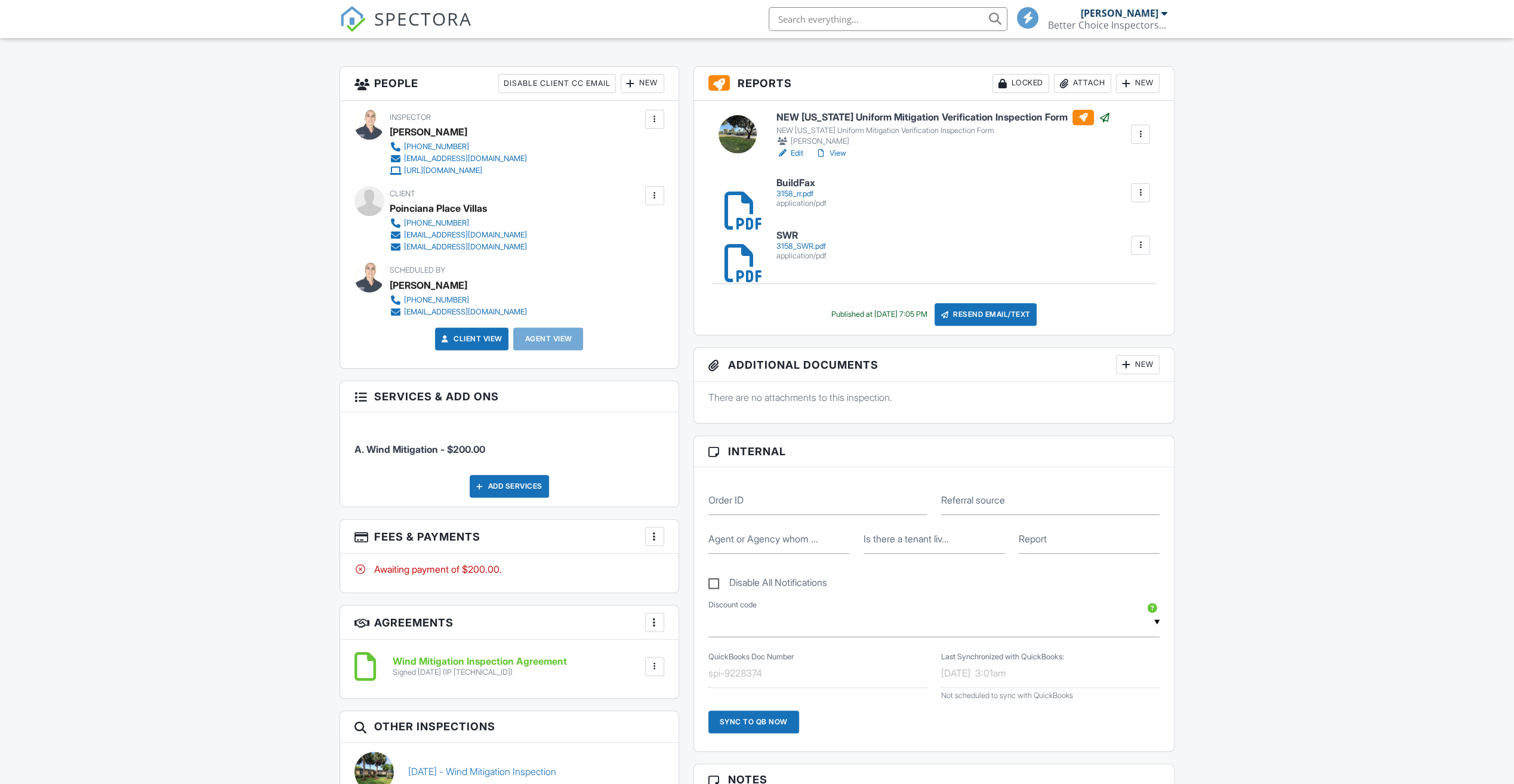
scroll to position [358, 0]
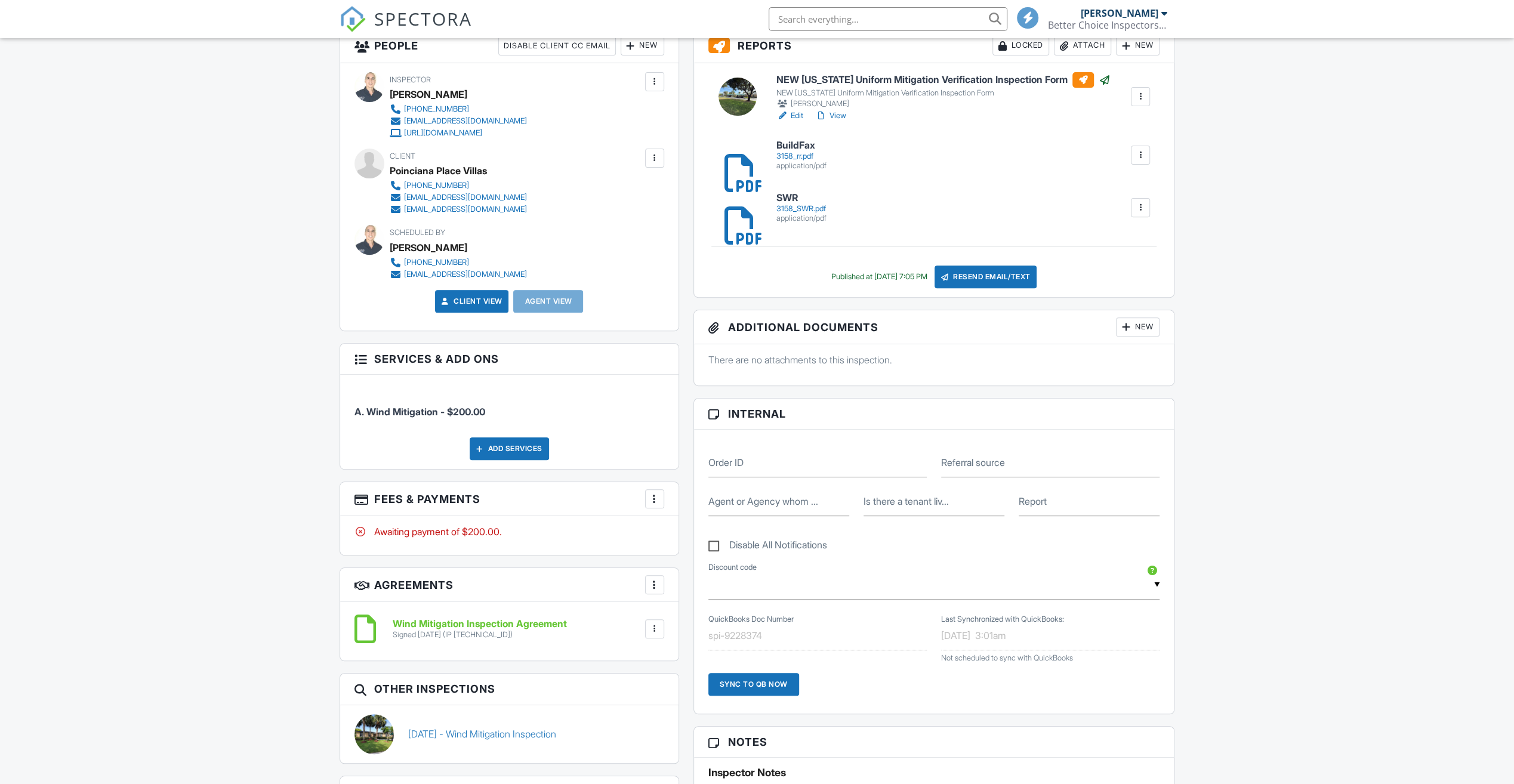
click at [651, 494] on div at bounding box center [654, 499] width 12 height 12
drag, startPoint x: 701, startPoint y: 619, endPoint x: 742, endPoint y: 604, distance: 43.7
click at [701, 618] on div "Paid In Full" at bounding box center [715, 625] width 115 height 14
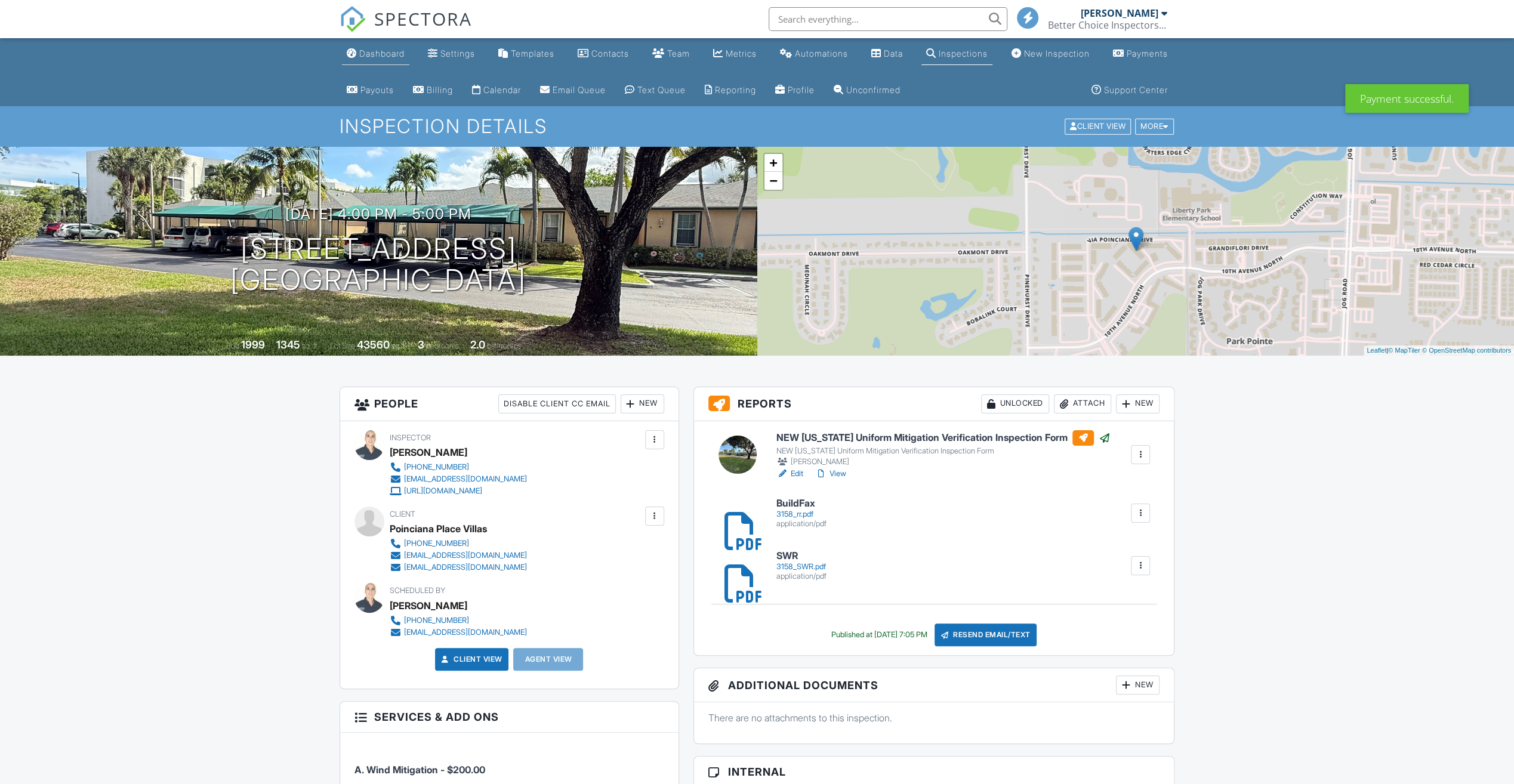
click at [383, 51] on div "Dashboard" at bounding box center [382, 53] width 45 height 10
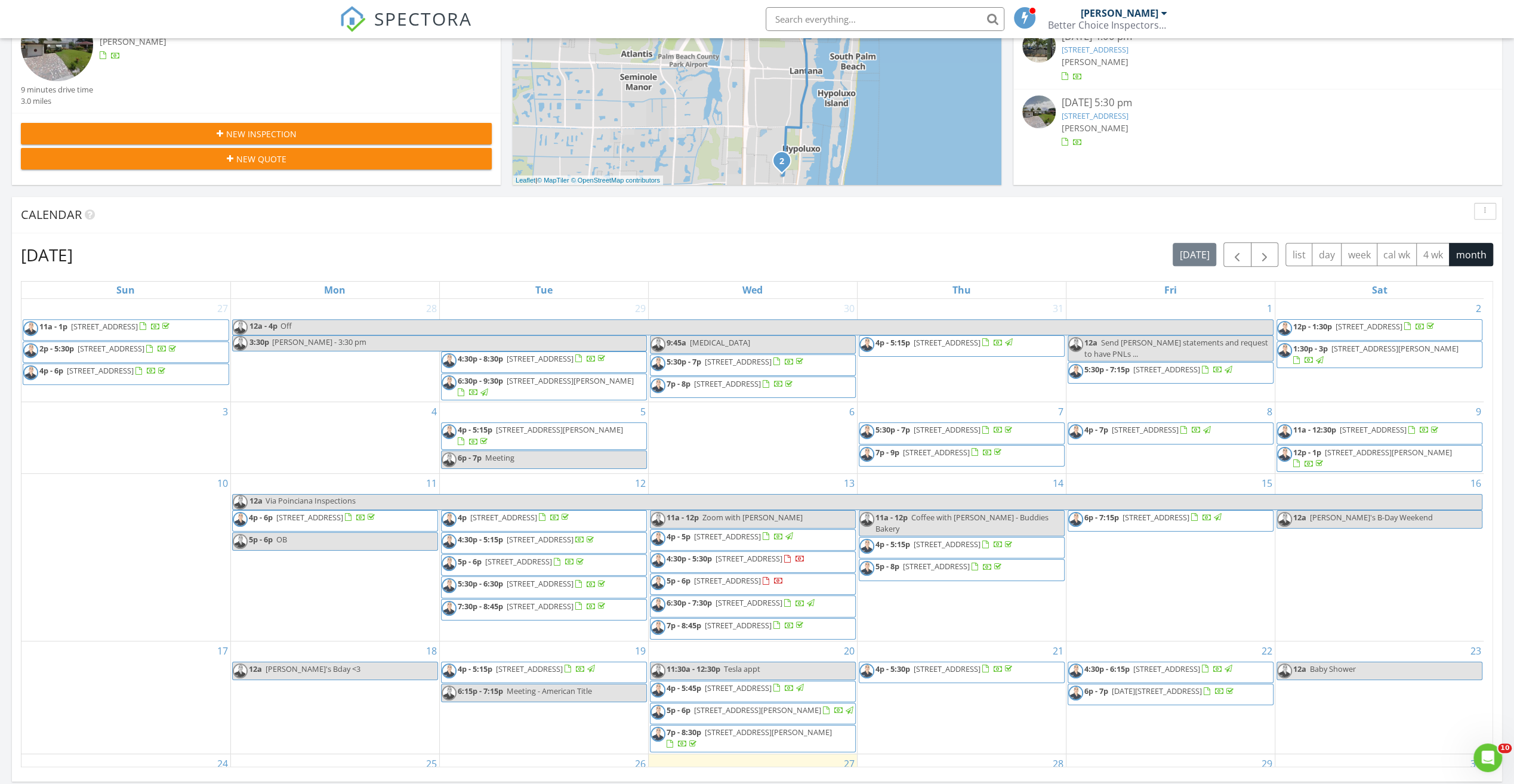
scroll to position [418, 0]
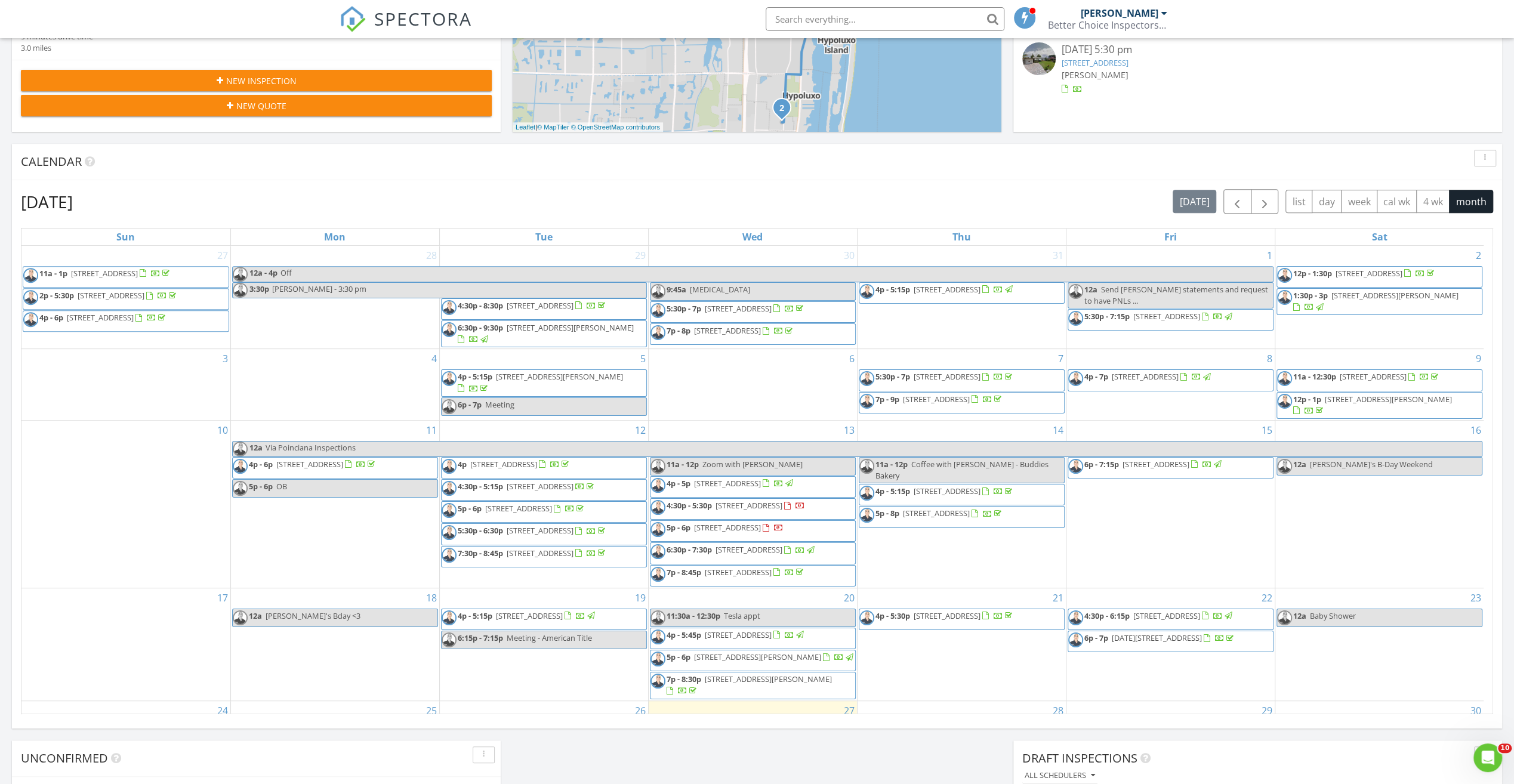
click at [737, 511] on span "3162 Via Poinciana, Lake Worth 33467" at bounding box center [749, 505] width 67 height 10
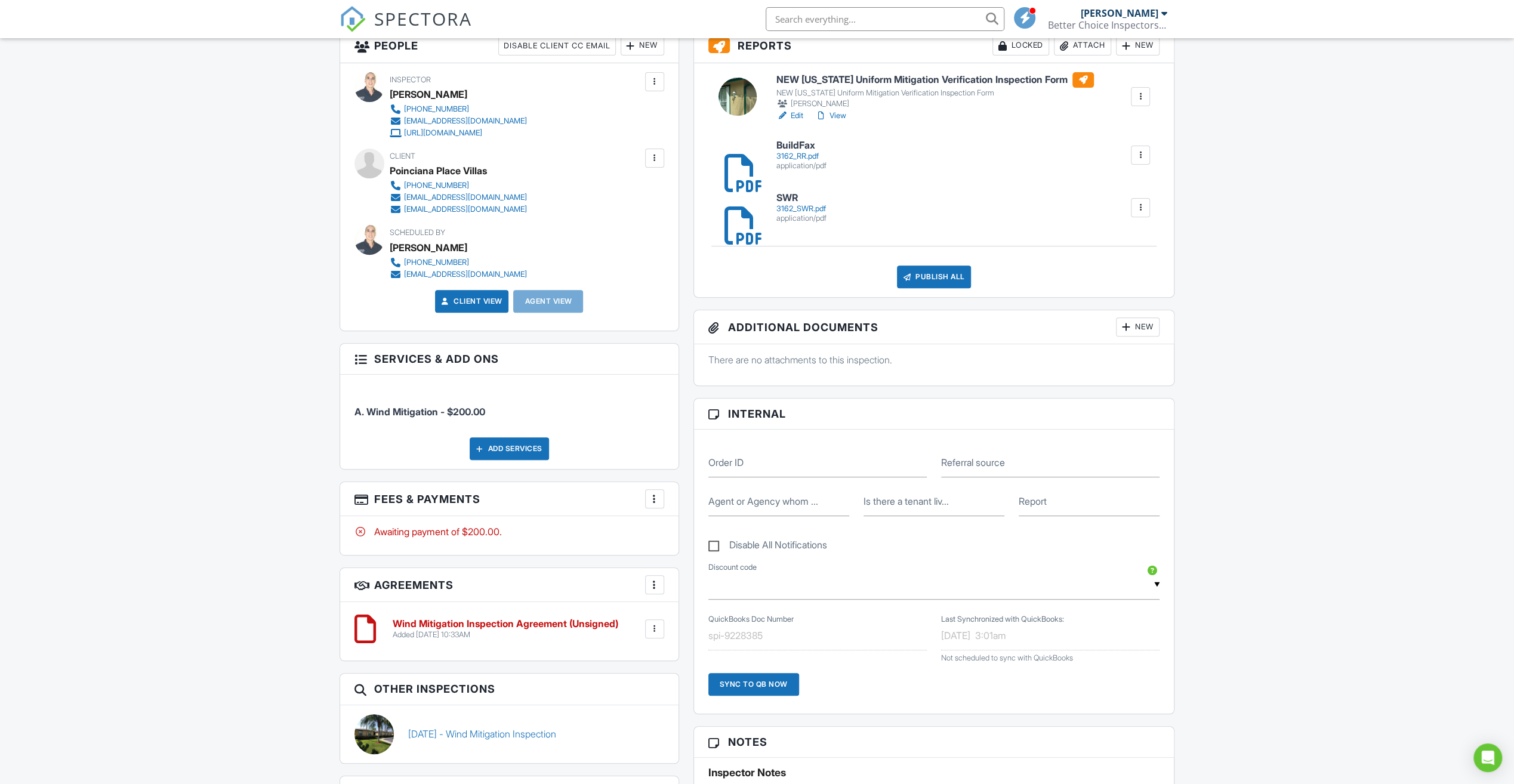
click at [657, 500] on div at bounding box center [654, 499] width 12 height 12
click at [702, 625] on div "Paid In Full" at bounding box center [715, 625] width 115 height 14
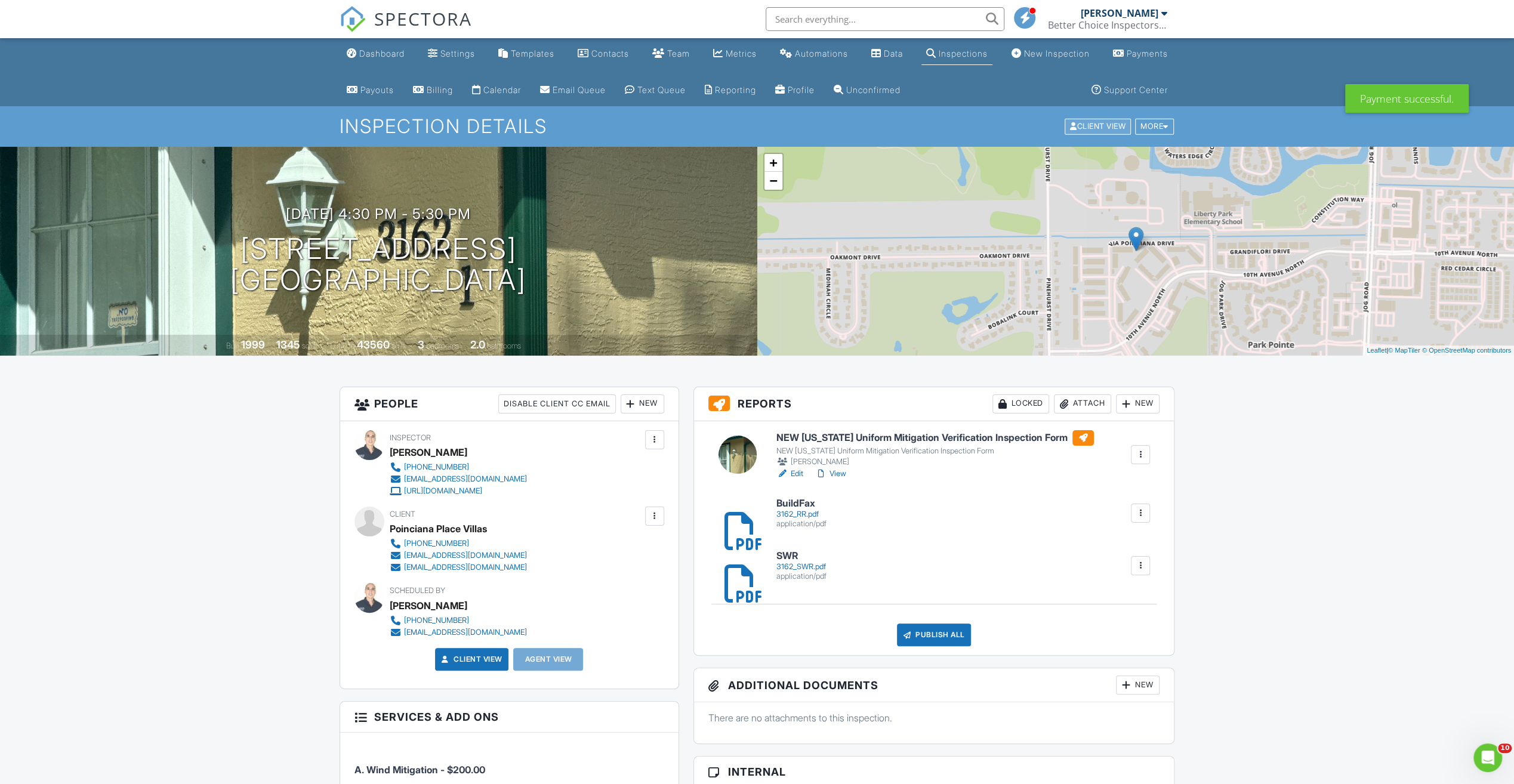
click at [1112, 126] on div "Client View" at bounding box center [1098, 127] width 66 height 16
click at [968, 436] on h6 "NEW Florida Uniform Mitigation Verification Inspection Form" at bounding box center [935, 438] width 318 height 15
click at [940, 631] on div "Publish All" at bounding box center [934, 634] width 75 height 22
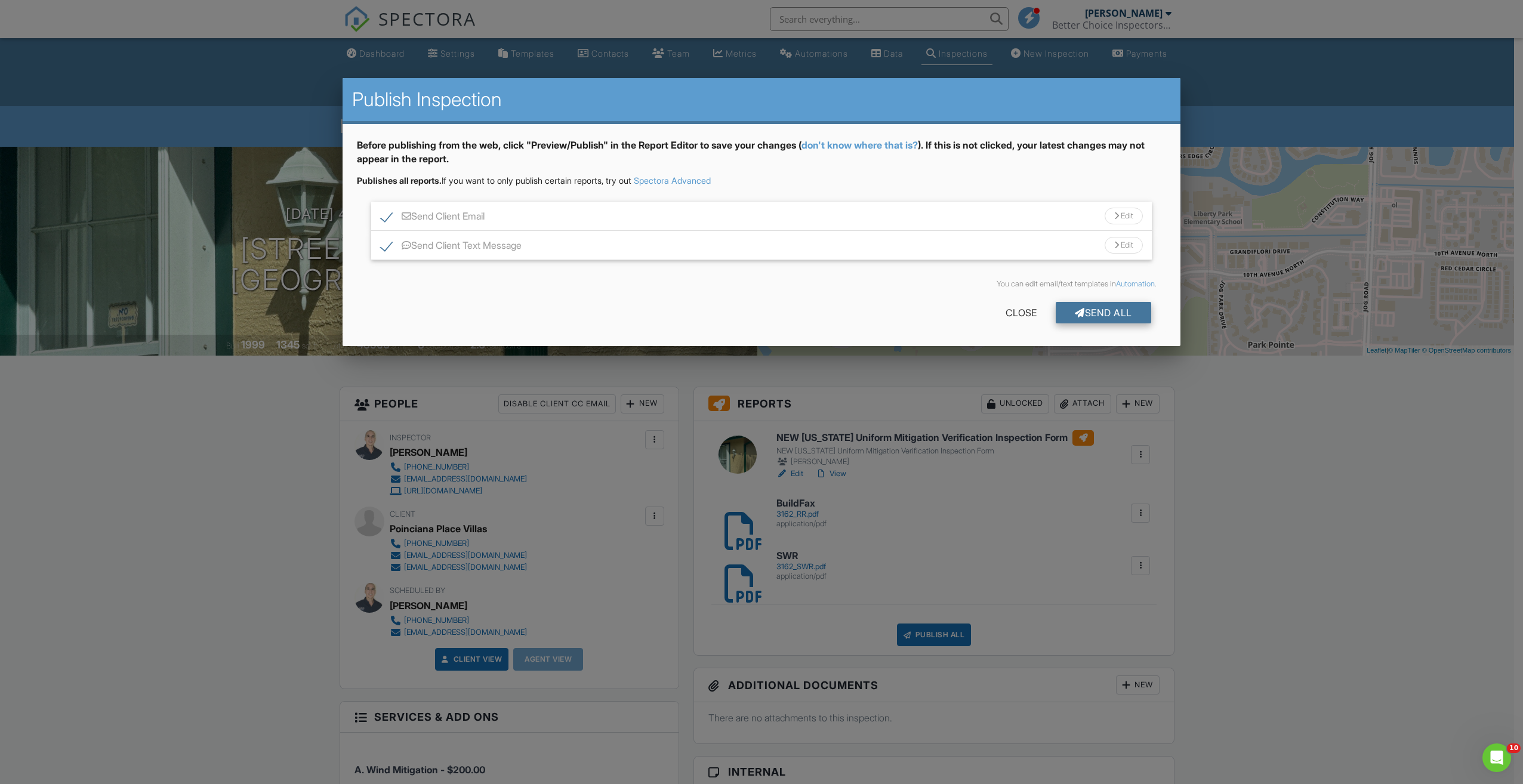
click at [1114, 308] on div "Send All" at bounding box center [1103, 313] width 95 height 22
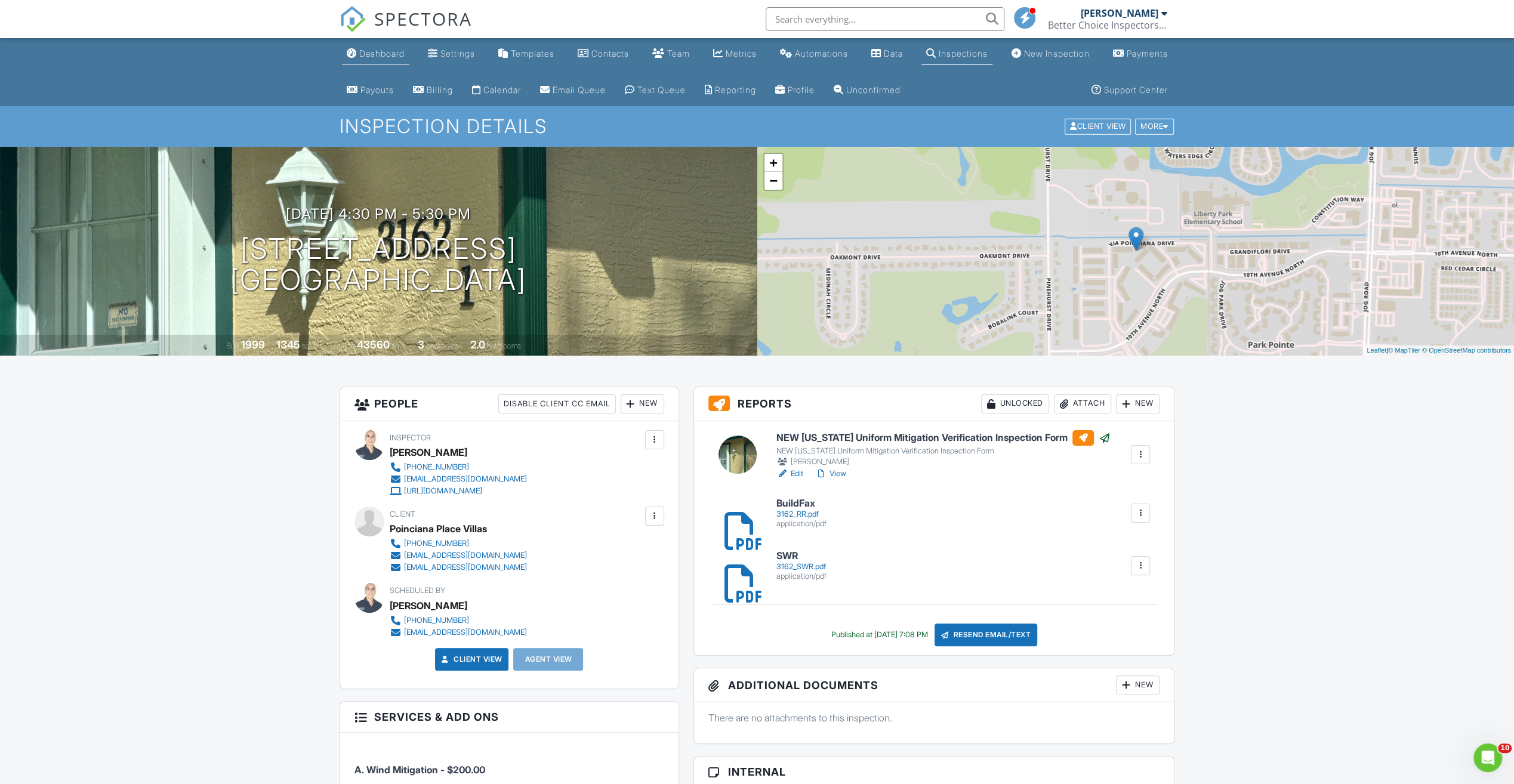
click at [388, 52] on div "Dashboard" at bounding box center [382, 53] width 45 height 10
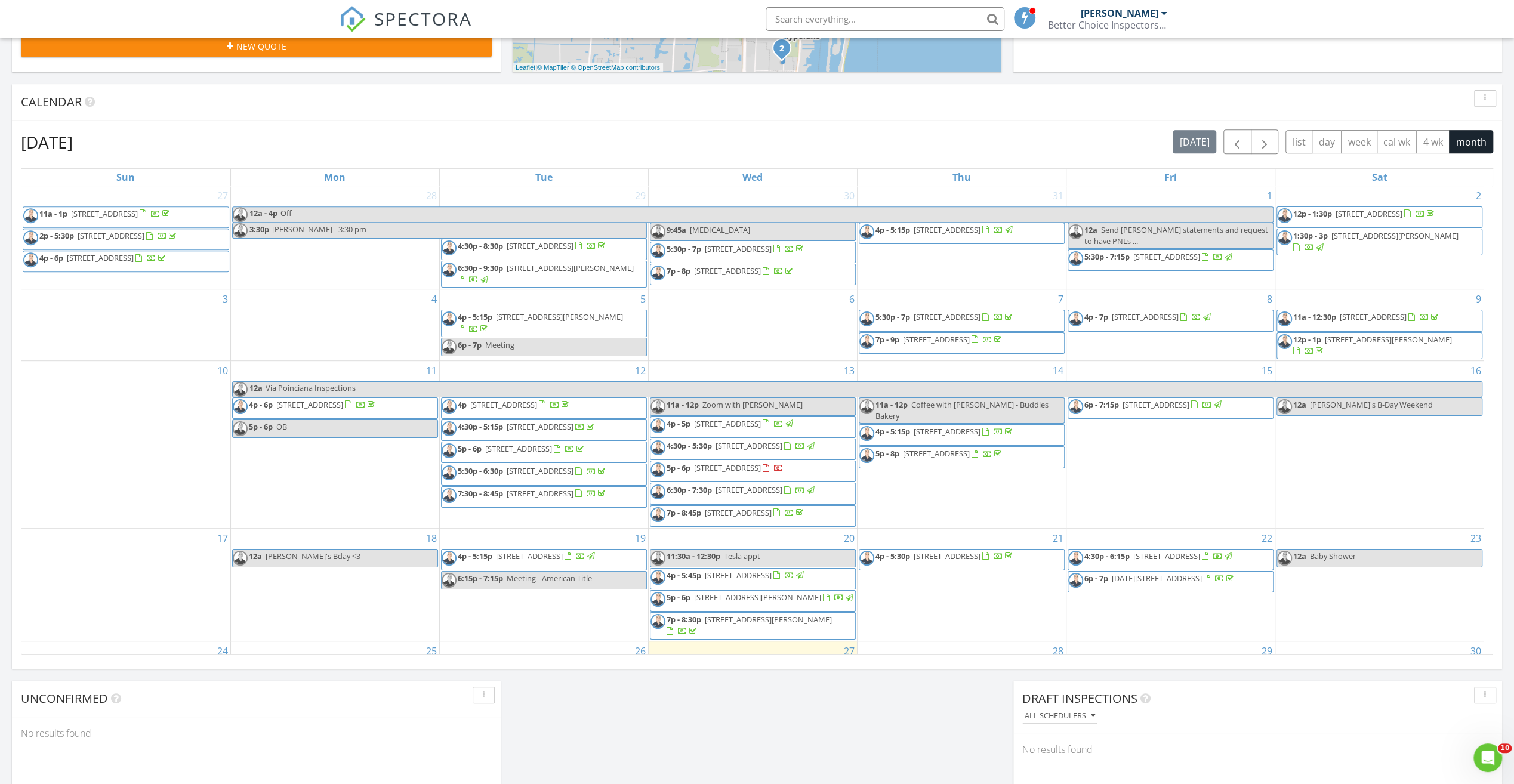
click at [723, 473] on span "[STREET_ADDRESS]" at bounding box center [728, 467] width 67 height 10
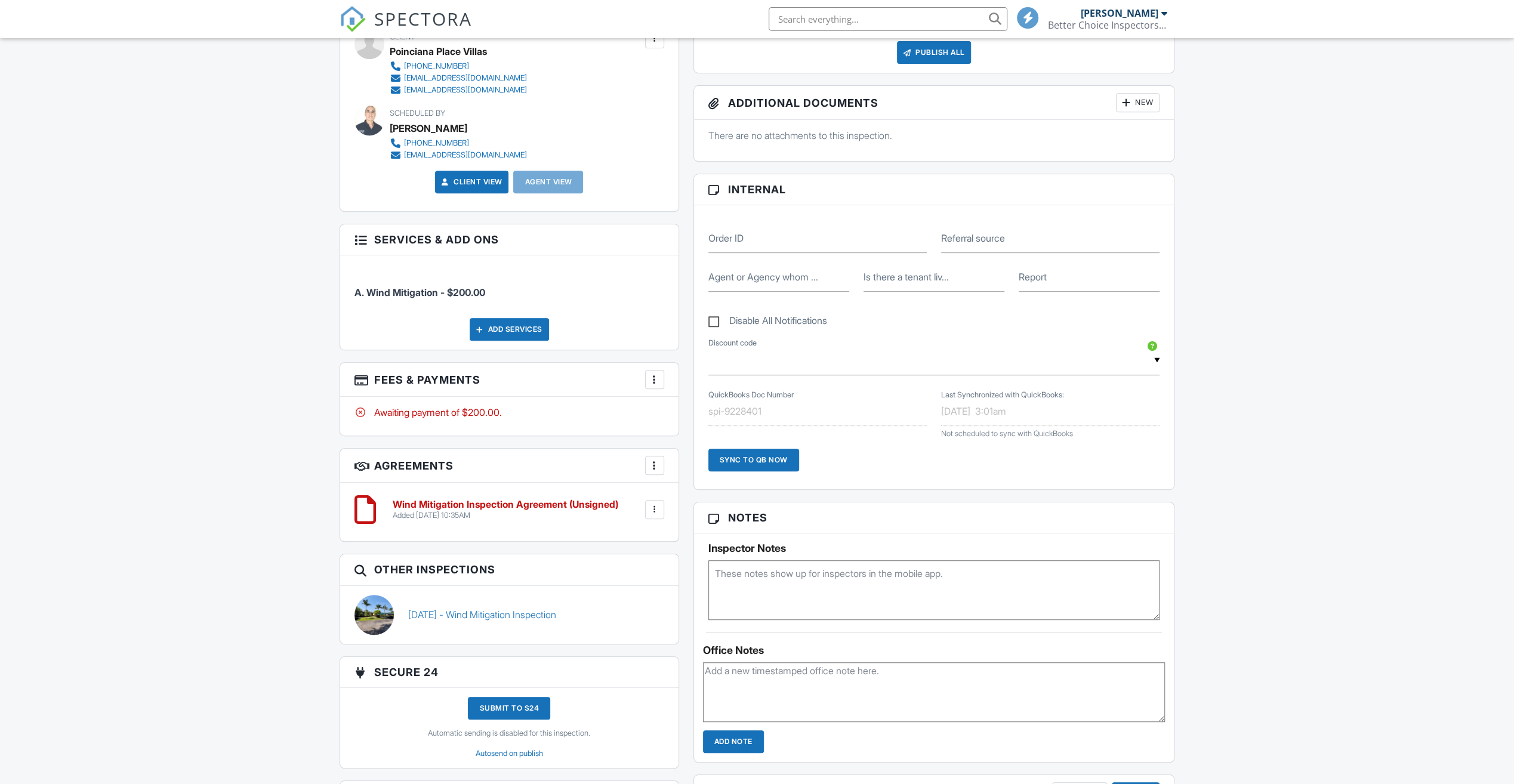
click at [657, 385] on div "More" at bounding box center [654, 379] width 19 height 19
click at [713, 506] on div "Paid In Full" at bounding box center [715, 505] width 115 height 14
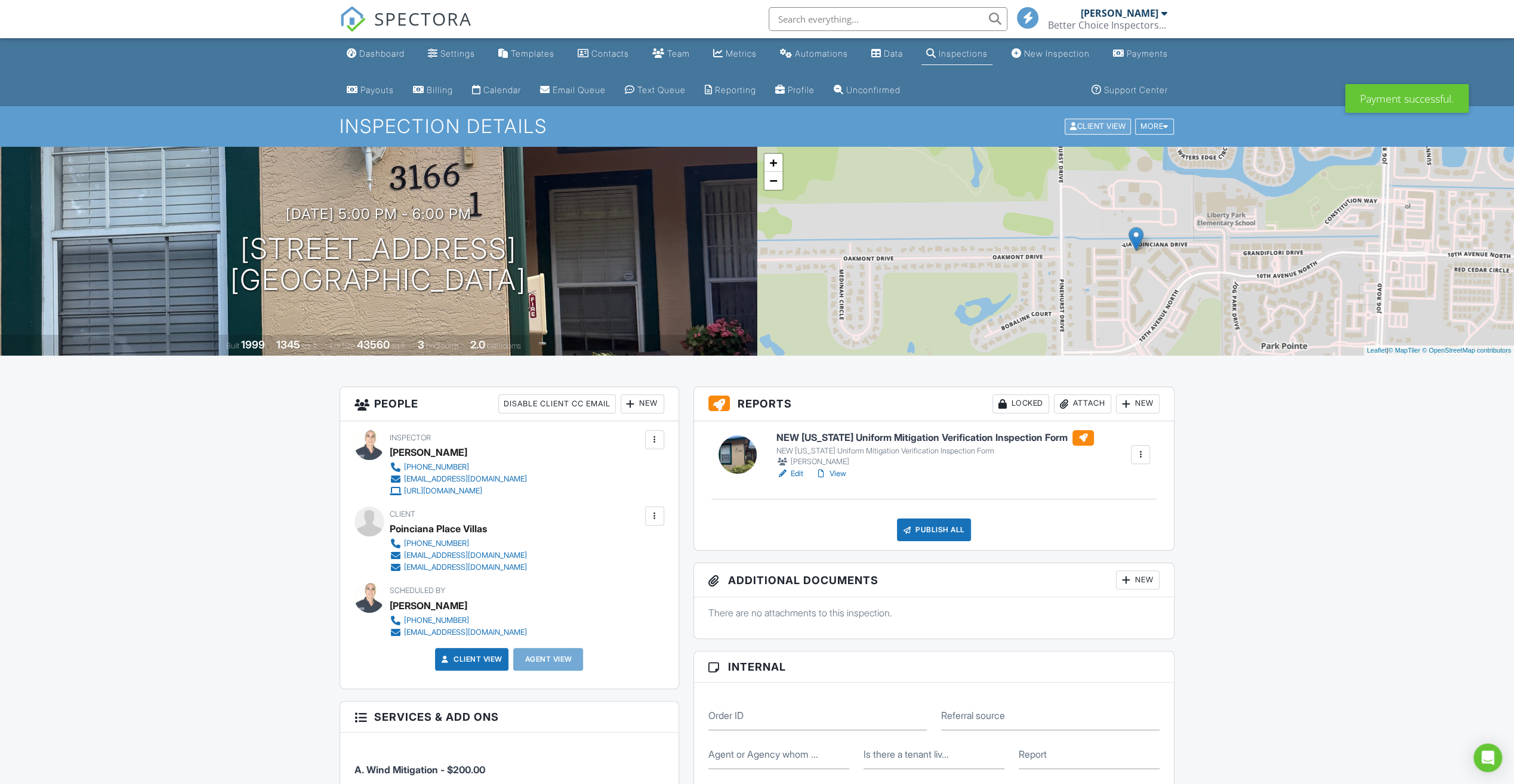
click at [1117, 124] on div "Client View" at bounding box center [1098, 127] width 66 height 16
click at [742, 58] on div "Metrics" at bounding box center [741, 53] width 31 height 10
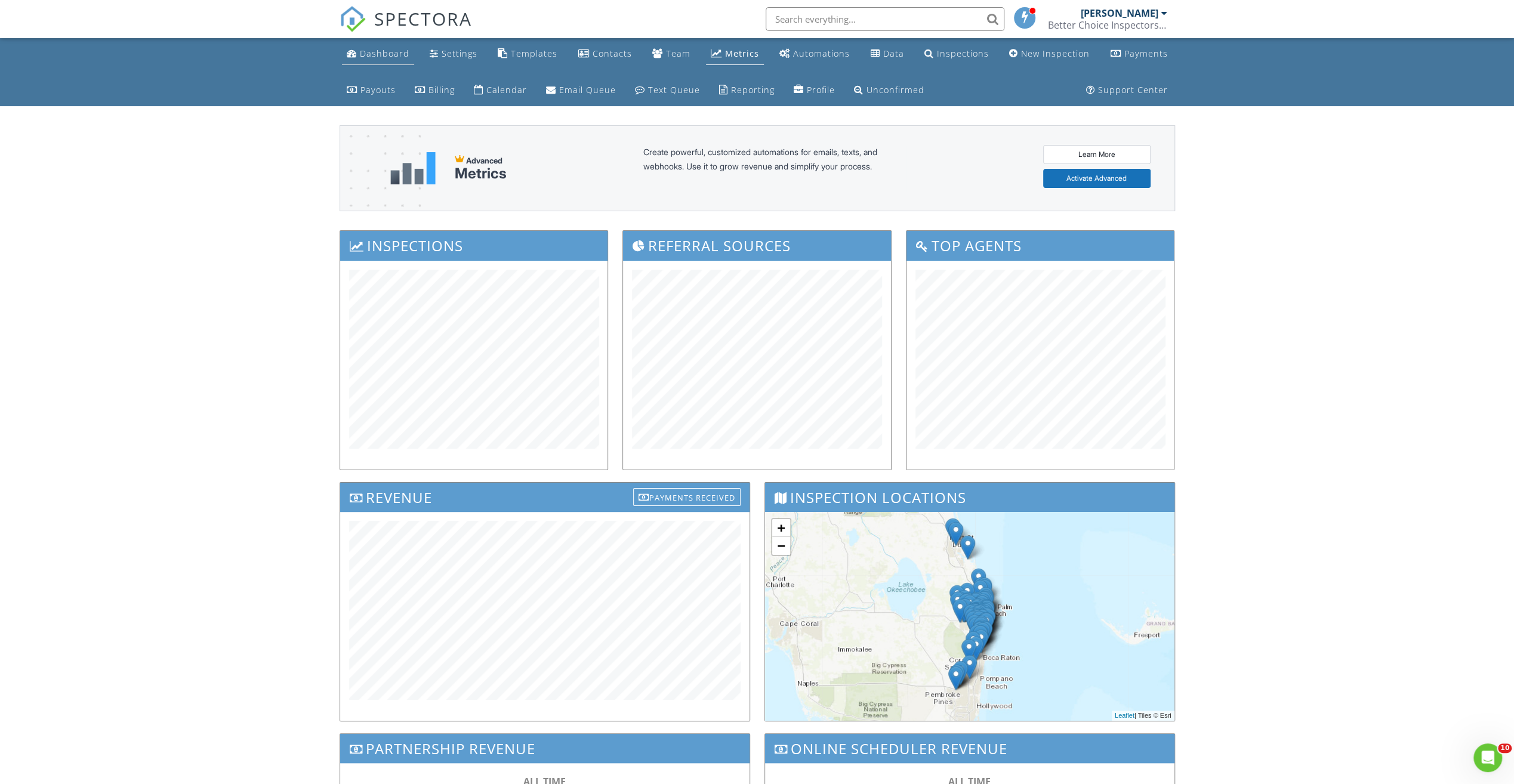
click at [384, 55] on div "Dashboard" at bounding box center [384, 53] width 50 height 11
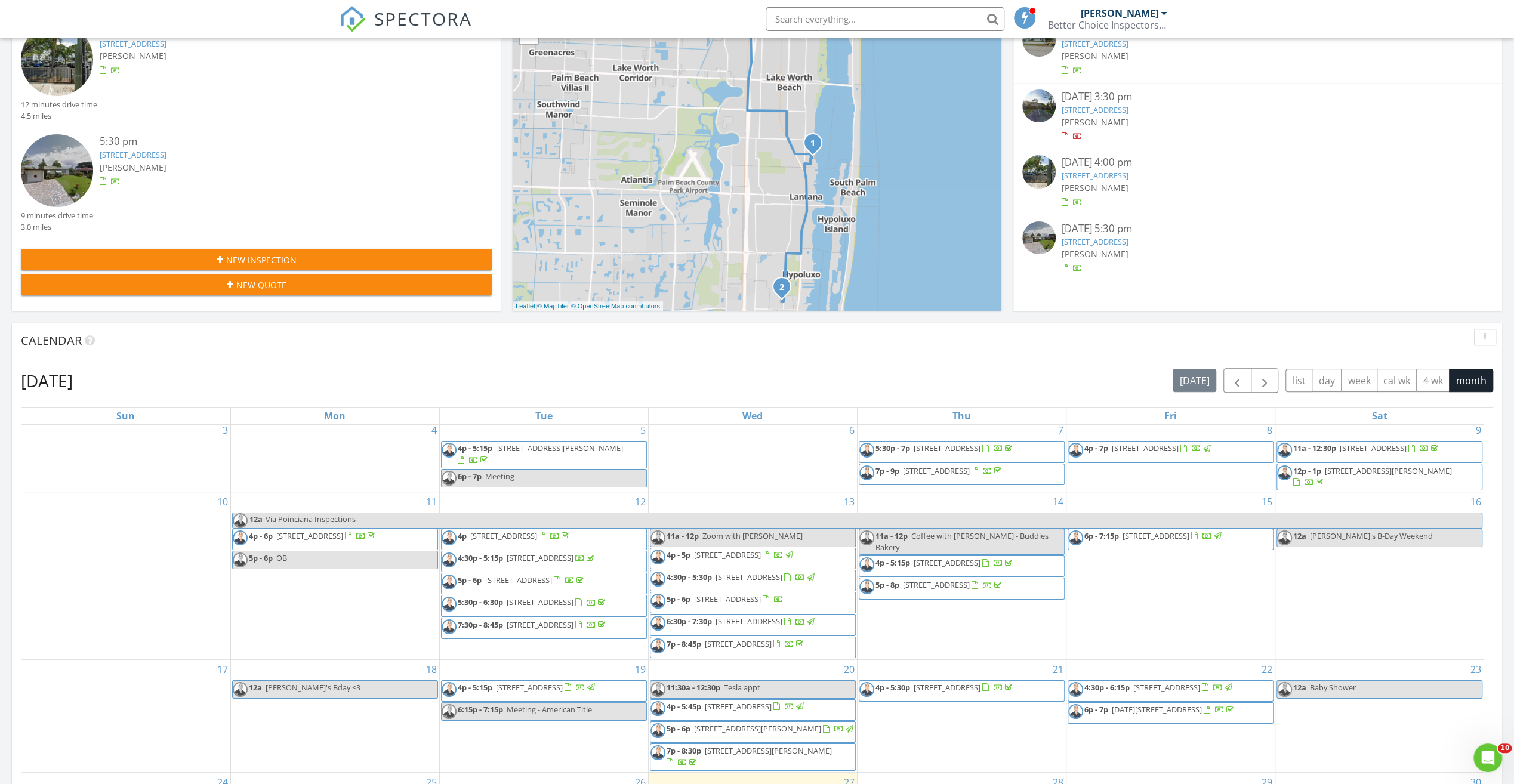
scroll to position [165, 0]
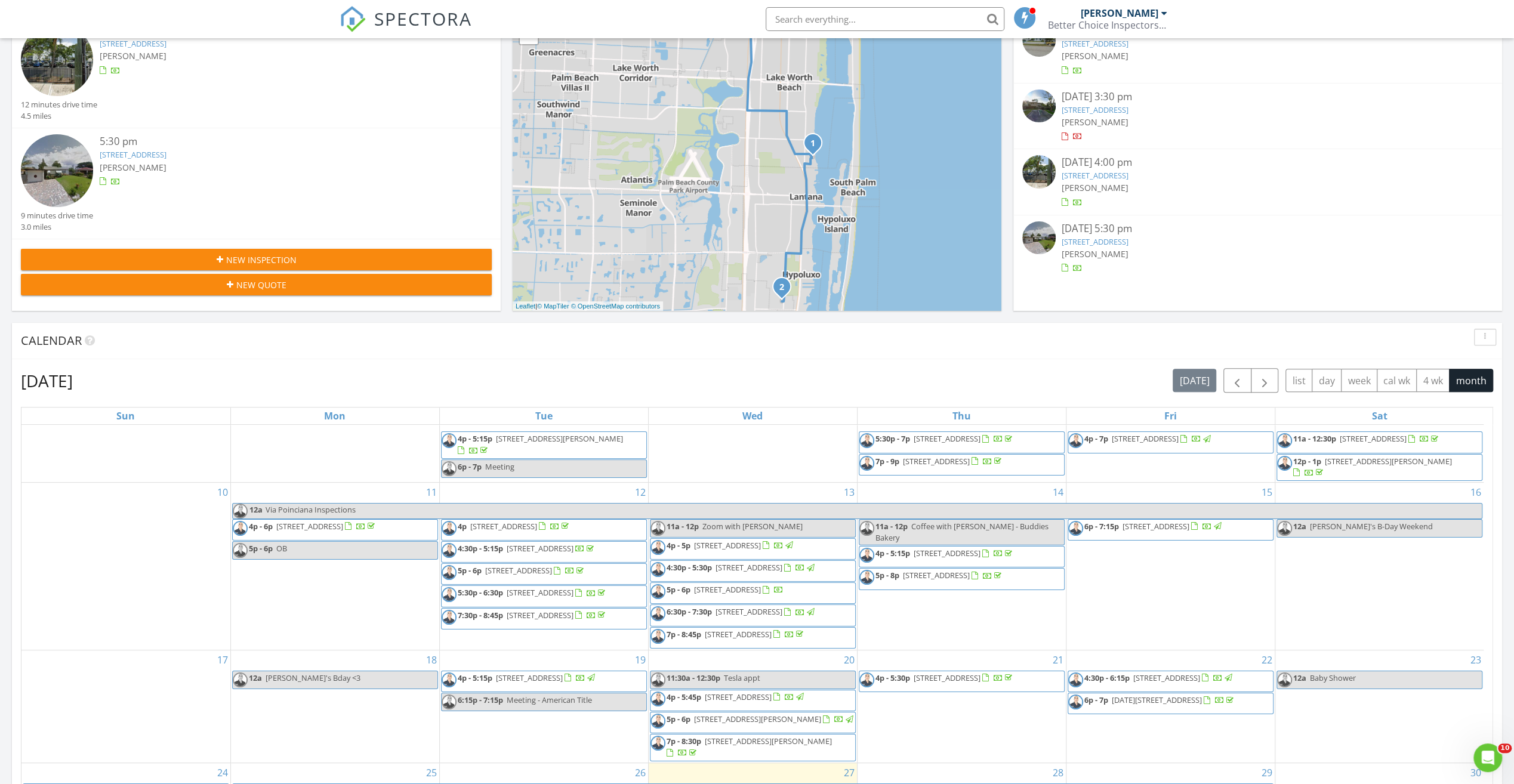
click at [761, 584] on span "3166 Via Poinciana, Lake Worth 33467" at bounding box center [728, 589] width 67 height 10
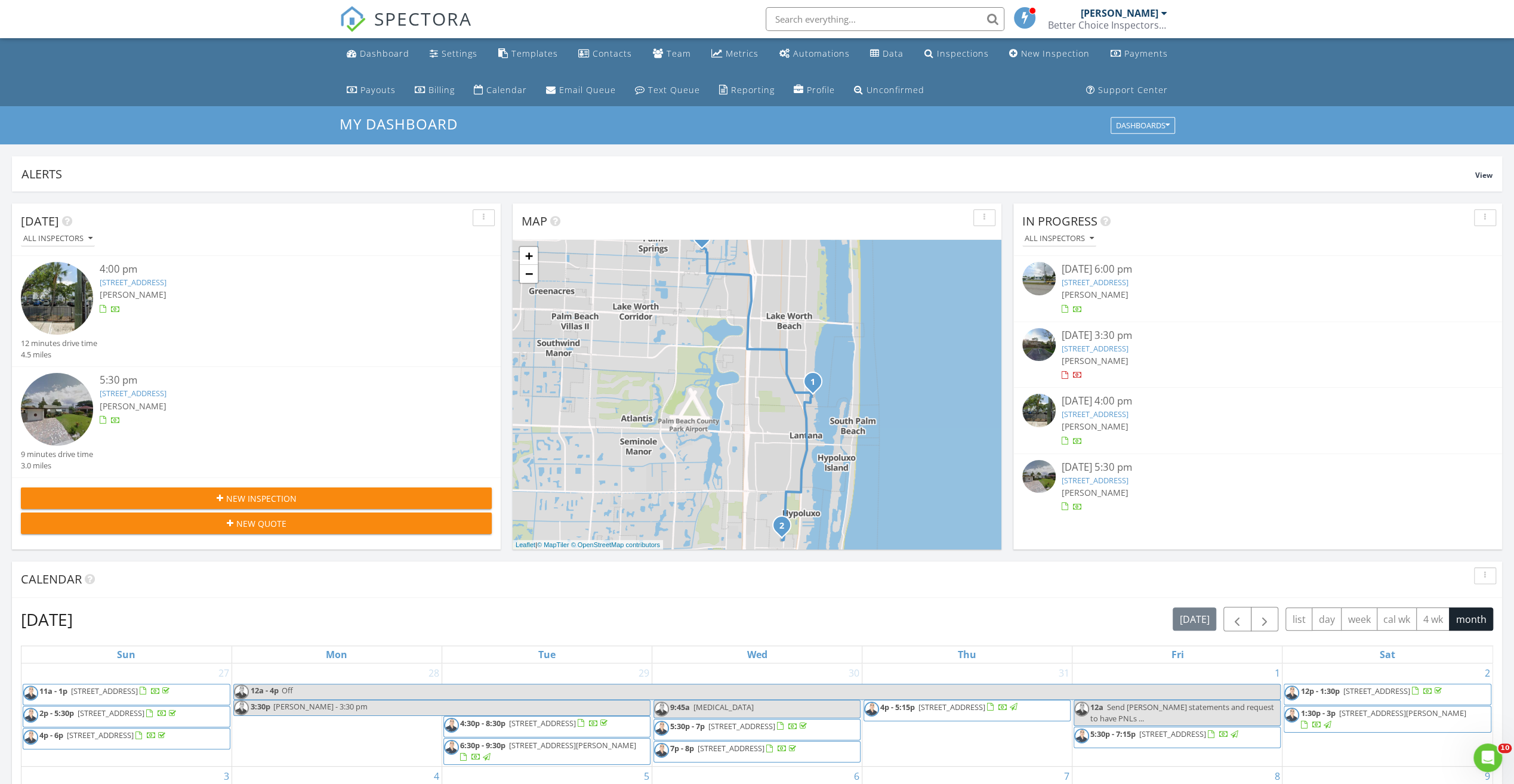
click at [905, 19] on input "text" at bounding box center [884, 19] width 239 height 24
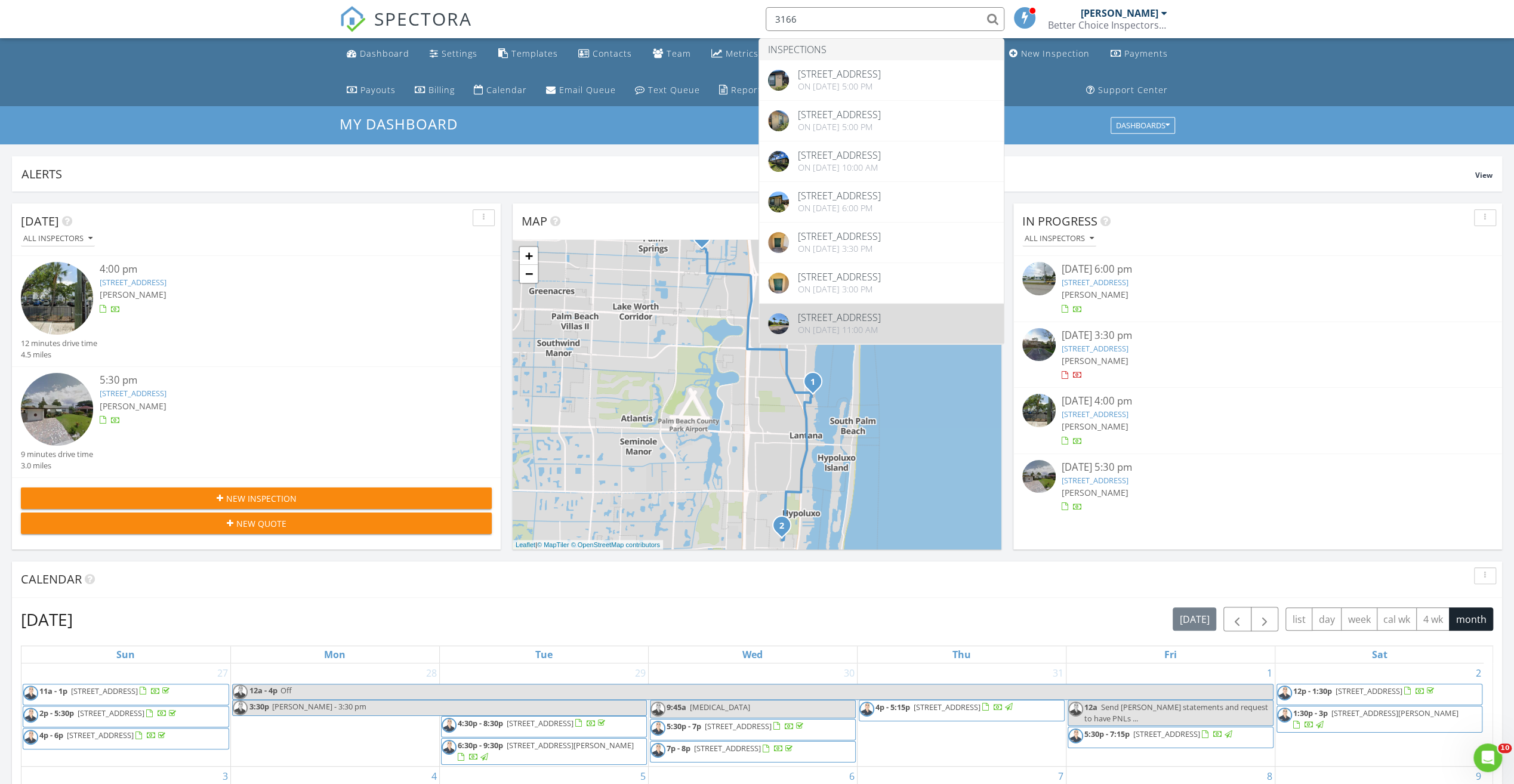
type input "3166"
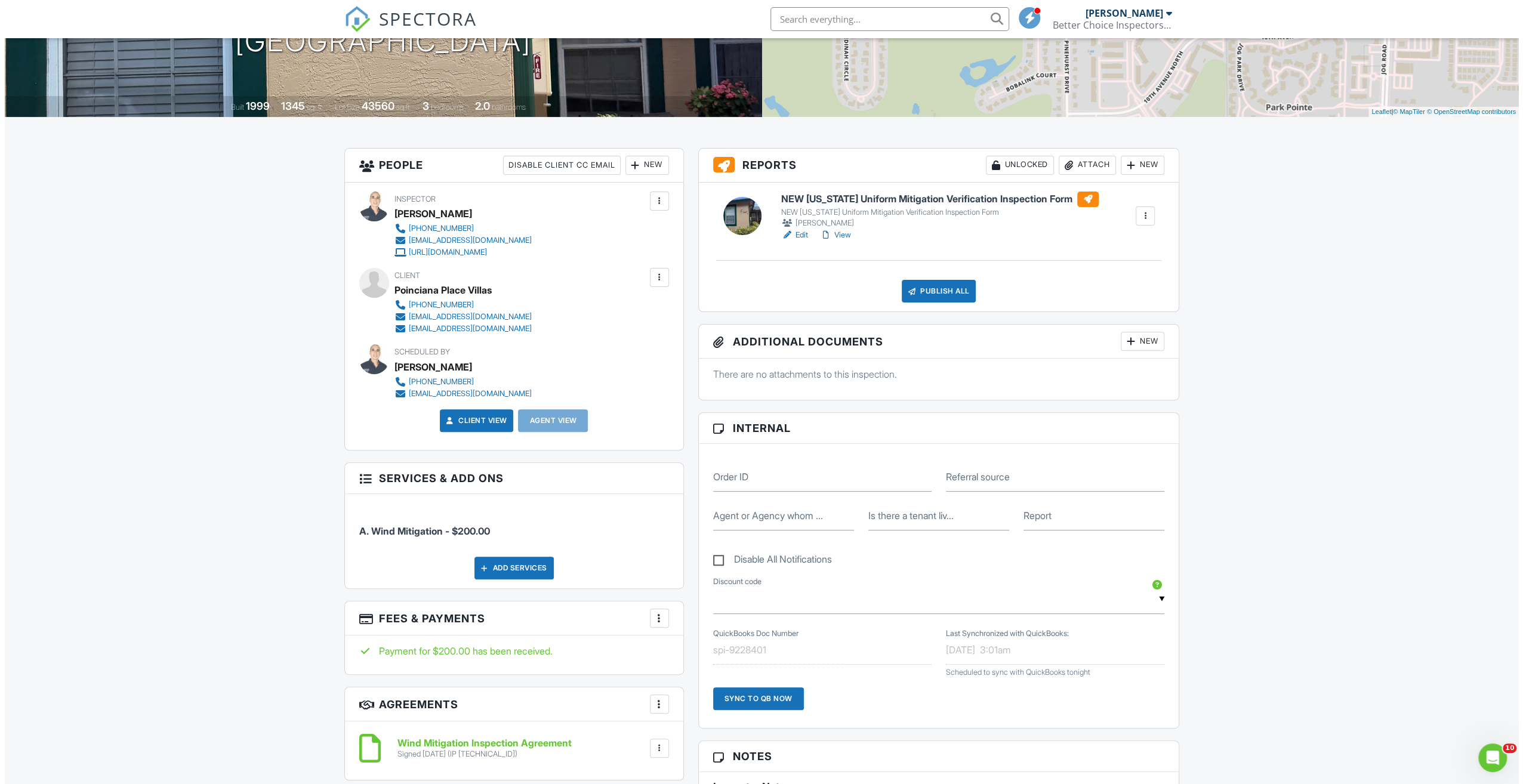
scroll to position [179, 0]
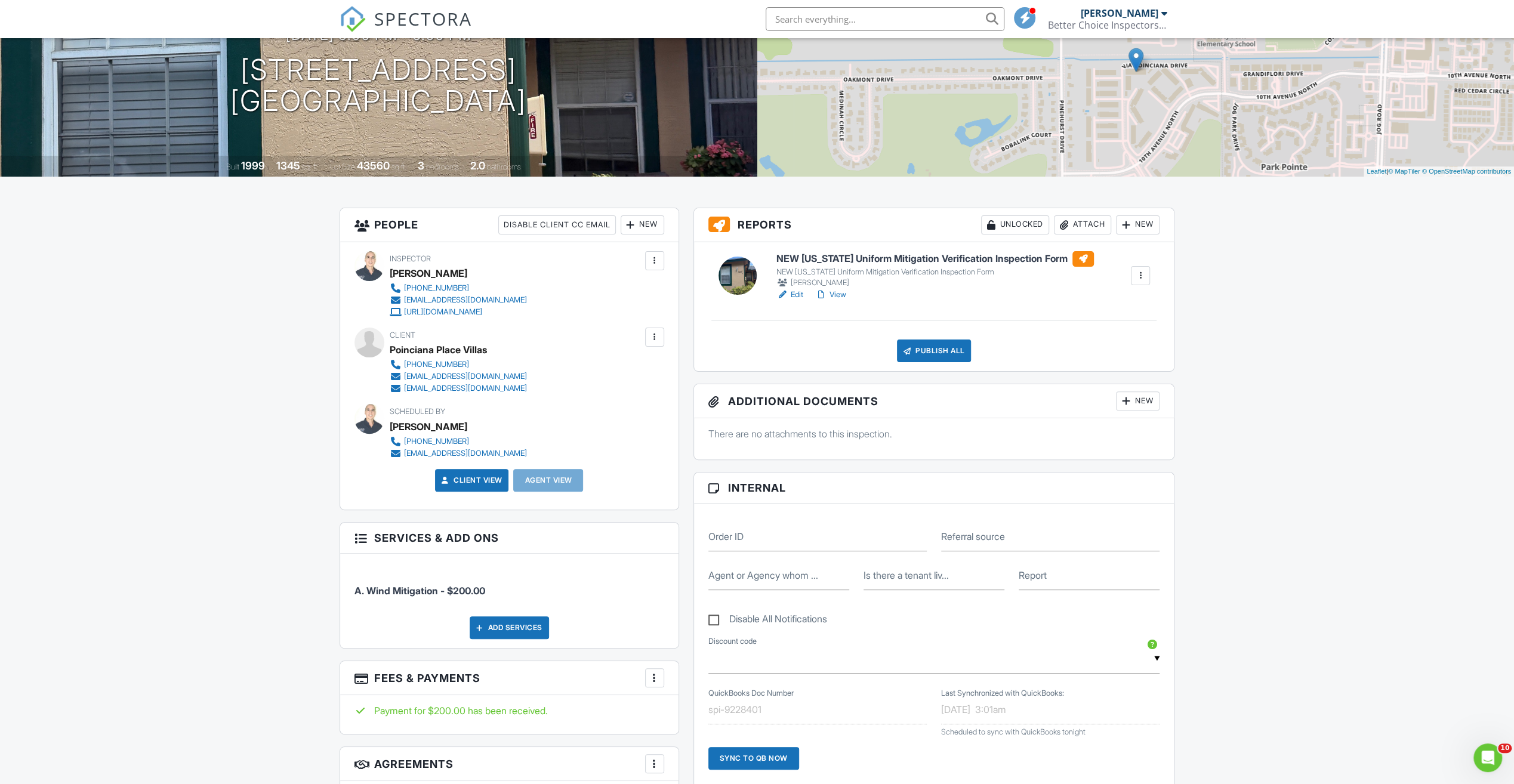
click at [1082, 229] on div "Attach" at bounding box center [1083, 224] width 57 height 19
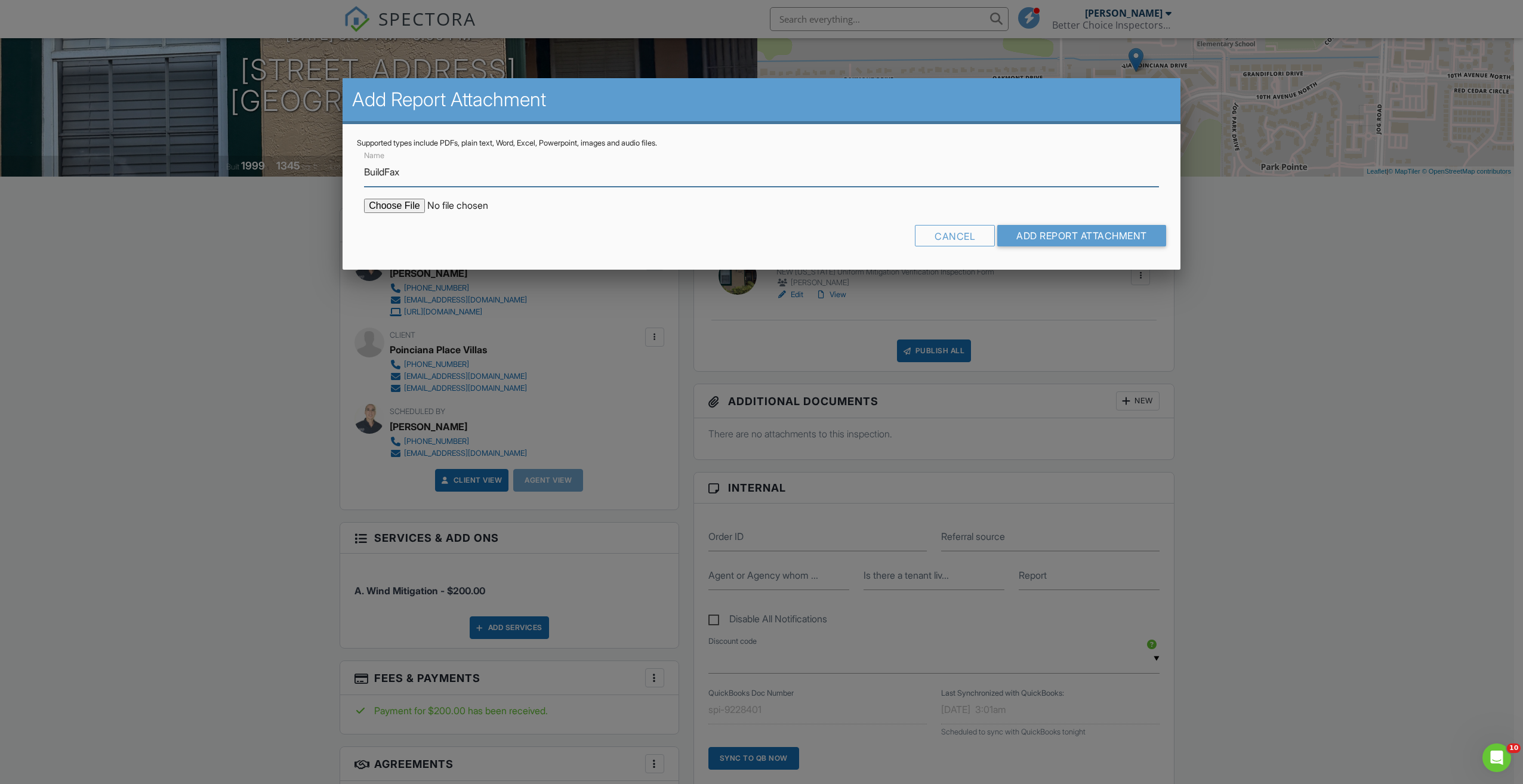
type input "BuildFax"
click at [414, 209] on input "file" at bounding box center [465, 206] width 203 height 14
type input "C:\fakepath\3166 RR.pdf"
click at [1080, 233] on input "Add Report Attachment" at bounding box center [1081, 236] width 169 height 22
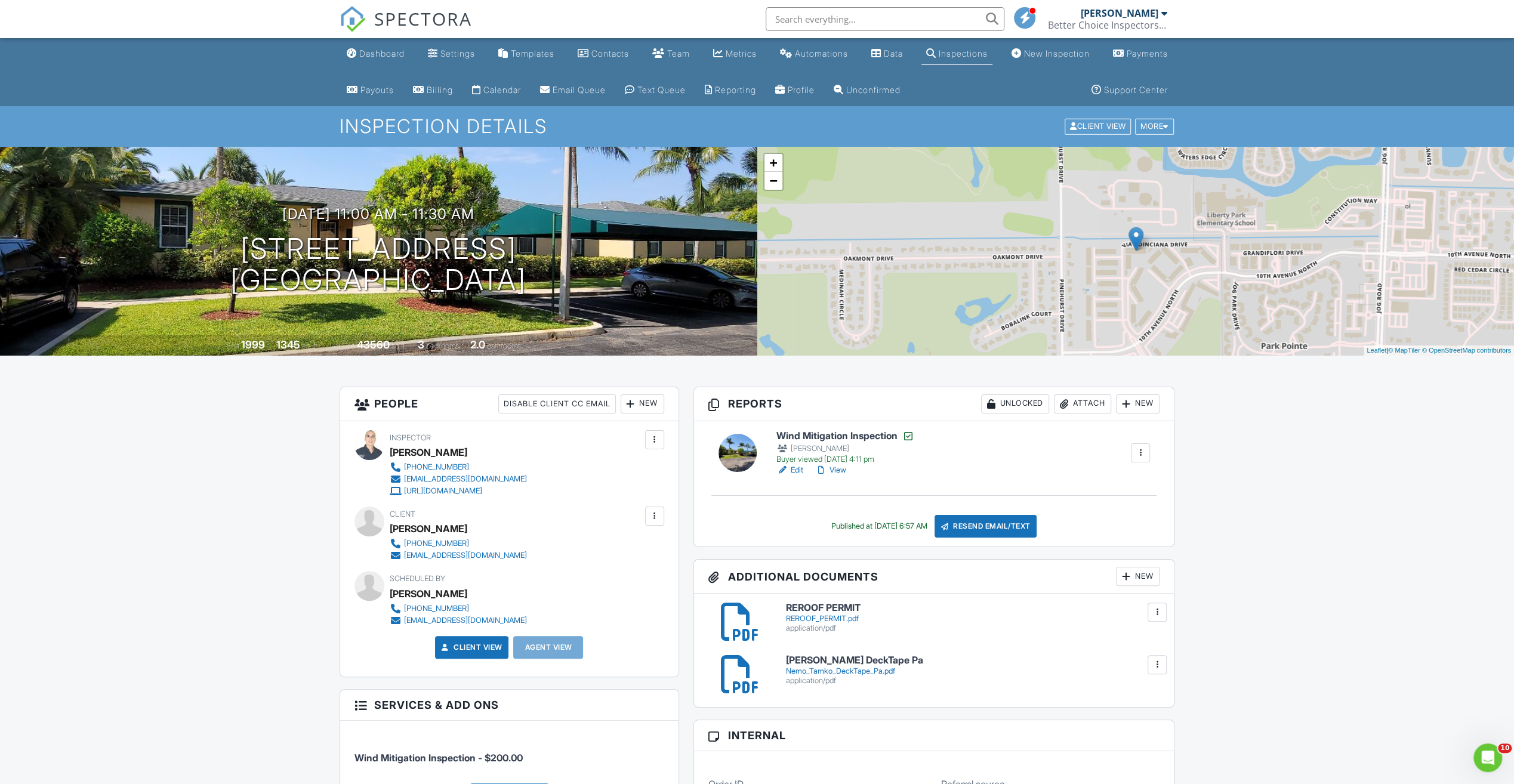
click at [806, 603] on h6 "REROOF PERMIT" at bounding box center [972, 608] width 374 height 10
click at [826, 661] on h6 "Nemo Tamko DeckTape Pa" at bounding box center [972, 660] width 374 height 10
click at [849, 438] on h6 "Wind Mitigation Inspection" at bounding box center [845, 436] width 138 height 12
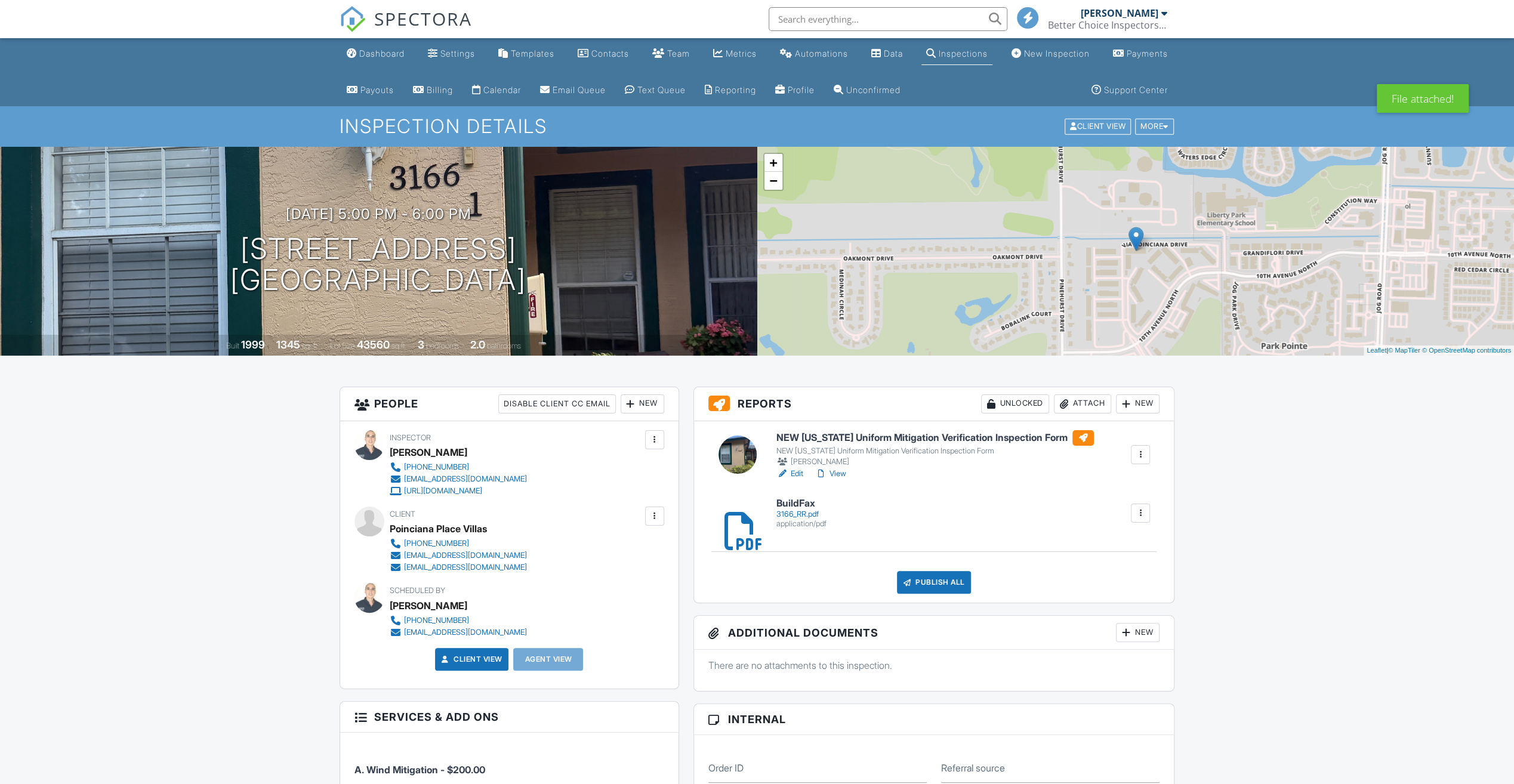
click at [1068, 404] on div "Attach" at bounding box center [1083, 404] width 57 height 19
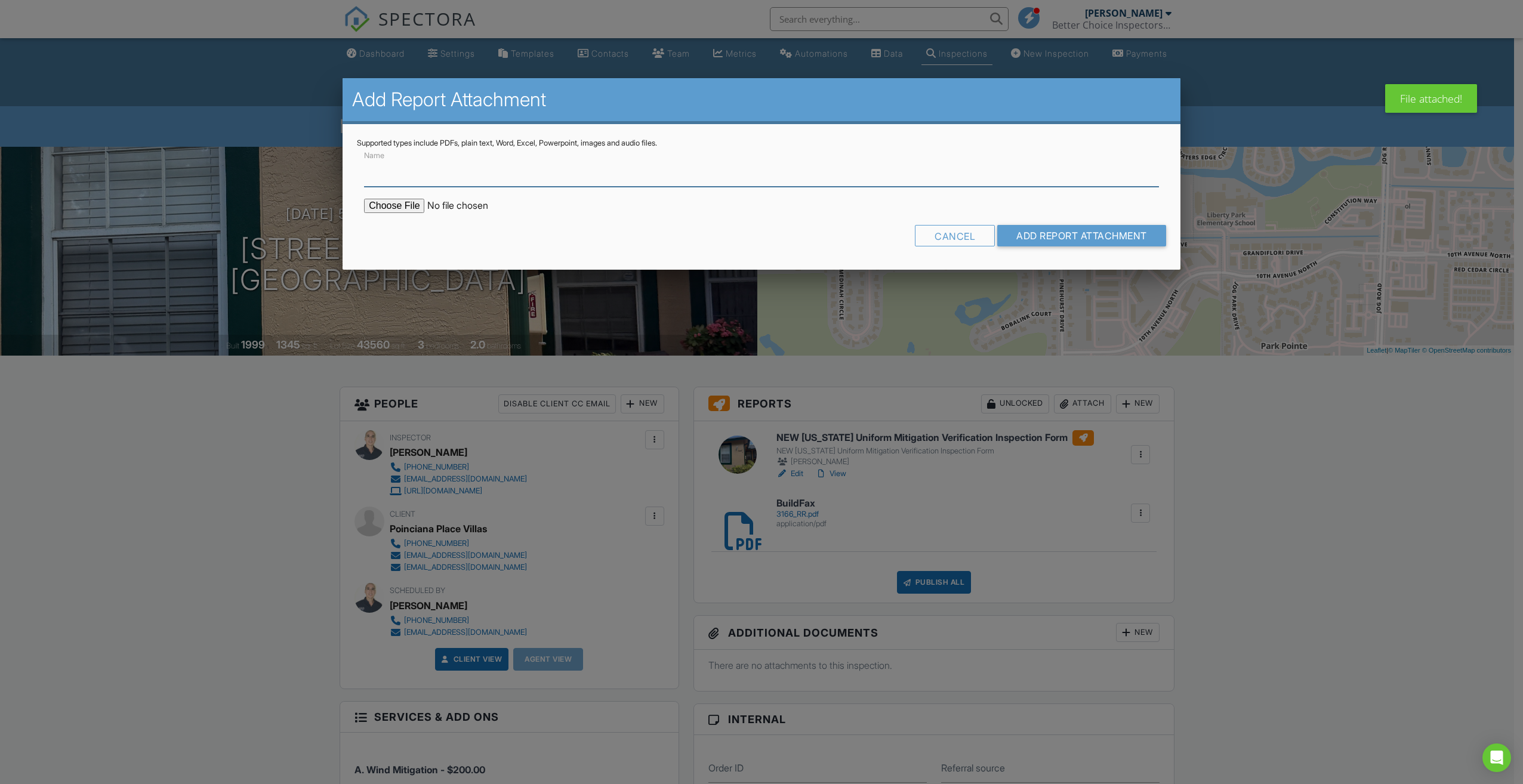
click at [434, 180] on input "Name" at bounding box center [761, 172] width 795 height 29
type input "SWR"
click at [416, 206] on input "file" at bounding box center [465, 206] width 203 height 14
type input "C:\fakepath\SWR 3166.pdf"
click at [1070, 238] on input "Add Report Attachment" at bounding box center [1081, 236] width 169 height 22
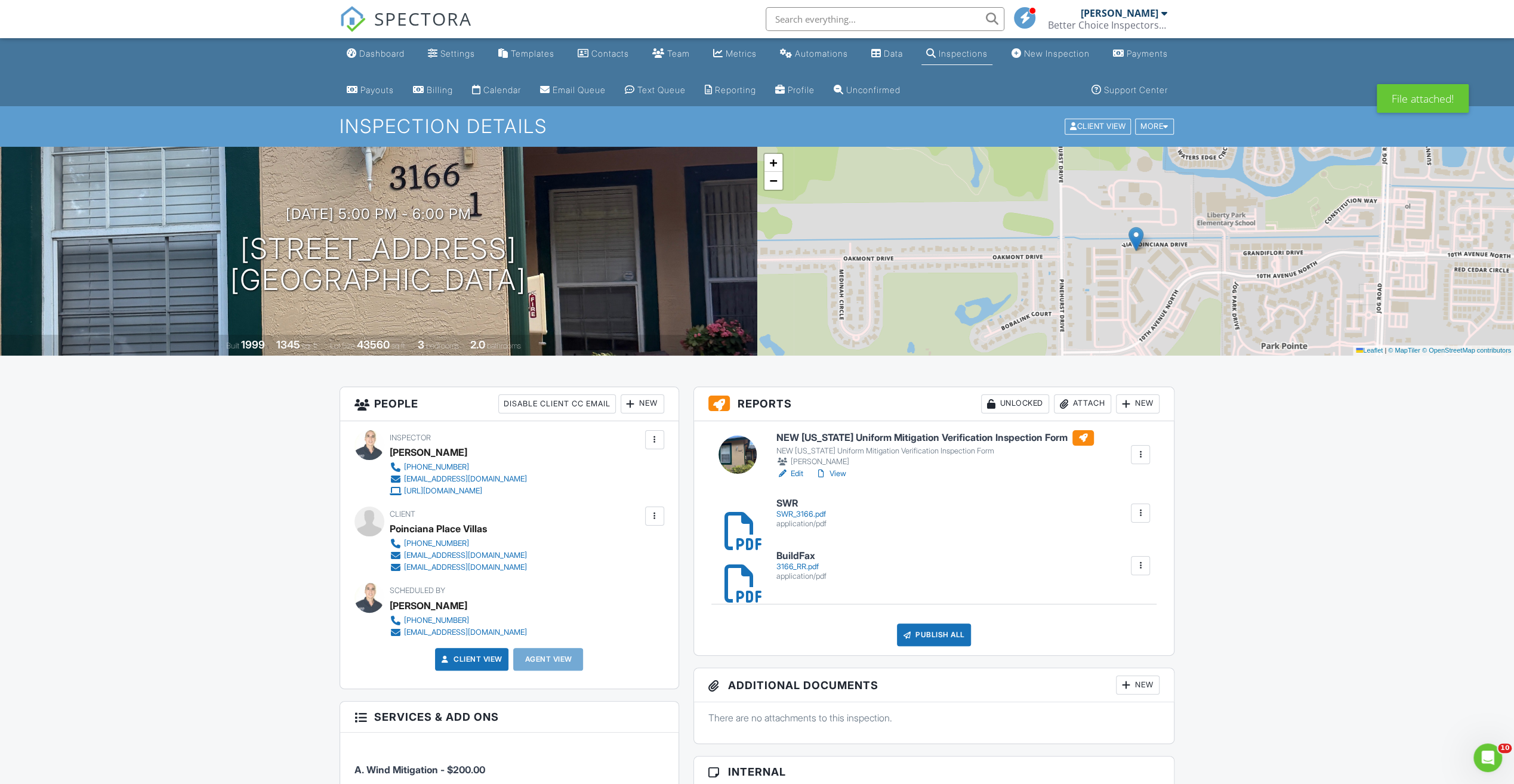
click at [839, 436] on h6 "NEW [US_STATE] Uniform Mitigation Verification Inspection Form" at bounding box center [935, 438] width 318 height 15
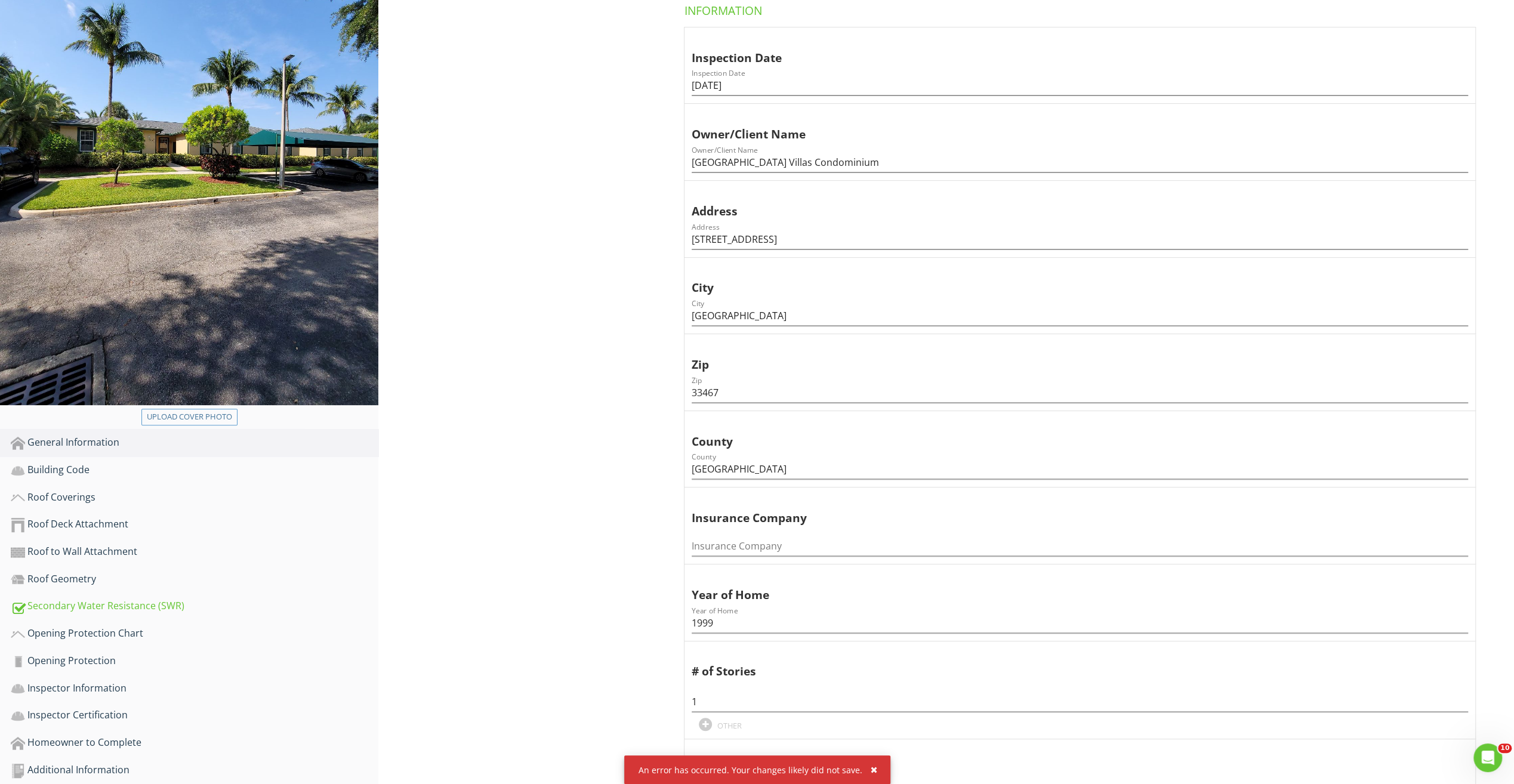
scroll to position [358, 0]
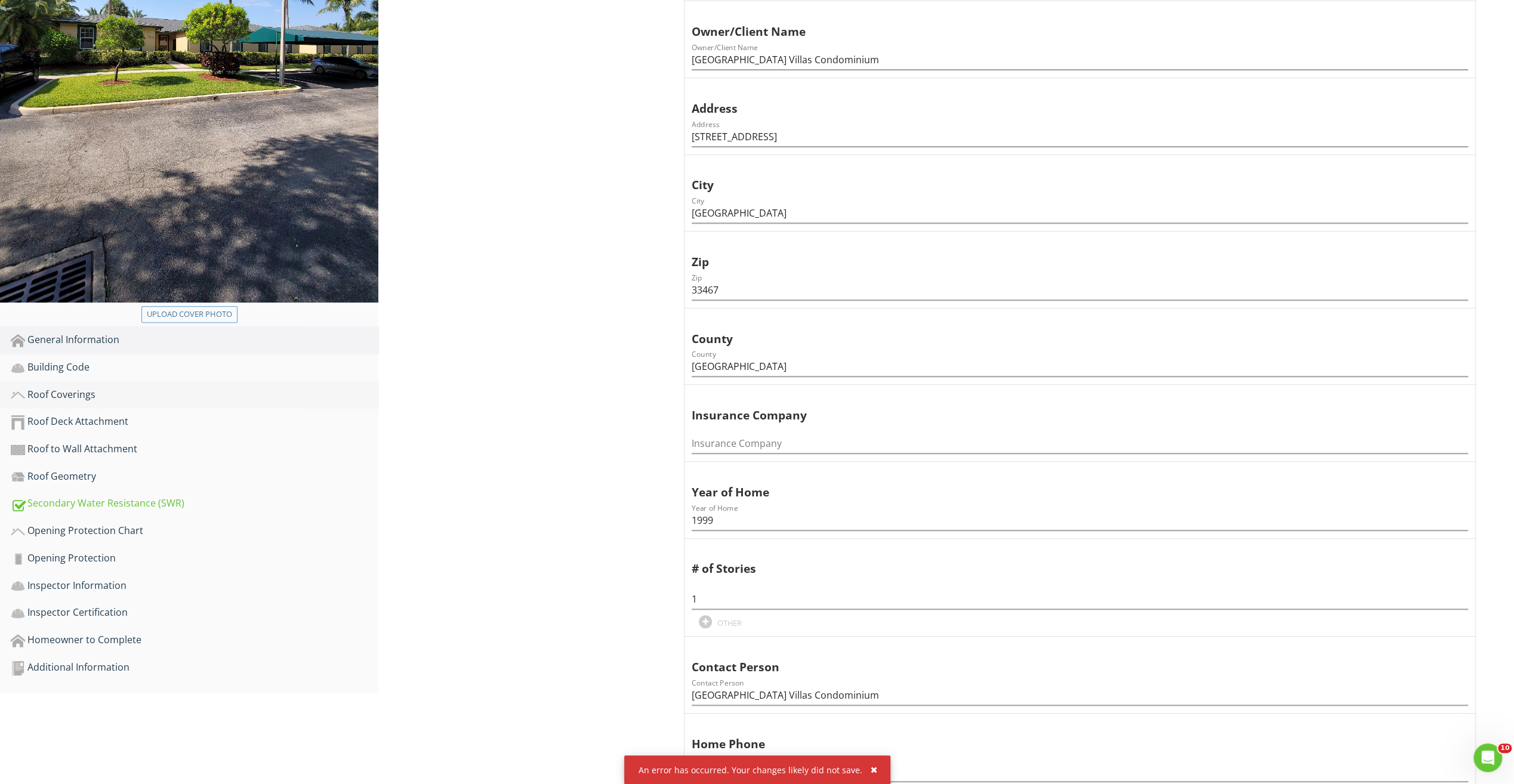
click at [76, 394] on div "Roof Coverings" at bounding box center [194, 395] width 367 height 15
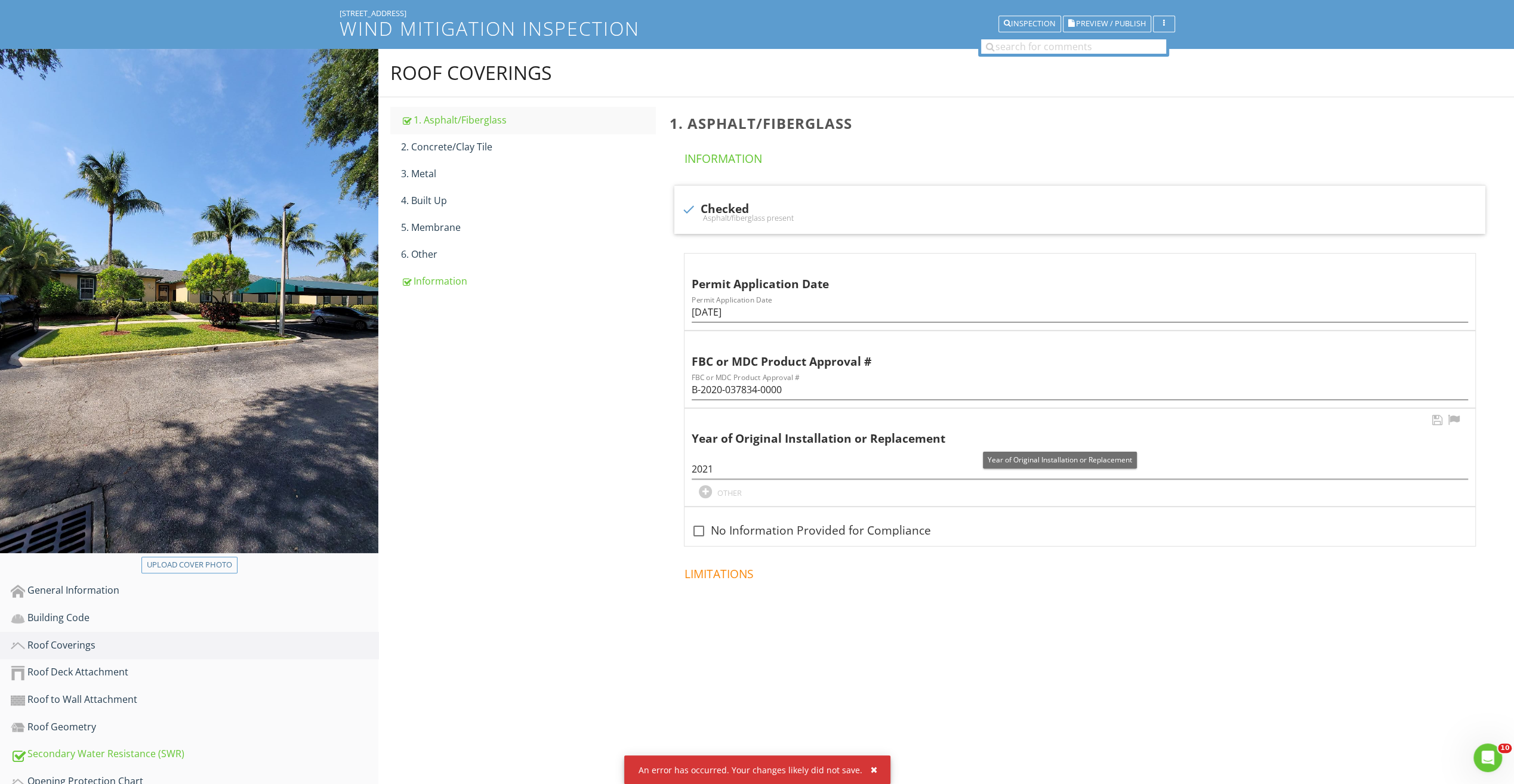
scroll to position [87, 0]
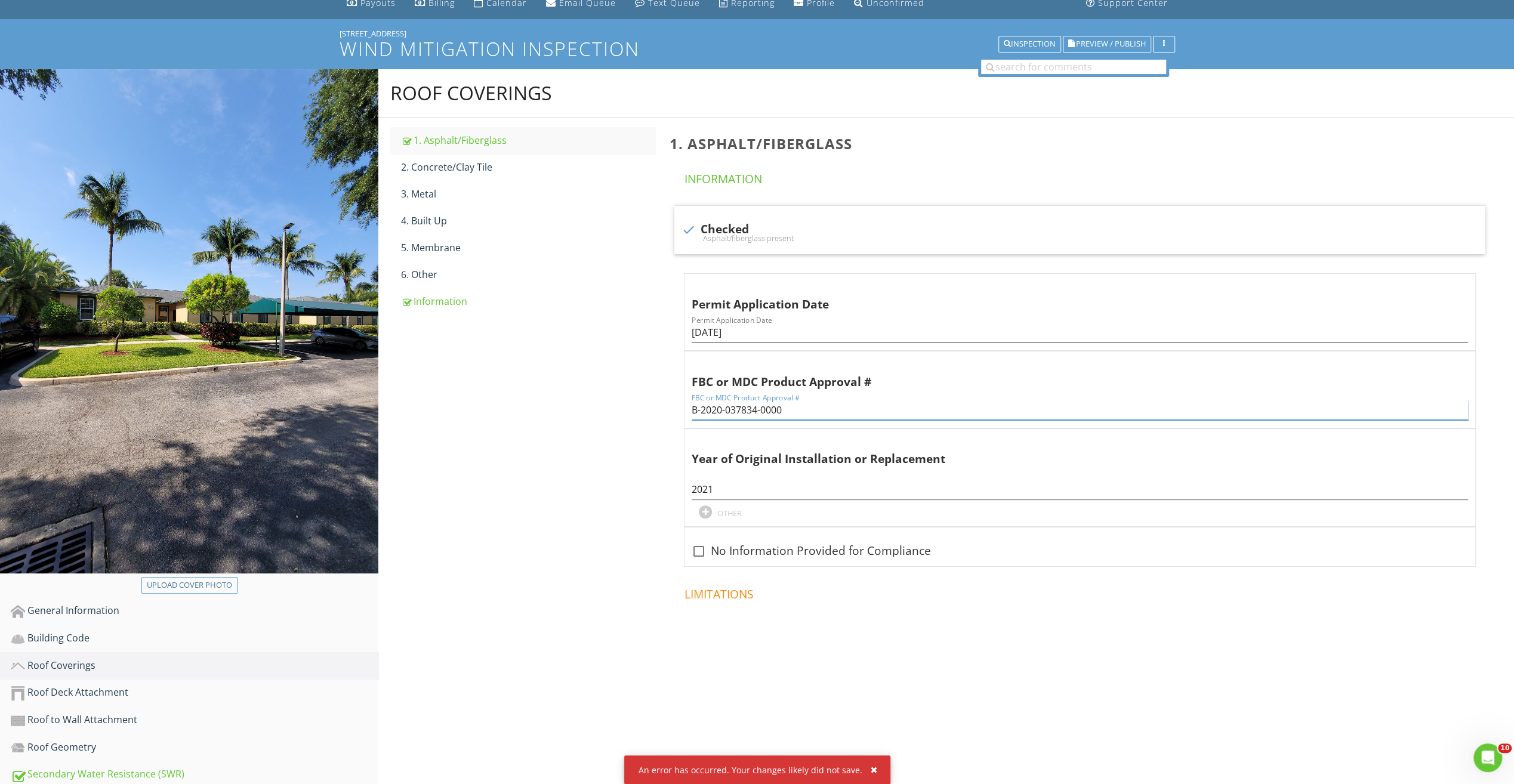
drag, startPoint x: 809, startPoint y: 406, endPoint x: 602, endPoint y: 406, distance: 207.0
click at [597, 408] on div "Roof Coverings 1. Asphalt/Fiberglass 2. Concrete/Clay Tile 3. Metal 4. Built Up…" at bounding box center [946, 385] width 1136 height 632
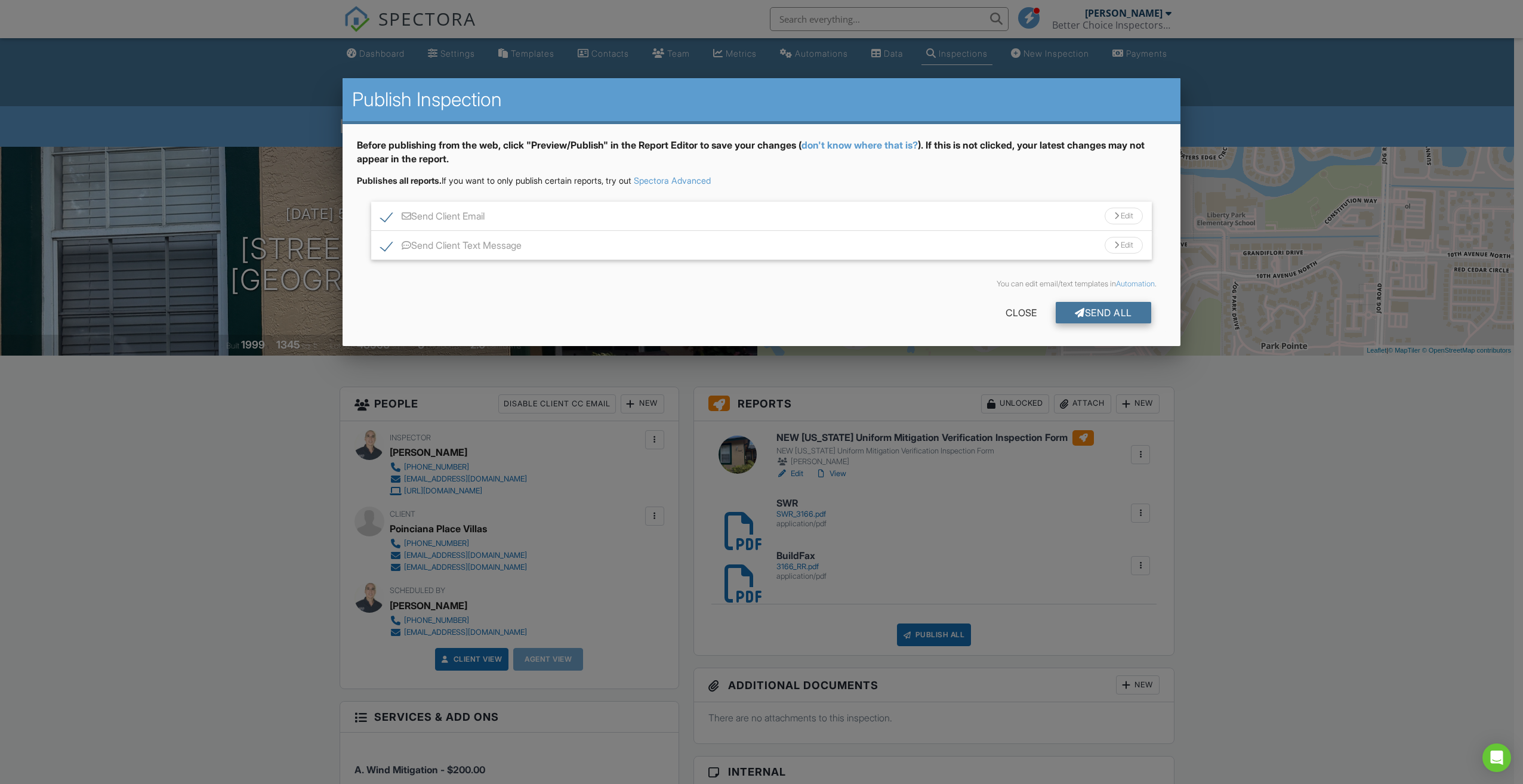
click at [1114, 306] on div "Send All" at bounding box center [1103, 313] width 95 height 22
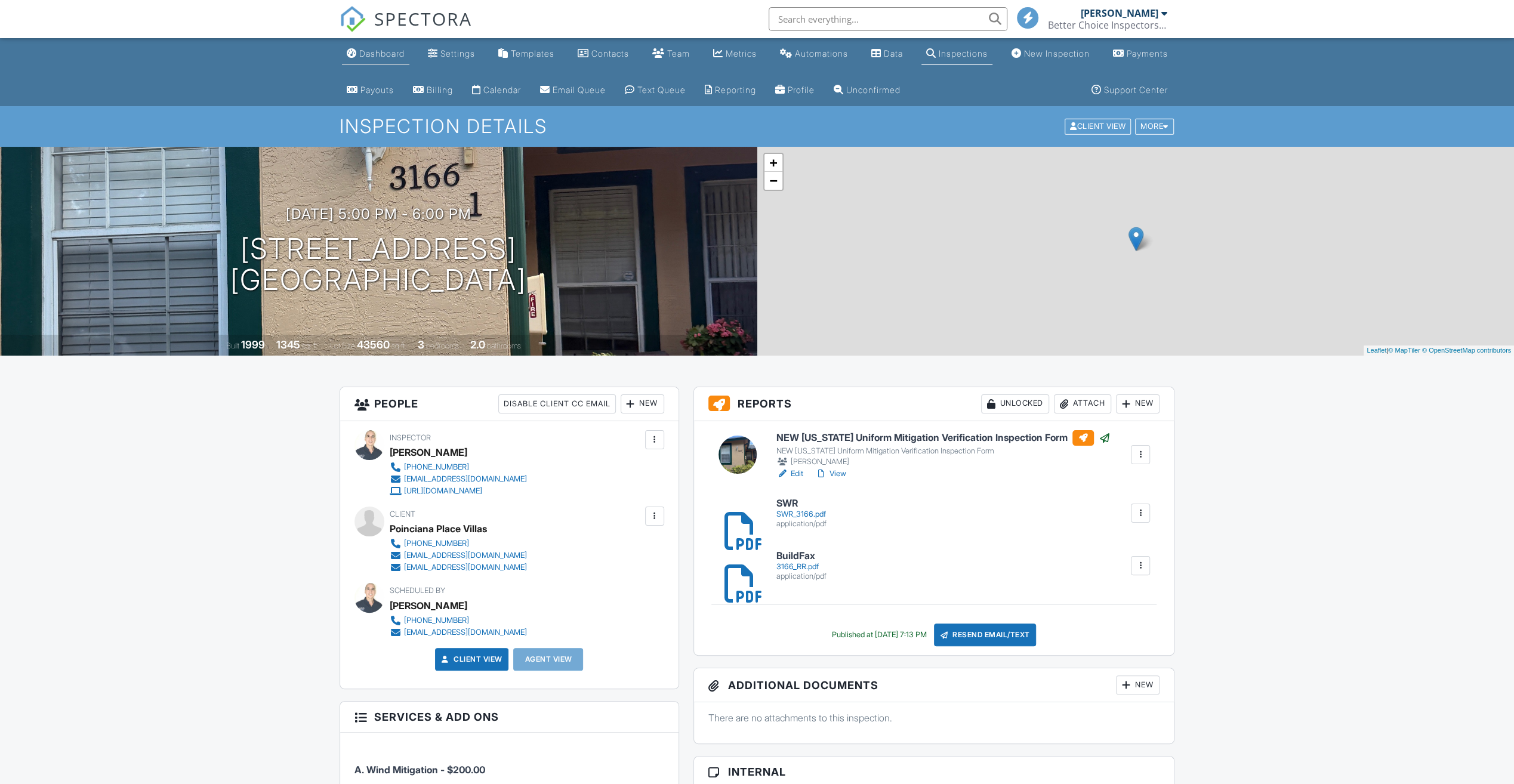
click at [385, 59] on link "Dashboard" at bounding box center [376, 54] width 67 height 22
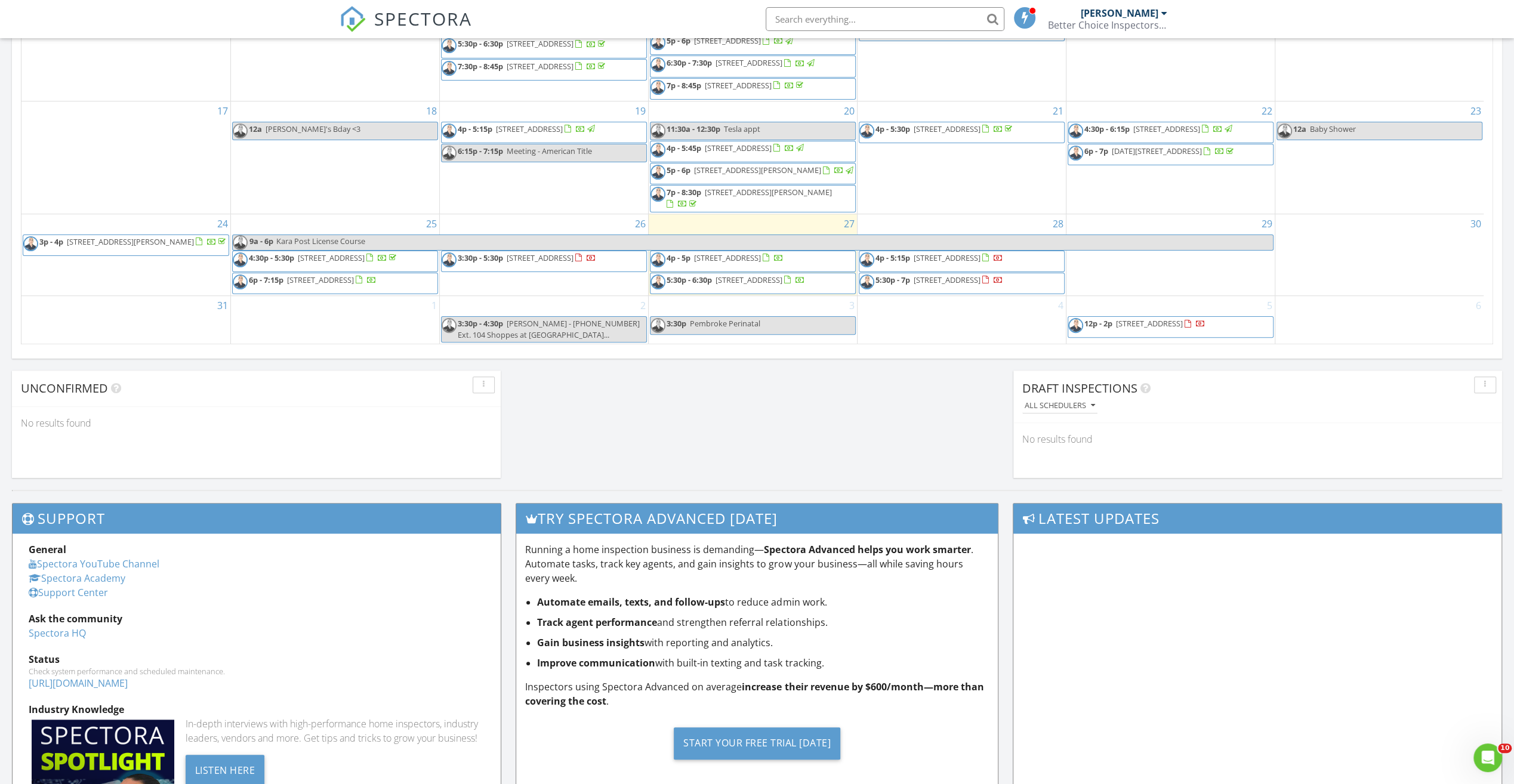
scroll to position [761, 0]
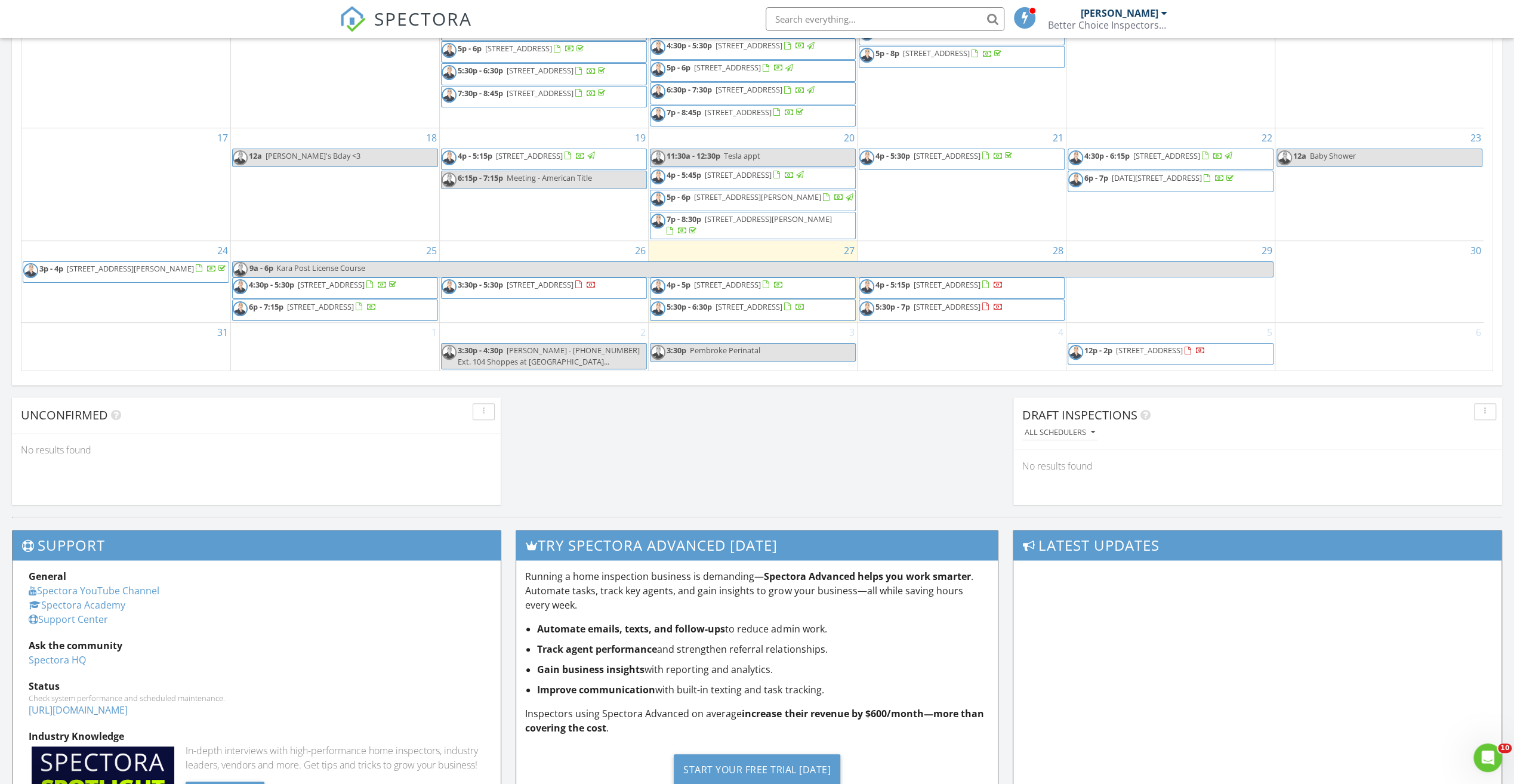
click at [886, 241] on div "28 4p - 5:15p 13617 44th Pl N Guest House, West Palm Beach 33411 5:30p - 7p 112…" at bounding box center [962, 282] width 208 height 81
click at [961, 208] on link "Event" at bounding box center [959, 209] width 62 height 19
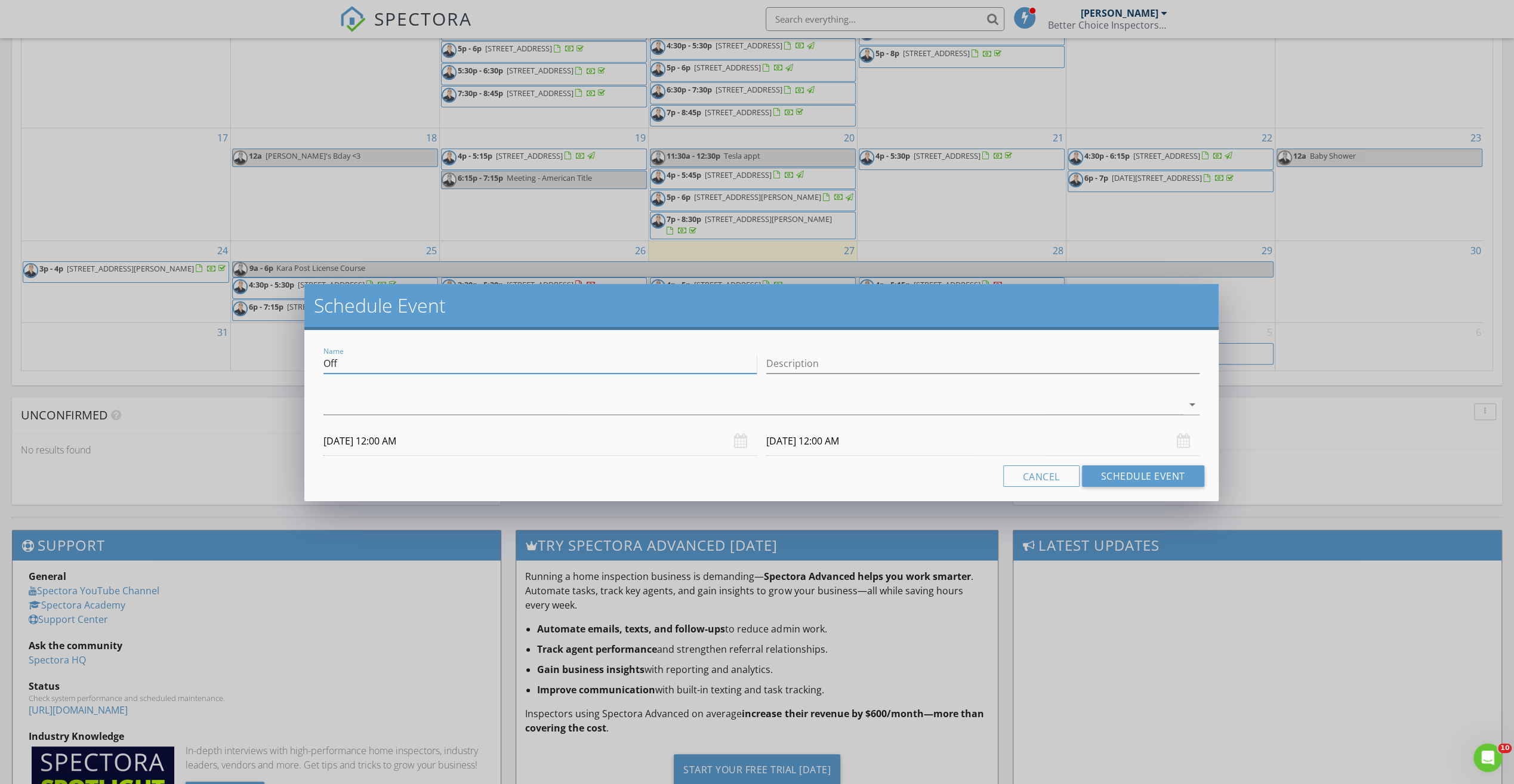
drag, startPoint x: 525, startPoint y: 360, endPoint x: 86, endPoint y: 353, distance: 439.1
click at [84, 354] on div "Schedule Event Name Off Description arrow_drop_down 08/28/2025 12:00 AM 08/29/2…" at bounding box center [757, 392] width 1514 height 784
type input "OB"
click at [632, 411] on div at bounding box center [753, 405] width 859 height 20
click at [430, 418] on div "check_box_outline_blank Cliff Cintron" at bounding box center [761, 414] width 856 height 24
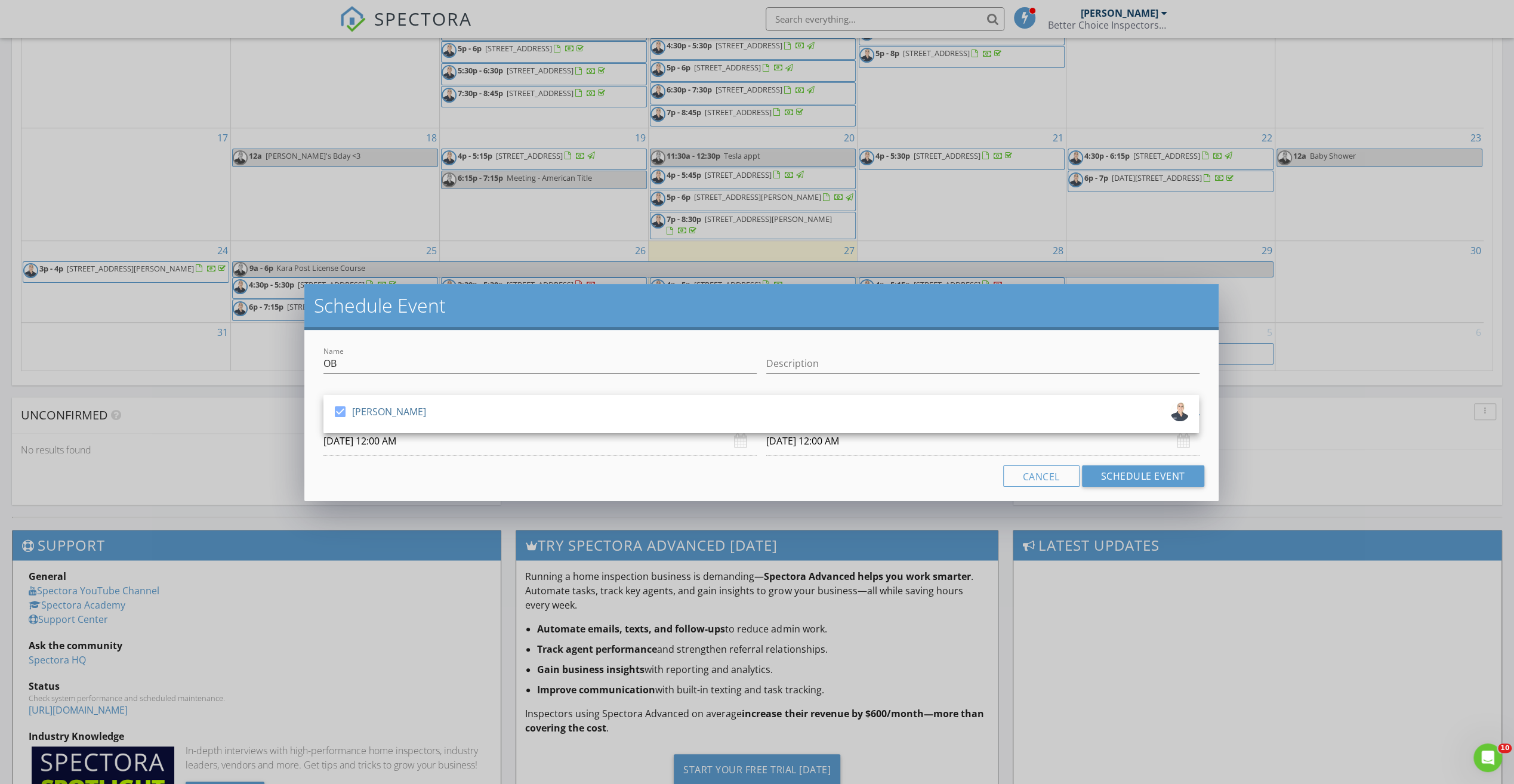
click at [476, 443] on input "08/28/2025 12:00 AM" at bounding box center [539, 441] width 433 height 29
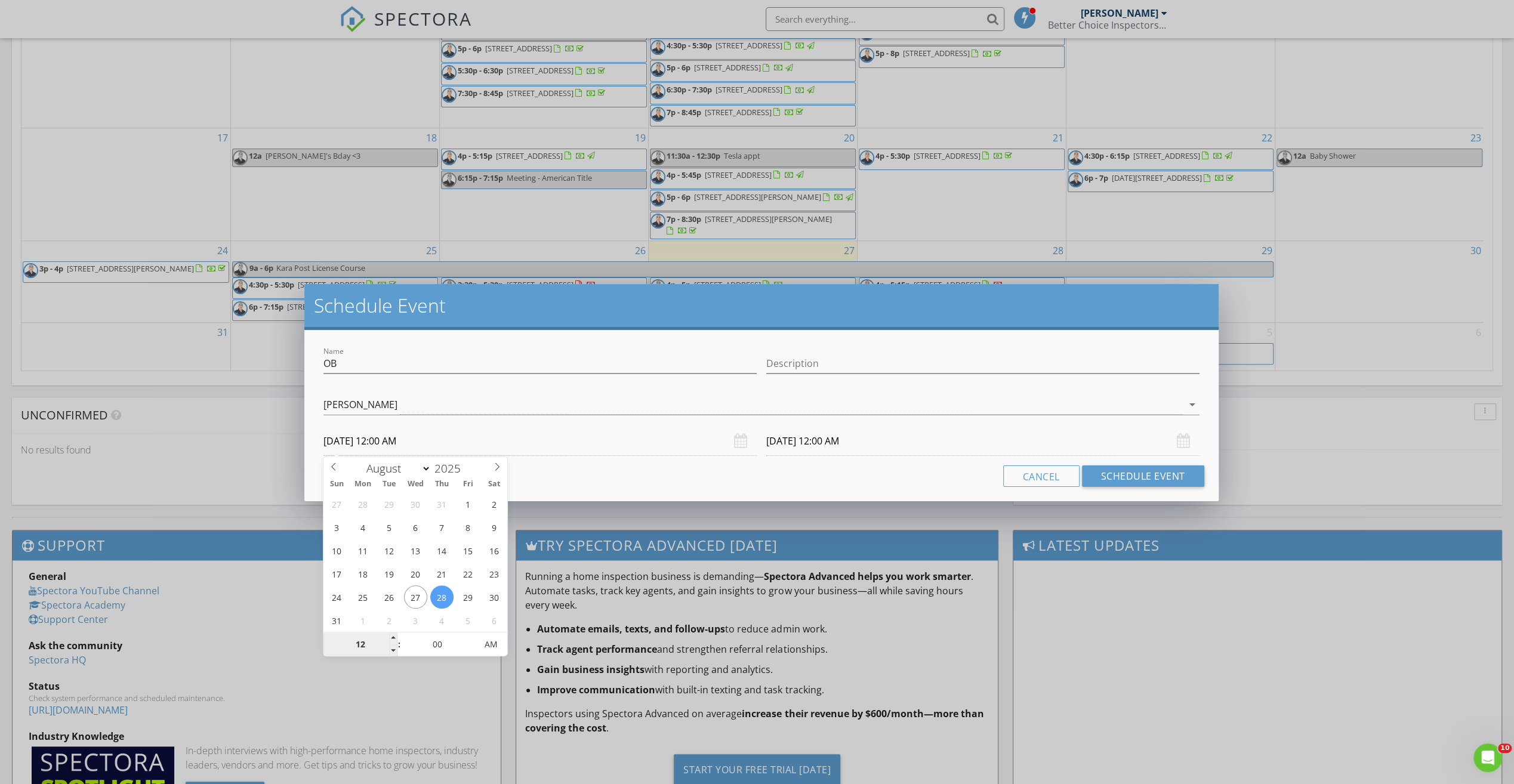
click at [367, 641] on input "12" at bounding box center [360, 645] width 73 height 24
type input "07"
type input "08/28/2025 7:00 PM"
type input "08/29/2025 7:00 PM"
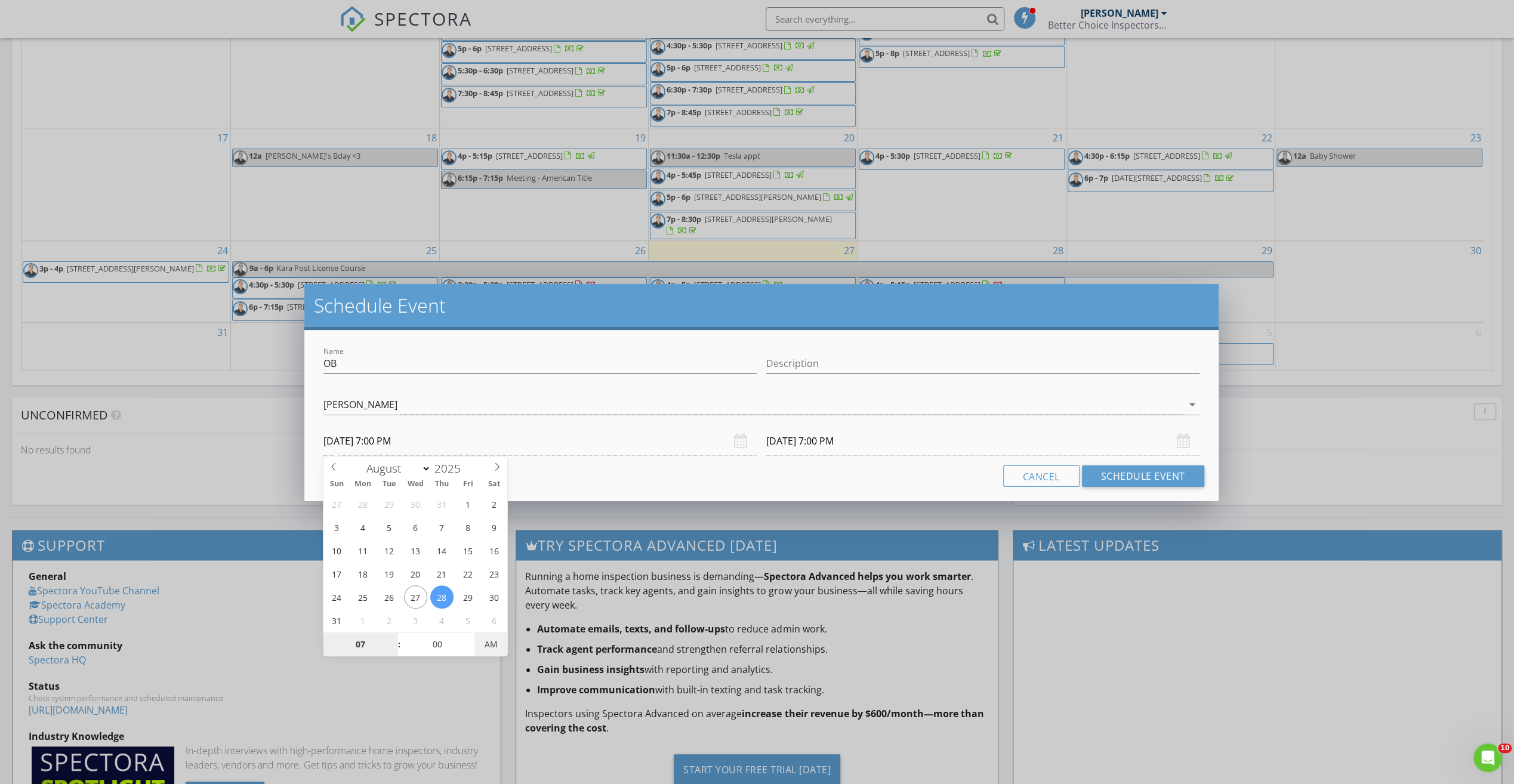
click at [499, 643] on span "AM" at bounding box center [490, 644] width 33 height 24
type input "07"
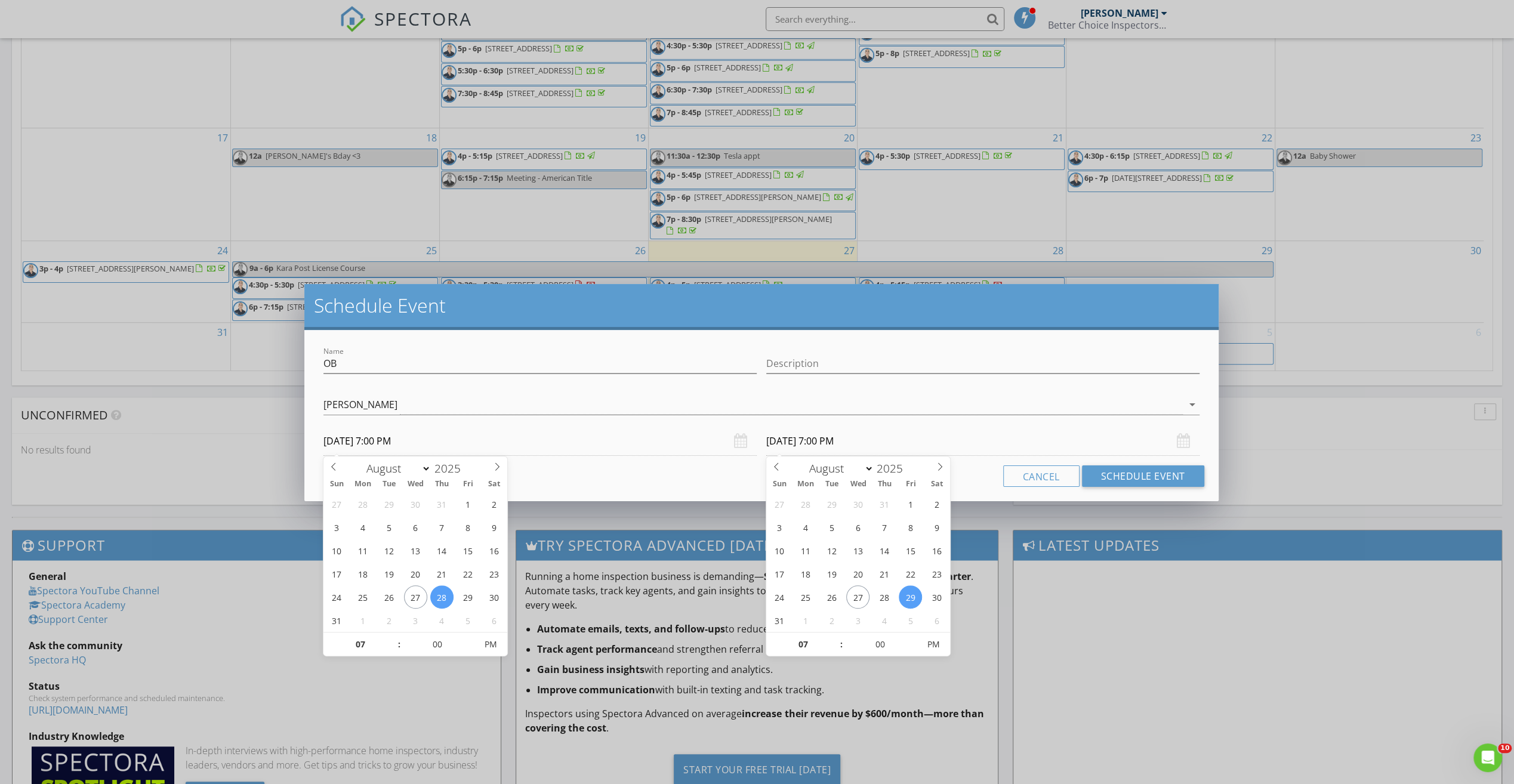
drag, startPoint x: 800, startPoint y: 427, endPoint x: 793, endPoint y: 429, distance: 7.3
click at [793, 429] on input "08/29/2025 7:00 PM" at bounding box center [982, 441] width 433 height 29
type input "08/28/2025 7:00 PM"
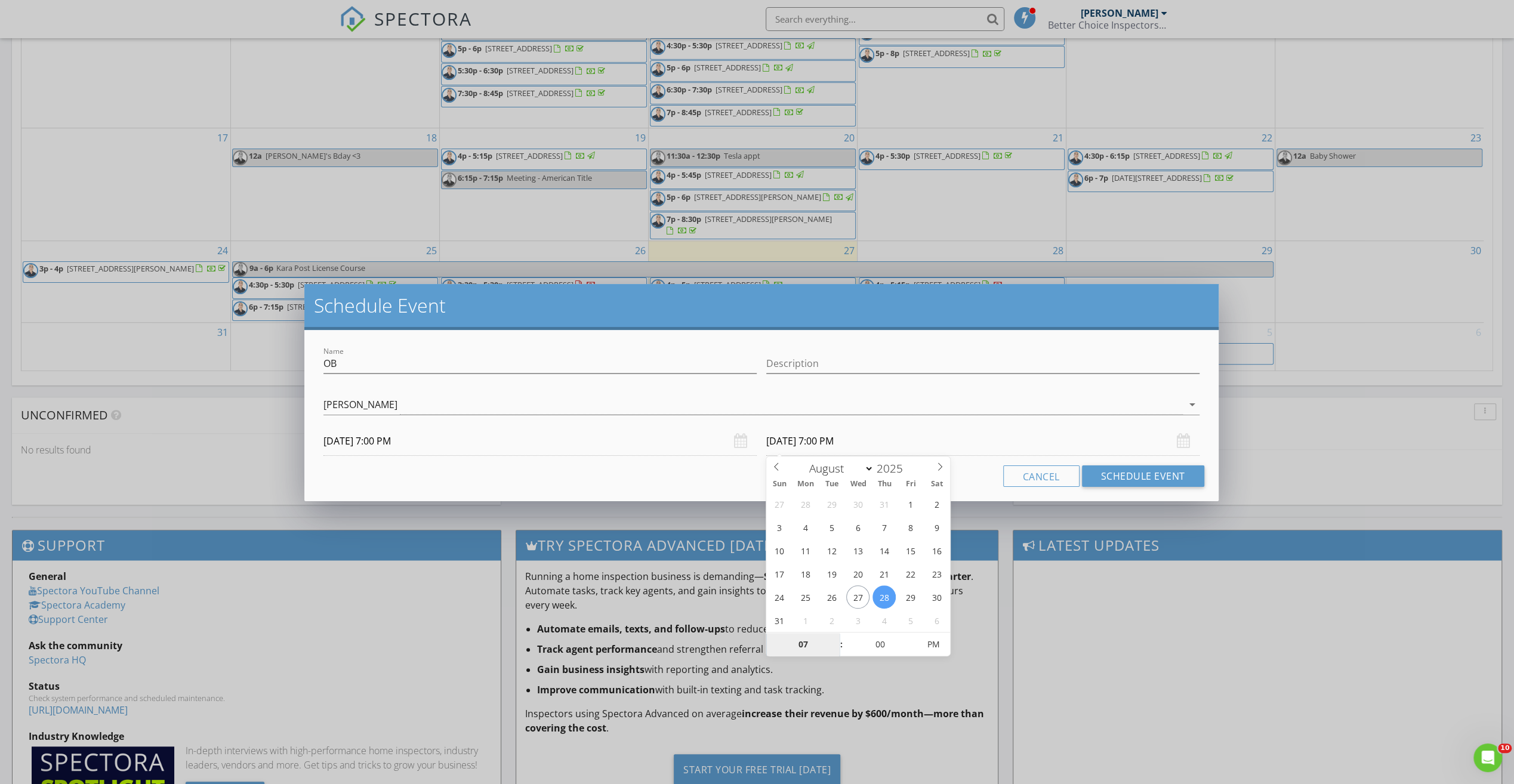
drag, startPoint x: 889, startPoint y: 598, endPoint x: 874, endPoint y: 632, distance: 37.2
click at [1110, 473] on button "Schedule Event" at bounding box center [1143, 476] width 122 height 22
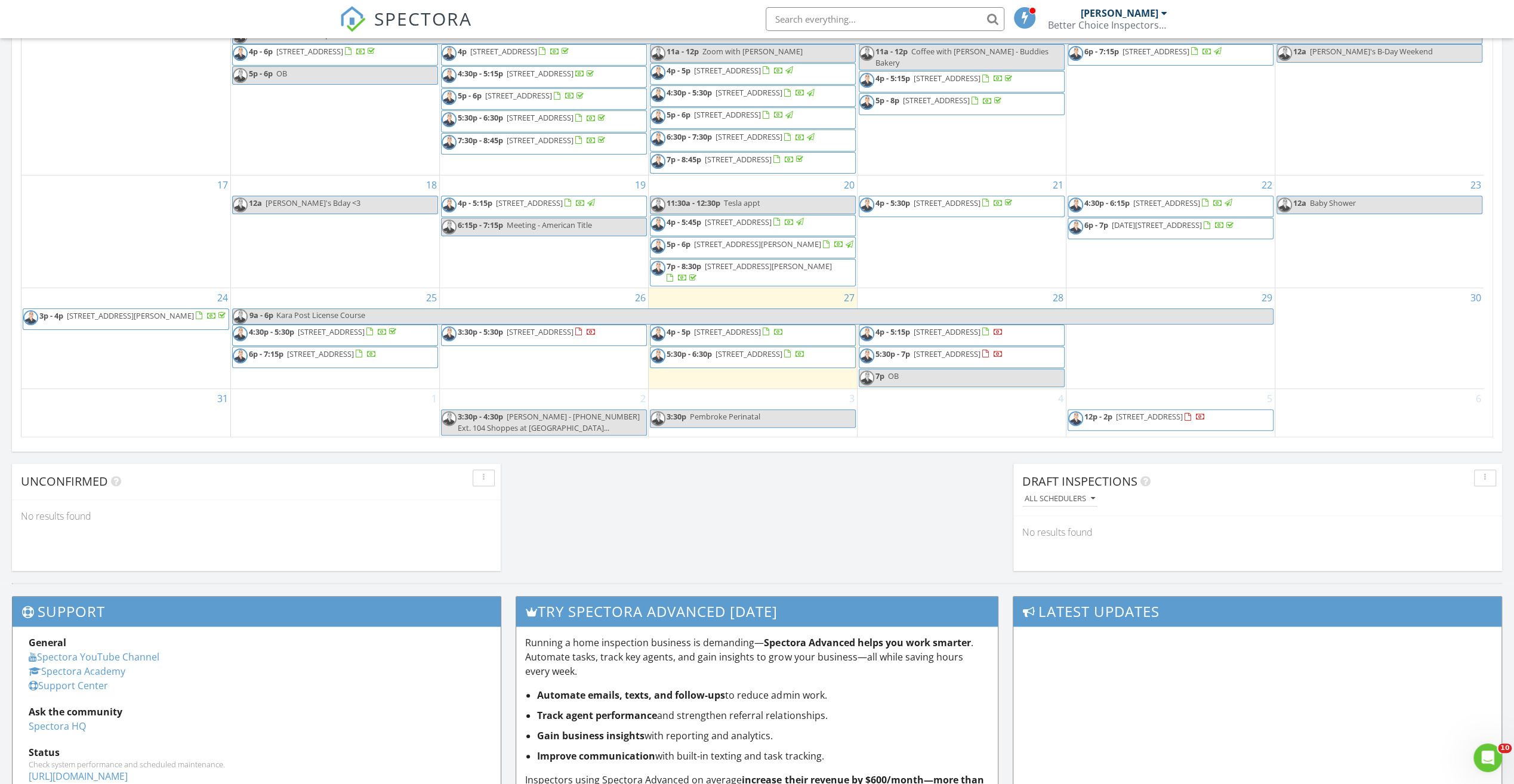
scroll to position [693, 0]
drag, startPoint x: 1251, startPoint y: 466, endPoint x: 1196, endPoint y: 478, distance: 56.3
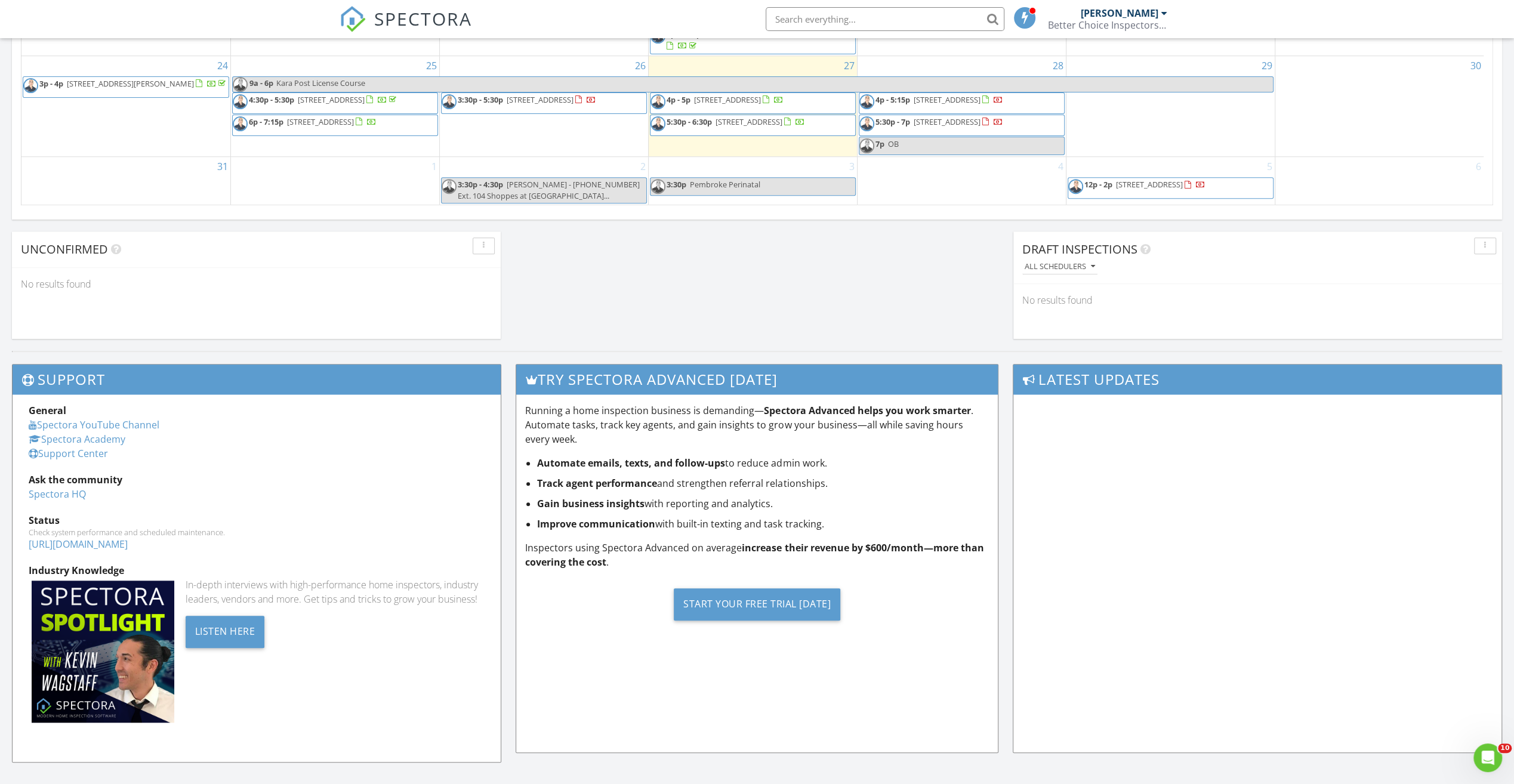
scroll to position [940, 0]
